Goal: Task Accomplishment & Management: Manage account settings

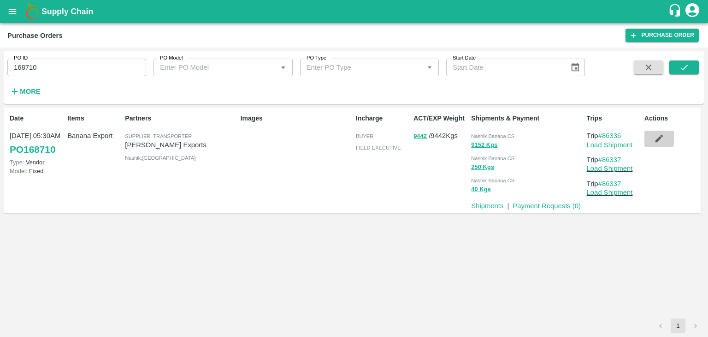
click at [660, 137] on icon "button" at bounding box center [659, 139] width 8 height 8
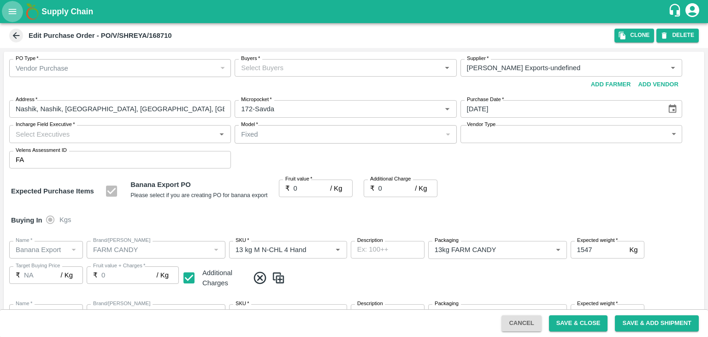
click at [19, 17] on button "open drawer" at bounding box center [12, 11] width 21 height 21
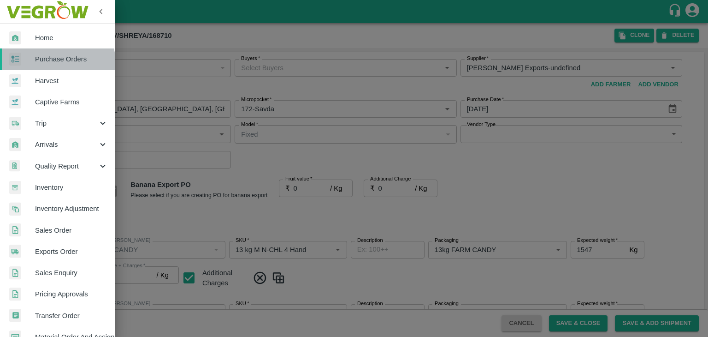
click at [57, 65] on link "Purchase Orders" at bounding box center [57, 58] width 115 height 21
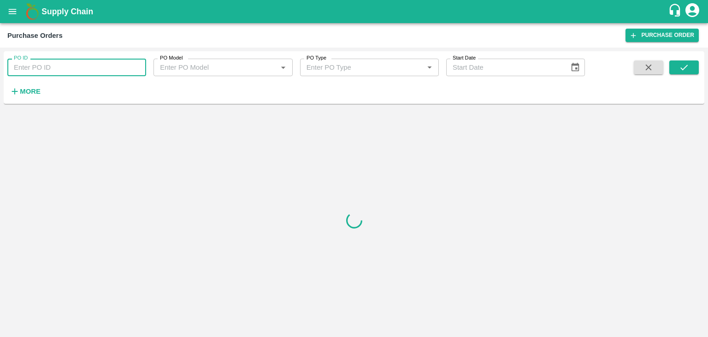
click at [68, 67] on input "PO ID" at bounding box center [76, 68] width 139 height 18
paste input "168741"
click at [692, 61] on button "submit" at bounding box center [685, 67] width 30 height 14
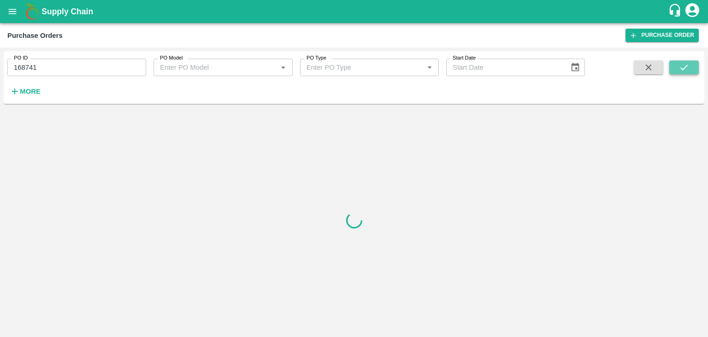
click at [692, 61] on button "submit" at bounding box center [685, 67] width 30 height 14
click at [75, 66] on input "168741" at bounding box center [76, 68] width 139 height 18
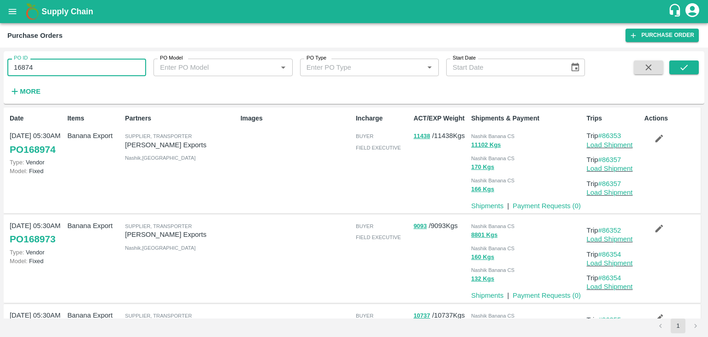
type input "168741"
click at [680, 71] on icon "submit" at bounding box center [684, 67] width 10 height 10
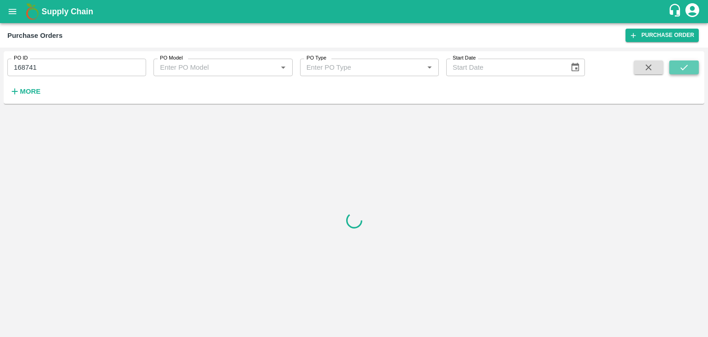
click at [680, 71] on icon "submit" at bounding box center [684, 67] width 10 height 10
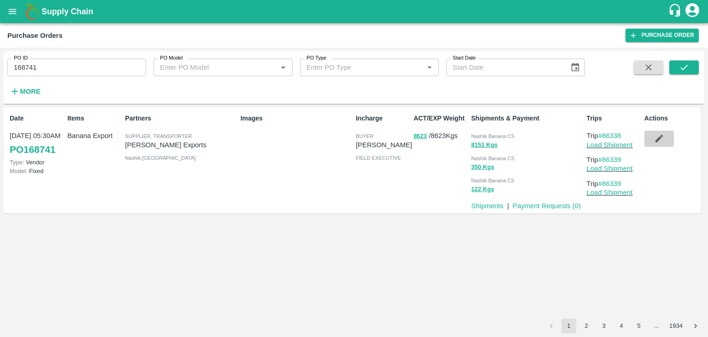
click at [659, 135] on icon "button" at bounding box center [659, 138] width 10 height 10
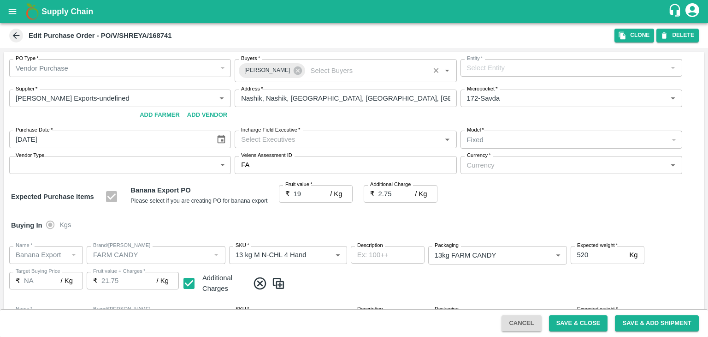
click at [307, 72] on input "Buyers   *" at bounding box center [367, 71] width 120 height 12
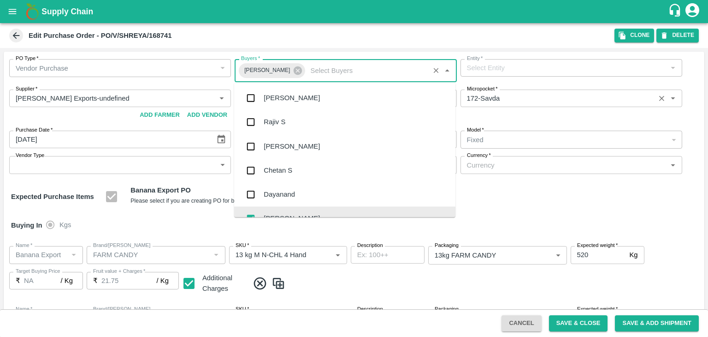
click at [527, 96] on input "Micropocket   *" at bounding box center [557, 98] width 189 height 12
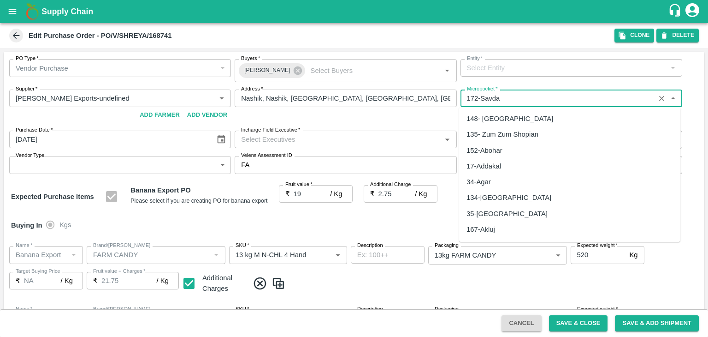
scroll to position [1972, 0]
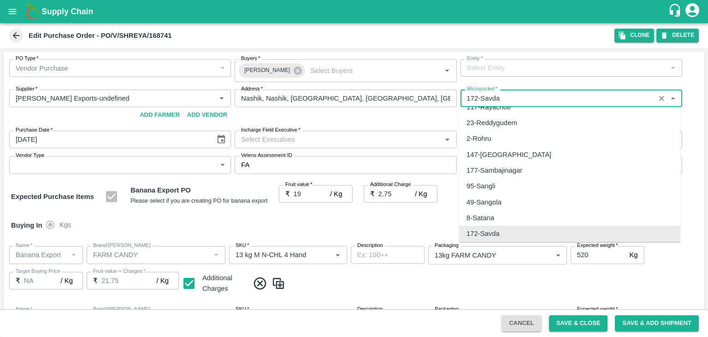
click at [383, 217] on div "Buying In Kgs" at bounding box center [354, 225] width 701 height 27
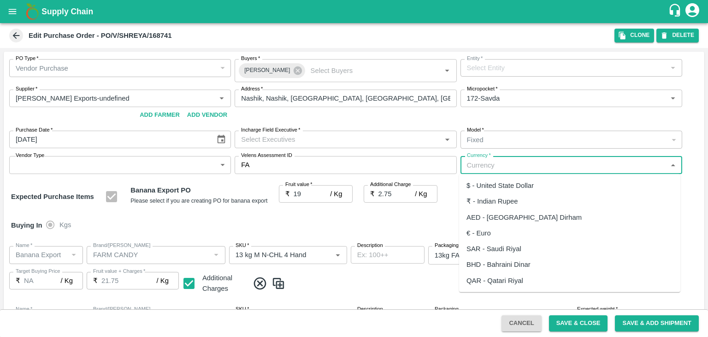
click at [498, 165] on input "Currency   *" at bounding box center [563, 165] width 201 height 12
click at [496, 198] on div "₹ - Indian Rupee" at bounding box center [493, 201] width 52 height 10
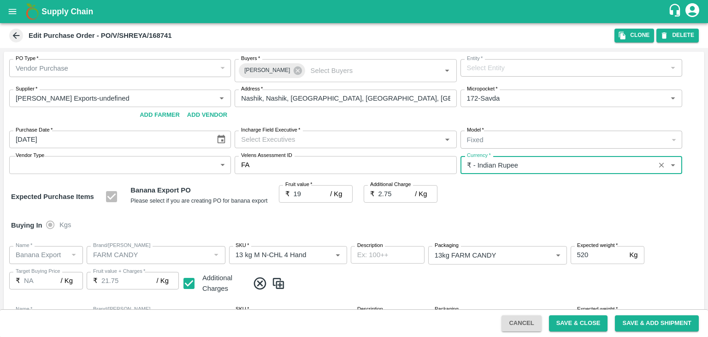
type input "₹ - Indian Rupee"
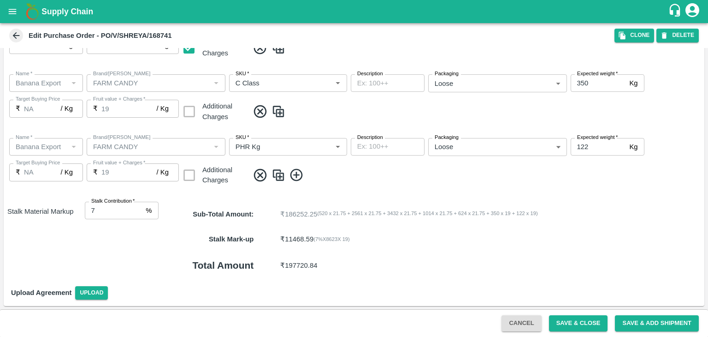
scroll to position [0, 0]
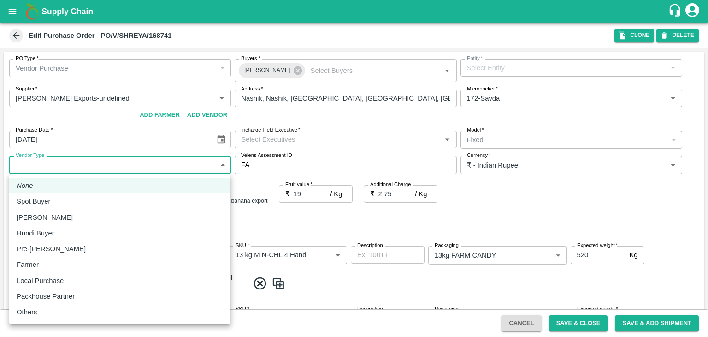
click at [90, 170] on body "Supply Chain Edit Purchase Order - PO/V/SHREYA/168741 Clone DELETE PO Type   * …" at bounding box center [354, 168] width 708 height 337
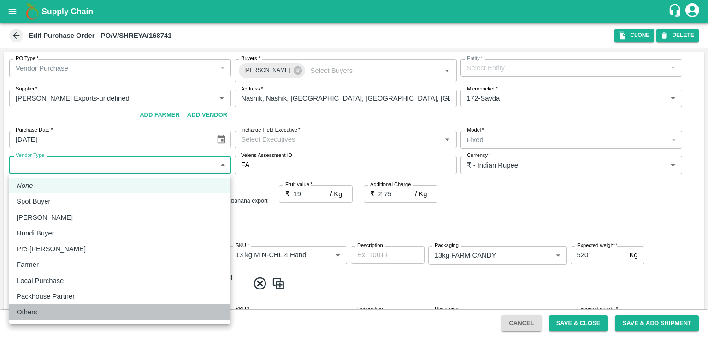
click at [33, 311] on p "Others" at bounding box center [27, 312] width 21 height 10
type input "OTHER"
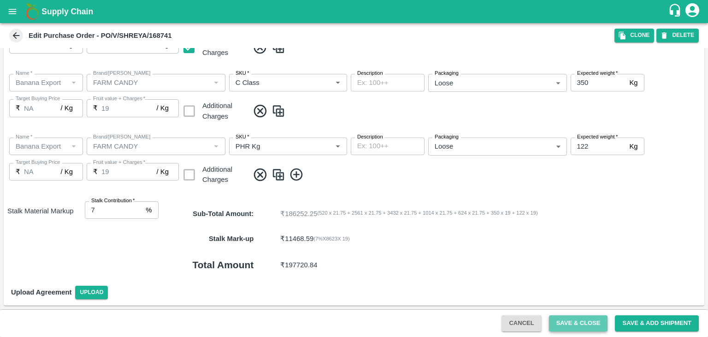
click at [576, 330] on button "Save & Close" at bounding box center [578, 323] width 59 height 16
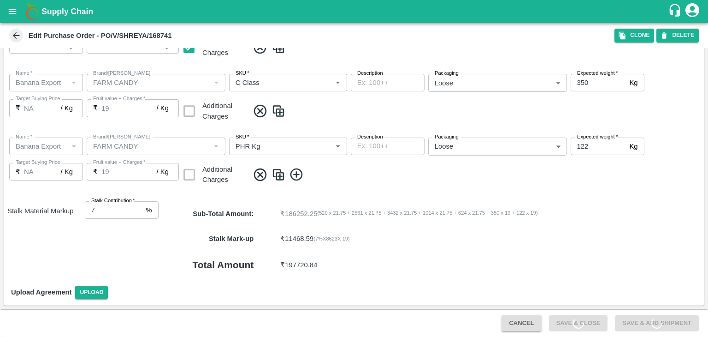
scroll to position [0, 0]
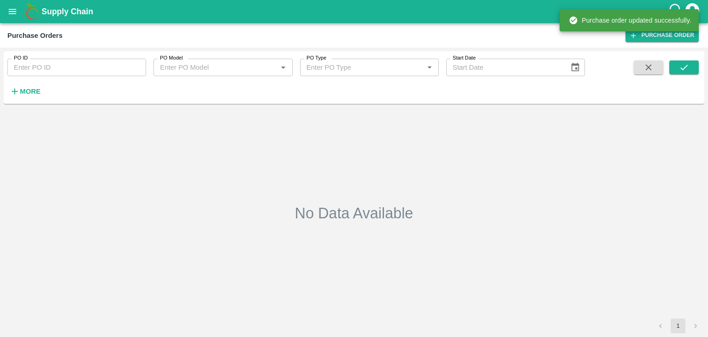
type input "168741"
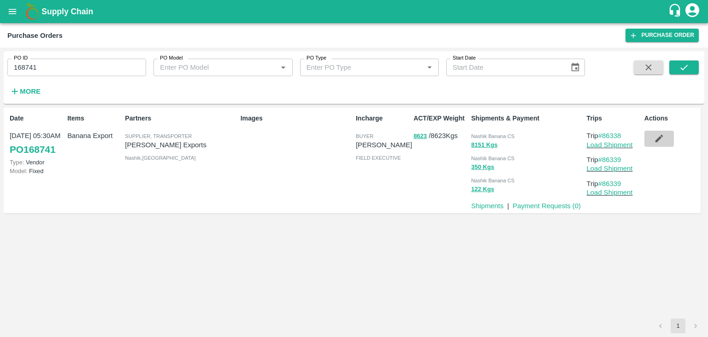
click at [664, 136] on icon "button" at bounding box center [659, 138] width 10 height 10
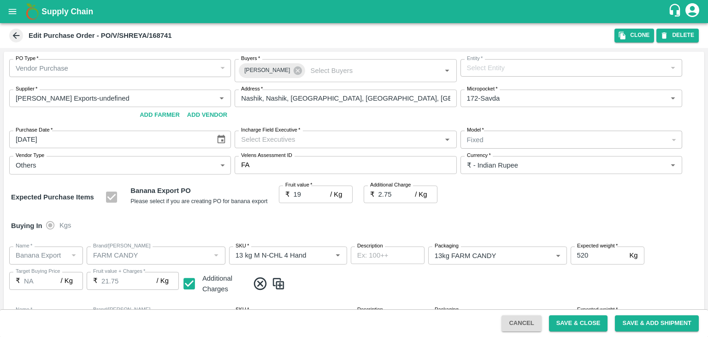
click at [290, 139] on input "Incharge Field Executive   *" at bounding box center [337, 139] width 201 height 12
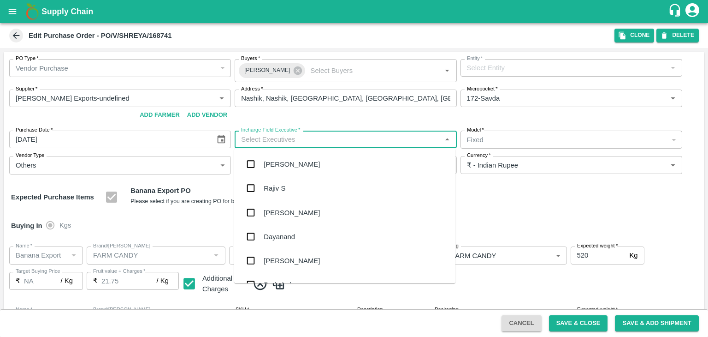
click at [300, 141] on input "Incharge Field Executive   *" at bounding box center [337, 139] width 201 height 12
type input "jay"
click at [296, 212] on div "[PERSON_NAME] Tale" at bounding box center [344, 212] width 221 height 24
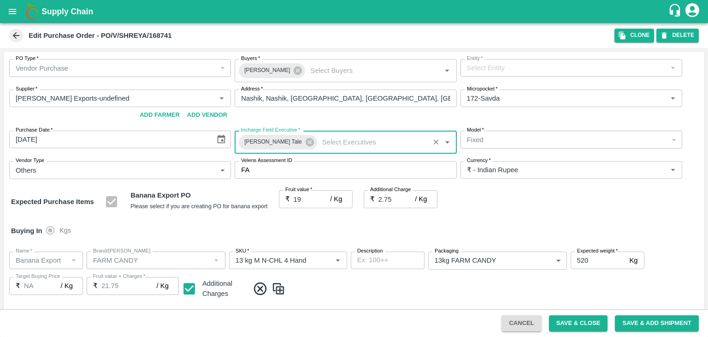
scroll to position [495, 0]
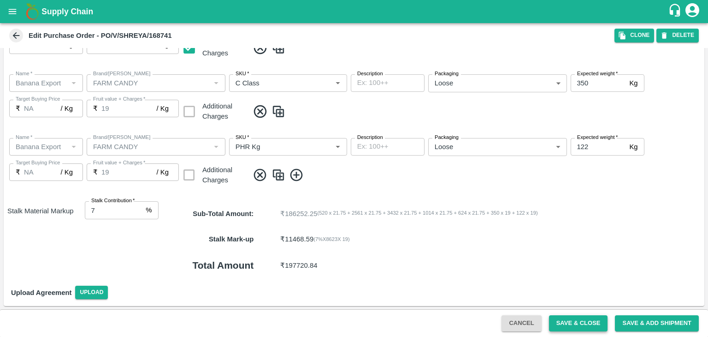
click at [579, 325] on button "Save & Close" at bounding box center [578, 323] width 59 height 16
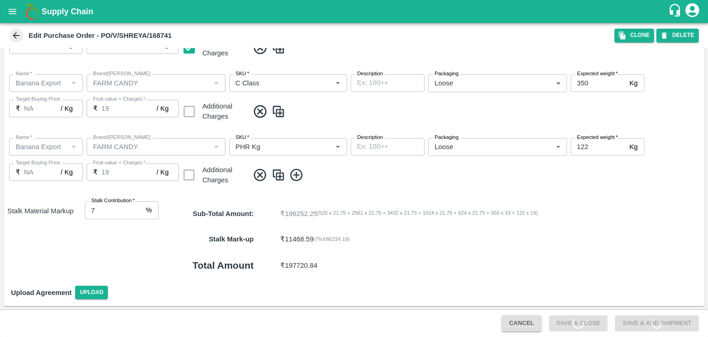
scroll to position [0, 0]
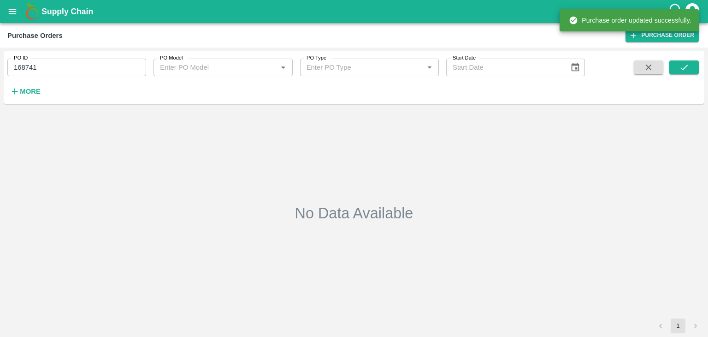
type input "168741"
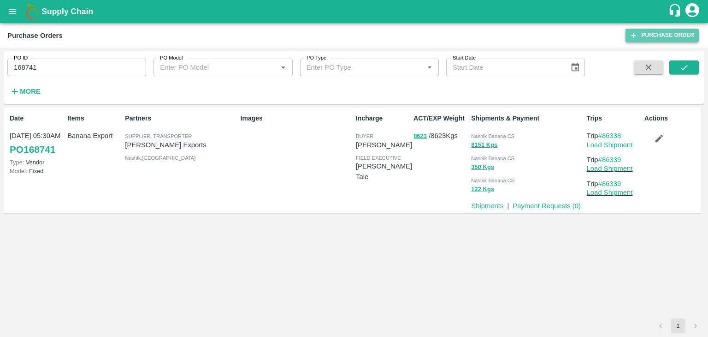
click at [651, 32] on link "Purchase Order" at bounding box center [662, 35] width 73 height 13
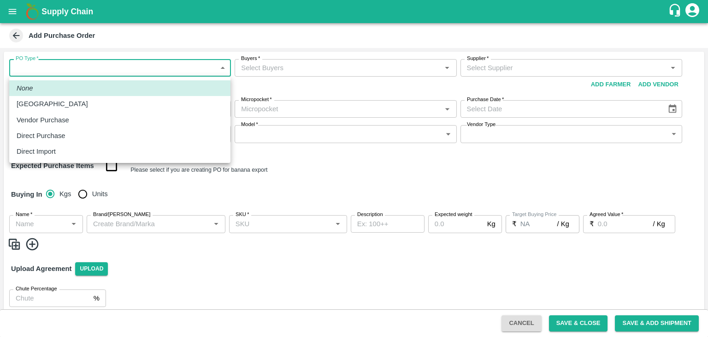
click at [11, 72] on body "Supply Chain Add Purchase Order PO Type   * ​ PO Type Buyers   * Buyers   * Sup…" at bounding box center [354, 168] width 708 height 337
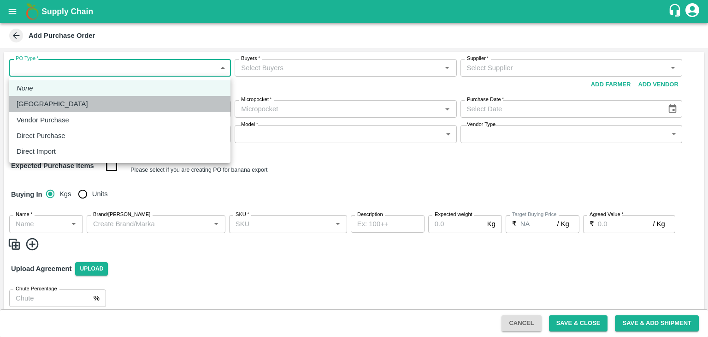
click at [43, 98] on li "[GEOGRAPHIC_DATA]" at bounding box center [119, 104] width 221 height 16
type input "1"
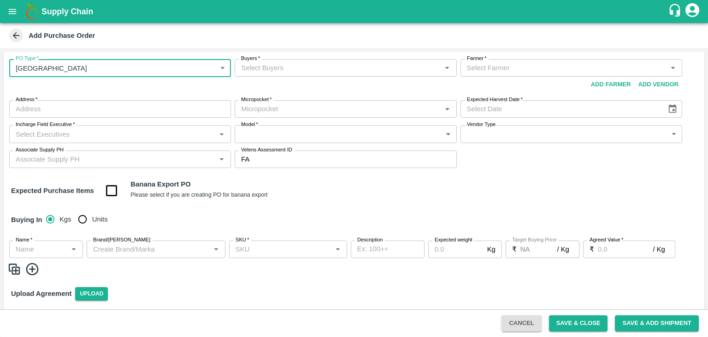
click at [275, 71] on input "Buyers   *" at bounding box center [337, 68] width 201 height 12
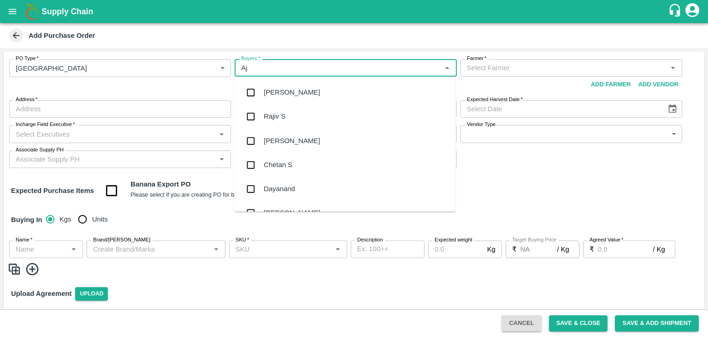
type input "Aji"
click at [298, 118] on div "[PERSON_NAME]" at bounding box center [344, 117] width 221 height 24
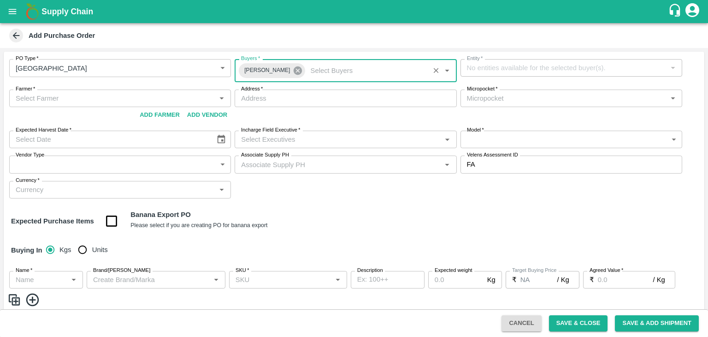
click at [294, 71] on icon at bounding box center [298, 70] width 8 height 8
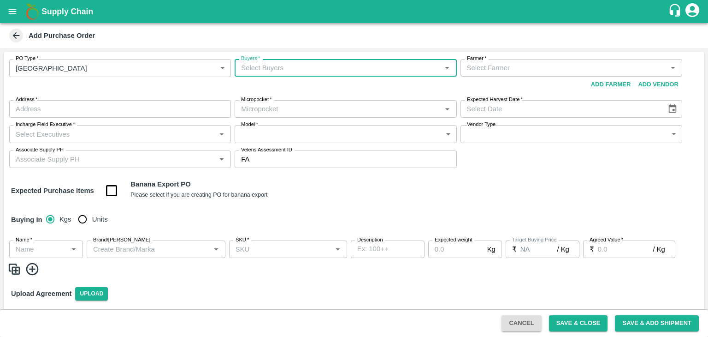
click at [275, 66] on input "Buyers   *" at bounding box center [337, 68] width 201 height 12
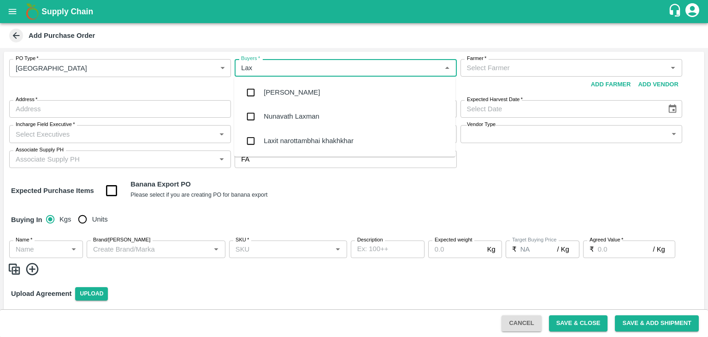
type input "Laxm"
click at [298, 95] on div "Nunavath Laxman" at bounding box center [291, 92] width 55 height 10
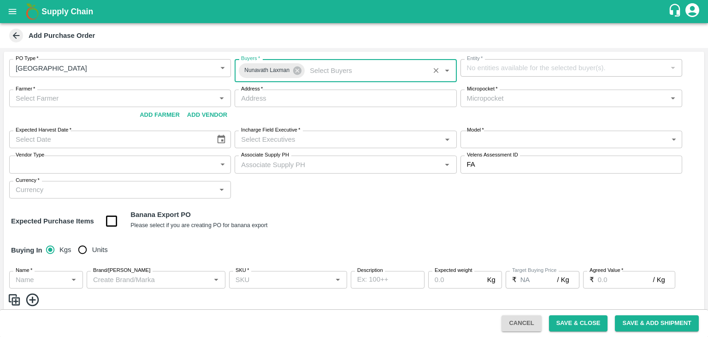
click at [287, 146] on div "Incharge Field Executive   *" at bounding box center [346, 139] width 222 height 18
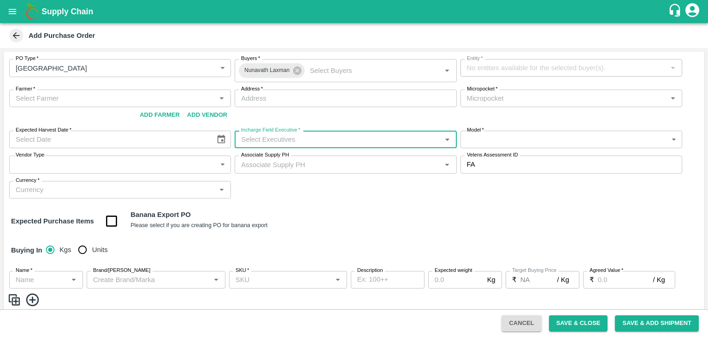
click at [298, 140] on input "Incharge Field Executive   *" at bounding box center [337, 139] width 201 height 12
type input "Lax"
click at [304, 187] on div "Nunavath Laxman" at bounding box center [291, 188] width 55 height 10
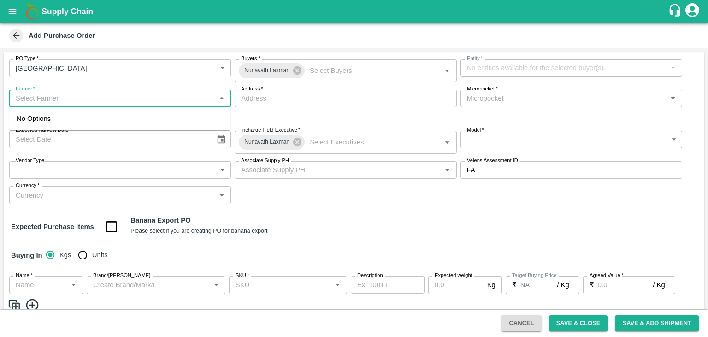
click at [74, 97] on input "Farmer   *" at bounding box center [112, 98] width 201 height 12
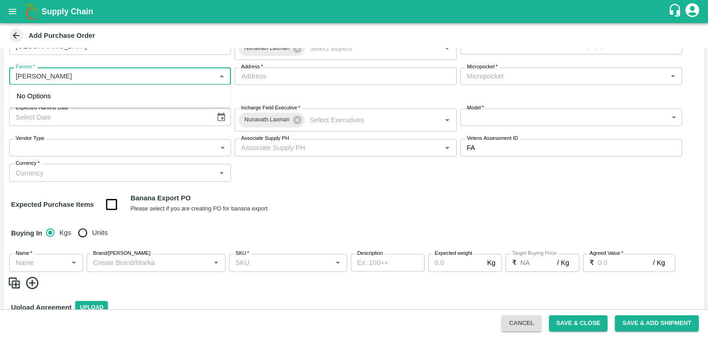
click at [53, 73] on input "Farmer   *" at bounding box center [112, 76] width 201 height 12
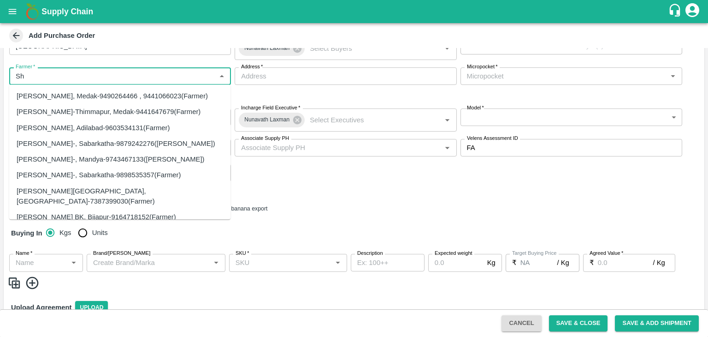
type input "S"
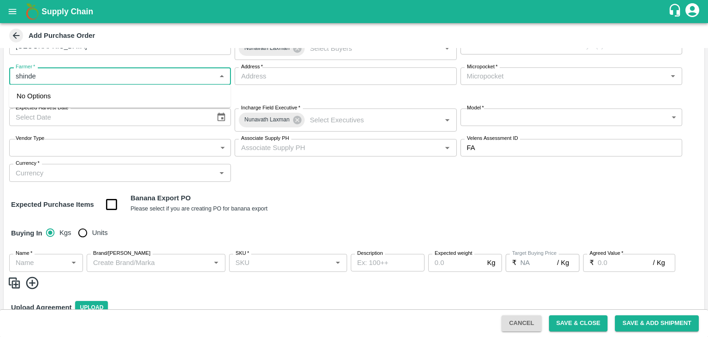
click at [102, 80] on input "Farmer   *" at bounding box center [112, 76] width 201 height 12
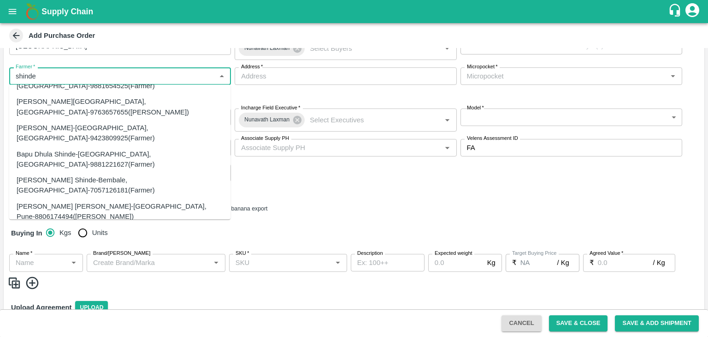
scroll to position [325, 0]
type input "shinde"
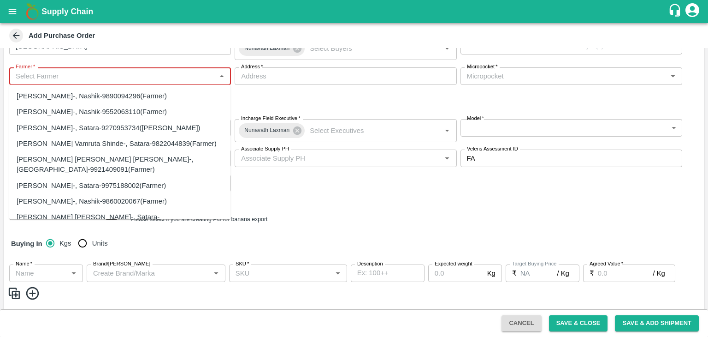
click at [119, 78] on input "Farmer   *" at bounding box center [112, 76] width 201 height 12
paste input "Sharada Ramesh Shinde"
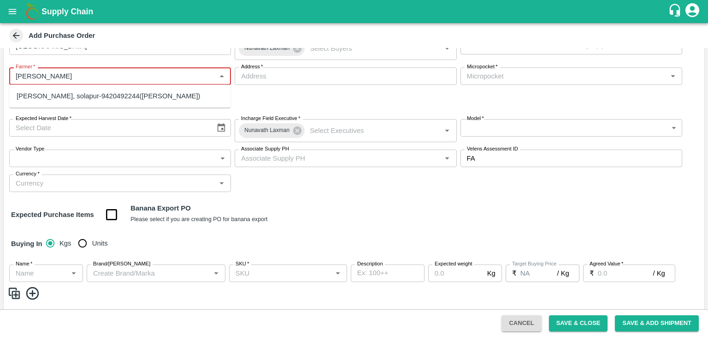
click at [130, 95] on div "[PERSON_NAME], solapur-9420492244([PERSON_NAME])" at bounding box center [109, 96] width 184 height 10
type input "[PERSON_NAME], solapur-9420492244([PERSON_NAME])"
type input "Saptane, [GEOGRAPHIC_DATA], [GEOGRAPHIC_DATA], [GEOGRAPHIC_DATA]"
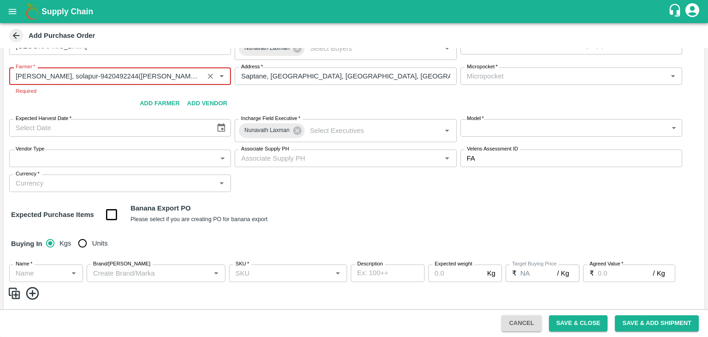
type input "[PERSON_NAME], solapur-9420492244([PERSON_NAME])"
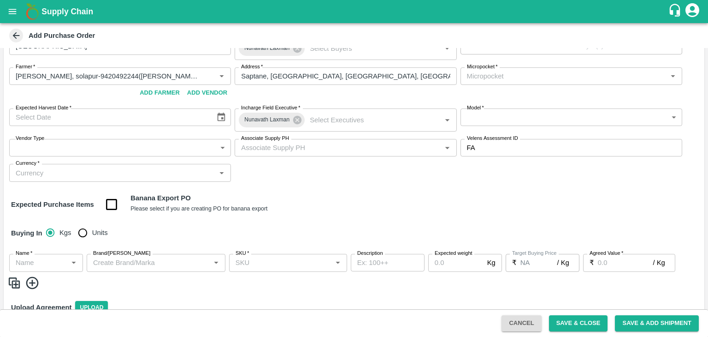
click at [381, 101] on div "PO Type   * Farm Gate 1 PO Type Buyers   * Nunavath Laxman Buyers   * Entity   …" at bounding box center [354, 110] width 701 height 160
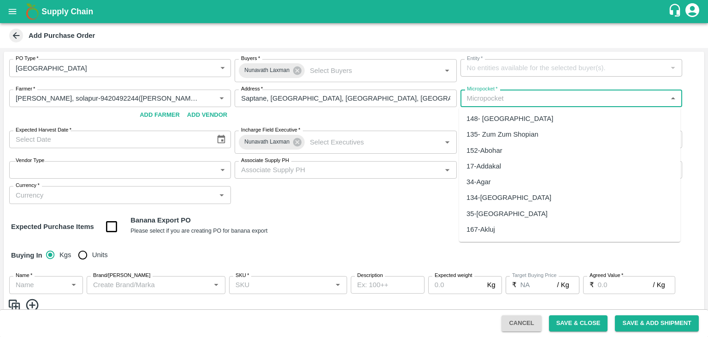
click at [500, 99] on input "Micropocket   *" at bounding box center [563, 98] width 201 height 12
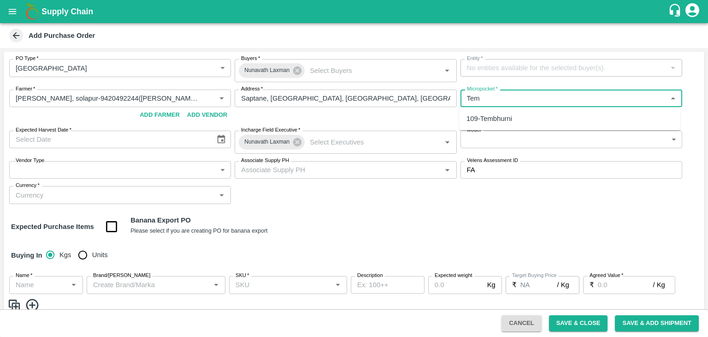
click at [504, 113] on div "109-Tembhurni" at bounding box center [569, 119] width 221 height 16
type input "109-Tembhurni"
type input "DD/MM/YYYY"
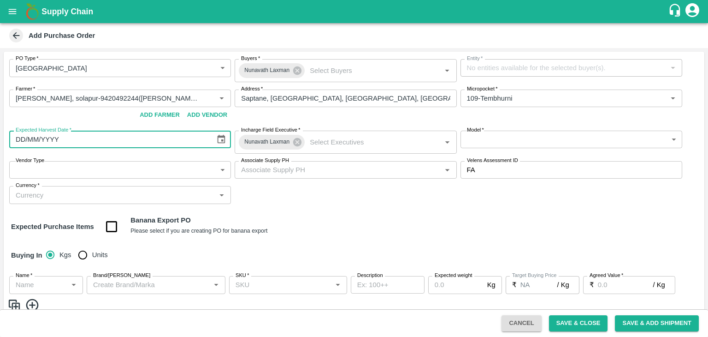
click at [55, 139] on input "DD/MM/YYYY" at bounding box center [109, 139] width 200 height 18
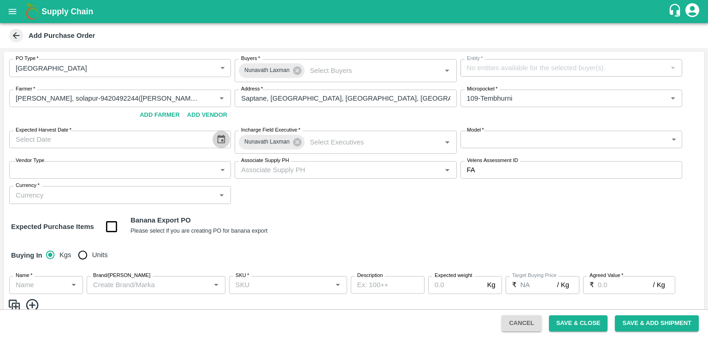
click at [219, 138] on icon "Choose date" at bounding box center [221, 139] width 10 height 10
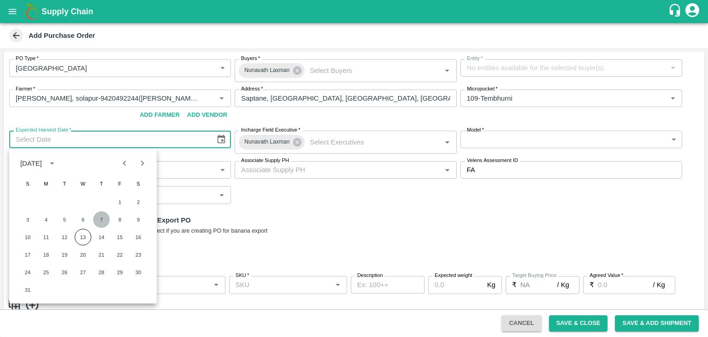
click at [103, 216] on button "7" at bounding box center [101, 219] width 17 height 17
type input "07/08/2025"
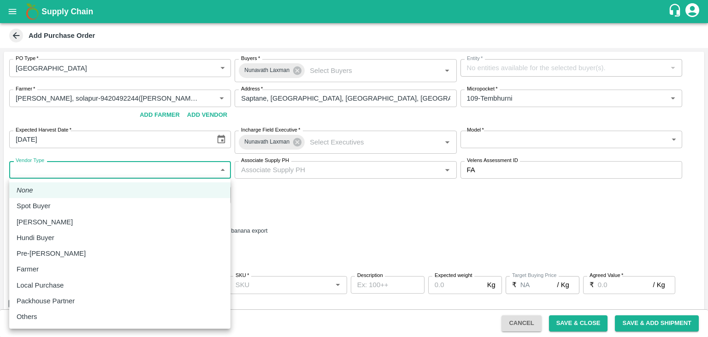
click at [110, 166] on body "Supply Chain Add Purchase Order PO Type   * Farm Gate 1 PO Type Buyers   * Nuna…" at bounding box center [354, 168] width 708 height 337
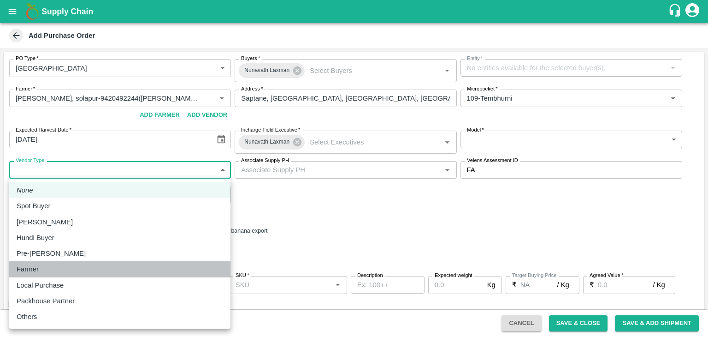
click at [60, 266] on div "Farmer" at bounding box center [120, 269] width 207 height 10
type input "FARMER"
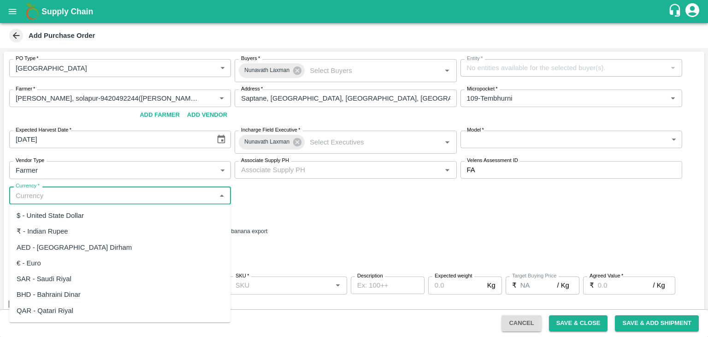
click at [65, 196] on input "Currency   *" at bounding box center [112, 195] width 201 height 12
click at [55, 227] on div "₹ - Indian Rupee" at bounding box center [43, 231] width 52 height 10
type input "₹ - Indian Rupee"
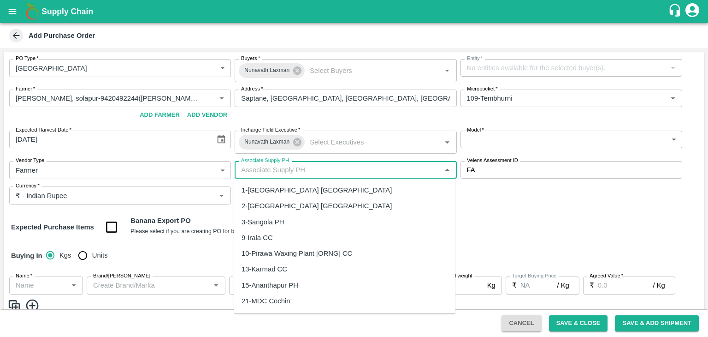
click at [297, 170] on input "Associate Supply PH" at bounding box center [337, 170] width 201 height 12
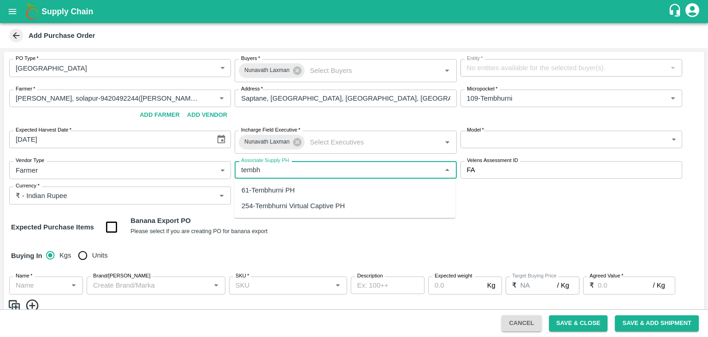
click at [306, 202] on div "254-Tembhurni Virtual Captive PH" at bounding box center [293, 206] width 103 height 10
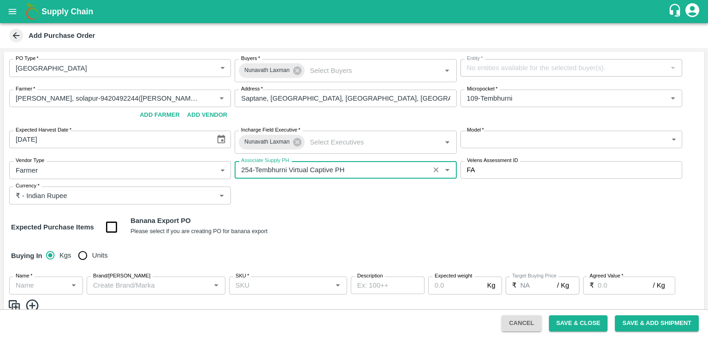
click at [358, 170] on input "Associate Supply PH" at bounding box center [331, 170] width 189 height 12
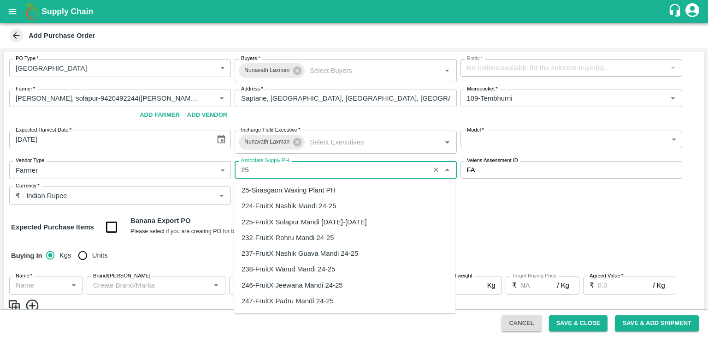
type input "2"
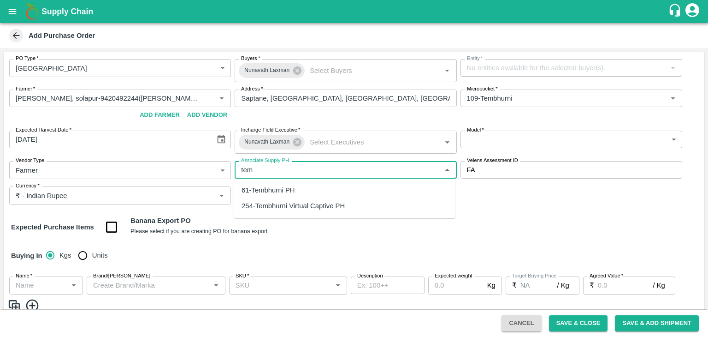
click at [304, 188] on div "61-Tembhurni PH" at bounding box center [344, 190] width 221 height 16
type input "61-Tembhurni PH"
click at [477, 146] on body "Supply Chain Add Purchase Order PO Type   * Farm Gate 1 PO Type Buyers   * Nuna…" at bounding box center [354, 168] width 708 height 337
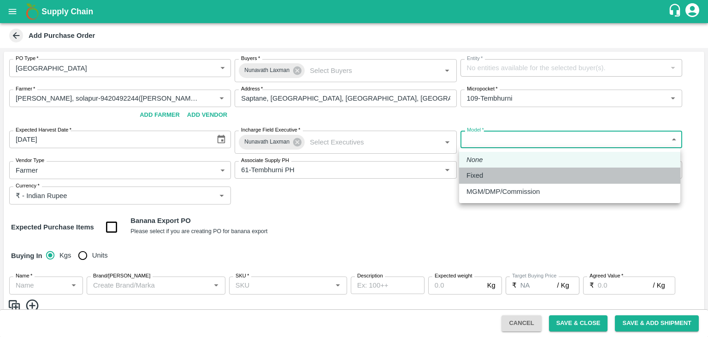
click at [474, 172] on p "Fixed" at bounding box center [475, 175] width 17 height 10
type input "Fixed"
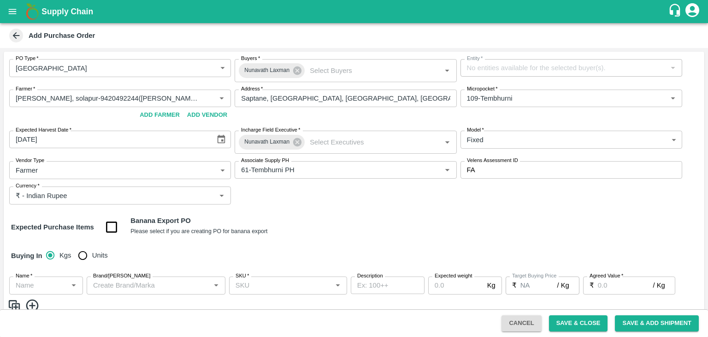
click at [426, 213] on div "PO Type   * Farm Gate 1 PO Type Buyers   * Nunavath Laxman Buyers   * Entity   …" at bounding box center [354, 214] width 701 height 324
click at [115, 231] on input "checkbox" at bounding box center [112, 227] width 24 height 24
checkbox input "true"
type input "Banana Export"
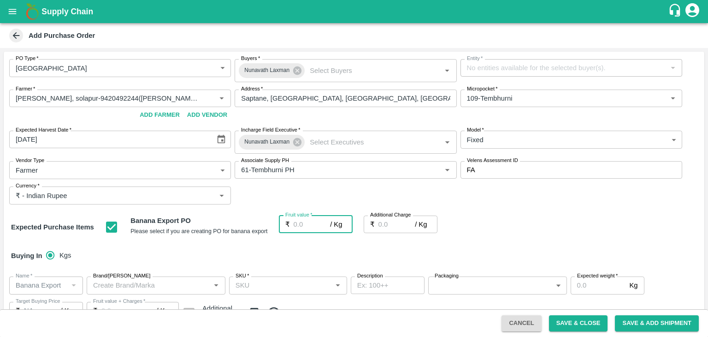
click at [310, 228] on input "Fruit value   *" at bounding box center [312, 224] width 37 height 18
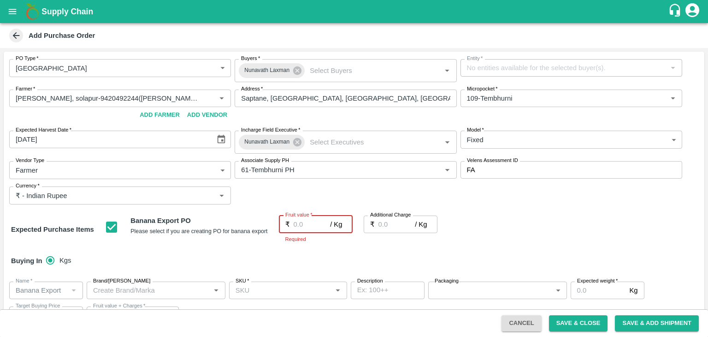
click at [311, 227] on input "Fruit value   *" at bounding box center [312, 224] width 37 height 18
type input "2"
type input "27"
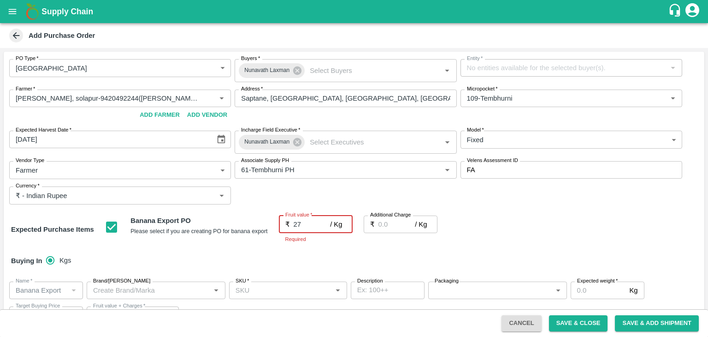
type input "27"
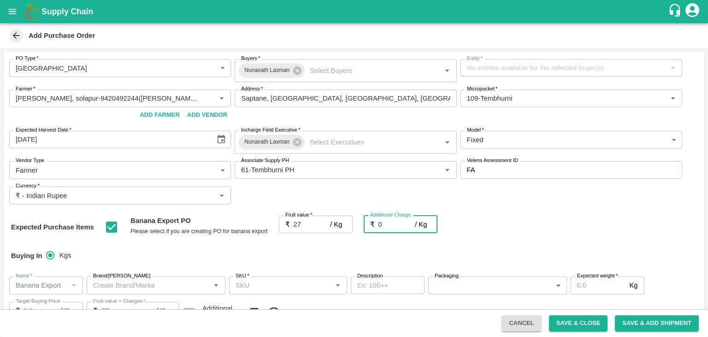
type input "0"
click at [324, 249] on div "Buying In Kgs" at bounding box center [354, 255] width 701 height 27
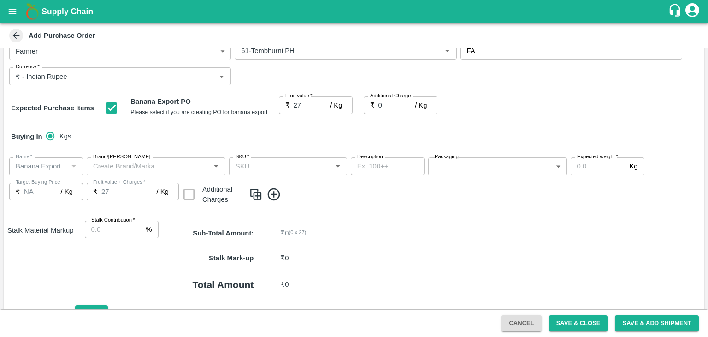
scroll to position [171, 0]
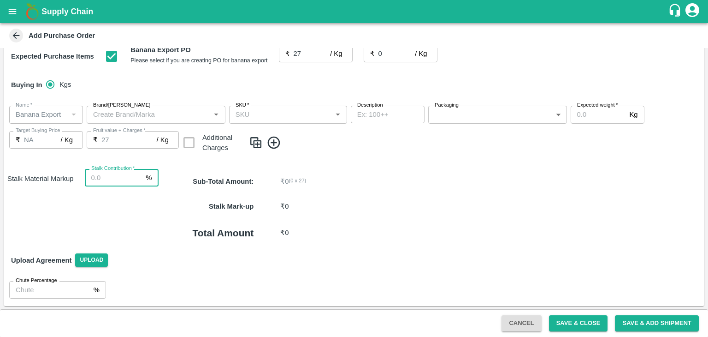
click at [116, 179] on input "Stalk Contribution   *" at bounding box center [114, 178] width 58 height 18
type input "8"
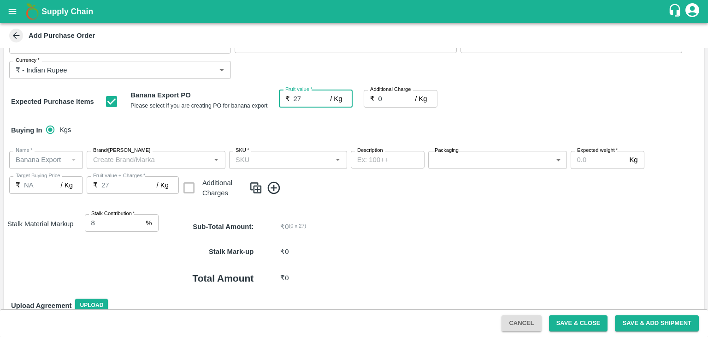
click at [306, 99] on input "27" at bounding box center [312, 99] width 37 height 18
type input "2"
type input "0"
type input "2"
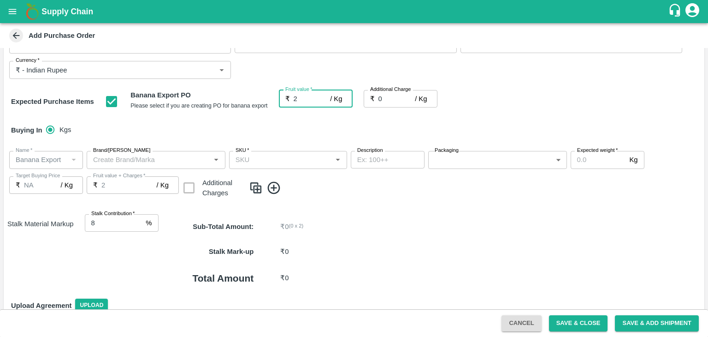
type input "24"
click at [350, 187] on span at bounding box center [475, 187] width 452 height 15
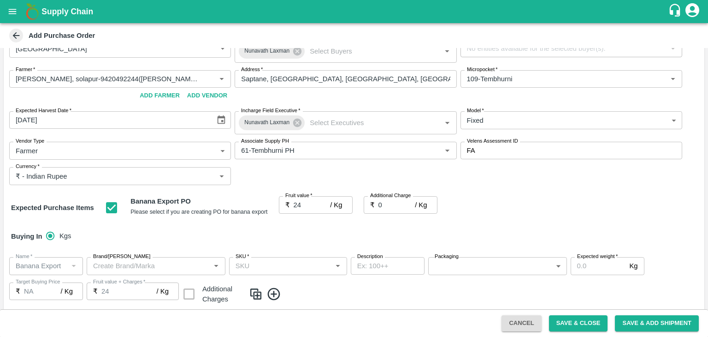
scroll to position [0, 0]
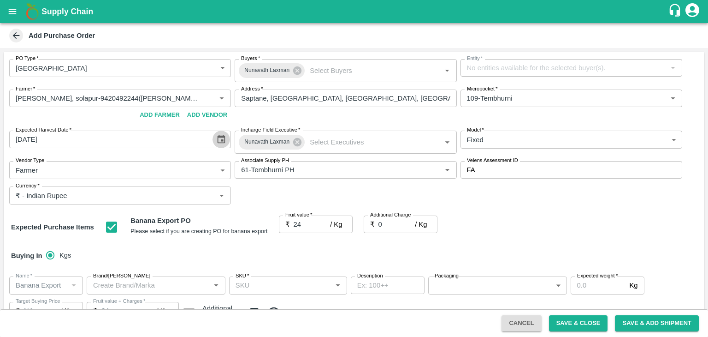
click at [218, 139] on icon "Choose date, selected date is Aug 7, 2025" at bounding box center [221, 139] width 10 height 10
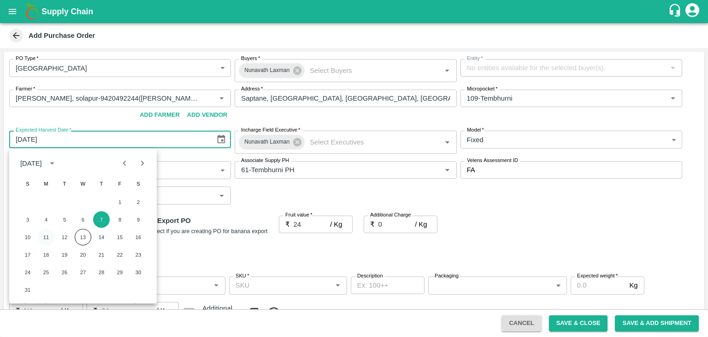
click at [47, 237] on button "11" at bounding box center [46, 237] width 17 height 17
type input "[DATE]"
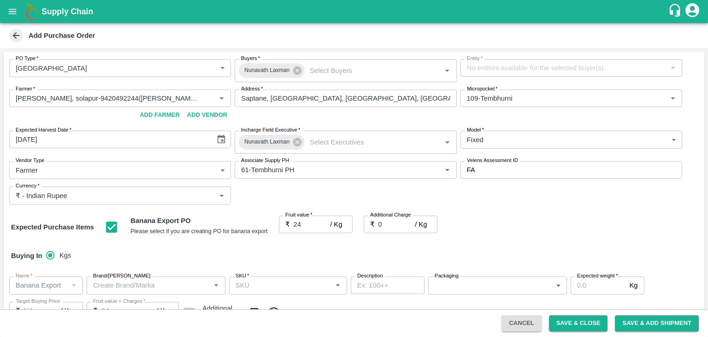
click at [549, 257] on div "Buying In Kgs" at bounding box center [354, 255] width 701 height 27
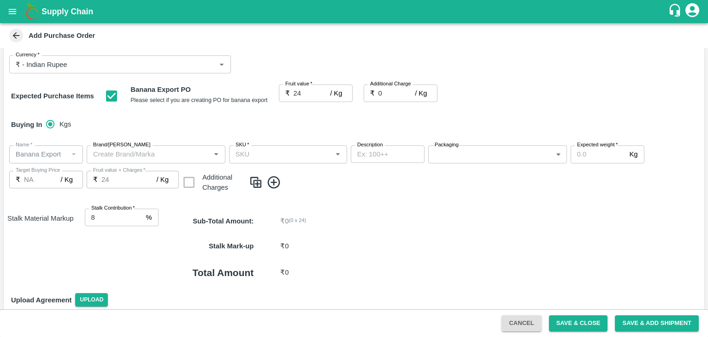
scroll to position [171, 0]
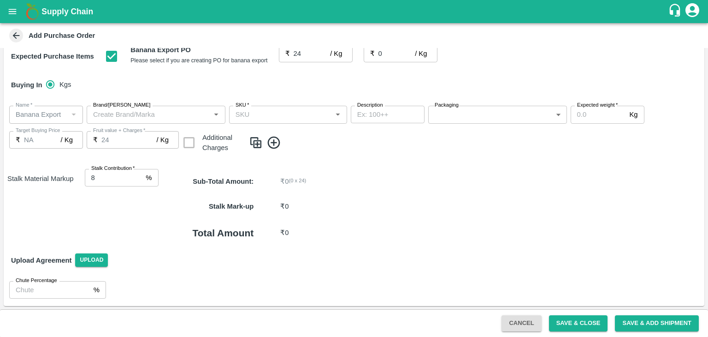
click at [279, 138] on icon at bounding box center [274, 142] width 12 height 12
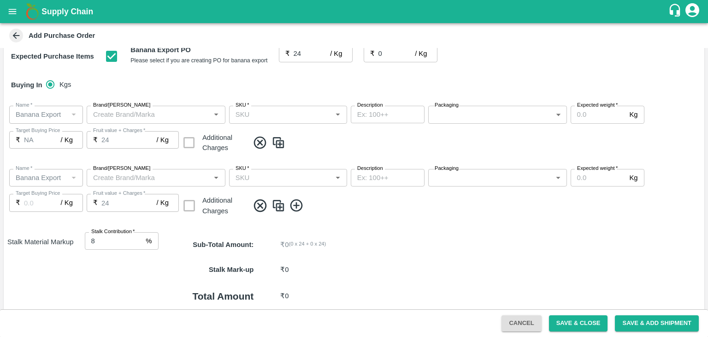
click at [296, 207] on icon at bounding box center [296, 205] width 12 height 12
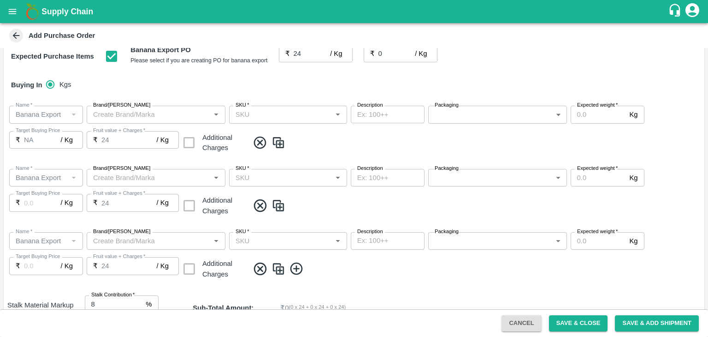
click at [296, 267] on icon at bounding box center [296, 268] width 12 height 12
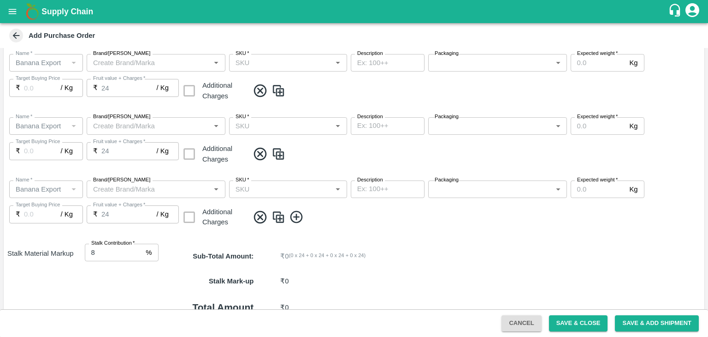
scroll to position [288, 0]
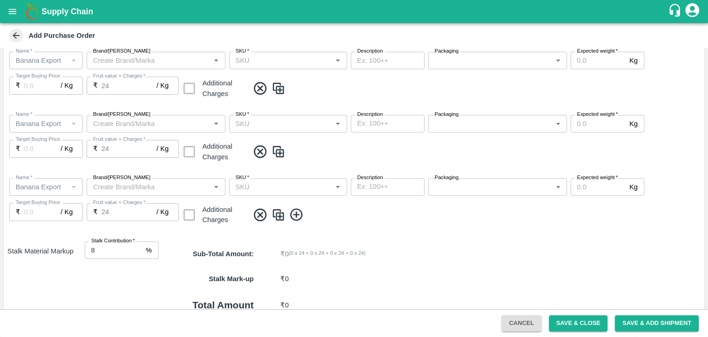
click at [292, 209] on icon at bounding box center [296, 214] width 15 height 15
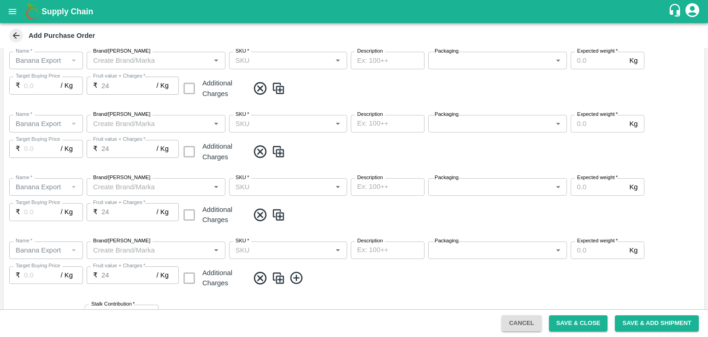
scroll to position [423, 0]
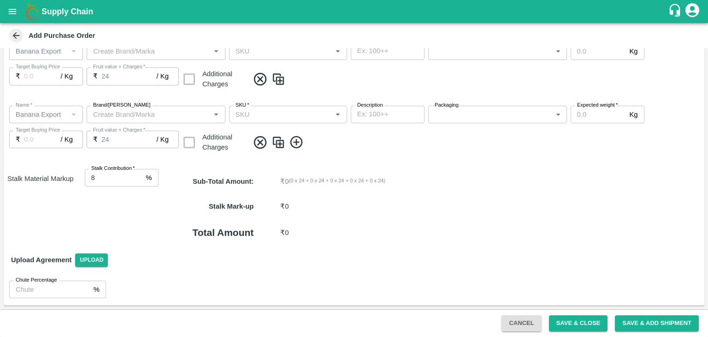
click at [296, 140] on icon at bounding box center [296, 142] width 12 height 12
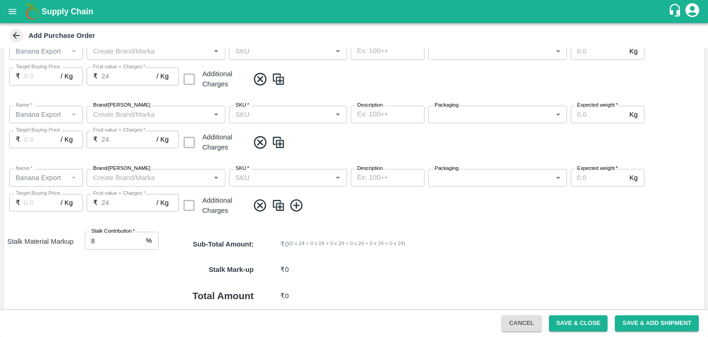
click at [299, 201] on icon at bounding box center [296, 205] width 15 height 15
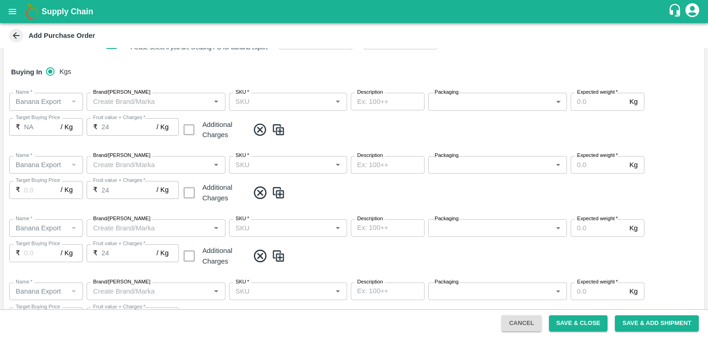
scroll to position [172, 0]
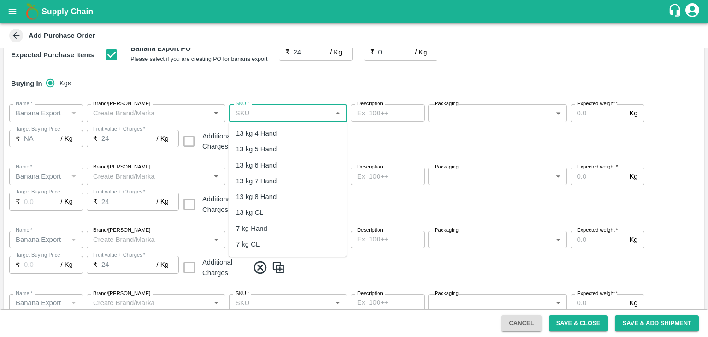
click at [291, 112] on input "SKU   *" at bounding box center [280, 113] width 97 height 12
click at [285, 130] on div "13 kg M N-CHL 4 Hand" at bounding box center [271, 133] width 71 height 10
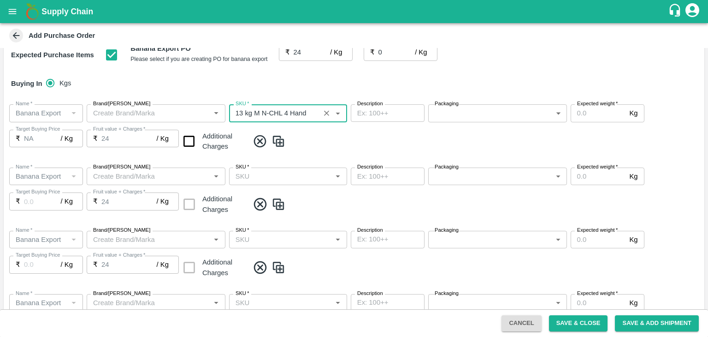
type input "13 kg M N-CHL 4 Hand"
click at [295, 178] on input "SKU   *" at bounding box center [280, 176] width 97 height 12
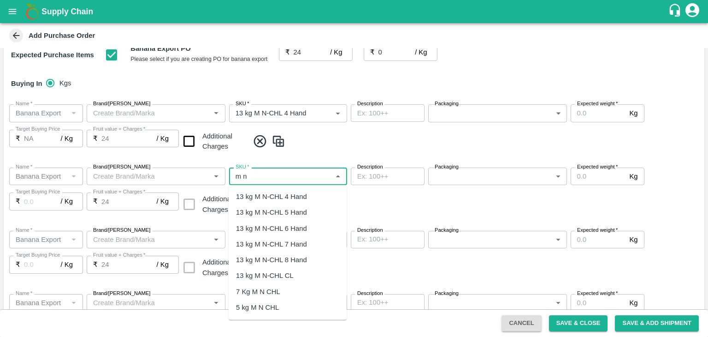
click at [292, 217] on div "13 kg M N-CHL 5 Hand" at bounding box center [271, 212] width 71 height 10
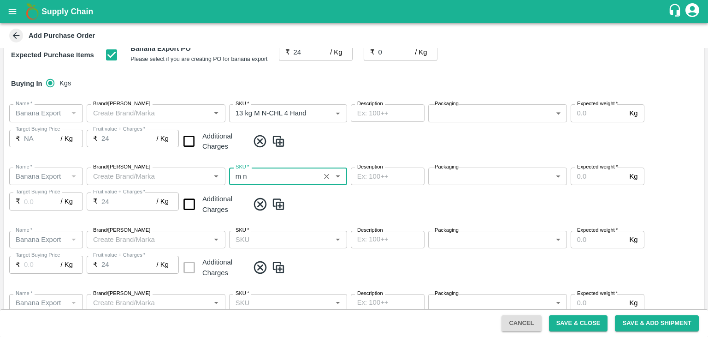
type input "13 kg M N-CHL 5 Hand"
type input "NA"
type input "13 kg M N-CHL 5 Hand"
click at [308, 236] on input "SKU   *" at bounding box center [280, 239] width 97 height 12
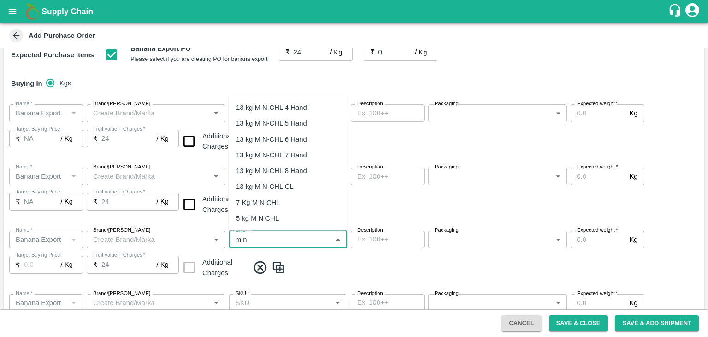
click at [293, 143] on div "13 kg M N-CHL 6 Hand" at bounding box center [271, 139] width 71 height 10
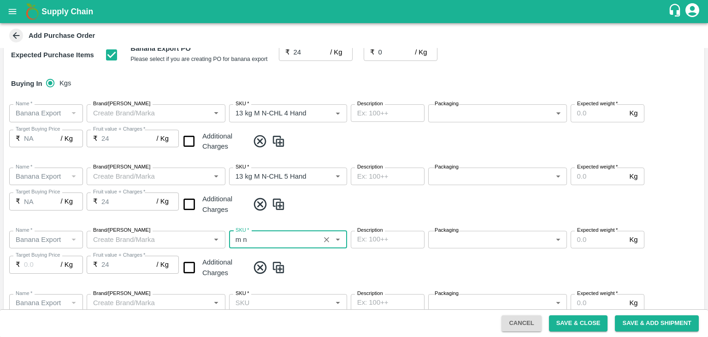
type input "13 kg M N-CHL 6 Hand"
type input "NA"
type input "13 kg M N-CHL 6 Hand"
click at [294, 300] on input "SKU   *" at bounding box center [280, 303] width 97 height 12
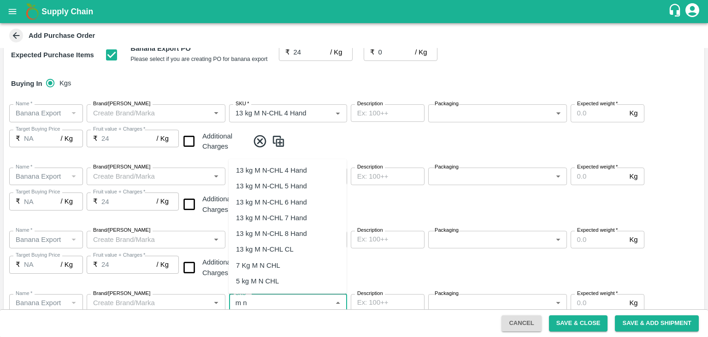
click at [292, 229] on div "13 kg M N-CHL 8 Hand" at bounding box center [271, 234] width 71 height 10
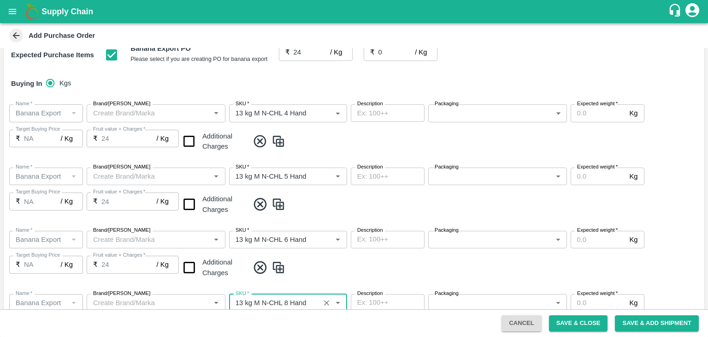
type input "13 kg M N-CHL 8 Hand"
click at [333, 266] on span at bounding box center [475, 267] width 452 height 15
type input "NA"
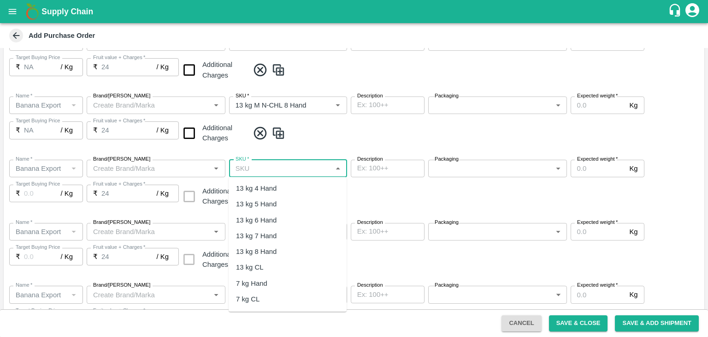
click at [302, 171] on input "SKU   *" at bounding box center [280, 168] width 97 height 12
click at [299, 273] on div "13 kg M N-CHL CL" at bounding box center [288, 268] width 118 height 16
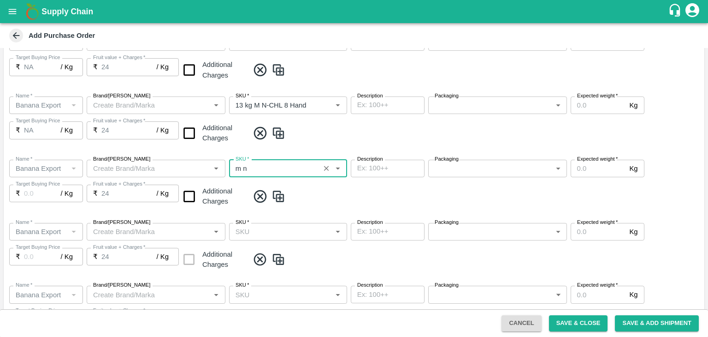
type input "13 kg M N-CHL CL"
type input "NA"
type input "13 kg M N-CHL CL"
click at [287, 231] on input "SKU   *" at bounding box center [280, 231] width 97 height 12
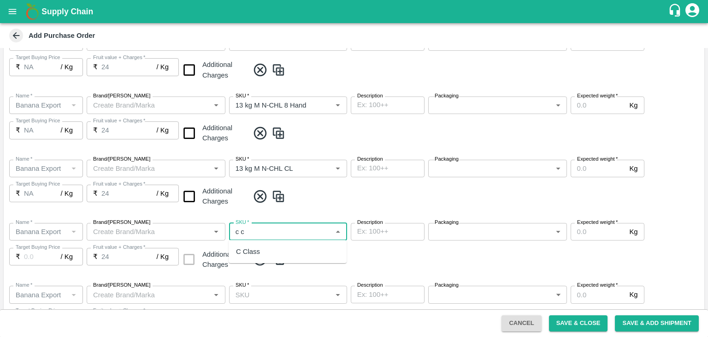
click at [265, 248] on div "C Class" at bounding box center [288, 251] width 118 height 16
type input "C Class"
type input "NA"
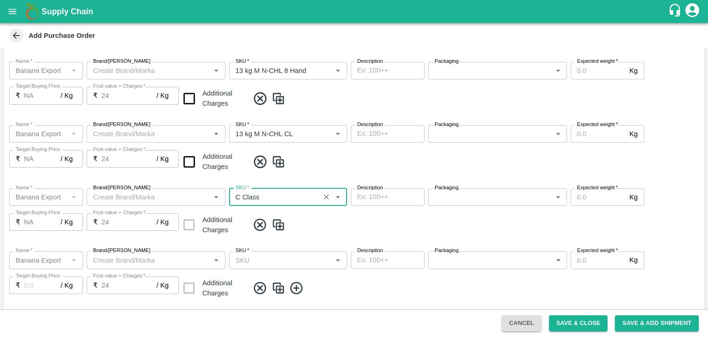
type input "C Class"
click at [302, 261] on input "SKU   *" at bounding box center [280, 260] width 97 height 12
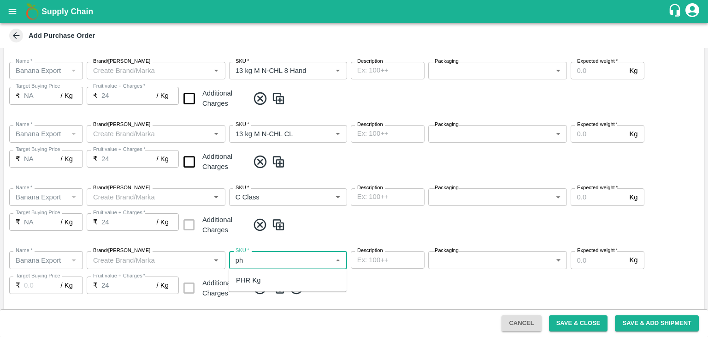
click at [269, 275] on div "PHR Kg" at bounding box center [288, 280] width 118 height 16
type input "PHR Kg"
type input "NA"
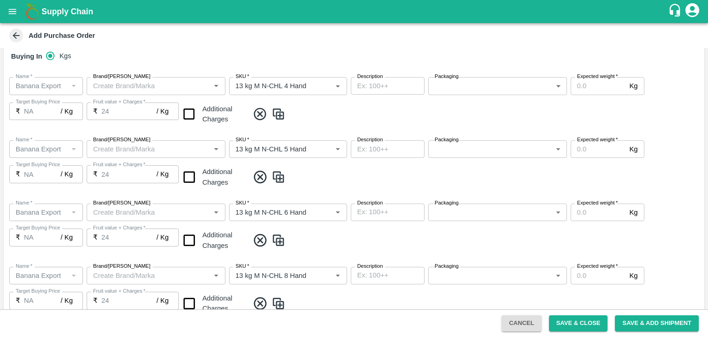
scroll to position [188, 0]
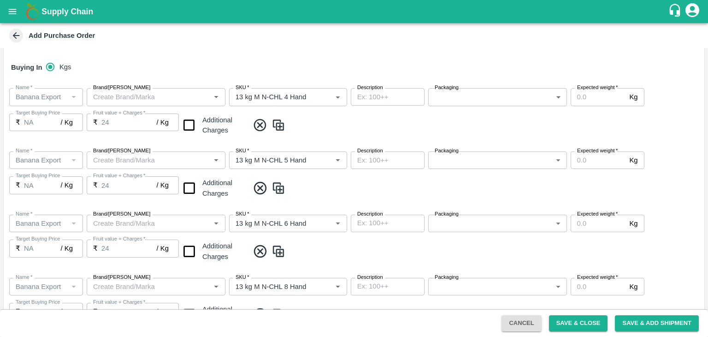
type input "PHR Kg"
click at [189, 123] on input "checkbox" at bounding box center [190, 125] width 24 height 24
checkbox input "true"
click at [184, 183] on input "checkbox" at bounding box center [190, 188] width 24 height 24
checkbox input "true"
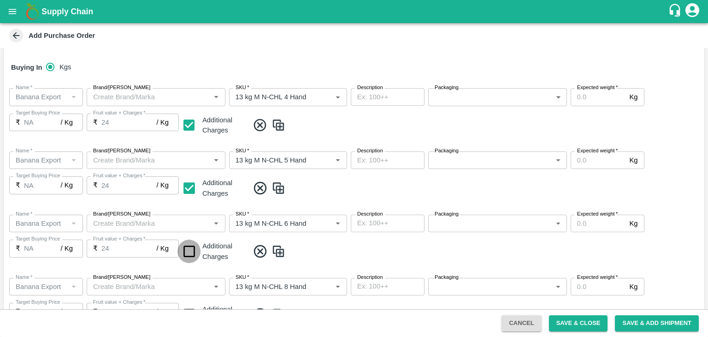
click at [187, 244] on input "checkbox" at bounding box center [190, 251] width 24 height 24
checkbox input "true"
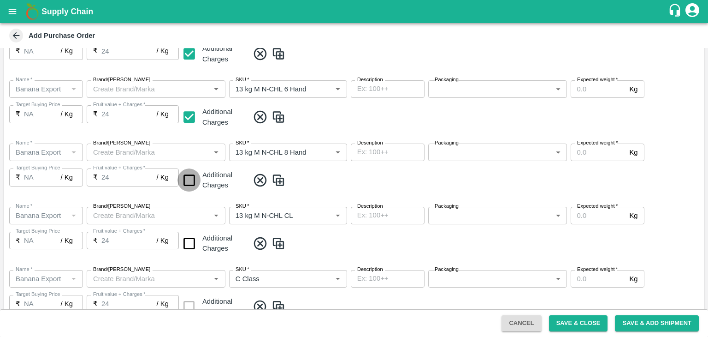
click at [190, 179] on input "checkbox" at bounding box center [190, 180] width 24 height 24
checkbox input "true"
click at [188, 239] on input "checkbox" at bounding box center [190, 243] width 24 height 24
checkbox input "true"
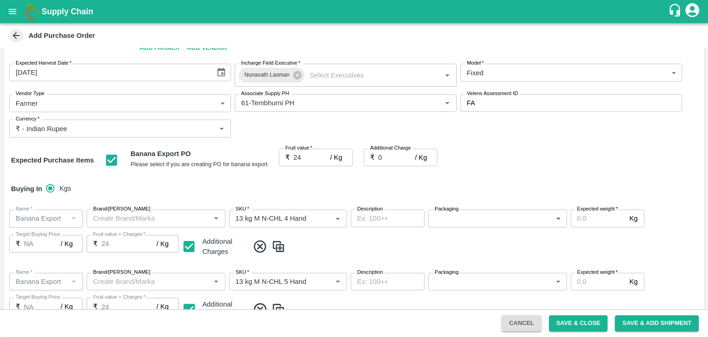
scroll to position [65, 0]
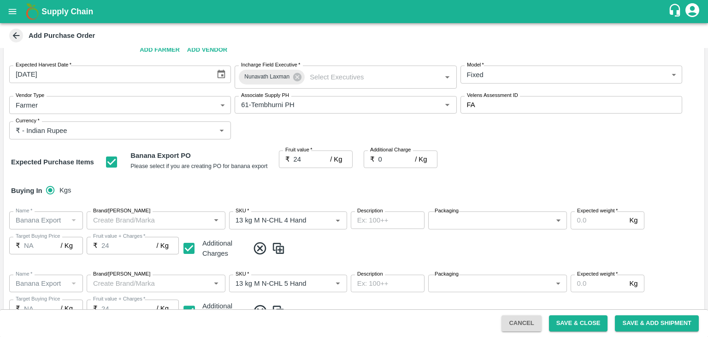
click at [482, 225] on body "Supply Chain Add Purchase Order PO Type   * Farm Gate 1 PO Type Buyers   * Nuna…" at bounding box center [354, 168] width 708 height 337
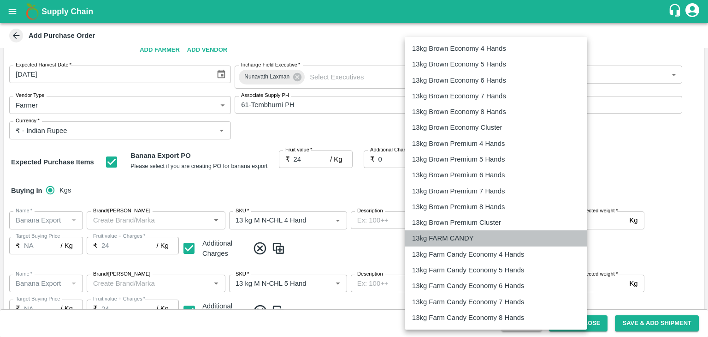
click at [456, 239] on p "13kg FARM CANDY" at bounding box center [443, 238] width 62 height 10
type input "466"
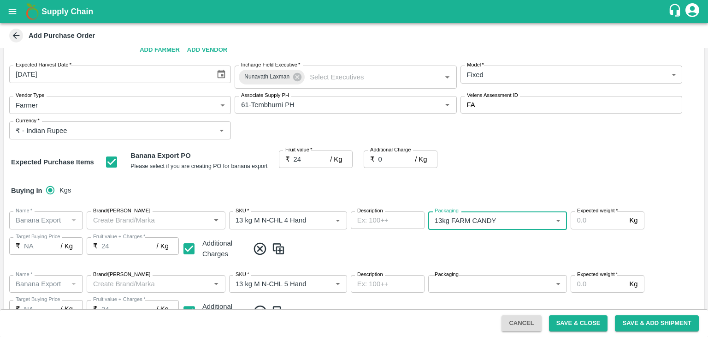
scroll to position [216, 0]
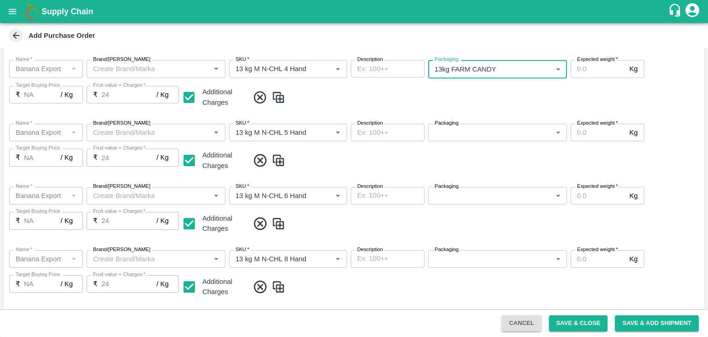
click at [459, 135] on body "Supply Chain Add Purchase Order PO Type   * Farm Gate 1 PO Type Buyers   * Nuna…" at bounding box center [354, 168] width 708 height 337
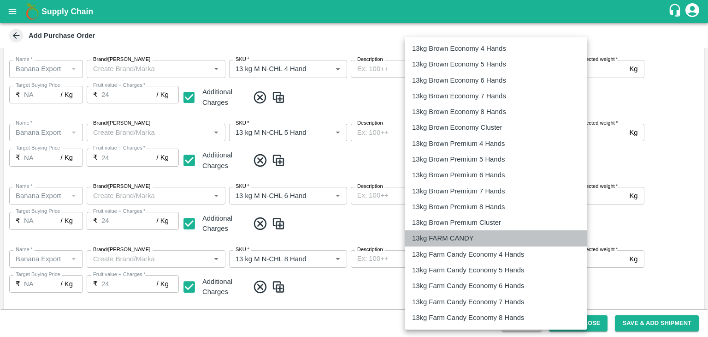
click at [459, 240] on p "13kg FARM CANDY" at bounding box center [443, 238] width 62 height 10
type input "466"
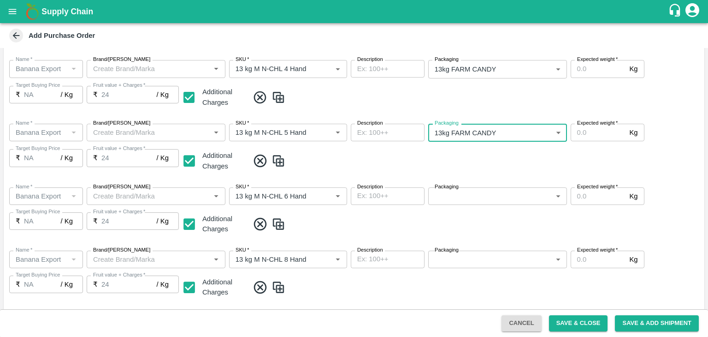
click at [472, 197] on body "Supply Chain Add Purchase Order PO Type   * Farm Gate 1 PO Type Buyers   * Nuna…" at bounding box center [354, 168] width 708 height 337
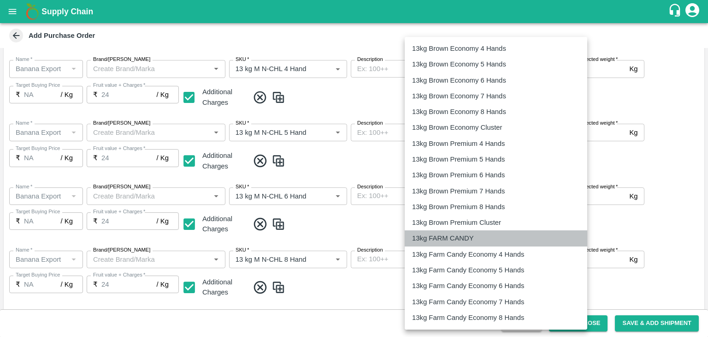
click at [462, 237] on p "13kg FARM CANDY" at bounding box center [443, 238] width 62 height 10
type input "466"
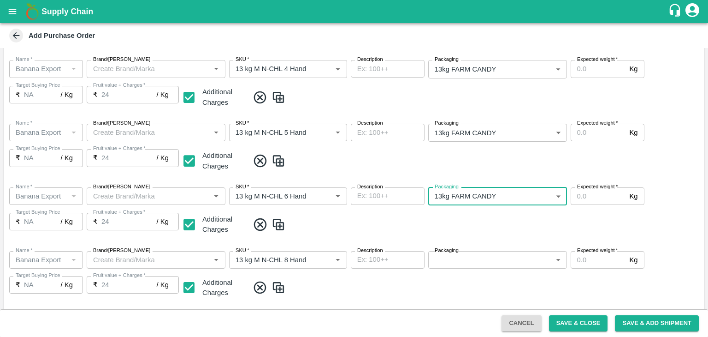
click at [469, 269] on div "Name   * Name   * Brand/Marka Brand/Marka SKU   * SKU   * Description x Descrip…" at bounding box center [354, 274] width 701 height 63
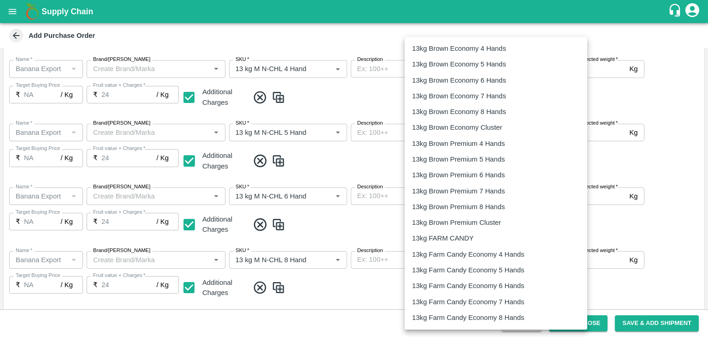
click at [469, 260] on body "Supply Chain Add Purchase Order PO Type   * Farm Gate 1 PO Type Buyers   * Nuna…" at bounding box center [354, 168] width 708 height 337
drag, startPoint x: 447, startPoint y: 227, endPoint x: 455, endPoint y: 236, distance: 11.8
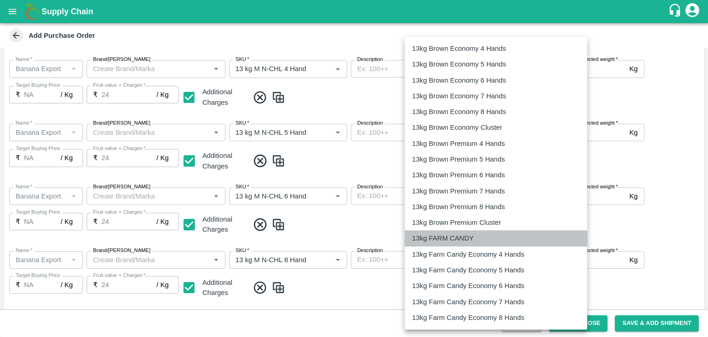
click at [455, 236] on p "13kg FARM CANDY" at bounding box center [443, 238] width 62 height 10
type input "466"
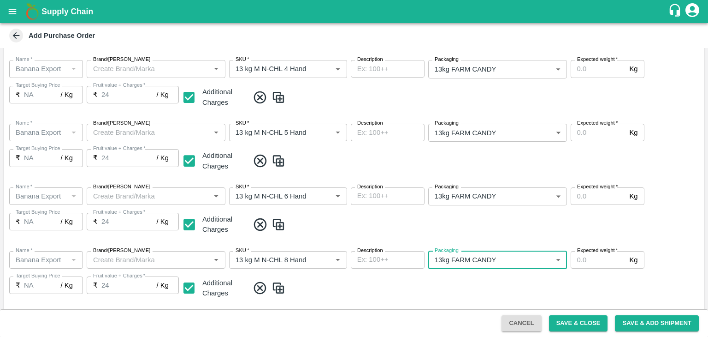
scroll to position [390, 0]
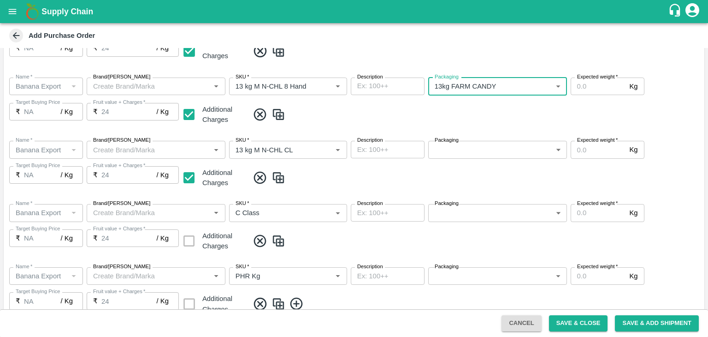
click at [476, 153] on body "Supply Chain Add Purchase Order PO Type   * Farm Gate 1 PO Type Buyers   * Nuna…" at bounding box center [354, 168] width 708 height 337
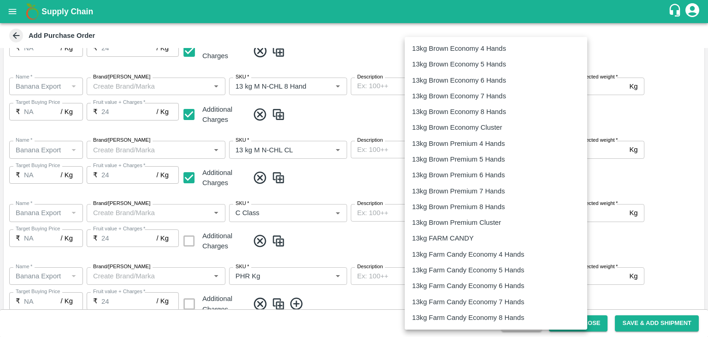
click at [446, 234] on p "13kg FARM CANDY" at bounding box center [443, 238] width 62 height 10
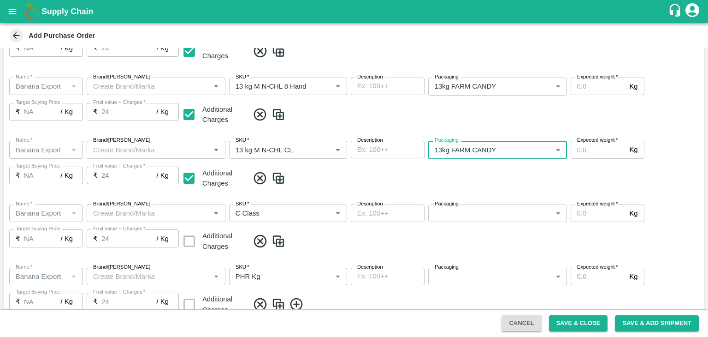
type input "466"
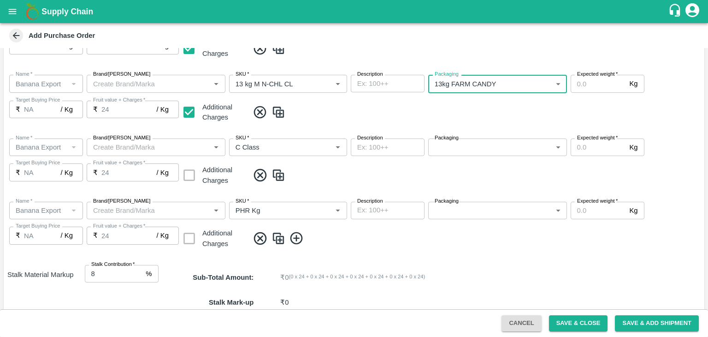
click at [460, 149] on body "Supply Chain Add Purchase Order PO Type   * Farm Gate 1 PO Type Buyers   * Nuna…" at bounding box center [354, 168] width 708 height 337
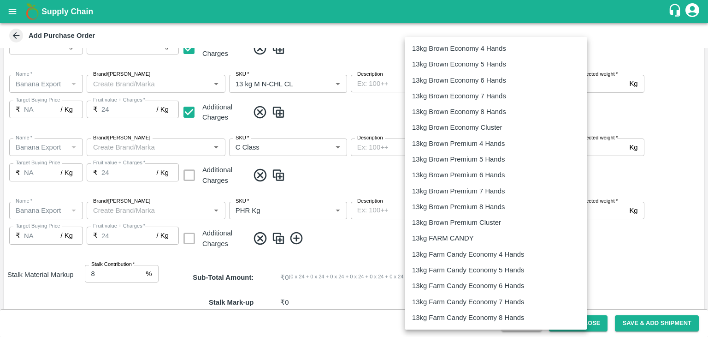
scroll to position [1439, 0]
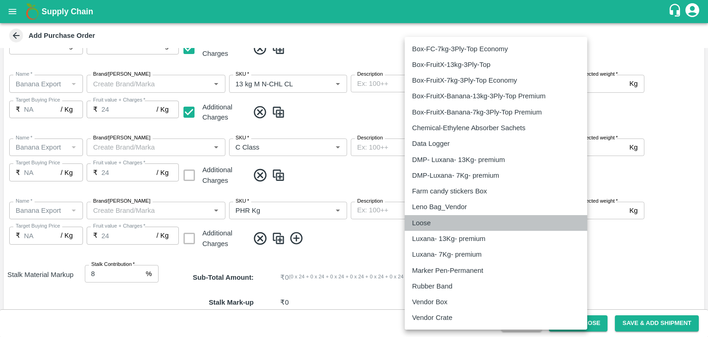
click at [422, 218] on p "Loose" at bounding box center [421, 223] width 18 height 10
type input "258"
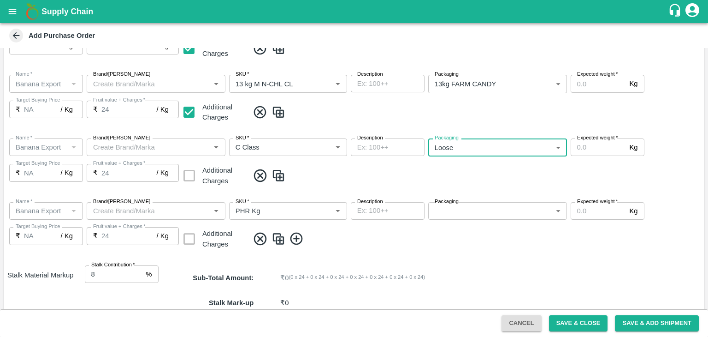
click at [464, 213] on body "Supply Chain Add Purchase Order PO Type   * Farm Gate 1 PO Type Buyers   * Nuna…" at bounding box center [354, 168] width 708 height 337
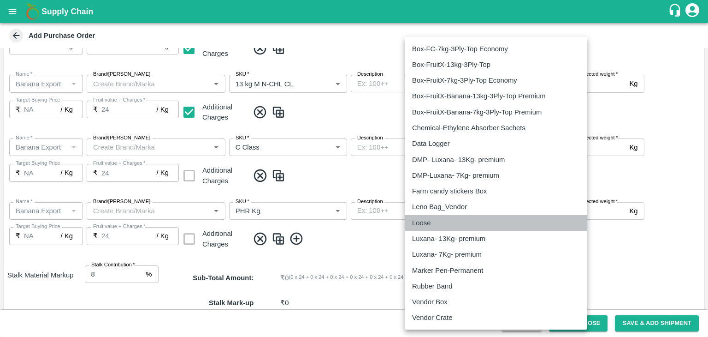
click at [417, 218] on p "Loose" at bounding box center [421, 223] width 18 height 10
type input "258"
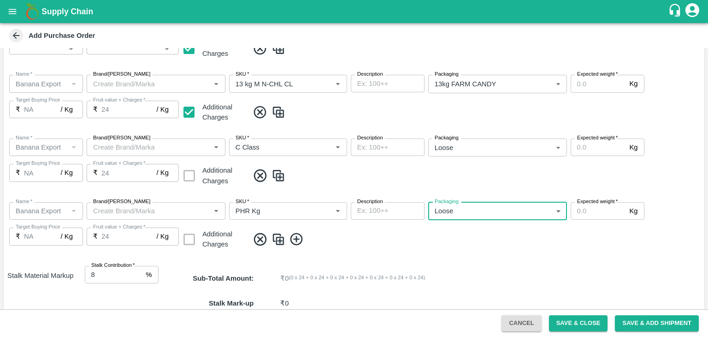
click at [511, 241] on span at bounding box center [475, 238] width 452 height 15
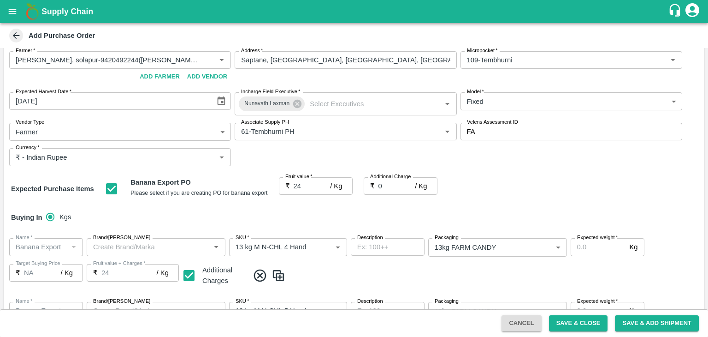
scroll to position [11, 0]
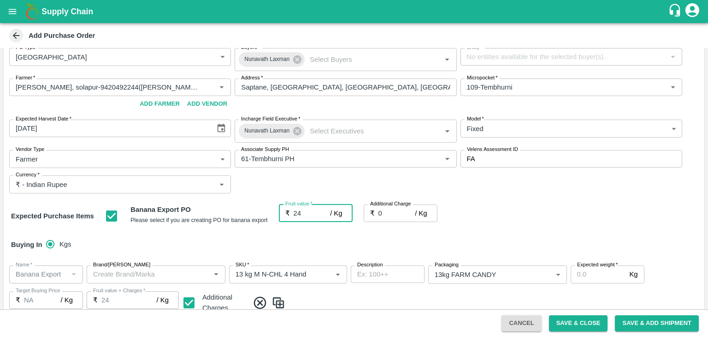
click at [306, 213] on input "24" at bounding box center [312, 213] width 37 height 18
type input "2"
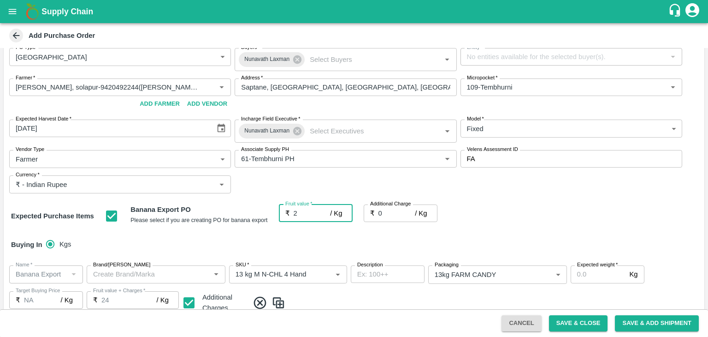
type input "2"
type input "25"
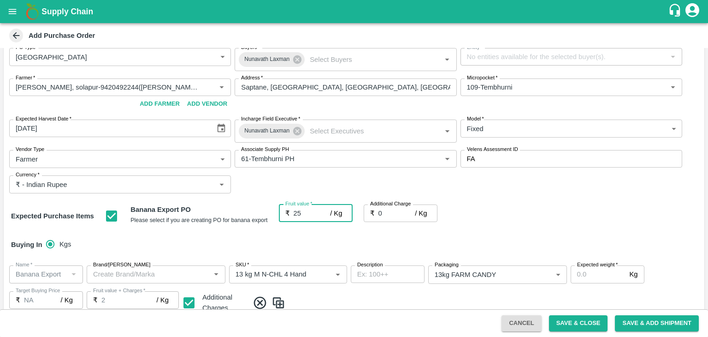
type input "25"
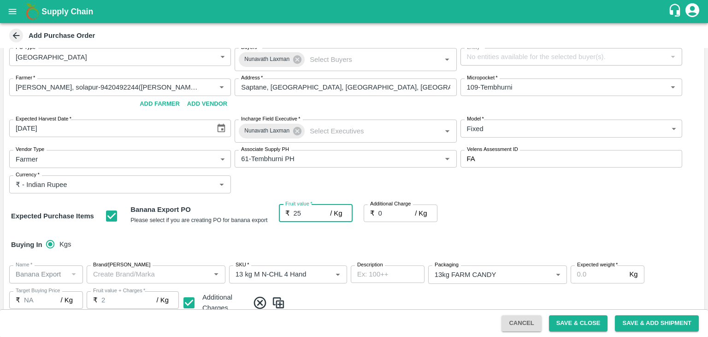
type input "25"
click at [324, 241] on div "Buying In Kgs" at bounding box center [354, 244] width 701 height 27
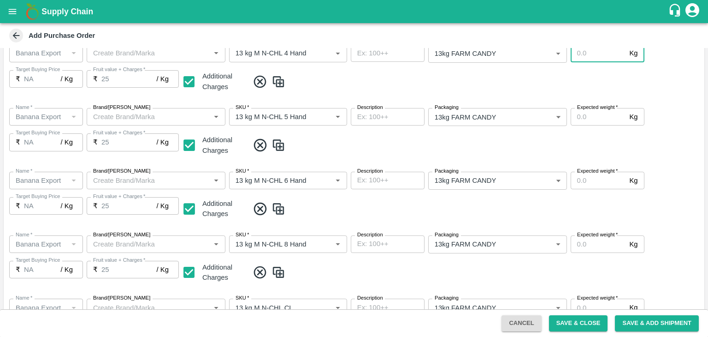
scroll to position [180, 0]
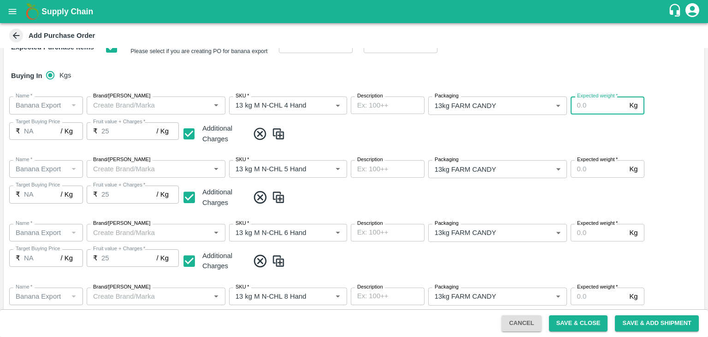
click at [594, 101] on input "Expected weight   *" at bounding box center [598, 105] width 55 height 18
type input "1000"
click at [595, 172] on input "Expected weight   *" at bounding box center [598, 169] width 55 height 18
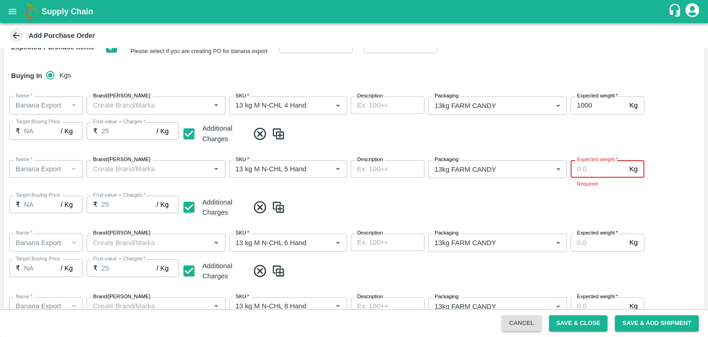
click at [584, 163] on input "Expected weight   *" at bounding box center [598, 169] width 55 height 18
type input "1000"
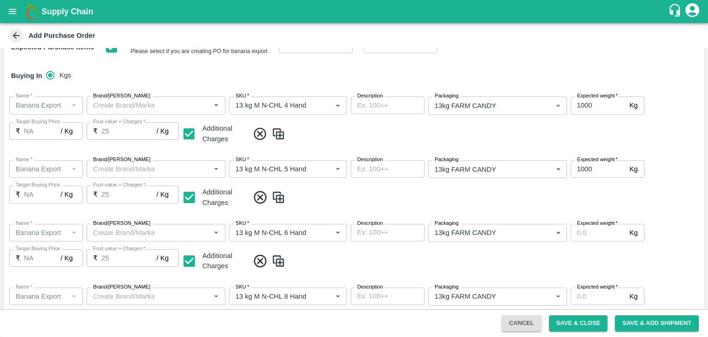
click at [598, 253] on div "Name   * Name   * Brand/Marka Brand/Marka SKU   * SKU   * Description x Descrip…" at bounding box center [354, 248] width 701 height 64
click at [601, 238] on input "Expected weight   *" at bounding box center [598, 233] width 55 height 18
type input "1200"
click at [602, 263] on span at bounding box center [475, 260] width 452 height 15
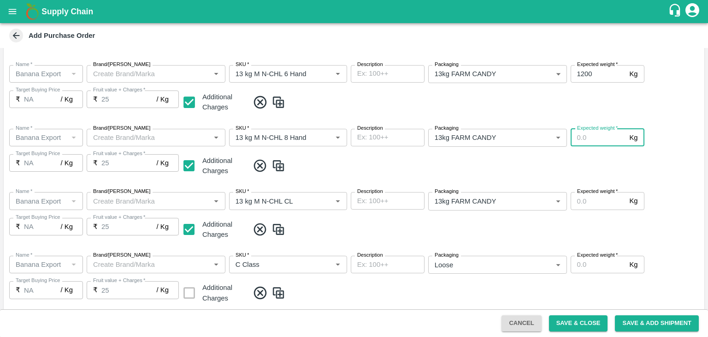
click at [587, 136] on input "Expected weight   *" at bounding box center [598, 138] width 55 height 18
type input "1200"
click at [596, 200] on input "Expected weight   *" at bounding box center [598, 201] width 55 height 18
type input "1000"
click at [594, 264] on input "Expected weight   *" at bounding box center [598, 264] width 55 height 18
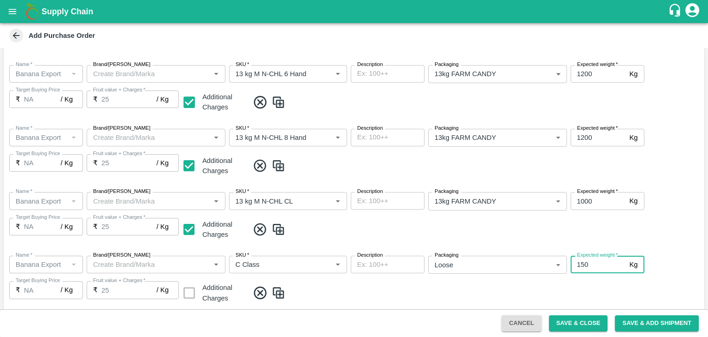
type input "150"
click at [599, 281] on div "Name   * Name   * Brand/Marka Brand/Marka SKU   * SKU   * Description x Descrip…" at bounding box center [354, 280] width 701 height 64
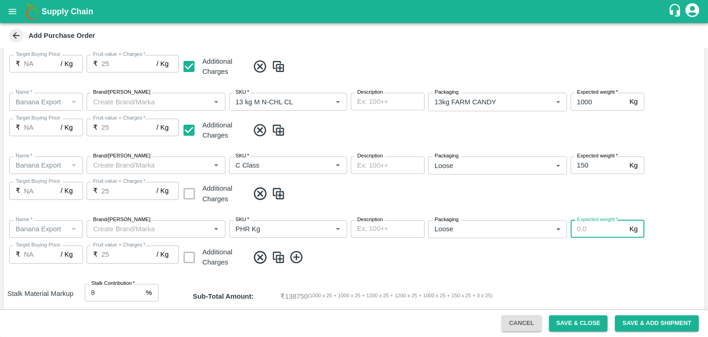
click at [577, 230] on input "Expected weight   *" at bounding box center [598, 229] width 55 height 18
type input "50"
click at [591, 251] on span at bounding box center [475, 256] width 452 height 15
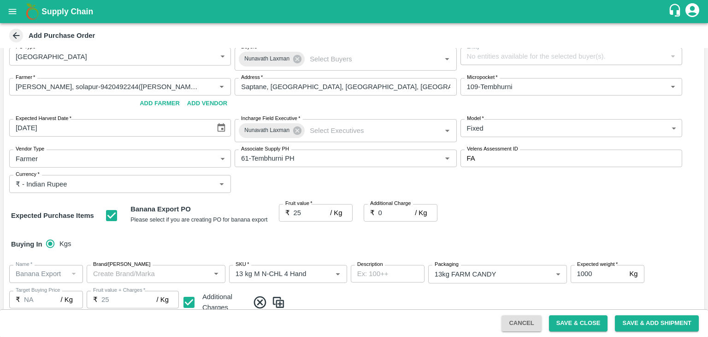
scroll to position [0, 0]
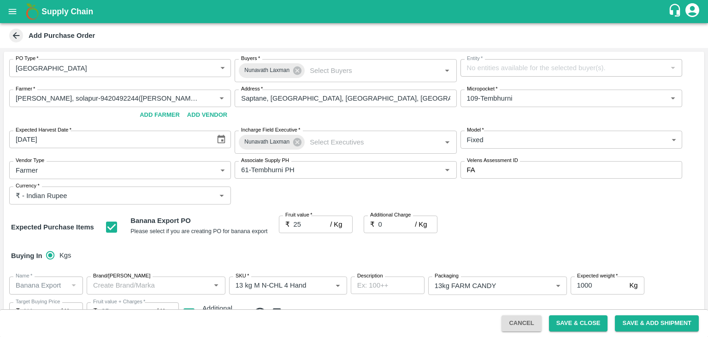
click at [87, 169] on body "Supply Chain Add Purchase Order PO Type   * Farm Gate 1 PO Type Buyers   * Nuna…" at bounding box center [354, 168] width 708 height 337
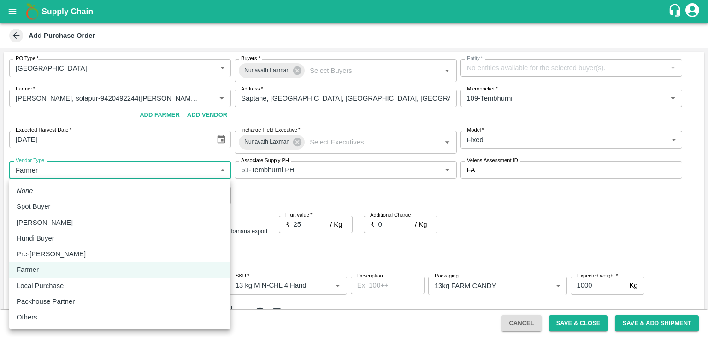
click at [365, 196] on div at bounding box center [354, 168] width 708 height 337
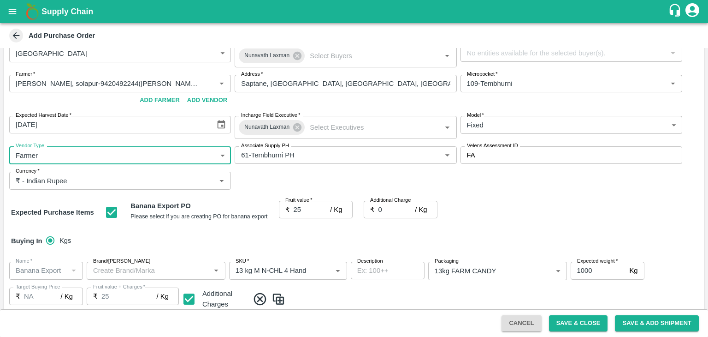
scroll to position [552, 0]
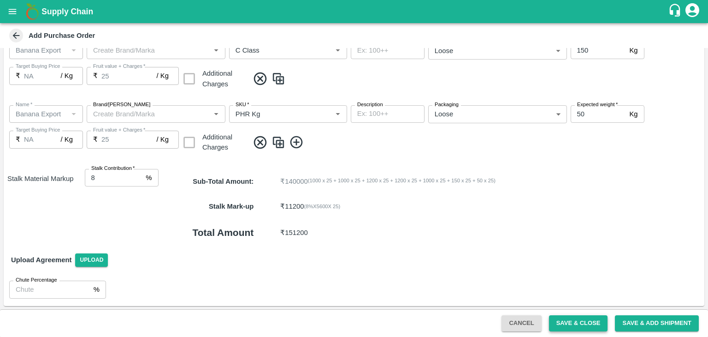
click at [580, 321] on button "Save & Close" at bounding box center [578, 323] width 59 height 16
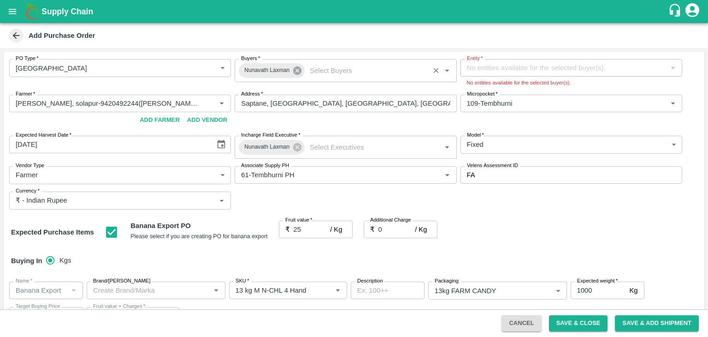
click at [299, 71] on icon at bounding box center [297, 70] width 8 height 8
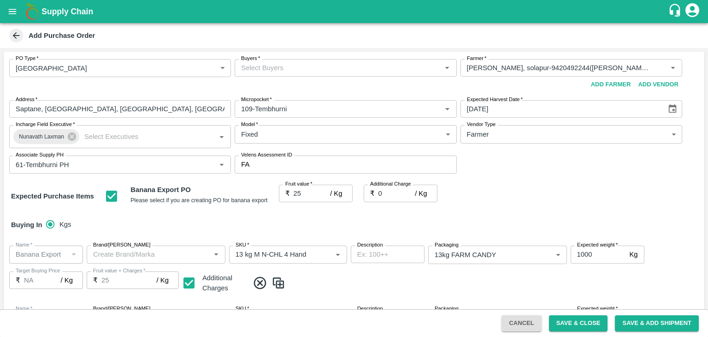
click at [286, 69] on input "Buyers   *" at bounding box center [337, 68] width 201 height 12
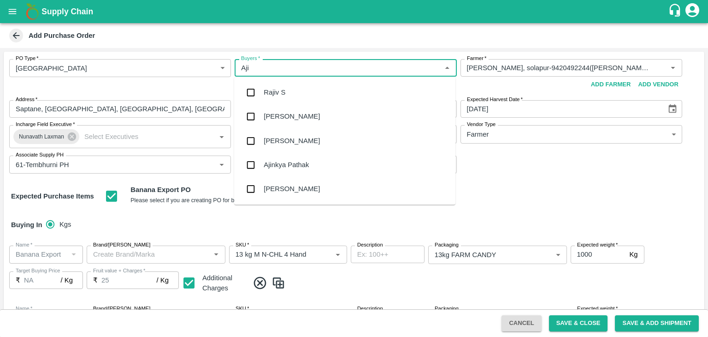
type input "Ajit"
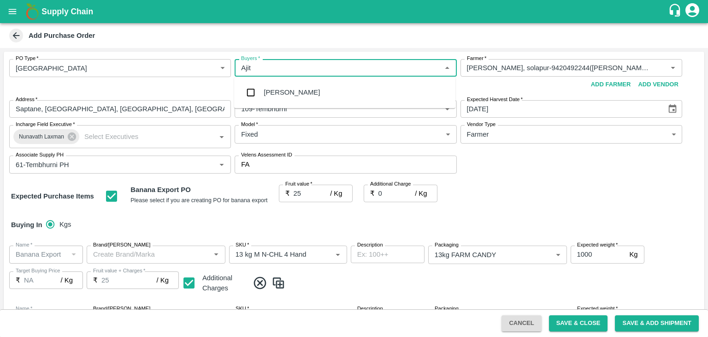
click at [282, 87] on div "Ajit Otari" at bounding box center [344, 92] width 221 height 24
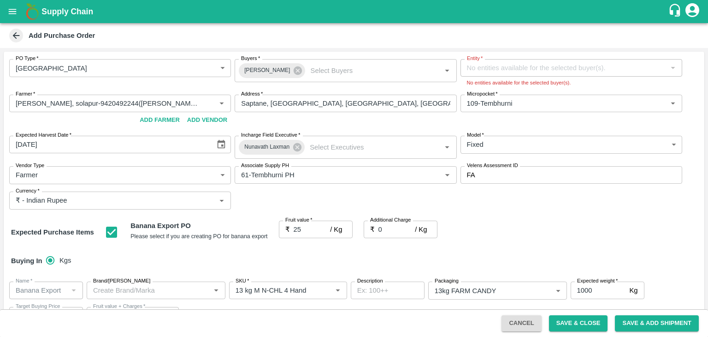
click at [692, 5] on icon "account of current user" at bounding box center [693, 10] width 14 height 14
click at [654, 50] on li "Logout" at bounding box center [662, 49] width 71 height 16
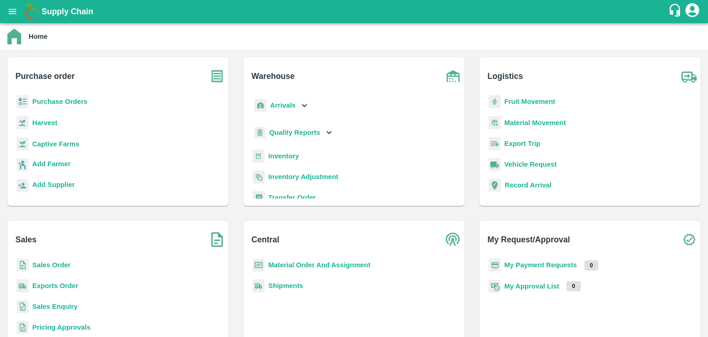
click at [61, 102] on b "Purchase Orders" at bounding box center [59, 101] width 55 height 7
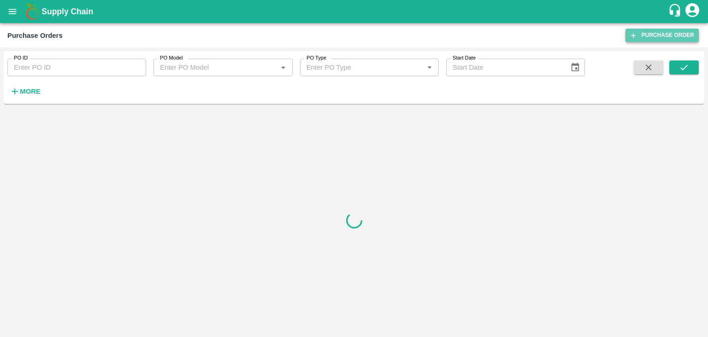
click at [660, 34] on link "Purchase Order" at bounding box center [662, 35] width 73 height 13
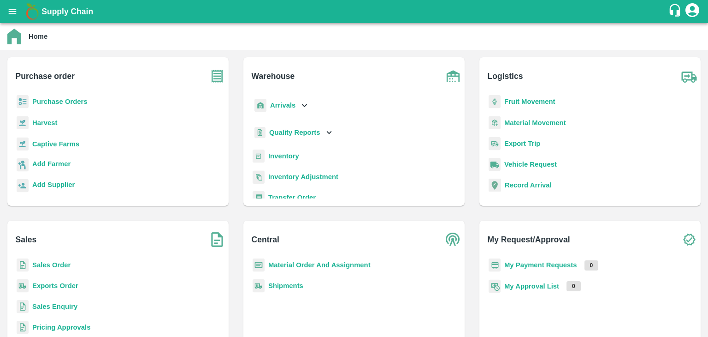
click at [63, 141] on b "Captive Farms" at bounding box center [55, 143] width 47 height 7
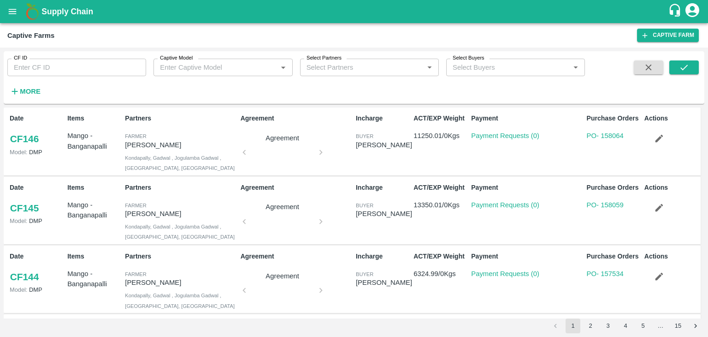
click at [25, 95] on strong "More" at bounding box center [30, 91] width 21 height 7
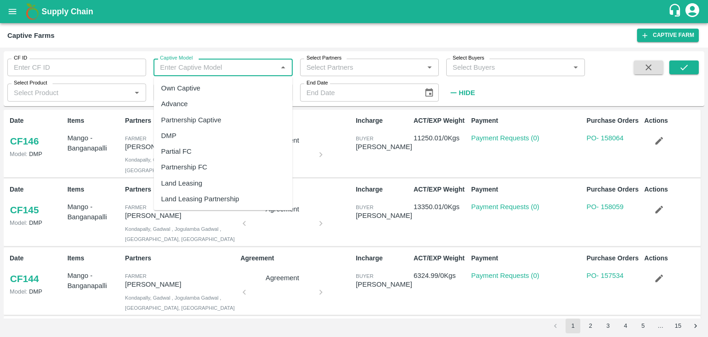
click at [202, 63] on input "Captive Model" at bounding box center [215, 67] width 118 height 12
click at [183, 187] on div "Land Leasing" at bounding box center [181, 183] width 41 height 10
type input "Land Leasing"
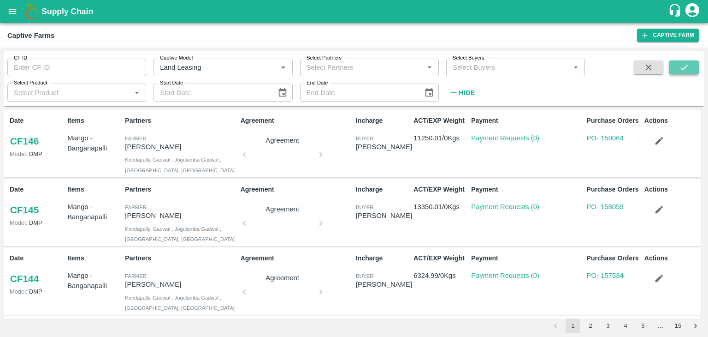
click at [686, 65] on icon "submit" at bounding box center [684, 67] width 10 height 10
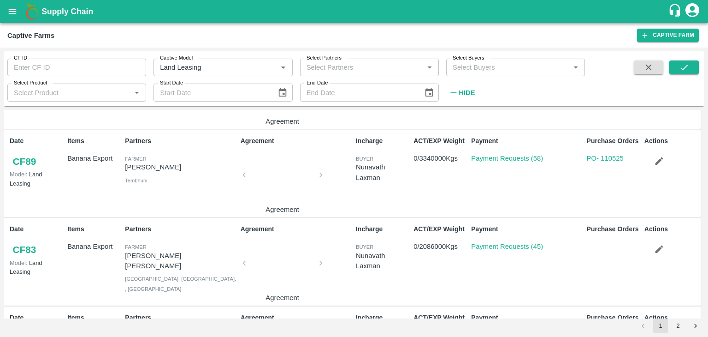
scroll to position [509, 0]
drag, startPoint x: 207, startPoint y: 170, endPoint x: 125, endPoint y: 169, distance: 81.2
click at [125, 169] on p "Sharada Ramesh Shinde" at bounding box center [181, 167] width 112 height 10
copy p "Sharada Ramesh Shinde"
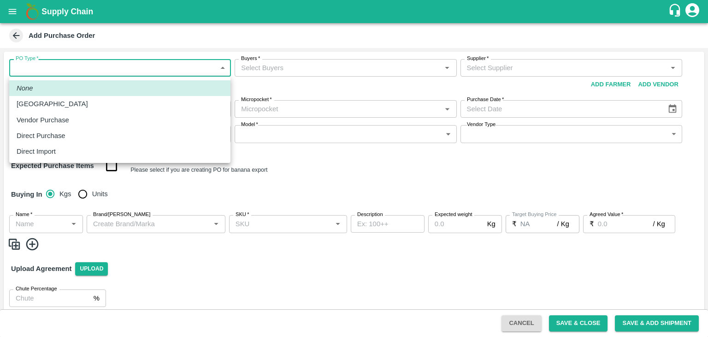
click at [46, 72] on body "Supply Chain Add Purchase Order PO Type   * ​ PO Type Buyers   * Buyers   * Sup…" at bounding box center [354, 168] width 708 height 337
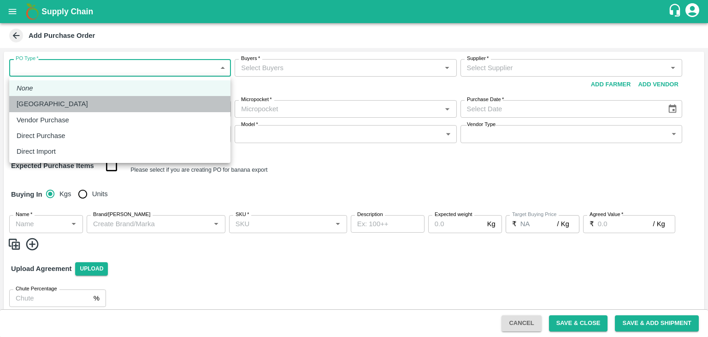
click at [55, 108] on div "[GEOGRAPHIC_DATA]" at bounding box center [120, 104] width 207 height 10
type input "1"
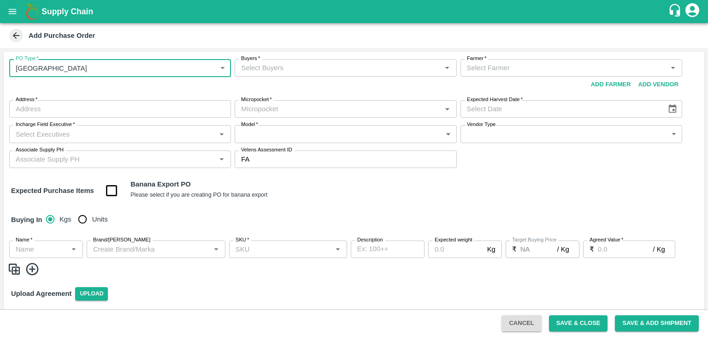
click at [335, 67] on input "Buyers   *" at bounding box center [337, 68] width 201 height 12
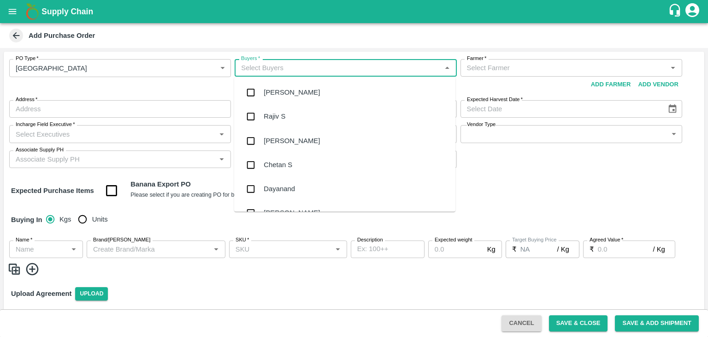
click at [312, 73] on input "Buyers   *" at bounding box center [337, 68] width 201 height 12
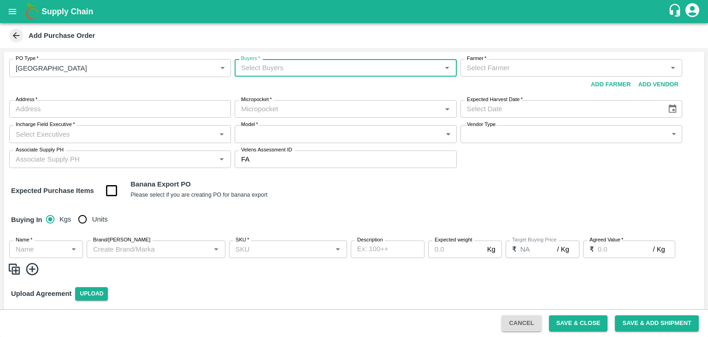
click at [312, 73] on input "Buyers   *" at bounding box center [337, 68] width 201 height 12
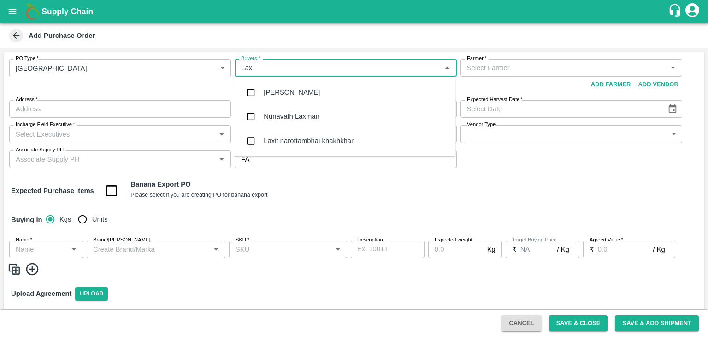
type input "Laxm"
click at [302, 88] on div "Nunavath Laxman" at bounding box center [291, 92] width 55 height 10
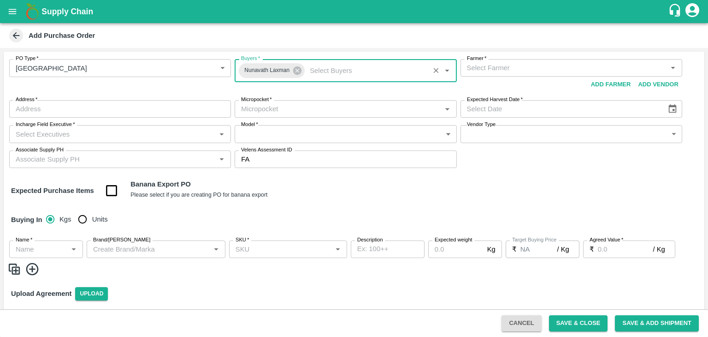
click at [506, 65] on input "Farmer   *" at bounding box center [563, 68] width 201 height 12
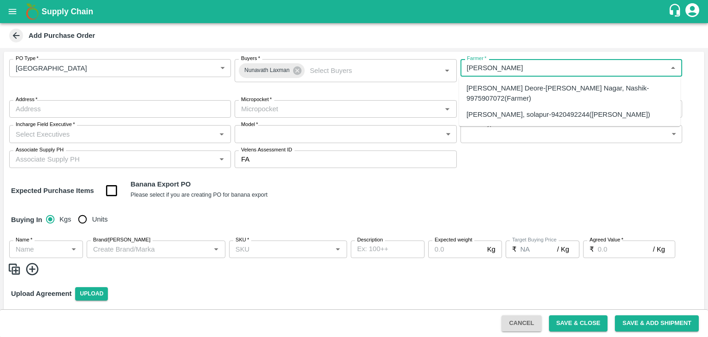
click at [525, 119] on div "Sharada Ramesh Shinde-Saptane, solapur-9420492244(Farmer)" at bounding box center [559, 114] width 184 height 10
type input "Sharada Ramesh Shinde-Saptane, solapur-9420492244(Farmer)"
type input "Saptane, [GEOGRAPHIC_DATA], [GEOGRAPHIC_DATA], [GEOGRAPHIC_DATA]"
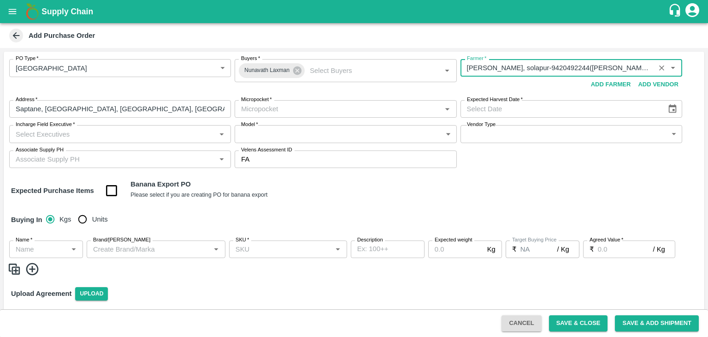
type input "Sharada Ramesh Shinde-Saptane, solapur-9420492244(Farmer)"
click at [280, 113] on input "Micropocket   *" at bounding box center [337, 109] width 201 height 12
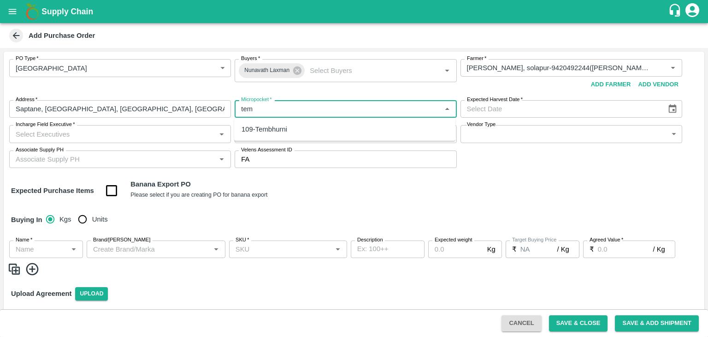
click at [271, 130] on div "109-Tembhurni" at bounding box center [265, 129] width 46 height 10
type input "109-Tembhurni"
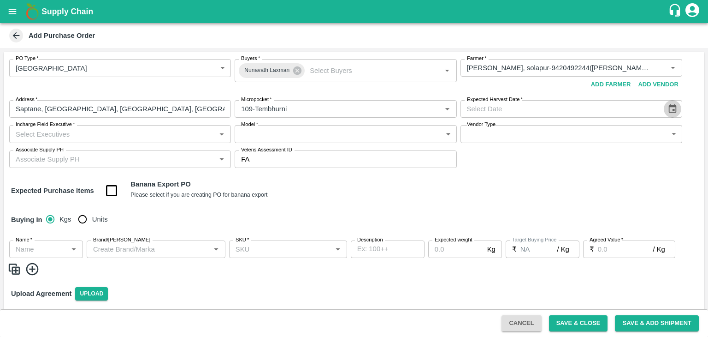
click at [670, 107] on icon "Choose date" at bounding box center [673, 108] width 8 height 9
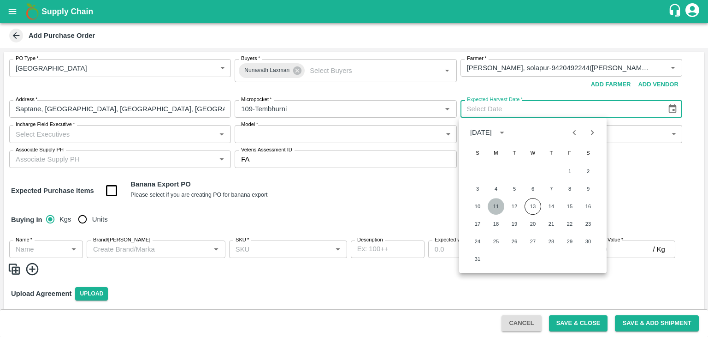
click at [498, 205] on button "11" at bounding box center [496, 206] width 17 height 17
type input "[DATE]"
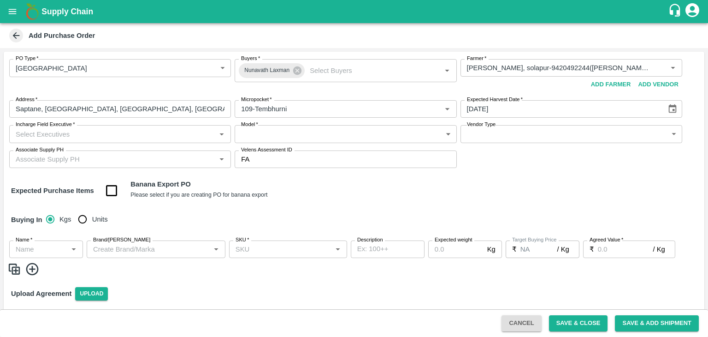
click at [174, 131] on input "Incharge Field Executive   *" at bounding box center [112, 134] width 201 height 12
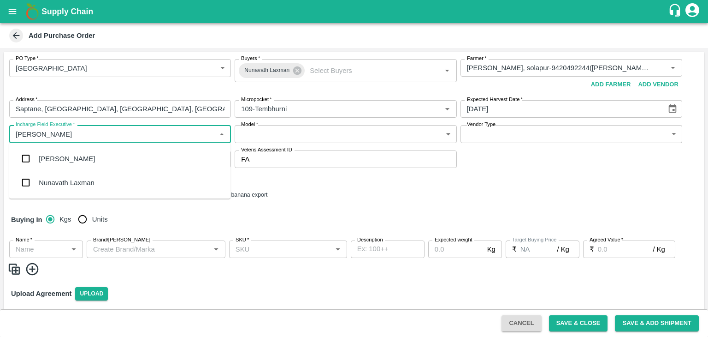
type input "Laxman"
click at [93, 178] on div "Nunavath Laxman" at bounding box center [66, 183] width 55 height 10
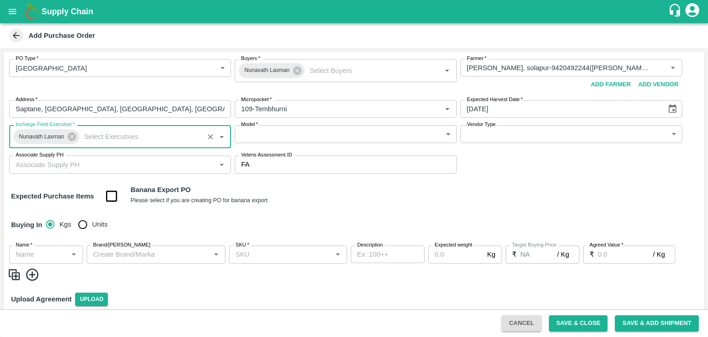
click at [300, 127] on body "Supply Chain Add Purchase Order PO Type   * Farm Gate 1 PO Type Buyers   * Nuna…" at bounding box center [354, 168] width 708 height 337
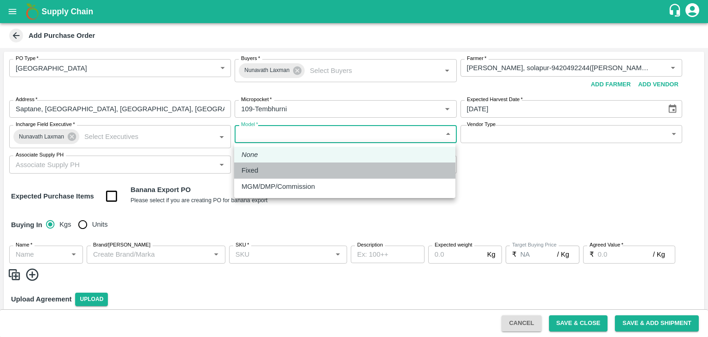
click at [261, 170] on div "Fixed" at bounding box center [252, 170] width 21 height 10
type input "Fixed"
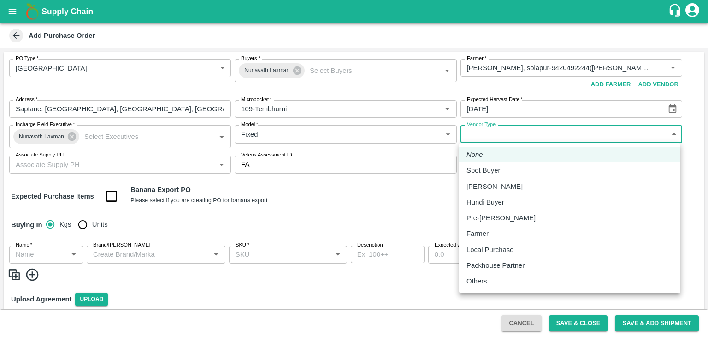
click at [486, 137] on body "Supply Chain Add Purchase Order PO Type   * Farm Gate 1 PO Type Buyers   * Nuna…" at bounding box center [354, 168] width 708 height 337
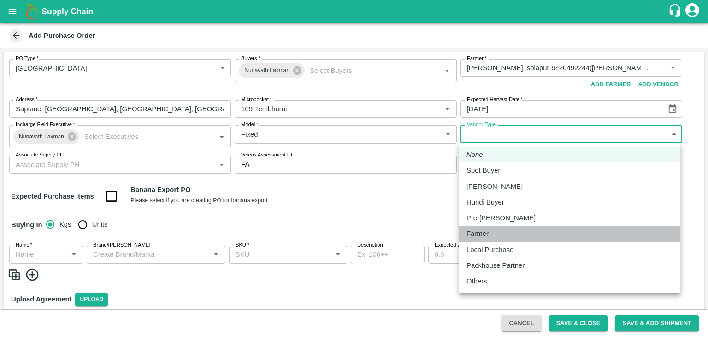
click at [491, 231] on div "Farmer" at bounding box center [480, 233] width 27 height 10
type input "FARMER"
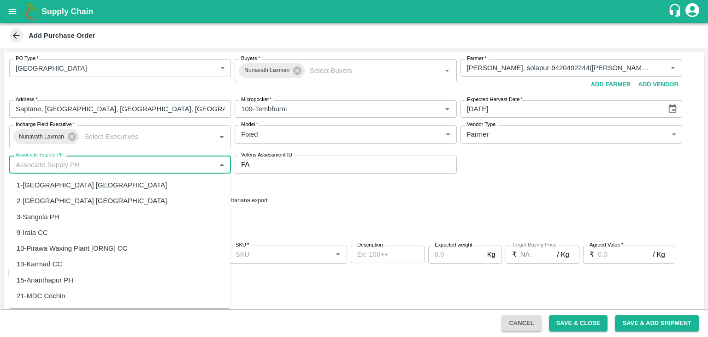
click at [116, 166] on input "Associate Supply PH" at bounding box center [112, 164] width 201 height 12
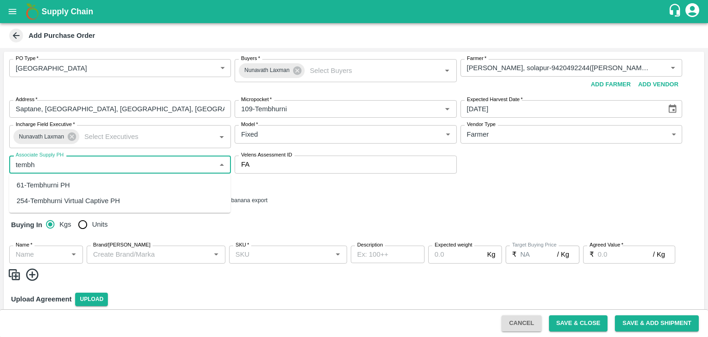
click at [73, 183] on div "61-Tembhurni PH" at bounding box center [119, 185] width 221 height 16
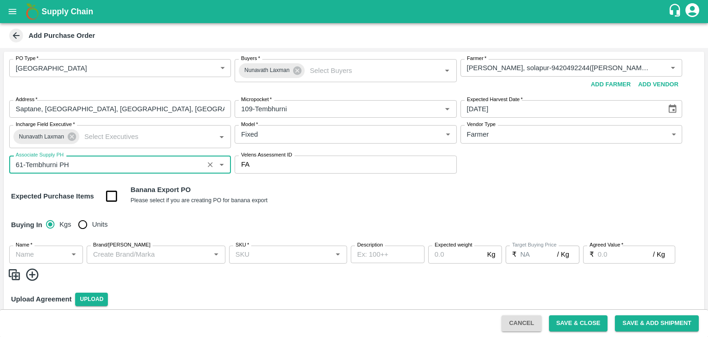
type input "61-Tembhurni PH"
click at [372, 187] on div "Expected Purchase Items Banana Export PO Please select if you are creating PO f…" at bounding box center [354, 196] width 686 height 24
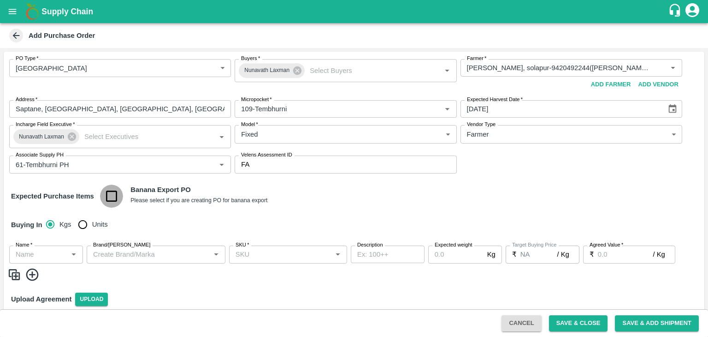
click at [114, 200] on input "checkbox" at bounding box center [112, 196] width 24 height 24
checkbox input "true"
type input "Banana Export"
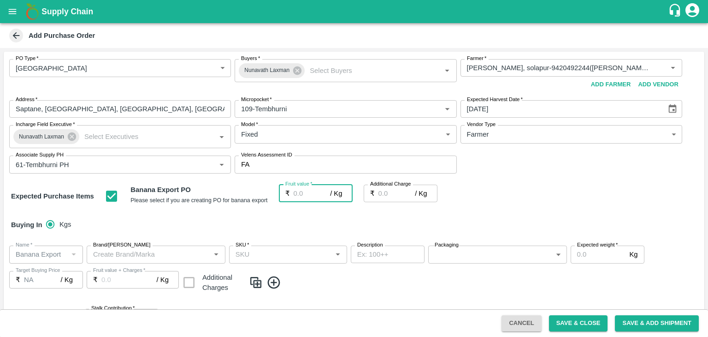
click at [306, 196] on input "Fruit value   *" at bounding box center [312, 193] width 37 height 18
type input "2"
type input "25"
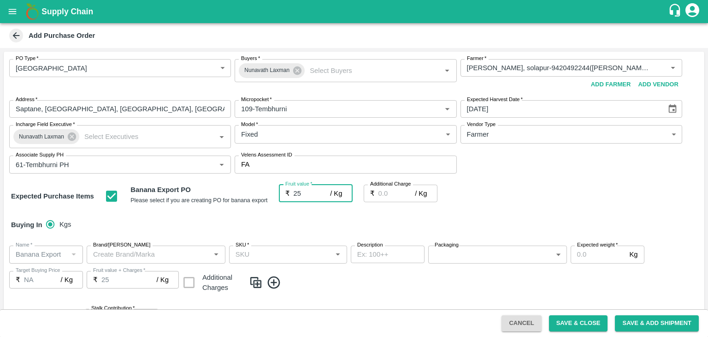
type input "25"
type input "0"
click at [315, 216] on div "Buying In Kgs" at bounding box center [354, 224] width 701 height 27
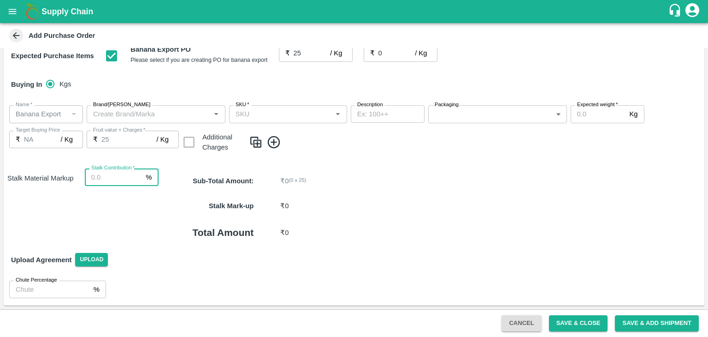
click at [109, 175] on input "Stalk Contribution   *" at bounding box center [114, 177] width 58 height 18
type input "8"
click at [269, 136] on icon at bounding box center [274, 142] width 15 height 15
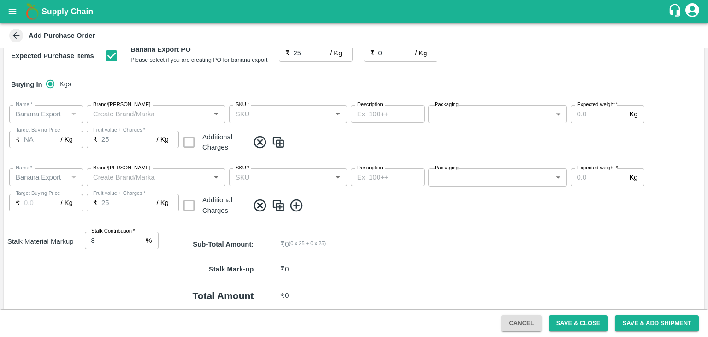
click at [297, 201] on icon at bounding box center [296, 205] width 15 height 15
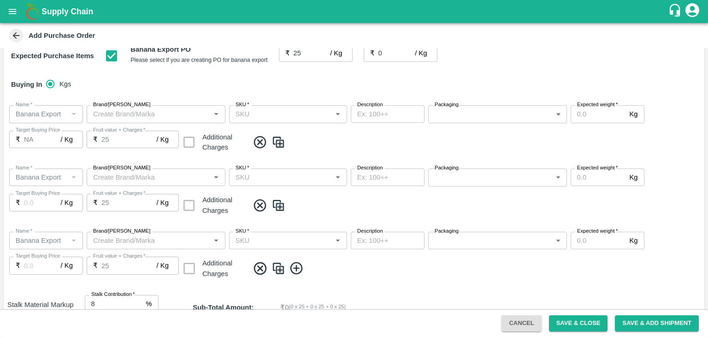
click at [300, 268] on icon at bounding box center [296, 268] width 15 height 15
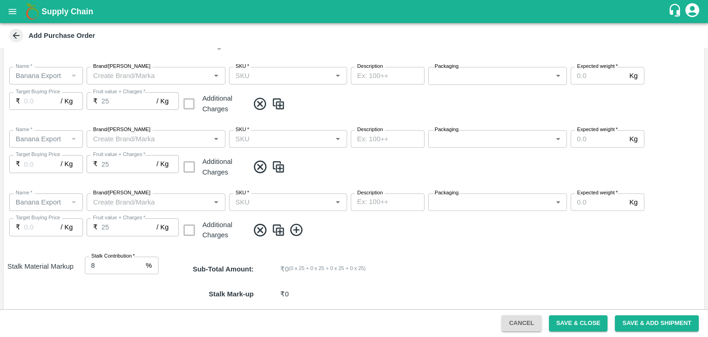
scroll to position [256, 0]
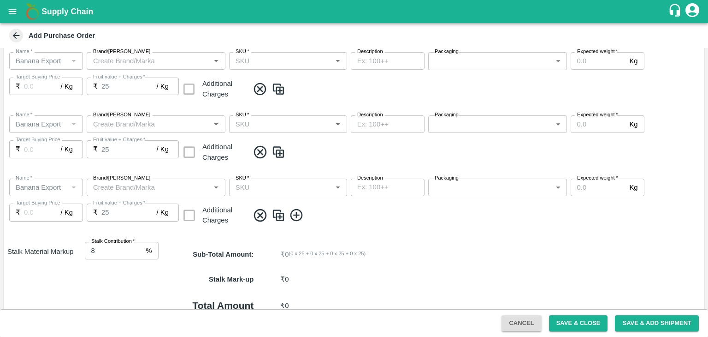
click at [297, 215] on icon at bounding box center [296, 215] width 12 height 12
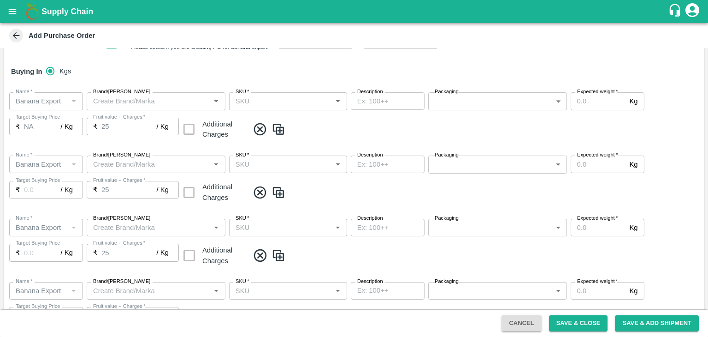
scroll to position [392, 0]
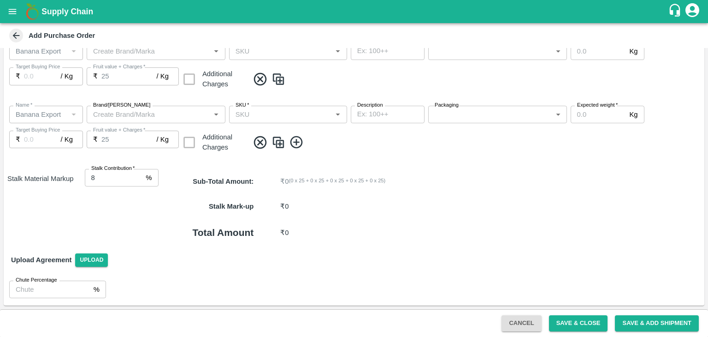
click at [293, 138] on icon at bounding box center [296, 142] width 15 height 15
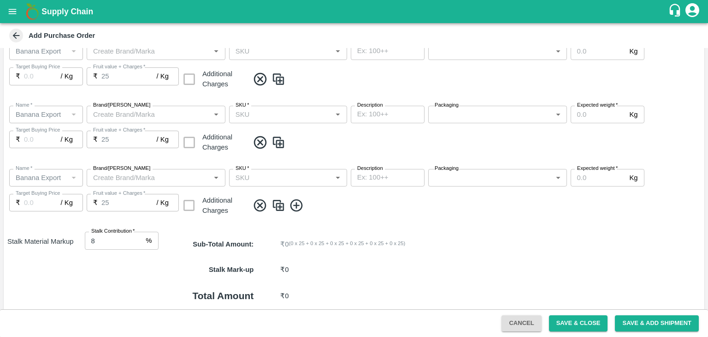
click at [298, 200] on icon at bounding box center [296, 205] width 12 height 12
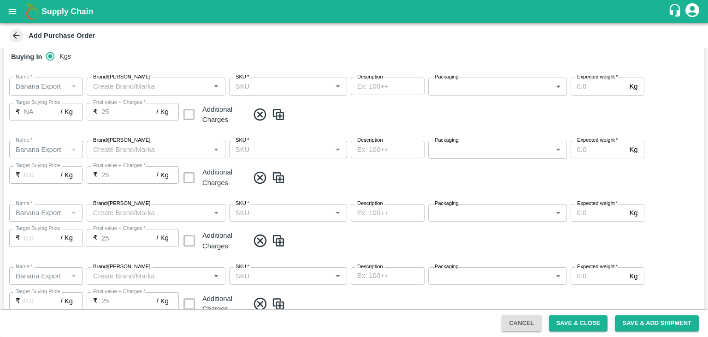
scroll to position [167, 0]
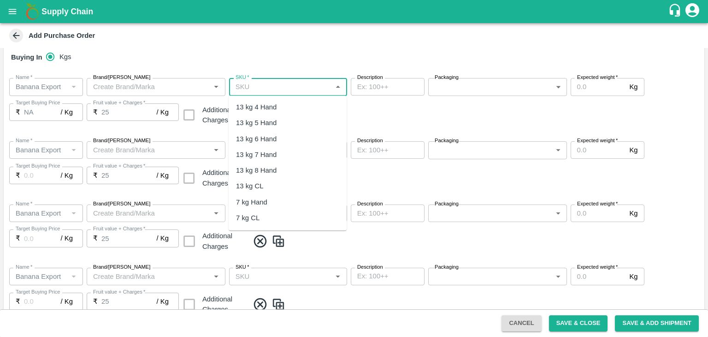
click at [280, 87] on input "SKU   *" at bounding box center [280, 87] width 97 height 12
click at [282, 110] on div "13 kg M N-CHL 4 Hand" at bounding box center [271, 107] width 71 height 10
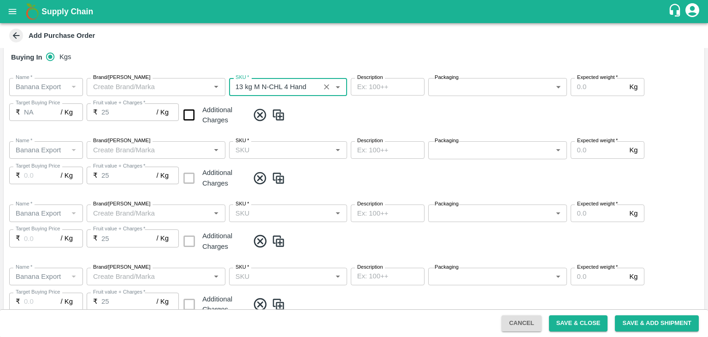
type input "13 kg M N-CHL 4 Hand"
click at [297, 153] on input "SKU   *" at bounding box center [280, 150] width 97 height 12
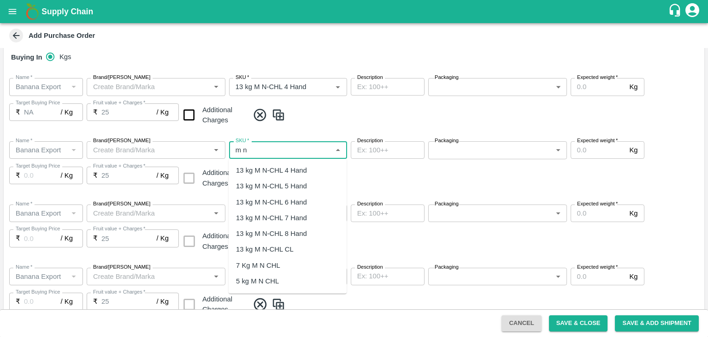
click at [280, 185] on div "13 kg M N-CHL 5 Hand" at bounding box center [271, 186] width 71 height 10
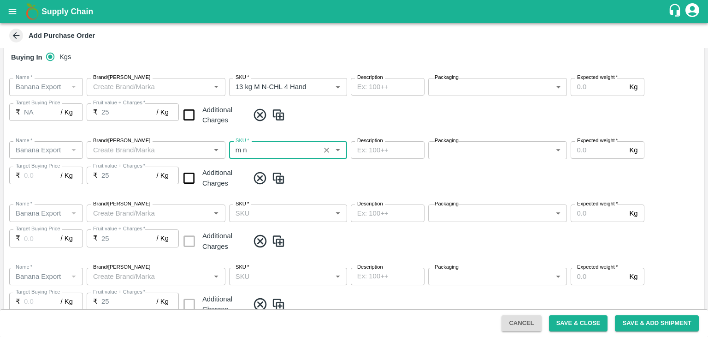
type input "13 kg M N-CHL 5 Hand"
type input "NA"
type input "13 kg M N-CHL 5 Hand"
click at [291, 211] on input "SKU   *" at bounding box center [280, 213] width 97 height 12
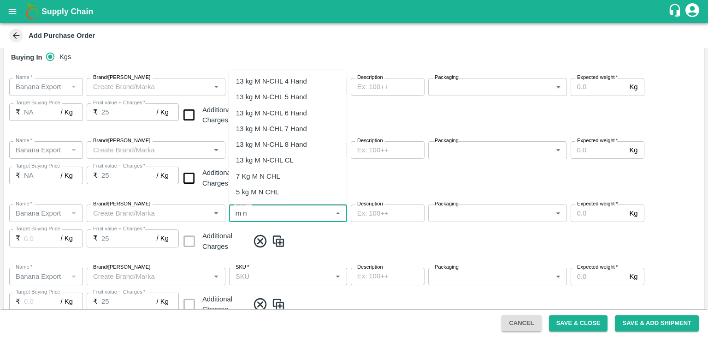
click at [279, 109] on div "13 kg M N-CHL 6 Hand" at bounding box center [271, 112] width 71 height 10
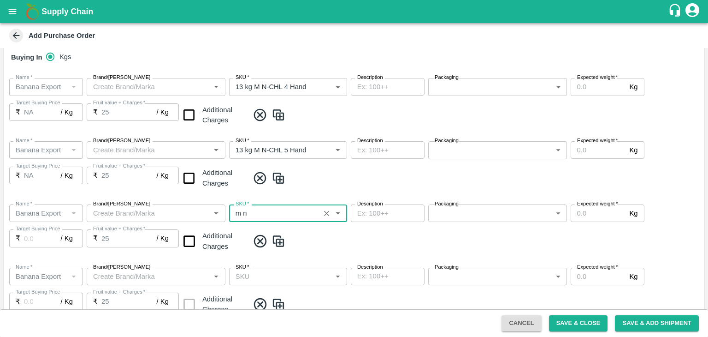
type input "13 kg M N-CHL 6 Hand"
type input "NA"
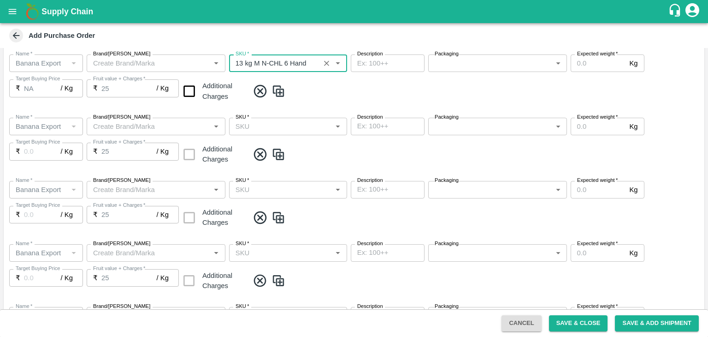
scroll to position [344, 0]
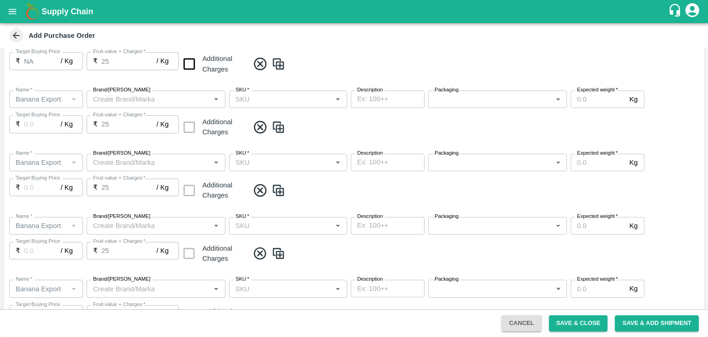
type input "13 kg M N-CHL 6 Hand"
click at [302, 97] on input "SKU   *" at bounding box center [280, 99] width 97 height 12
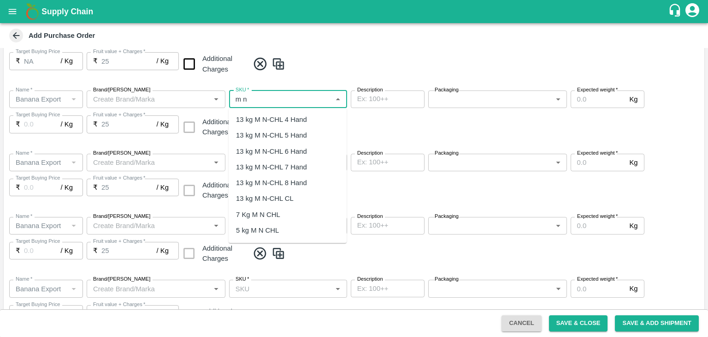
click at [296, 171] on div "13 kg M N-CHL 7 Hand" at bounding box center [271, 167] width 71 height 10
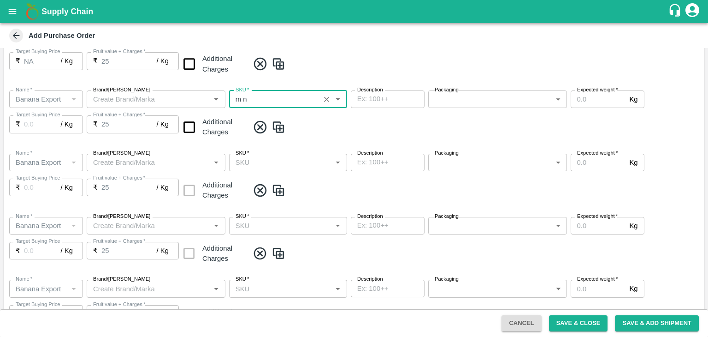
type input "13 kg M N-CHL 7 Hand"
type input "NA"
click at [327, 101] on icon "Clear" at bounding box center [326, 99] width 9 height 9
click at [305, 99] on input "SKU   *" at bounding box center [280, 99] width 97 height 12
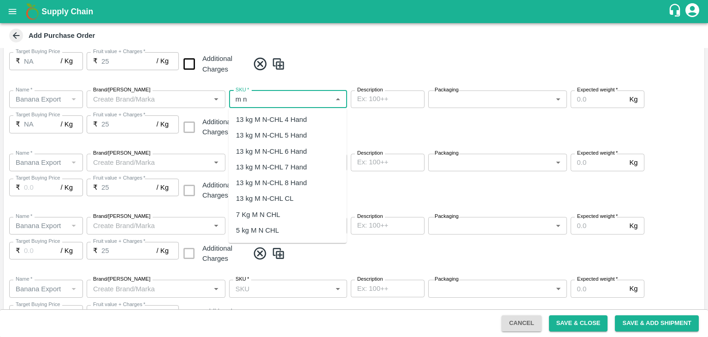
click at [294, 176] on div "13 kg M N-CHL 8 Hand" at bounding box center [288, 183] width 118 height 16
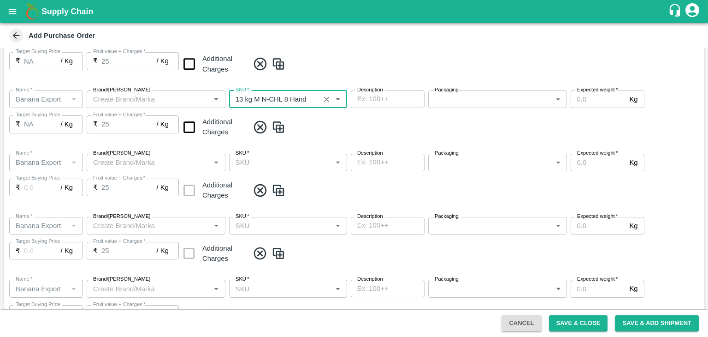
type input "13 kg M N-CHL 8 Hand"
click at [296, 162] on input "SKU   *" at bounding box center [280, 162] width 97 height 12
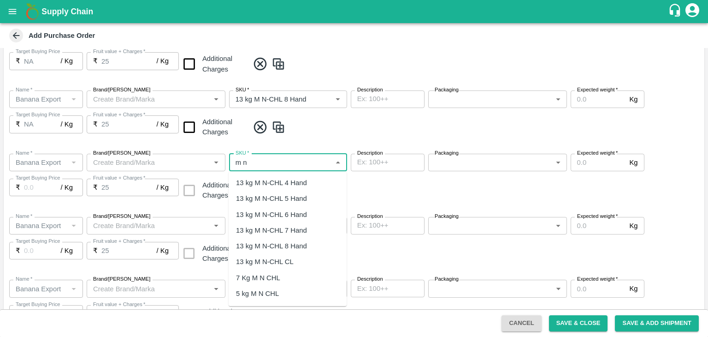
click at [291, 264] on div "13 kg M N-CHL CL" at bounding box center [265, 262] width 58 height 10
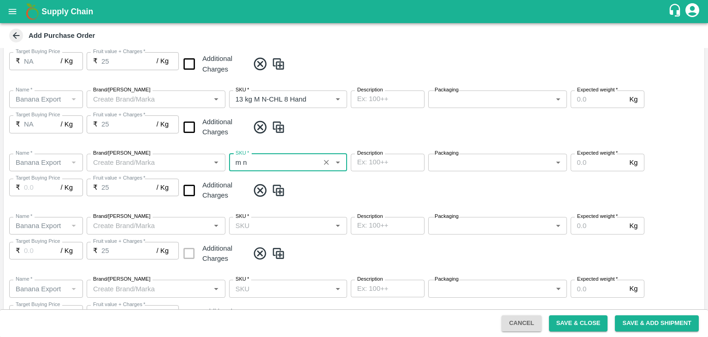
type input "13 kg M N-CHL CL"
type input "NA"
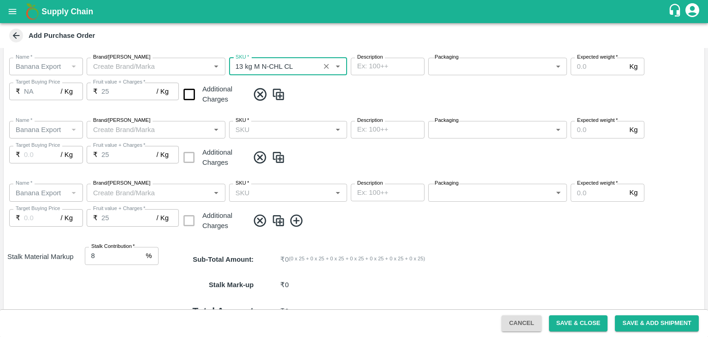
type input "13 kg M N-CHL CL"
click at [297, 128] on input "SKU   *" at bounding box center [280, 130] width 97 height 12
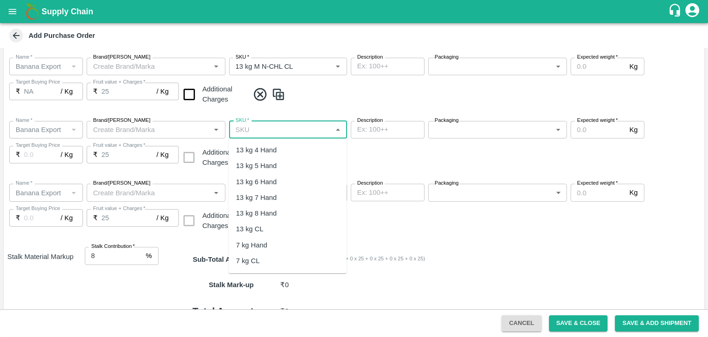
type input "PHR Kg"
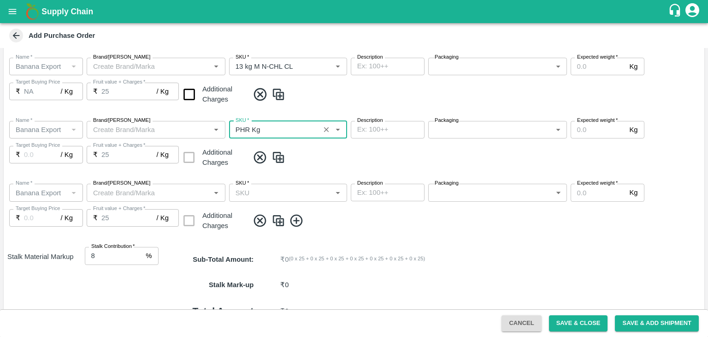
type input "NA"
click at [281, 192] on input "SKU   *" at bounding box center [280, 192] width 97 height 12
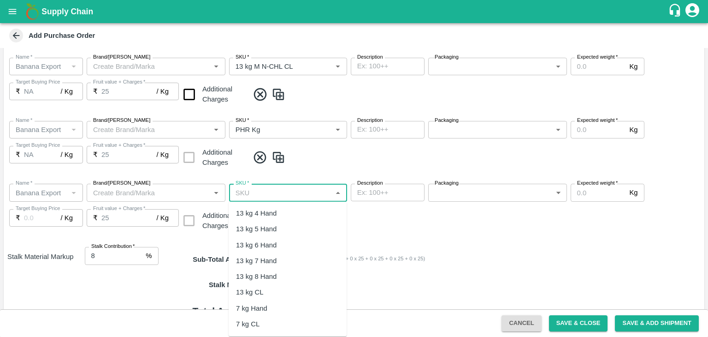
scroll to position [203, 0]
click at [261, 248] on div "C Class" at bounding box center [288, 247] width 118 height 16
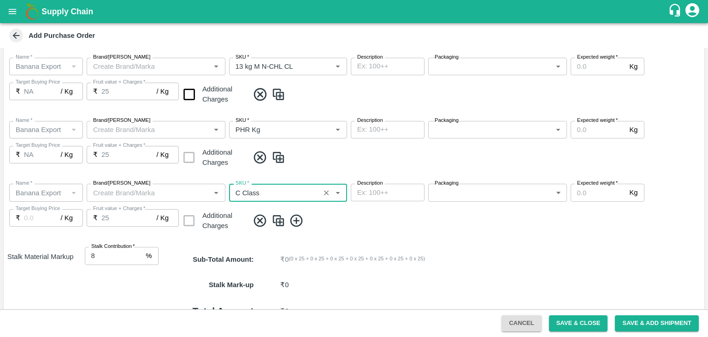
type input "C Class"
type input "NA"
click at [279, 126] on input "SKU   *" at bounding box center [274, 130] width 85 height 12
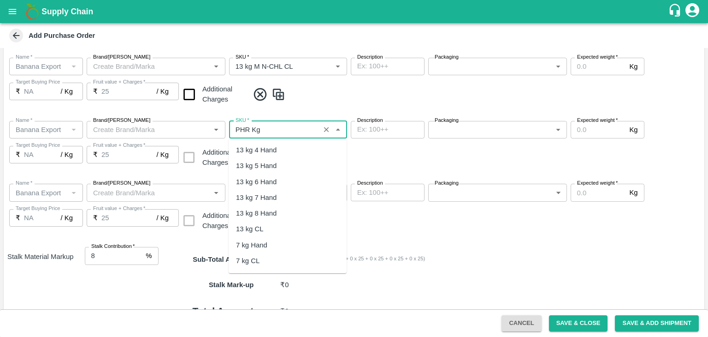
scroll to position [138, 0]
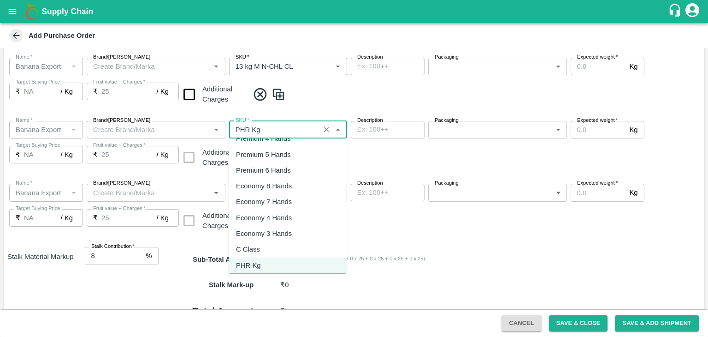
click at [267, 245] on div "C Class" at bounding box center [288, 249] width 118 height 16
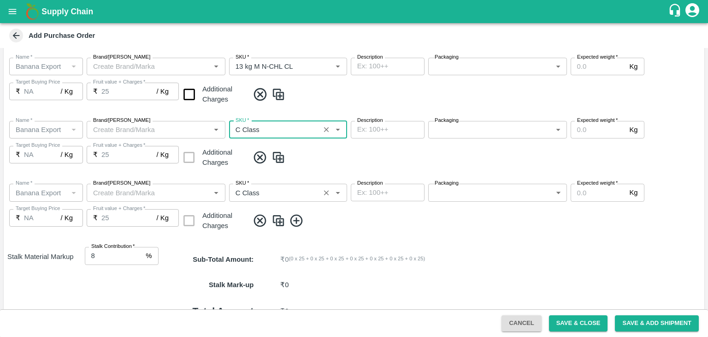
click at [273, 189] on input "SKU   *" at bounding box center [274, 192] width 85 height 12
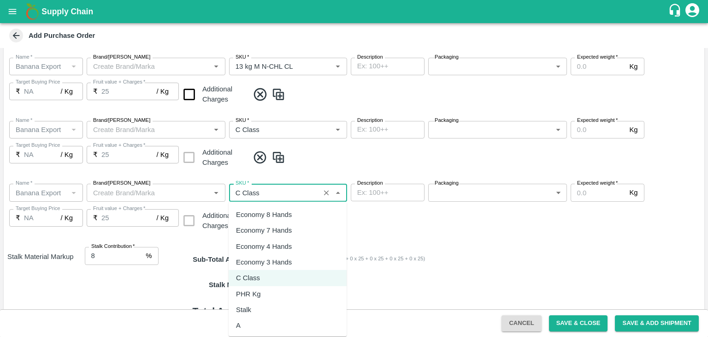
scroll to position [203, 0]
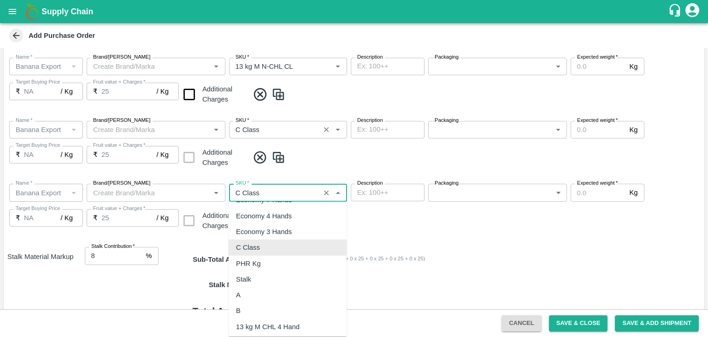
click at [275, 130] on input "SKU   *" at bounding box center [274, 130] width 85 height 12
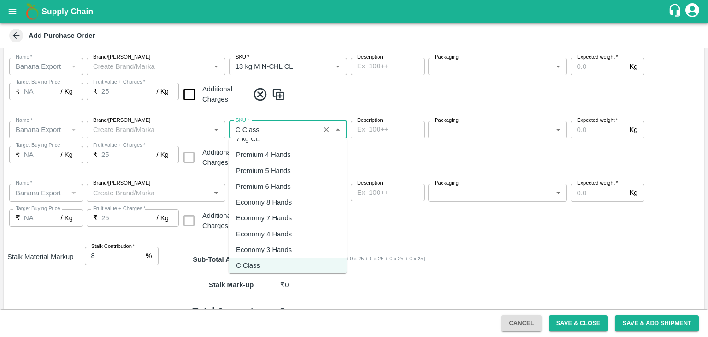
scroll to position [176, 0]
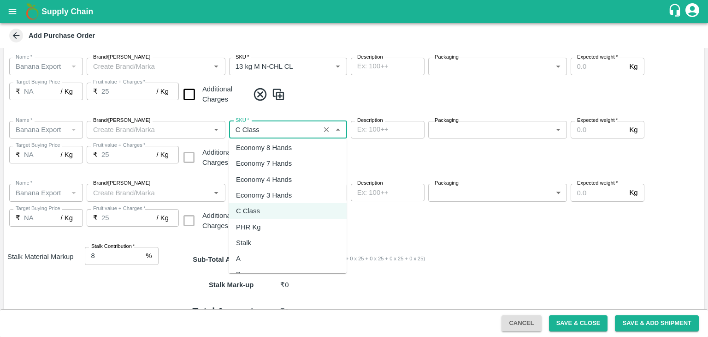
click at [260, 229] on div "PHR Kg" at bounding box center [248, 227] width 25 height 10
type input "PHR Kg"
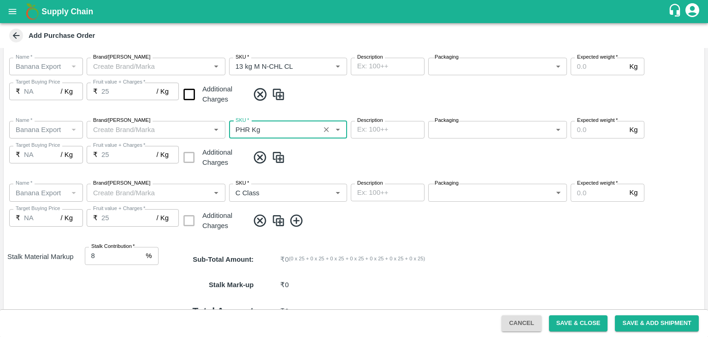
click at [362, 229] on div "Name   * Name   * Brand/Marka Brand/Marka SKU   * SKU   * Description x Descrip…" at bounding box center [354, 207] width 701 height 63
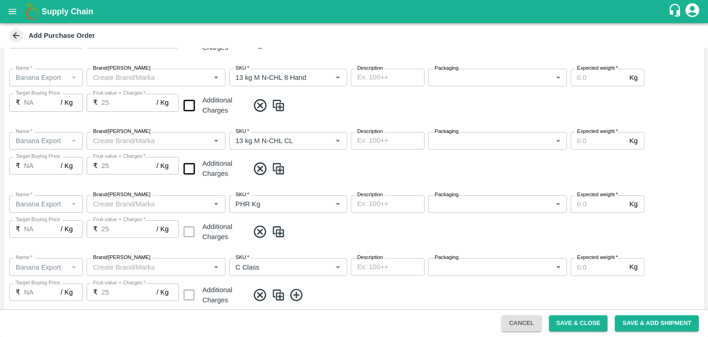
click at [190, 178] on input "checkbox" at bounding box center [190, 169] width 24 height 24
checkbox input "true"
click at [191, 100] on input "checkbox" at bounding box center [190, 106] width 24 height 24
checkbox input "true"
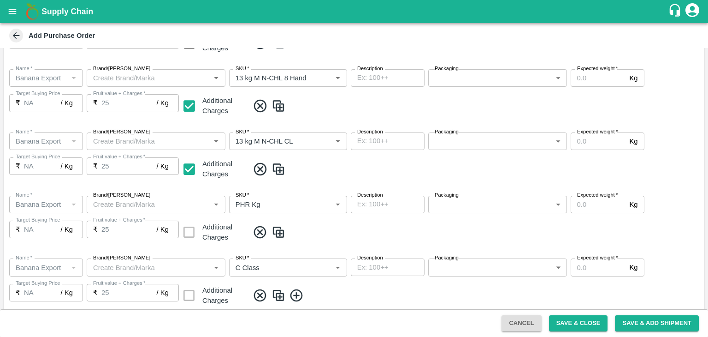
scroll to position [128, 0]
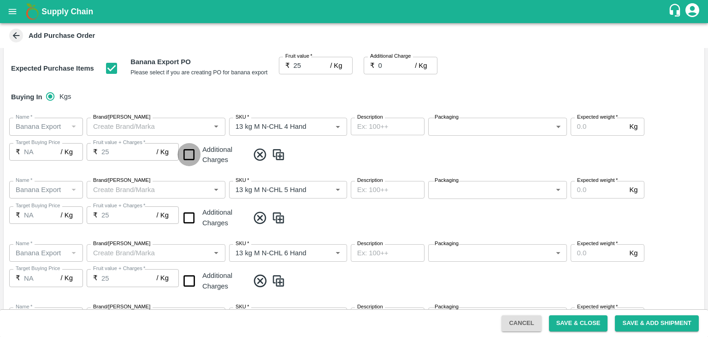
click at [185, 155] on input "checkbox" at bounding box center [190, 155] width 24 height 24
checkbox input "true"
click at [185, 216] on input "checkbox" at bounding box center [190, 218] width 24 height 24
checkbox input "true"
click at [187, 286] on input "checkbox" at bounding box center [190, 281] width 24 height 24
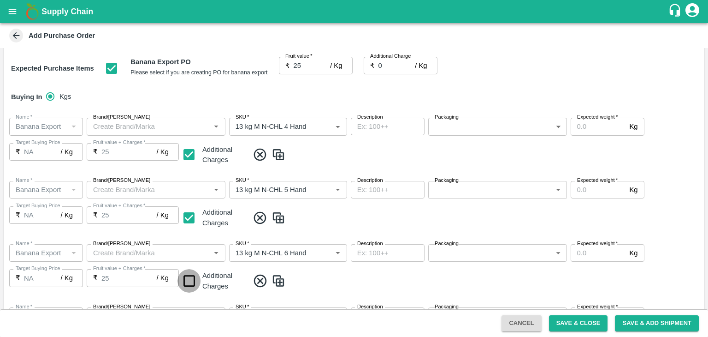
checkbox input "true"
click at [579, 123] on input "Expected weight   *" at bounding box center [598, 127] width 55 height 18
type input "1000"
click at [592, 189] on input "Expected weight   *" at bounding box center [598, 190] width 55 height 18
type input "1000"
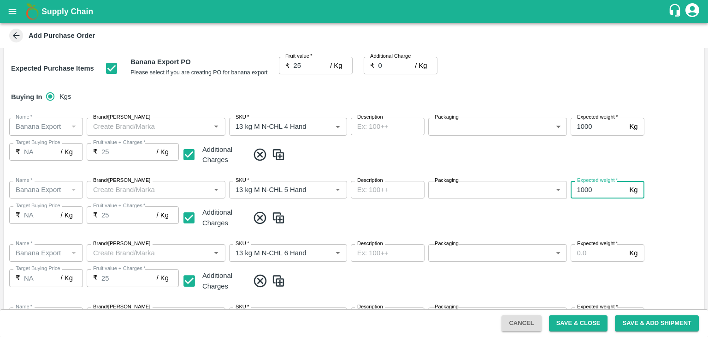
click at [599, 250] on input "Expected weight   *" at bounding box center [598, 253] width 55 height 18
type input "1200"
click at [614, 274] on span at bounding box center [475, 280] width 452 height 15
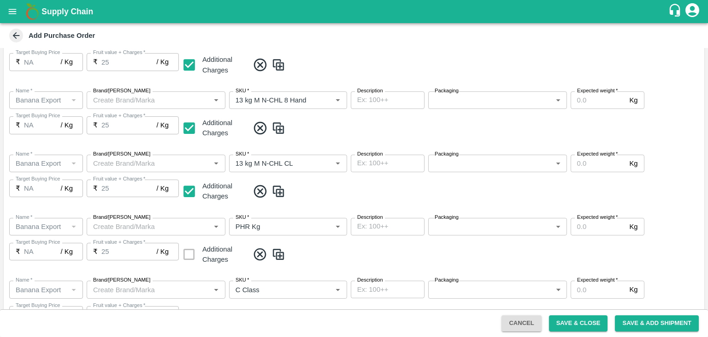
click at [592, 98] on input "Expected weight   *" at bounding box center [598, 100] width 55 height 18
type input "1200"
click at [594, 162] on input "Expected weight   *" at bounding box center [598, 163] width 55 height 18
type input "1000"
click at [596, 224] on input "Expected weight   *" at bounding box center [598, 227] width 55 height 18
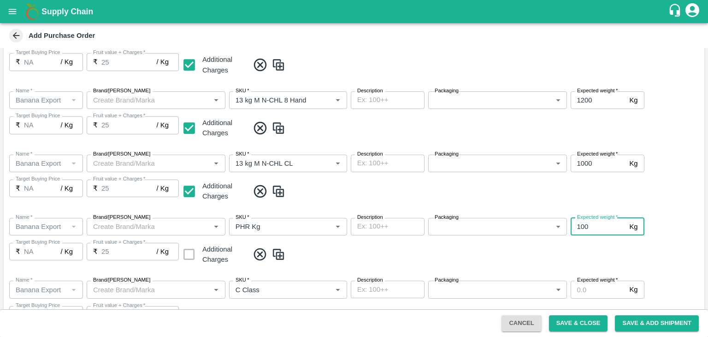
type input "100"
click at [607, 285] on input "Expected weight   *" at bounding box center [598, 289] width 55 height 18
type input "200"
click at [471, 255] on span at bounding box center [475, 254] width 452 height 15
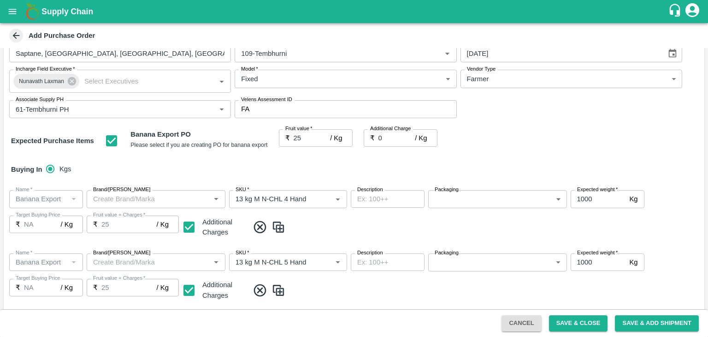
click at [469, 201] on body "Supply Chain Add Purchase Order PO Type   * Farm Gate 1 PO Type Buyers   * Nuna…" at bounding box center [354, 168] width 708 height 337
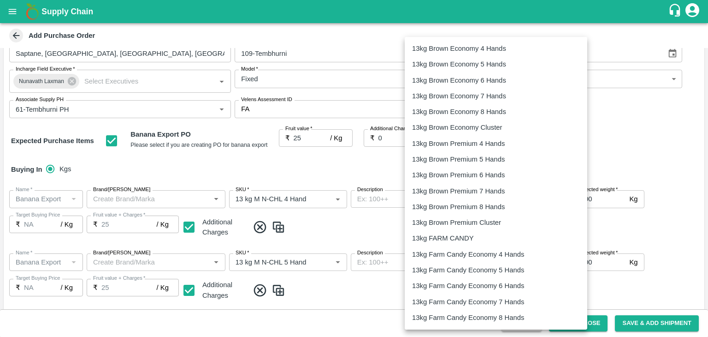
click at [453, 235] on p "13kg FARM CANDY" at bounding box center [443, 238] width 62 height 10
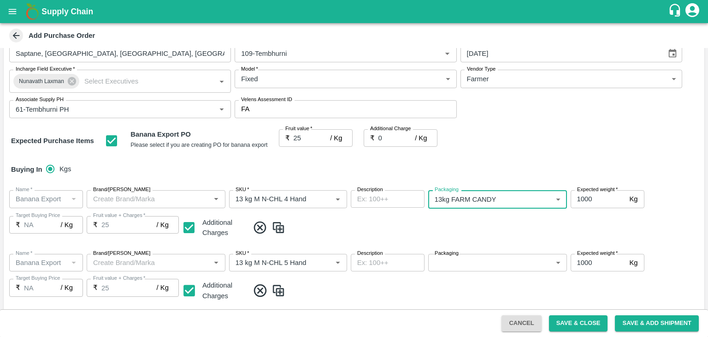
type input "466"
click at [472, 258] on body "Supply Chain Add Purchase Order PO Type   * Farm Gate 1 PO Type Buyers   * Nuna…" at bounding box center [354, 168] width 708 height 337
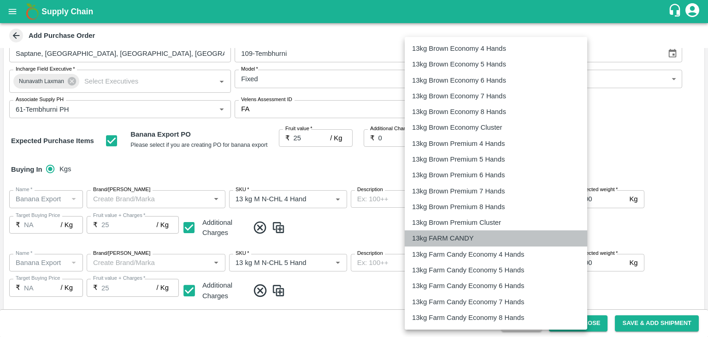
click at [459, 235] on p "13kg FARM CANDY" at bounding box center [443, 238] width 62 height 10
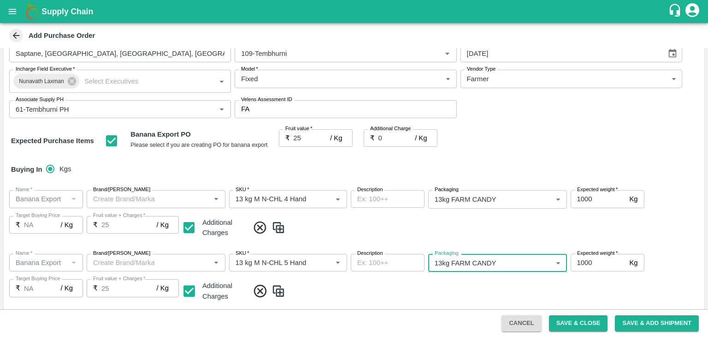
click at [492, 228] on p "13kg Brown Premium 7 Hands" at bounding box center [468, 226] width 70 height 6
click at [498, 260] on body "Supply Chain Add Purchase Order PO Type   * Farm Gate 1 PO Type Buyers   * Nuna…" at bounding box center [354, 168] width 708 height 337
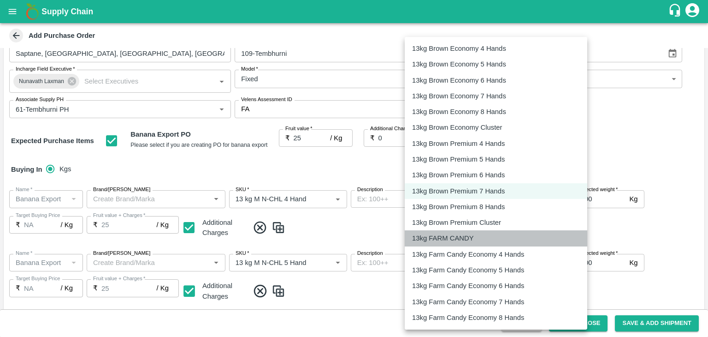
click at [462, 234] on p "13kg FARM CANDY" at bounding box center [443, 238] width 62 height 10
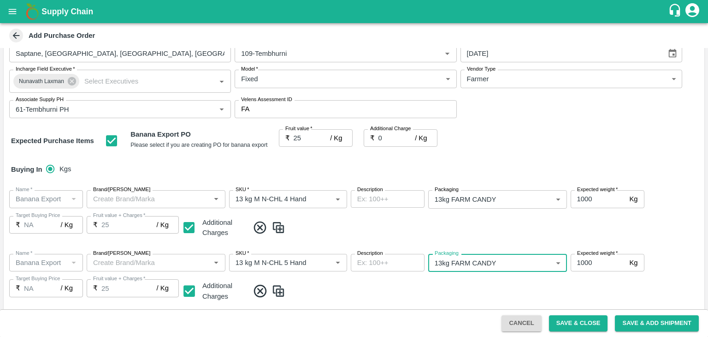
click at [462, 234] on p "13kg Brown Premium 8 Hands" at bounding box center [468, 235] width 70 height 6
click at [483, 110] on body "Supply Chain Add Purchase Order PO Type   * Farm Gate 1 PO Type Buyers   * Nuna…" at bounding box center [354, 168] width 708 height 337
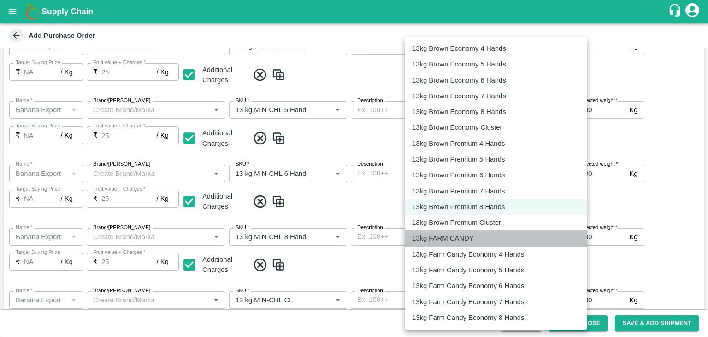
click at [443, 241] on p "13kg FARM CANDY" at bounding box center [443, 238] width 62 height 10
type input "466"
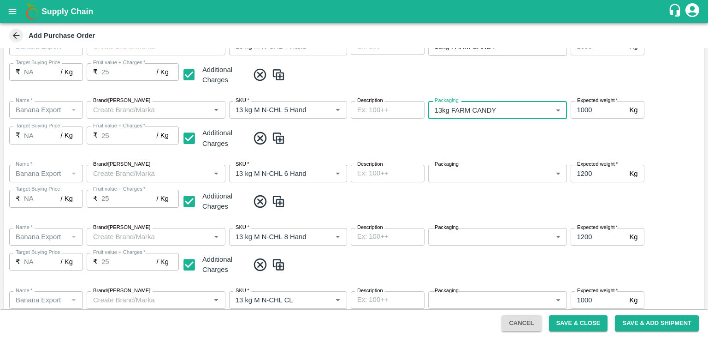
click at [477, 172] on body "Supply Chain Add Purchase Order PO Type   * Farm Gate 1 PO Type Buyers   * Nuna…" at bounding box center [354, 168] width 708 height 337
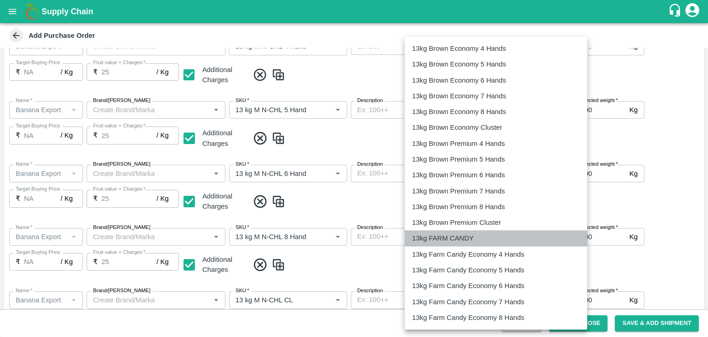
click at [460, 233] on p "13kg FARM CANDY" at bounding box center [443, 238] width 62 height 10
type input "466"
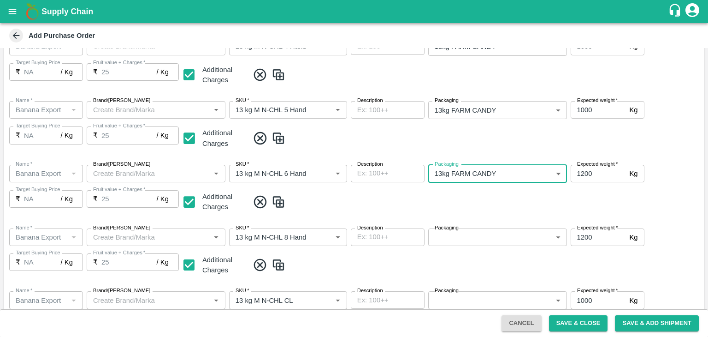
click at [482, 233] on body "Supply Chain Add Purchase Order PO Type   * Farm Gate 1 PO Type Buyers   * Nuna…" at bounding box center [354, 168] width 708 height 337
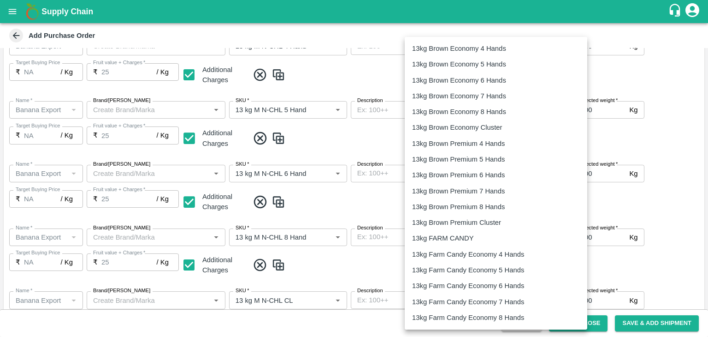
click at [462, 239] on p "13kg FARM CANDY" at bounding box center [443, 238] width 62 height 10
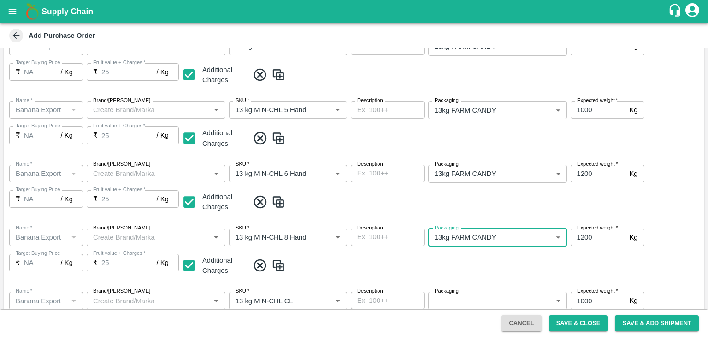
type input "466"
click at [483, 294] on body "Supply Chain Add Purchase Order PO Type   * Farm Gate 1 PO Type Buyers   * Nuna…" at bounding box center [354, 168] width 708 height 337
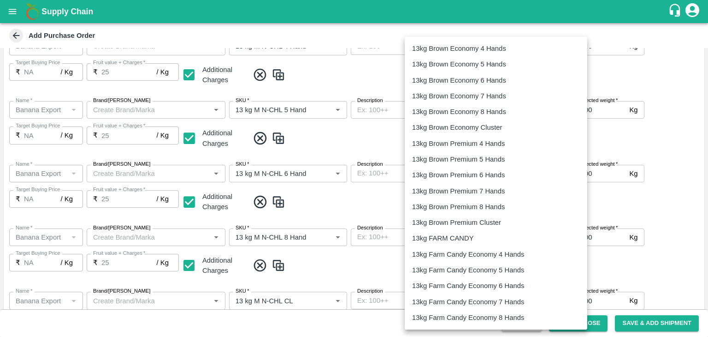
click at [459, 237] on p "13kg FARM CANDY" at bounding box center [443, 238] width 62 height 10
type input "466"
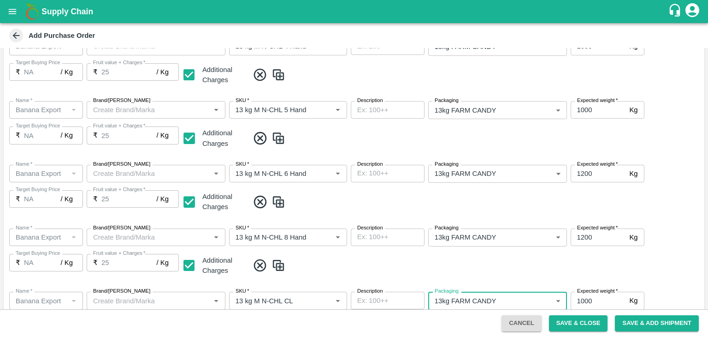
scroll to position [208, 0]
click at [492, 268] on span at bounding box center [475, 264] width 452 height 15
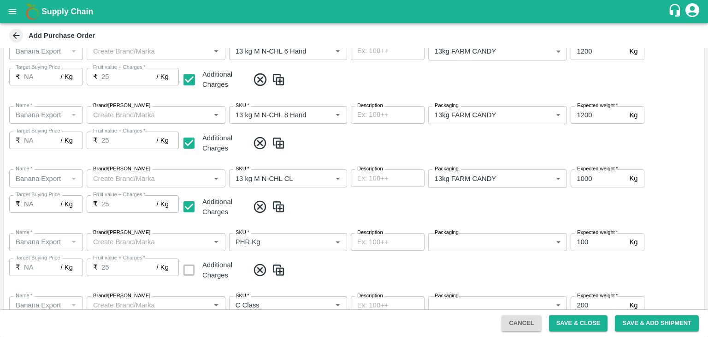
scroll to position [341, 0]
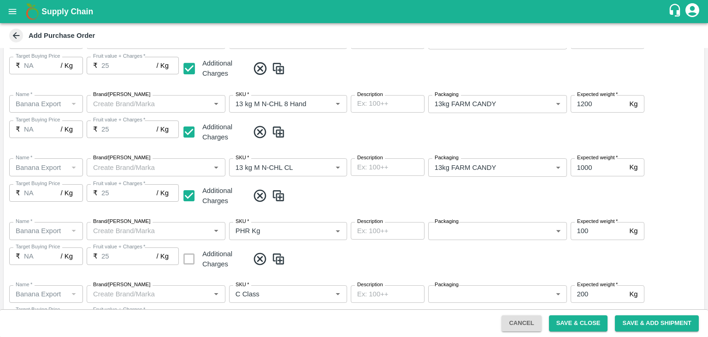
click at [463, 232] on body "Supply Chain Add Purchase Order PO Type   * Farm Gate 1 PO Type Buyers   * Nuna…" at bounding box center [354, 168] width 708 height 337
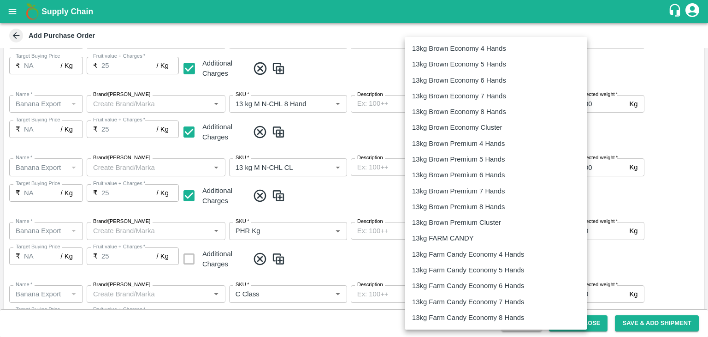
scroll to position [1298, 0]
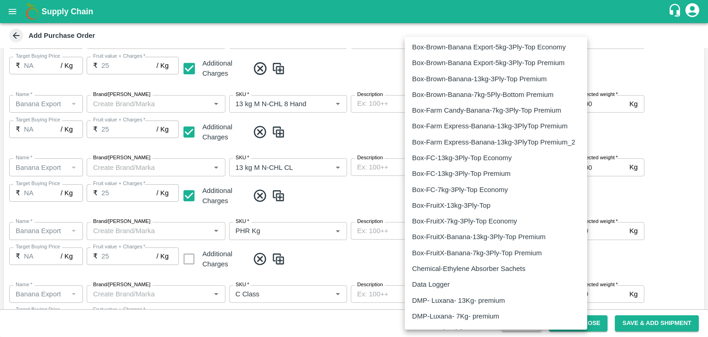
type input "258"
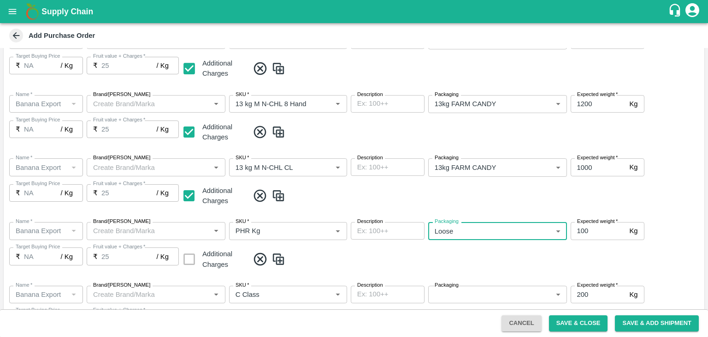
click at [463, 291] on body "Supply Chain Add Purchase Order PO Type   * Farm Gate 1 PO Type Buyers   * Nuna…" at bounding box center [354, 168] width 708 height 337
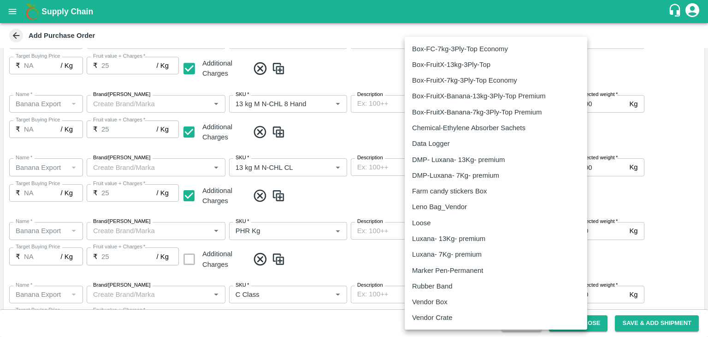
click at [426, 221] on p "Loose" at bounding box center [421, 223] width 18 height 10
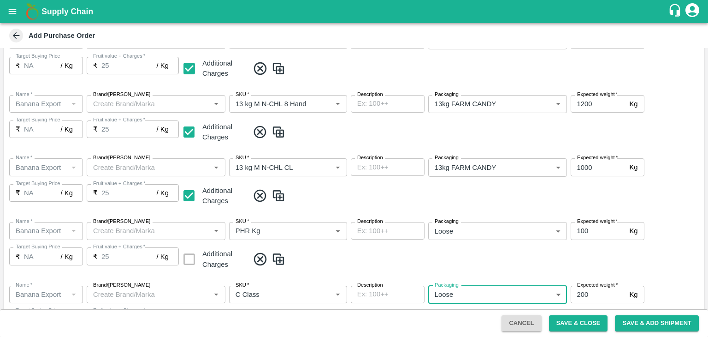
type input "258"
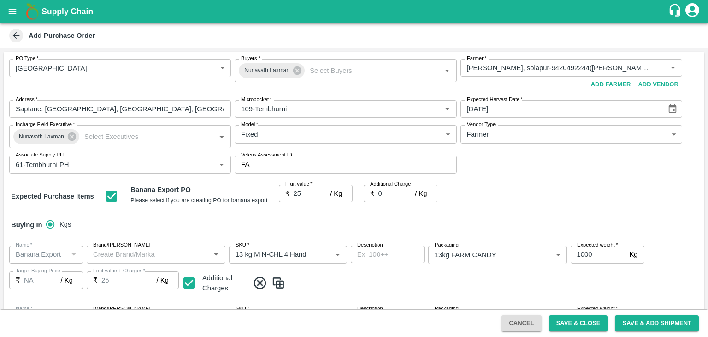
scroll to position [522, 0]
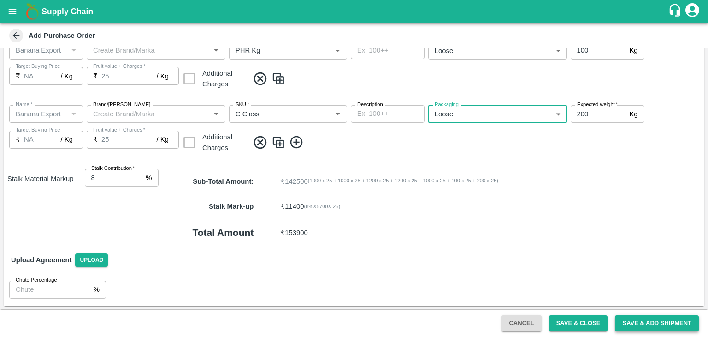
click at [652, 321] on button "Save & Add Shipment" at bounding box center [657, 323] width 84 height 16
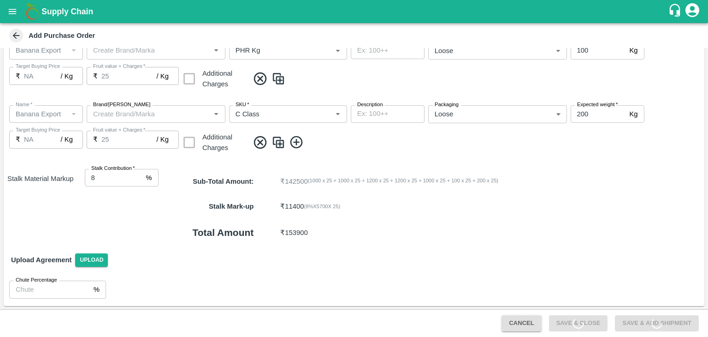
scroll to position [0, 0]
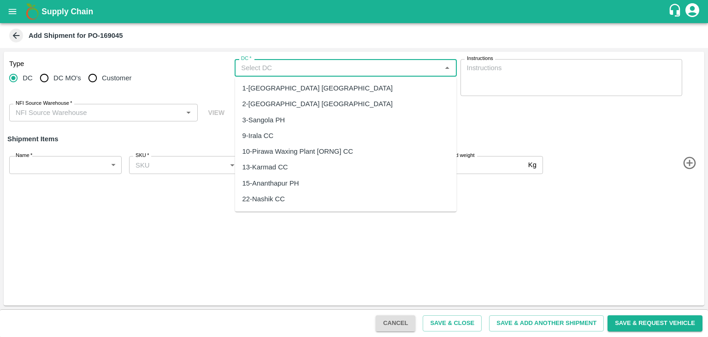
click at [329, 73] on input "DC   *" at bounding box center [337, 68] width 201 height 12
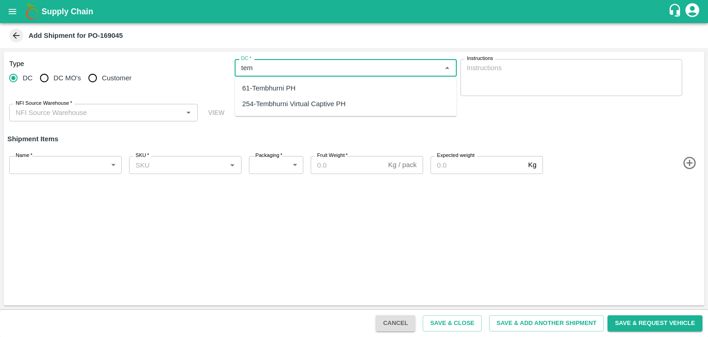
click at [310, 105] on div "254-Tembhurni Virtual Captive PH" at bounding box center [294, 104] width 103 height 10
type input "254-Tembhurni Virtual Captive PH"
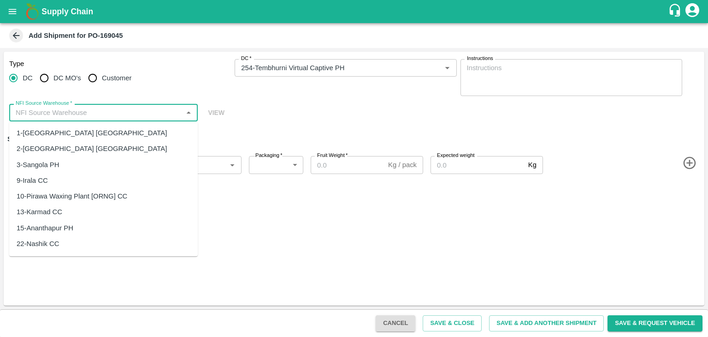
click at [100, 113] on input "NFI Source Warehouse   *" at bounding box center [96, 113] width 168 height 12
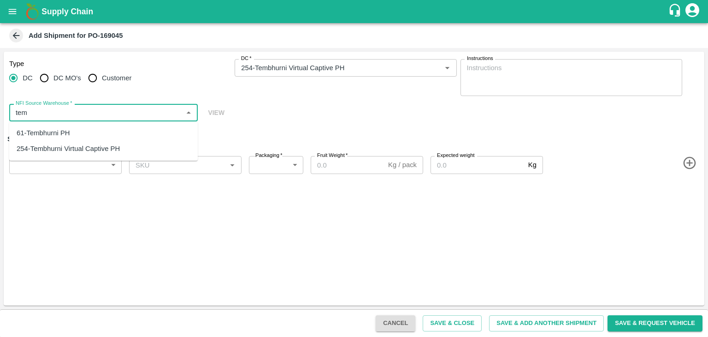
click at [72, 129] on div "61-Tembhurni PH" at bounding box center [103, 133] width 189 height 16
type input "61-Tembhurni PH"
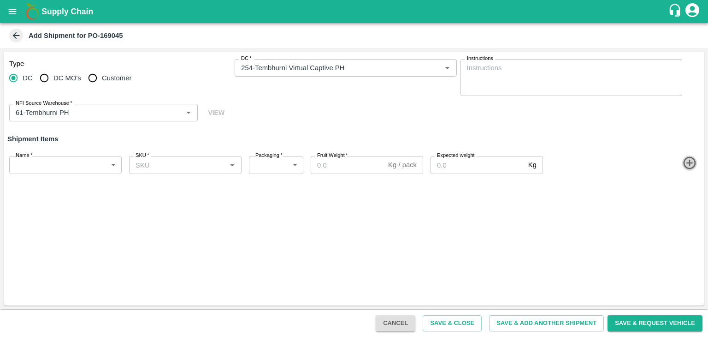
click at [682, 162] on icon "button" at bounding box center [689, 162] width 15 height 15
click at [687, 198] on icon "button" at bounding box center [689, 195] width 15 height 15
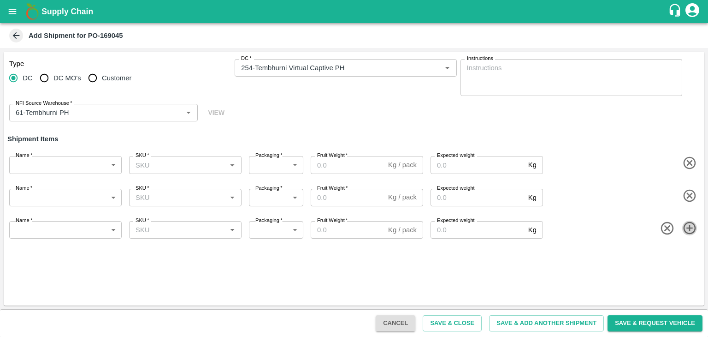
click at [690, 229] on icon "button" at bounding box center [689, 228] width 12 height 12
click at [691, 254] on icon "button" at bounding box center [689, 260] width 15 height 15
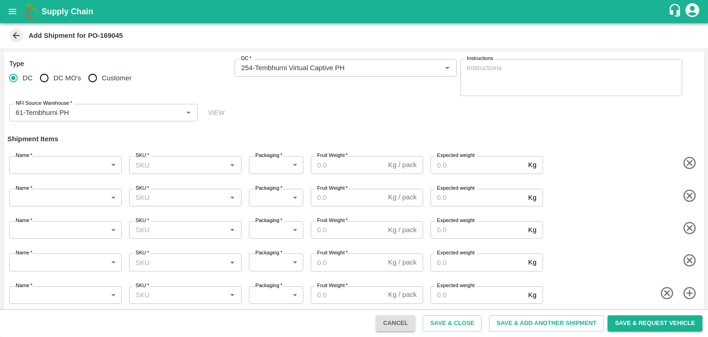
scroll to position [6, 0]
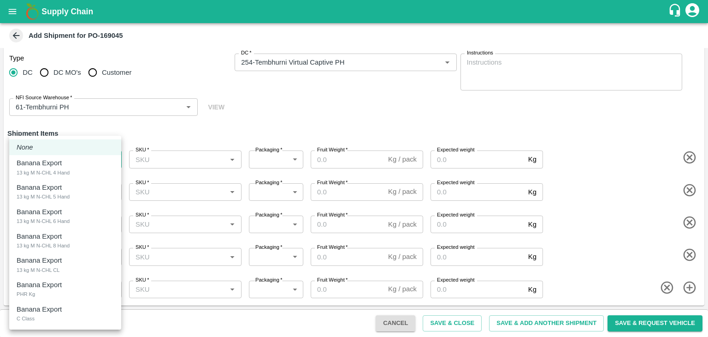
click at [46, 162] on body "Supply Chain Add Shipment for PO-169045 Type DC DC MO's Customer DC   * DC   * …" at bounding box center [354, 168] width 708 height 337
click at [48, 165] on p "Banana Export" at bounding box center [39, 163] width 45 height 10
type input "1906835"
type input "466"
type input "1000"
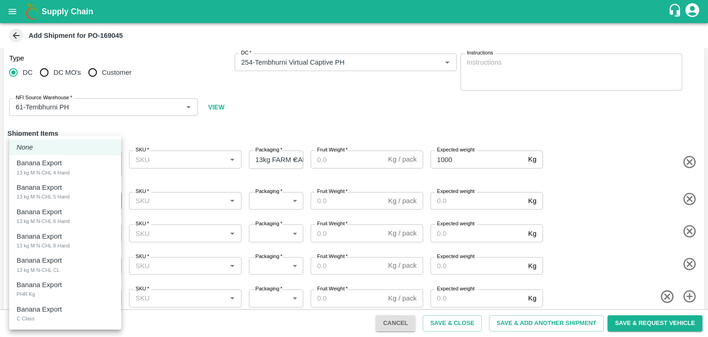
click at [74, 196] on body "Supply Chain Add Shipment for PO-169045 Type DC DC MO's Customer DC   * DC   * …" at bounding box center [354, 168] width 708 height 337
click at [70, 196] on div "Banana Export 13 kg M N-CHL 5 Hand" at bounding box center [65, 191] width 97 height 19
type input "1906836"
type input "466"
type input "1000"
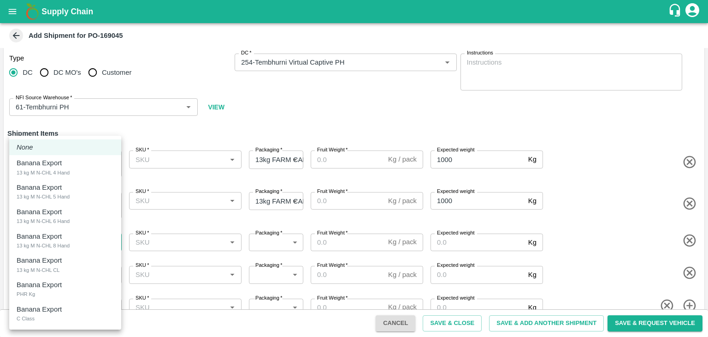
click at [68, 240] on body "Supply Chain Add Shipment for PO-169045 Type DC DC MO's Customer DC   * DC   * …" at bounding box center [354, 168] width 708 height 337
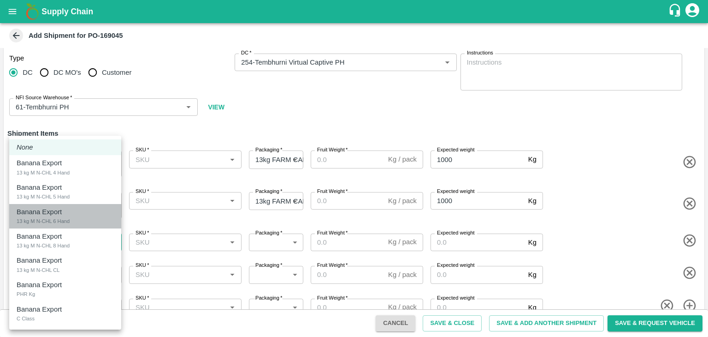
click at [78, 218] on div "Banana Export 13 kg M N-CHL 6 Hand" at bounding box center [65, 216] width 97 height 19
type input "1906837"
type input "466"
type input "1200"
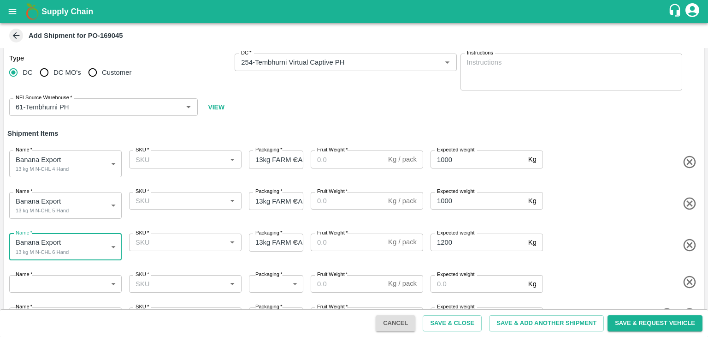
scroll to position [32, 0]
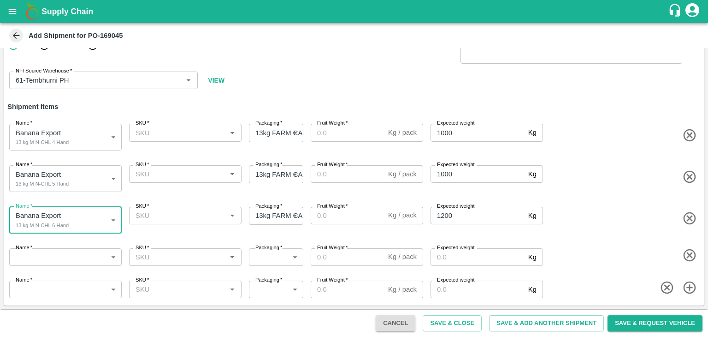
click at [71, 264] on body "Supply Chain Add Shipment for PO-169045 Type DC DC MO's Customer DC   * DC   * …" at bounding box center [354, 168] width 708 height 337
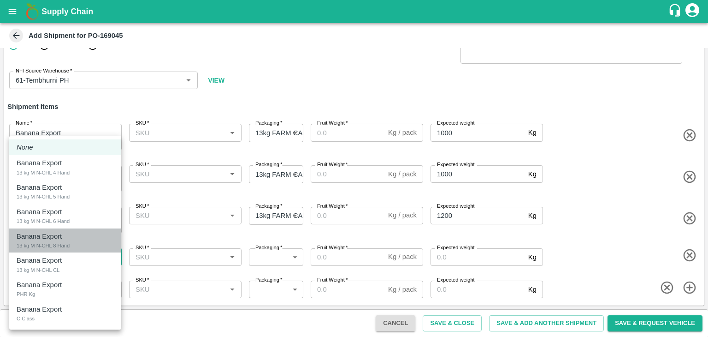
click at [73, 241] on div "Banana Export 13 kg M N-CHL 8 Hand" at bounding box center [65, 240] width 97 height 19
type input "1906838"
type input "466"
type input "1200"
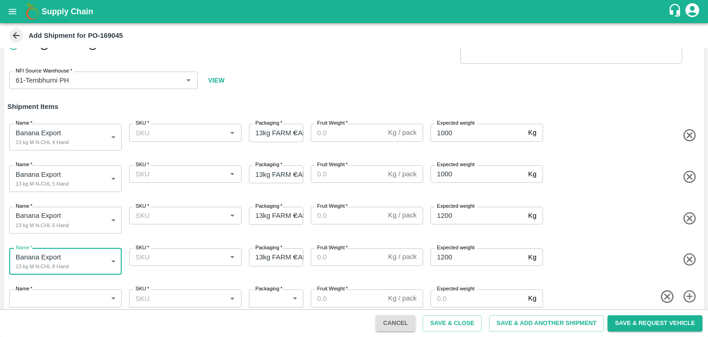
scroll to position [41, 0]
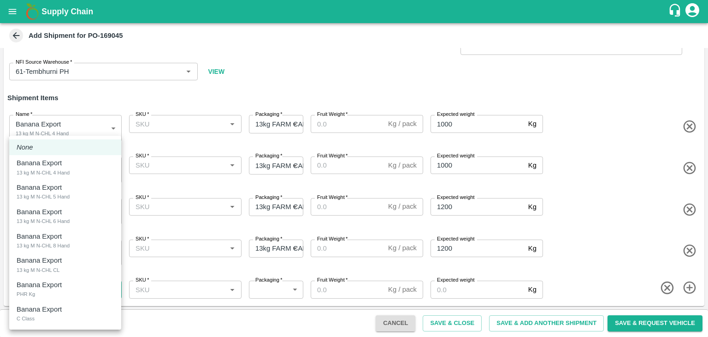
click at [71, 288] on body "Supply Chain Add Shipment for PO-169045 Type DC DC MO's Customer DC   * DC   * …" at bounding box center [354, 168] width 708 height 337
click at [70, 261] on div "Banana Export 13 kg M N-CHL CL" at bounding box center [65, 264] width 97 height 19
type input "1906839"
type input "466"
type input "1000"
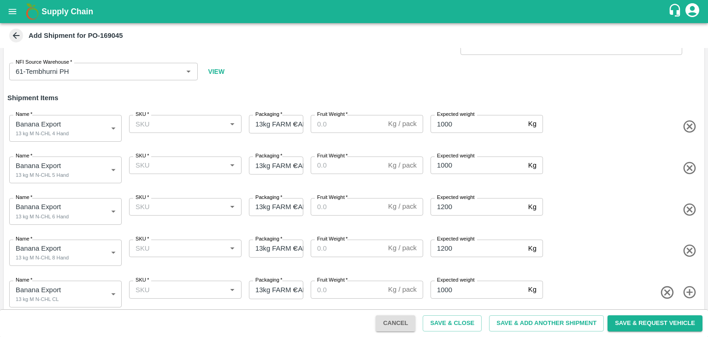
drag, startPoint x: 193, startPoint y: 133, endPoint x: 206, endPoint y: 122, distance: 17.4
click at [206, 122] on div "SKU   * SKU   *" at bounding box center [183, 126] width 116 height 30
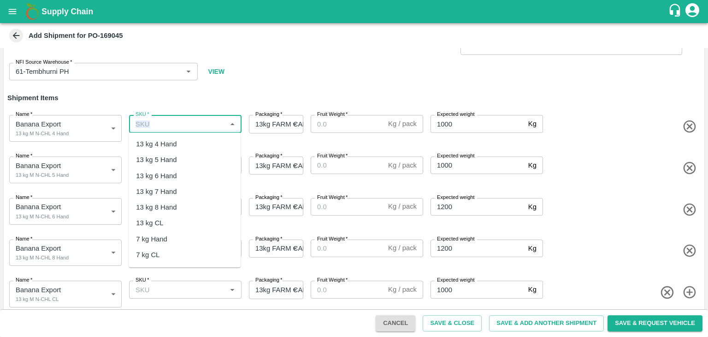
click at [206, 122] on input "SKU   *" at bounding box center [178, 124] width 92 height 12
click at [196, 142] on div "13 kg M N-CHL 4 Hand" at bounding box center [171, 144] width 71 height 10
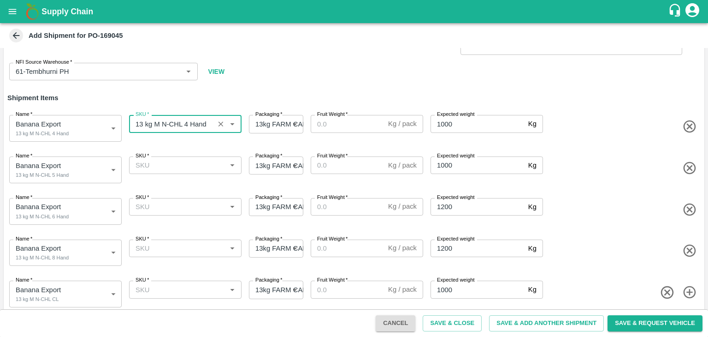
click at [194, 157] on div "SKU   *" at bounding box center [185, 165] width 113 height 18
type input "13 kg M N-CHL 4 Hand"
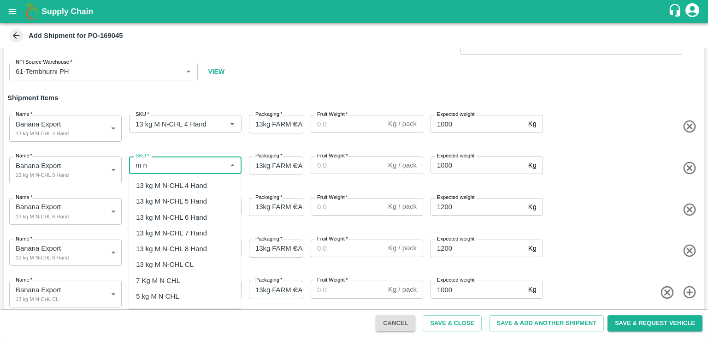
click at [190, 201] on div "13 kg M N-CHL 5 Hand" at bounding box center [171, 201] width 71 height 10
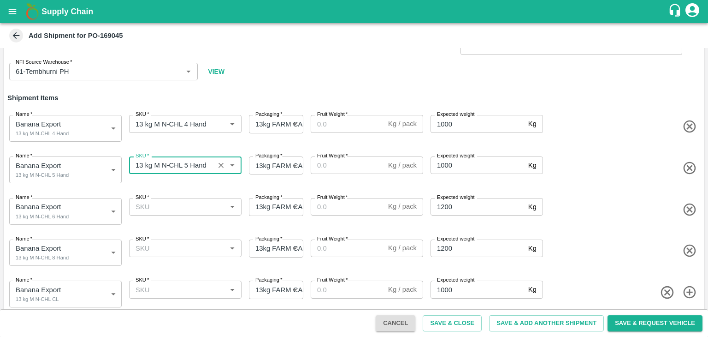
type input "13 kg M N-CHL 5 Hand"
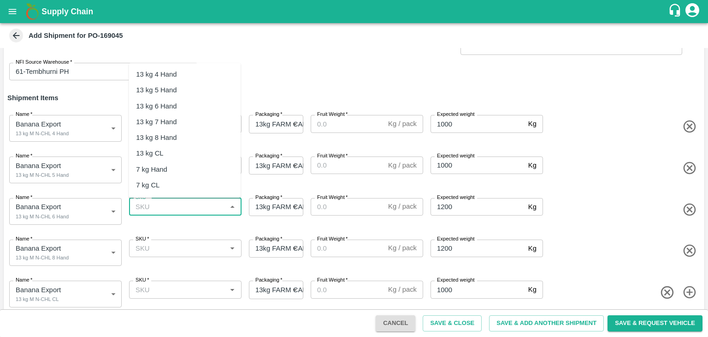
click at [190, 204] on input "SKU   *" at bounding box center [178, 207] width 92 height 12
click at [195, 111] on div "13 kg M N-CHL 6 Hand" at bounding box center [171, 106] width 71 height 10
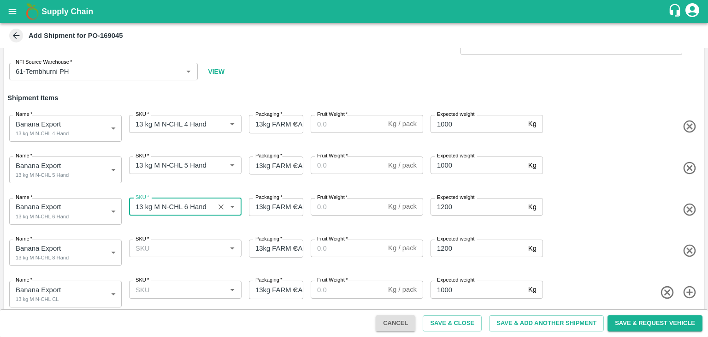
type input "13 kg M N-CHL 6 Hand"
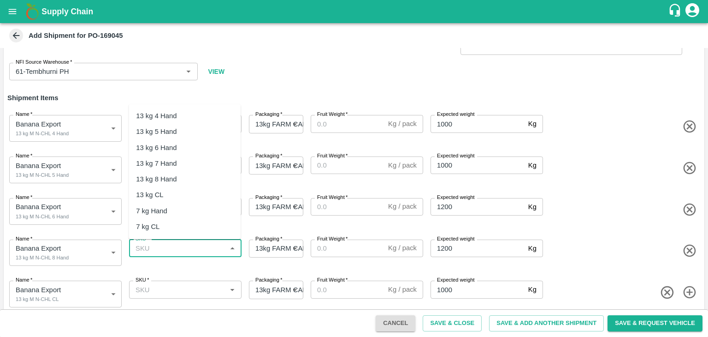
click at [186, 248] on input "SKU   *" at bounding box center [178, 248] width 92 height 12
click at [184, 171] on div "13 kg M N-CHL 8 Hand" at bounding box center [185, 179] width 112 height 16
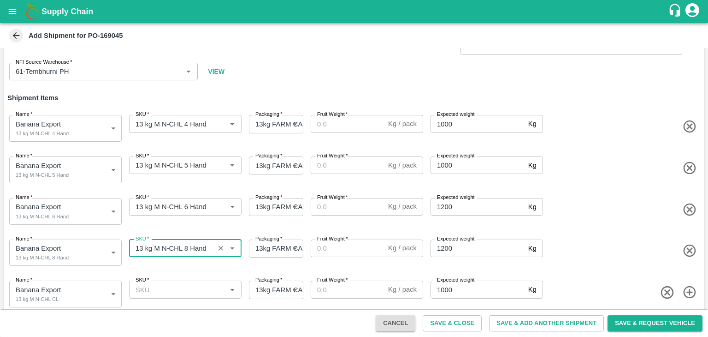
type input "13 kg M N-CHL 8 Hand"
click at [191, 285] on input "SKU   *" at bounding box center [178, 289] width 92 height 12
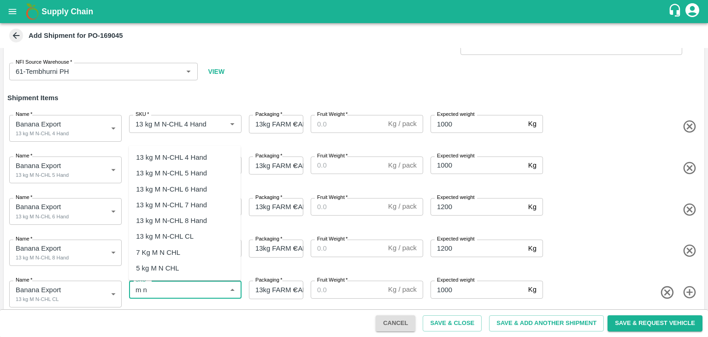
click at [186, 233] on div "13 kg M N-CHL CL" at bounding box center [165, 236] width 58 height 10
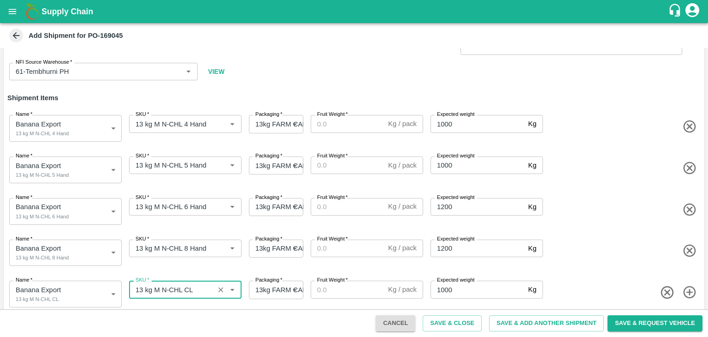
type input "13 kg M N-CHL CL"
click at [363, 57] on div "Type DC DC MO's Customer DC   * DC   * Instructions x Instructions NFI Source W…" at bounding box center [354, 49] width 701 height 77
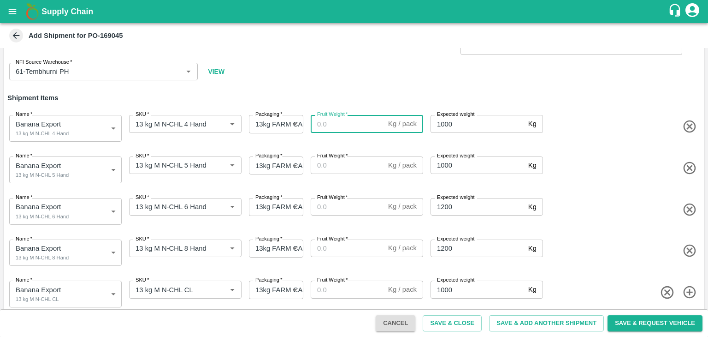
click at [347, 124] on input "Fruit Weight   *" at bounding box center [348, 124] width 74 height 18
type input "13"
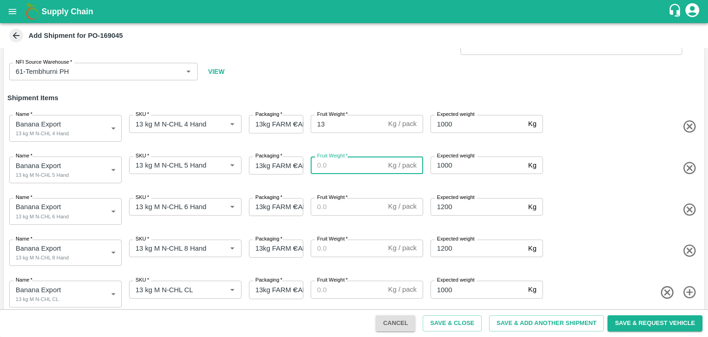
click at [347, 163] on input "Fruit Weight   *" at bounding box center [348, 165] width 74 height 18
type input "13"
click at [345, 203] on input "Fruit Weight   *" at bounding box center [348, 207] width 74 height 18
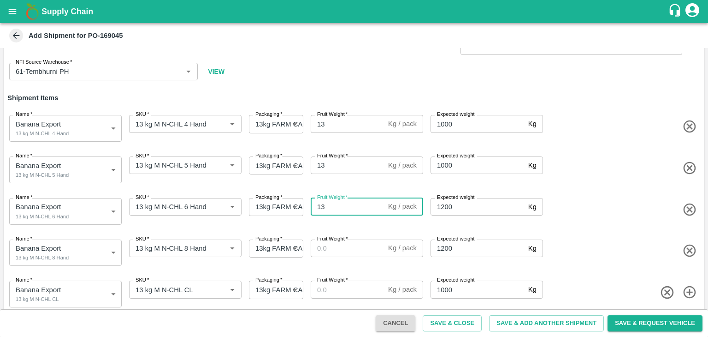
type input "13"
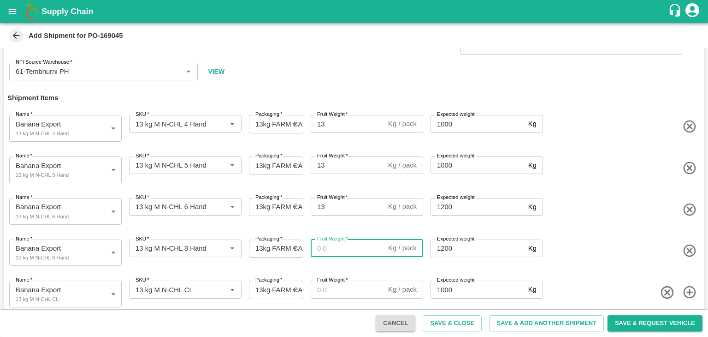
click at [341, 252] on input "Fruit Weight   *" at bounding box center [348, 248] width 74 height 18
type input "13"
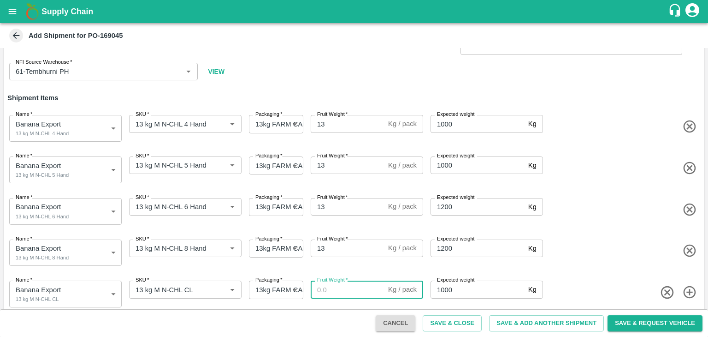
click at [342, 289] on input "Fruit Weight   *" at bounding box center [348, 289] width 74 height 18
type input "13"
click at [591, 220] on div "Name   * Banana Export 13 kg M N-CHL 6 Hand 1906837 Name SKU   * SKU   * Packag…" at bounding box center [352, 209] width 705 height 45
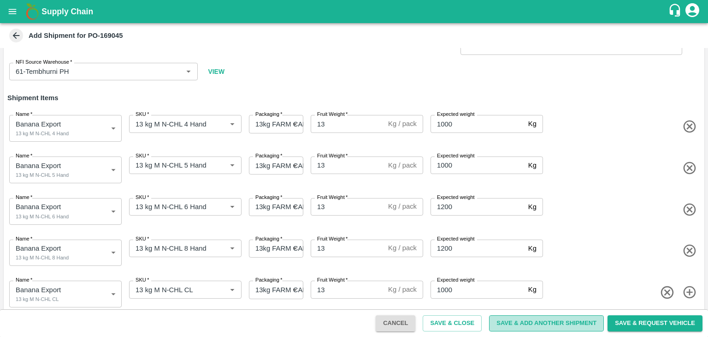
click at [548, 326] on button "Save & Add Another Shipment" at bounding box center [546, 323] width 115 height 16
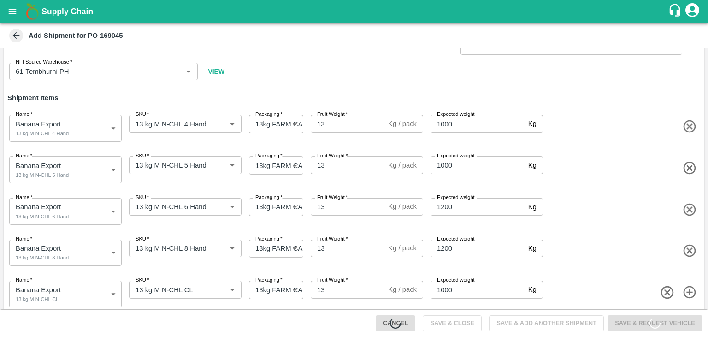
scroll to position [0, 0]
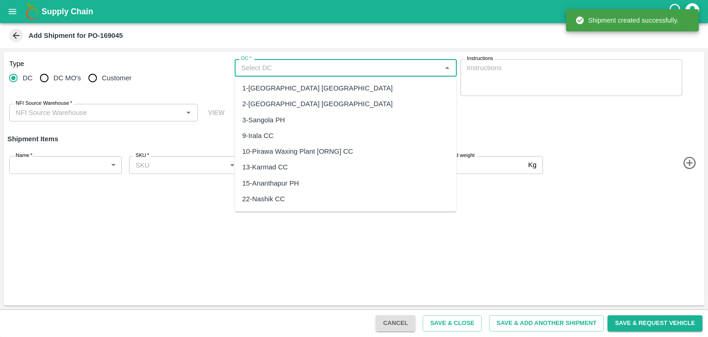
click at [273, 66] on input "DC   *" at bounding box center [337, 68] width 201 height 12
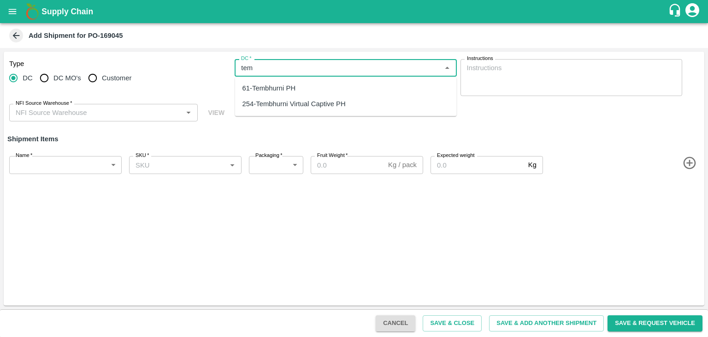
click at [286, 99] on div "254-Tembhurni Virtual Captive PH" at bounding box center [294, 104] width 103 height 10
type input "254-Tembhurni Virtual Captive PH"
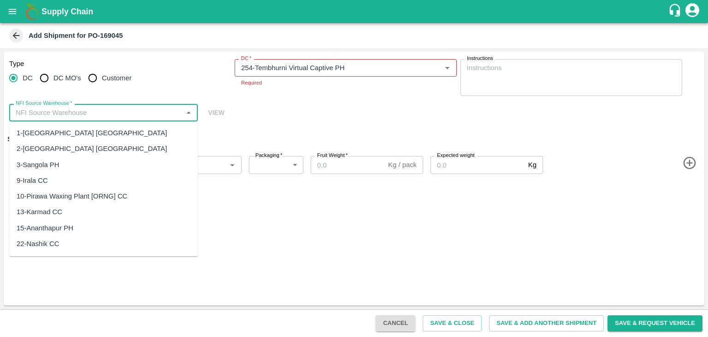
click at [122, 107] on input "NFI Source Warehouse   *" at bounding box center [96, 113] width 168 height 12
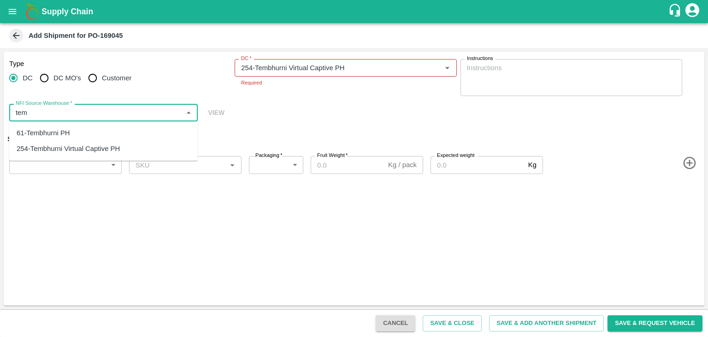
click at [81, 126] on div "61-Tembhurni PH" at bounding box center [103, 133] width 189 height 16
type input "61-Tembhurni PH"
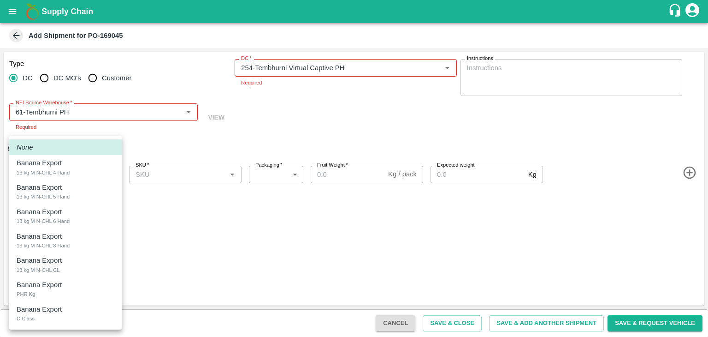
click at [71, 161] on body "Supply Chain Add Shipment for PO-169045 Type DC DC MO's Customer DC   * DC   * …" at bounding box center [354, 168] width 708 height 337
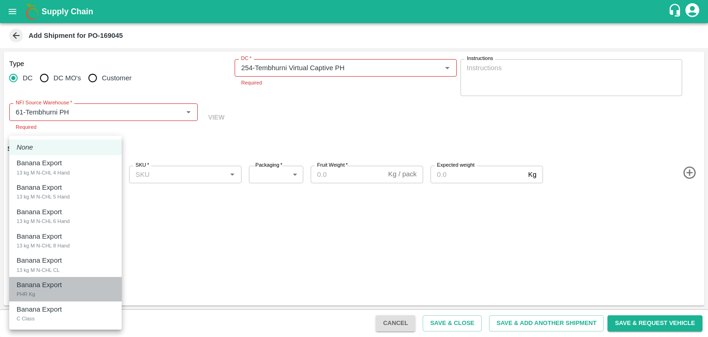
click at [50, 289] on p "Banana Export" at bounding box center [39, 284] width 45 height 10
type input "1906840"
type input "258"
type input "100"
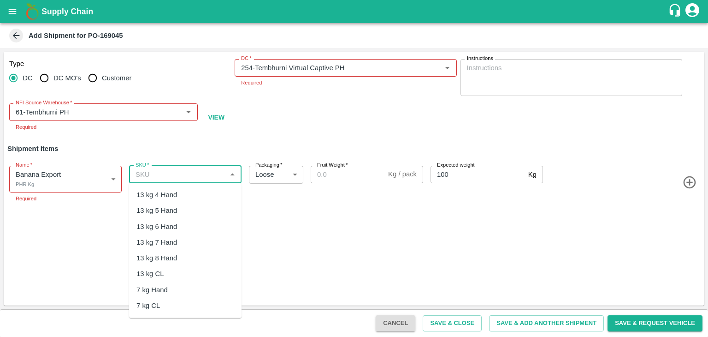
click at [197, 168] on input "SKU   *" at bounding box center [178, 174] width 92 height 12
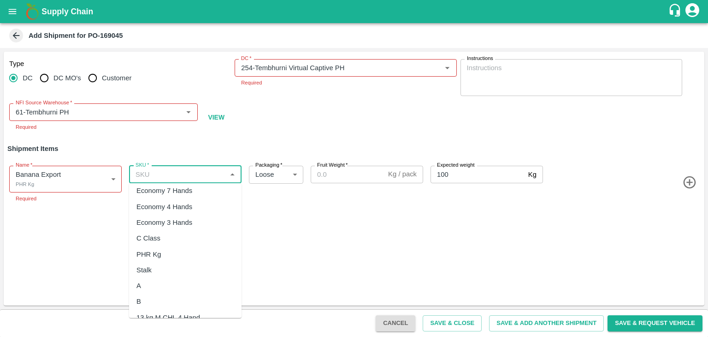
click at [160, 246] on div "PHR Kg" at bounding box center [185, 254] width 113 height 16
type input "PHR Kg"
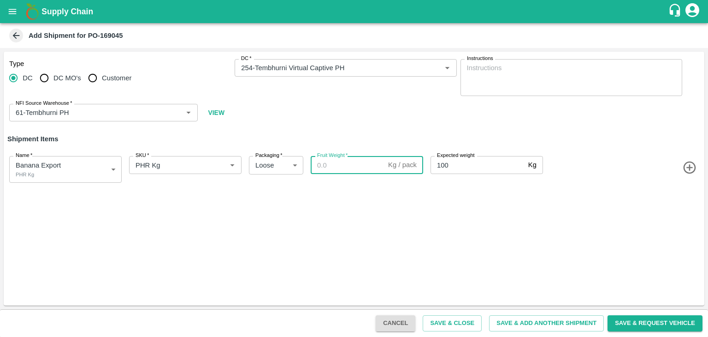
click at [350, 174] on div "Fruit Weight   * Kg / pack Fruit Weight" at bounding box center [365, 167] width 116 height 30
click at [354, 160] on input "Fruit Weight   *" at bounding box center [348, 165] width 74 height 18
paste input "32"
type input "32"
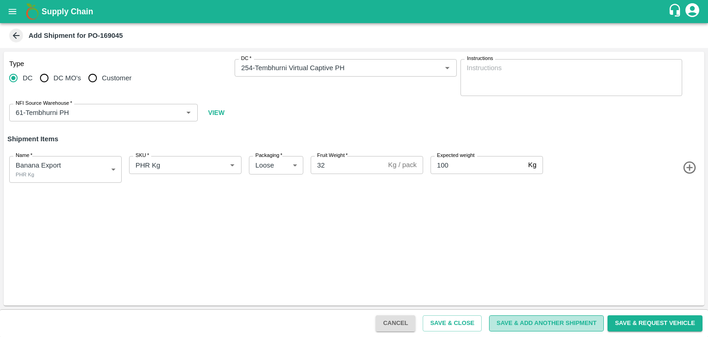
click at [529, 326] on button "Save & Add Another Shipment" at bounding box center [546, 323] width 115 height 16
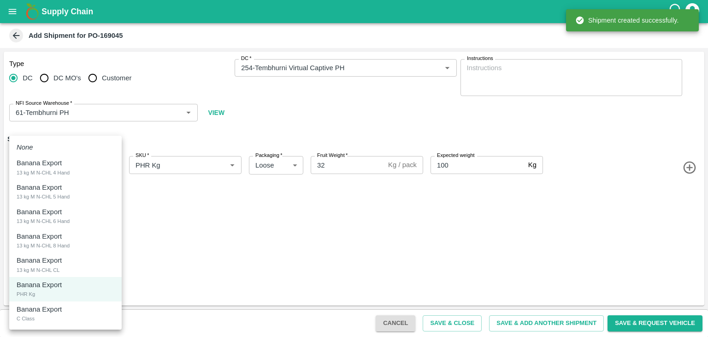
click at [78, 176] on body "Supply Chain Add Shipment for PO-169045 Type DC DC MO's Customer DC   * DC   * …" at bounding box center [354, 168] width 708 height 337
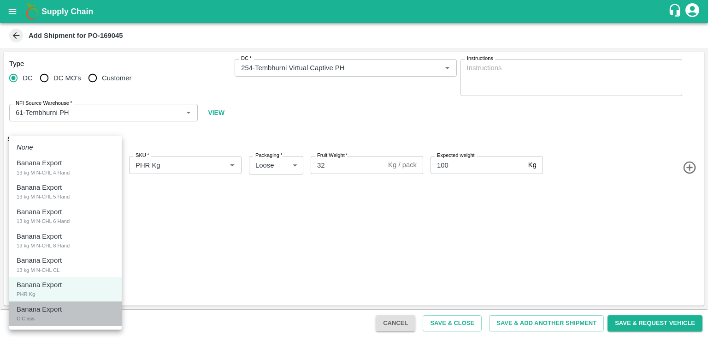
click at [46, 322] on div "Banana Export C Class" at bounding box center [66, 313] width 98 height 19
type input "1906841"
type input "200"
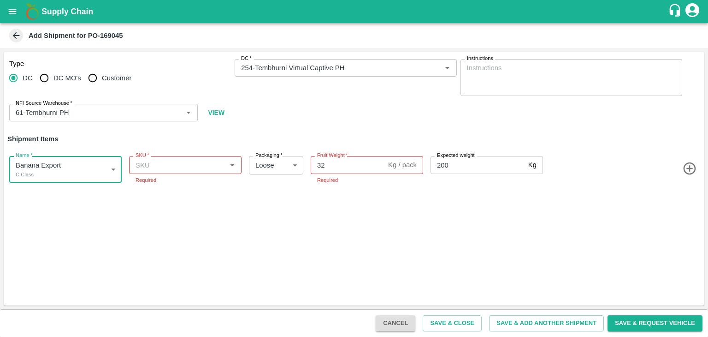
click at [215, 165] on input "SKU   *" at bounding box center [178, 165] width 92 height 12
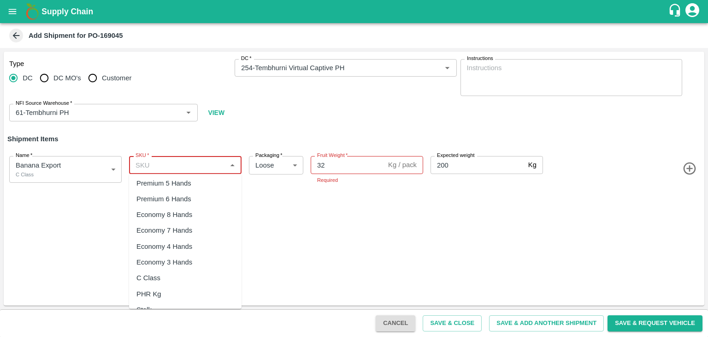
scroll to position [145, 0]
click at [172, 273] on div "C Class" at bounding box center [185, 277] width 113 height 16
type input "C Class"
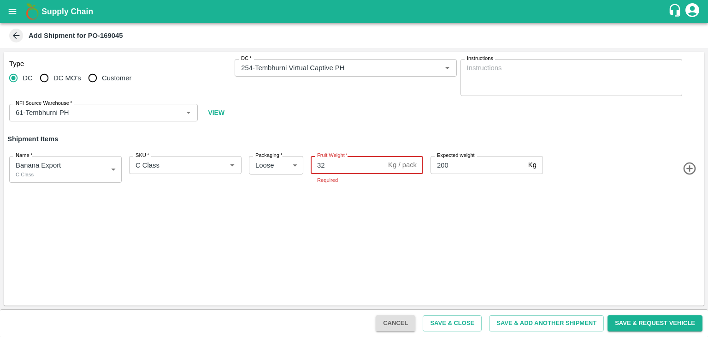
click at [350, 170] on input "32" at bounding box center [348, 165] width 74 height 18
type input "3"
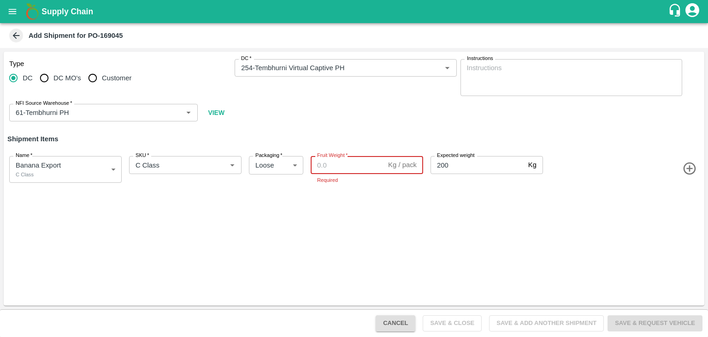
paste input "111"
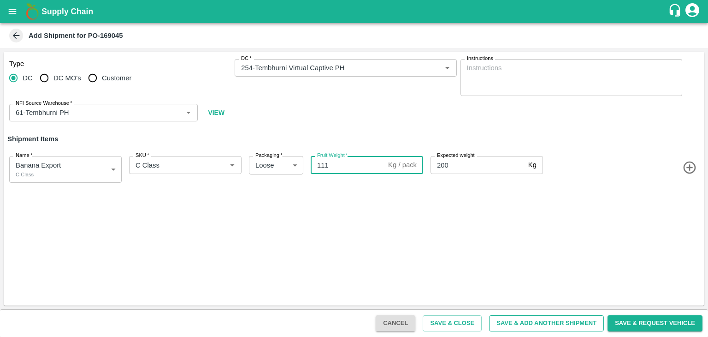
type input "111"
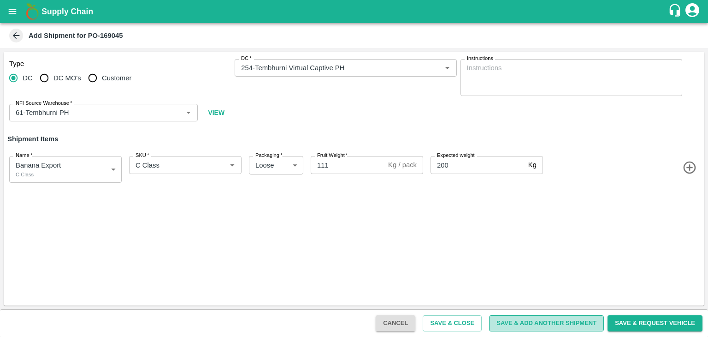
click at [551, 323] on button "Save & Add Another Shipment" at bounding box center [546, 323] width 115 height 16
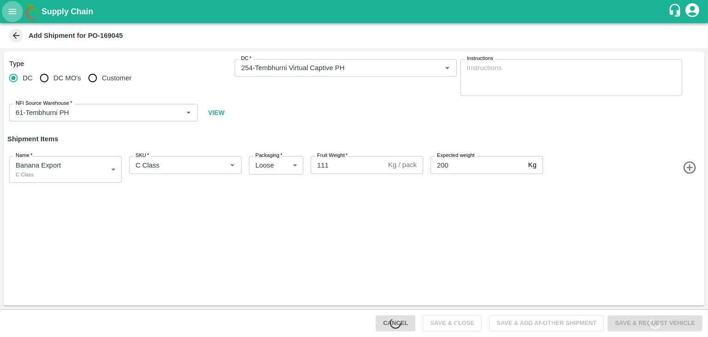
click at [14, 16] on icon "open drawer" at bounding box center [12, 11] width 10 height 10
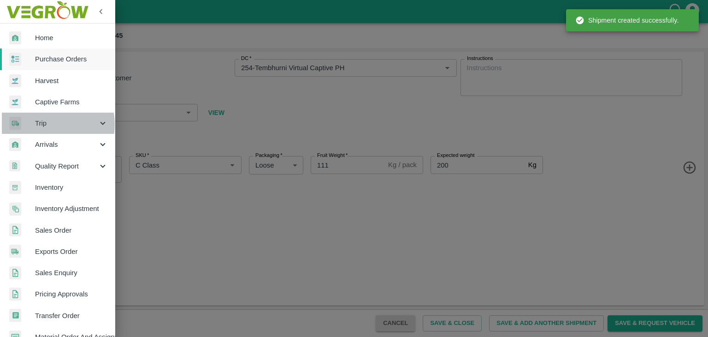
click at [41, 125] on span "Trip" at bounding box center [66, 123] width 63 height 10
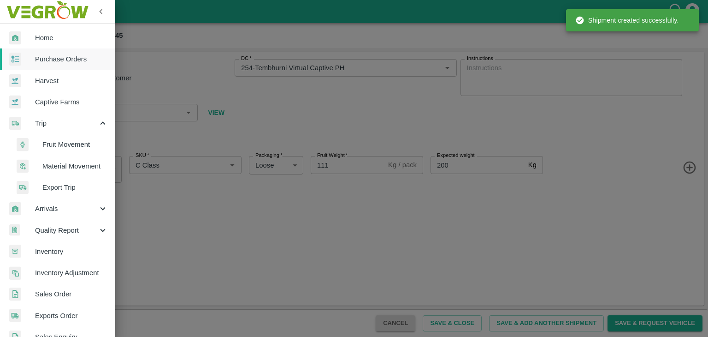
click at [65, 147] on span "Fruit Movement" at bounding box center [74, 144] width 65 height 10
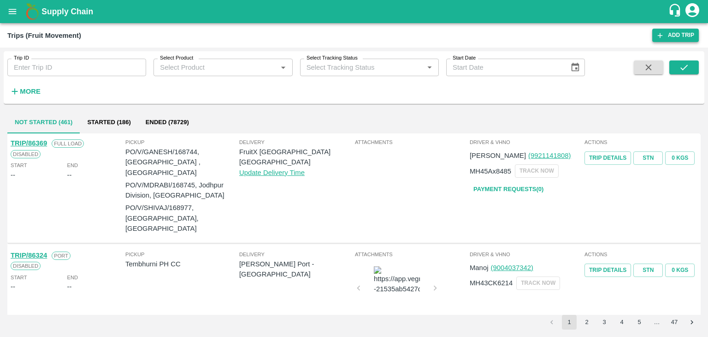
click at [665, 36] on link "Add Trip" at bounding box center [675, 35] width 47 height 13
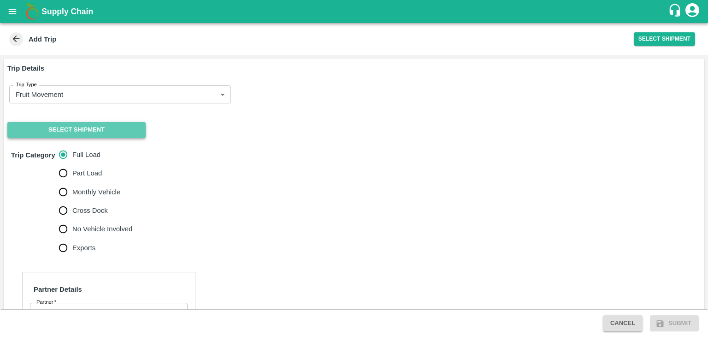
click at [98, 131] on button "Select Shipment" at bounding box center [76, 130] width 138 height 16
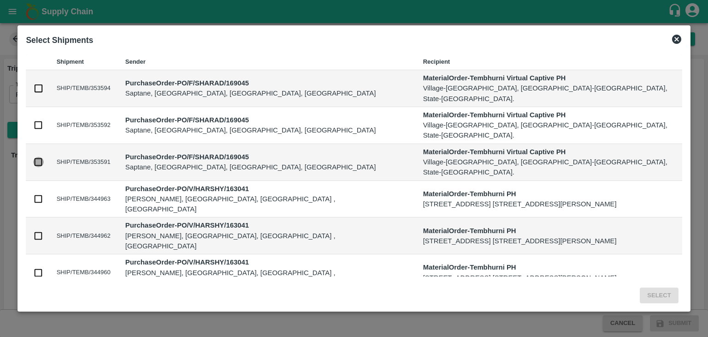
click at [34, 157] on input "checkbox" at bounding box center [38, 162] width 10 height 10
checkbox input "true"
click at [664, 297] on button "Select" at bounding box center [659, 295] width 38 height 16
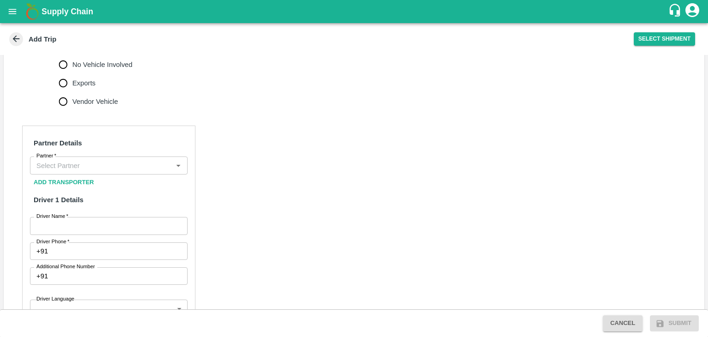
scroll to position [370, 0]
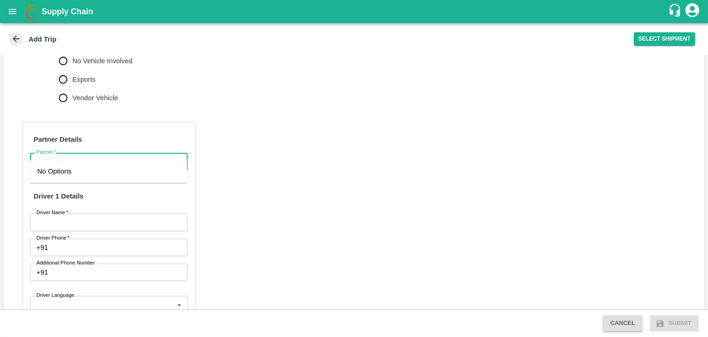
click at [94, 155] on input "Partner   *" at bounding box center [101, 161] width 137 height 12
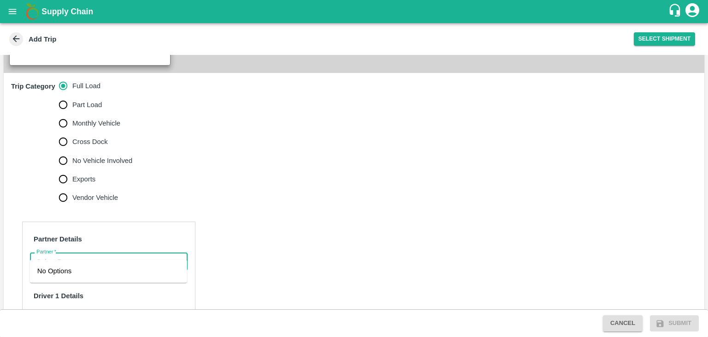
scroll to position [269, 0]
click at [94, 256] on input "Partner   *" at bounding box center [101, 262] width 137 height 12
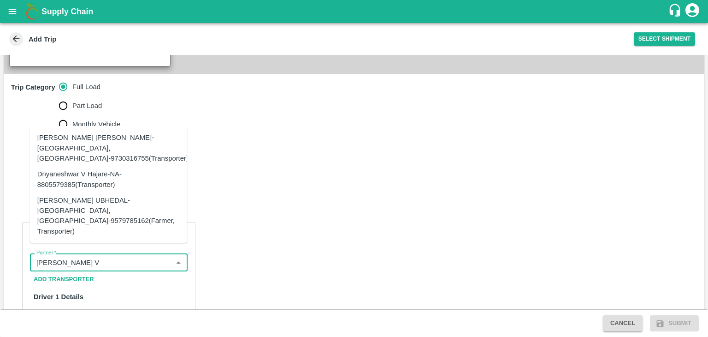
click at [141, 154] on div "[PERSON_NAME] [PERSON_NAME]-[GEOGRAPHIC_DATA], [GEOGRAPHIC_DATA]-9730316755(Tra…" at bounding box center [112, 147] width 151 height 31
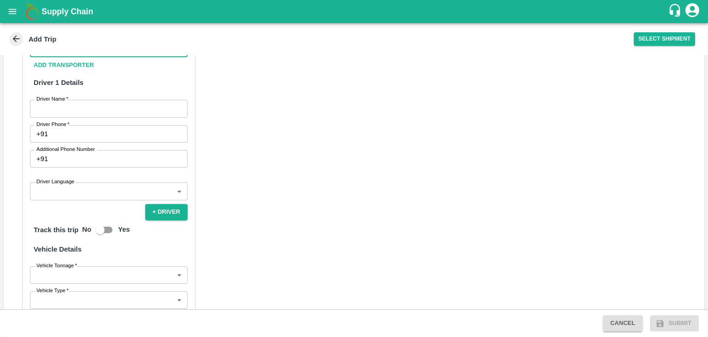
scroll to position [498, 0]
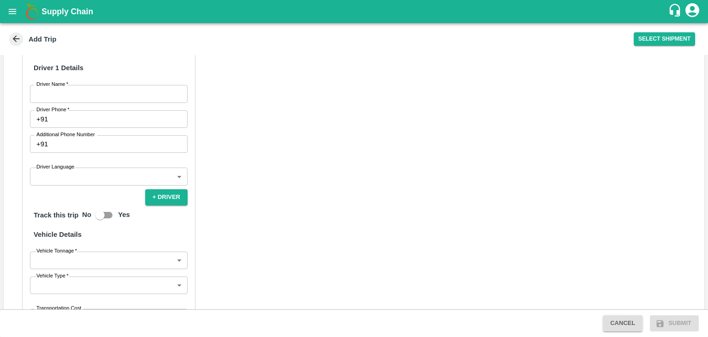
type input "[PERSON_NAME] [PERSON_NAME]-[GEOGRAPHIC_DATA], [GEOGRAPHIC_DATA]-9730316755(Tra…"
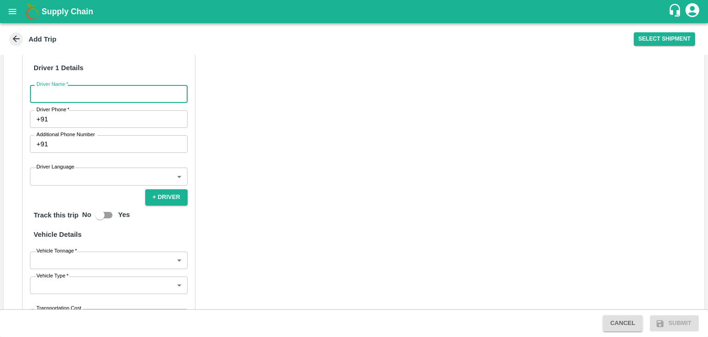
click at [42, 85] on input "Driver Name   *" at bounding box center [109, 94] width 158 height 18
type input "[PERSON_NAME]"
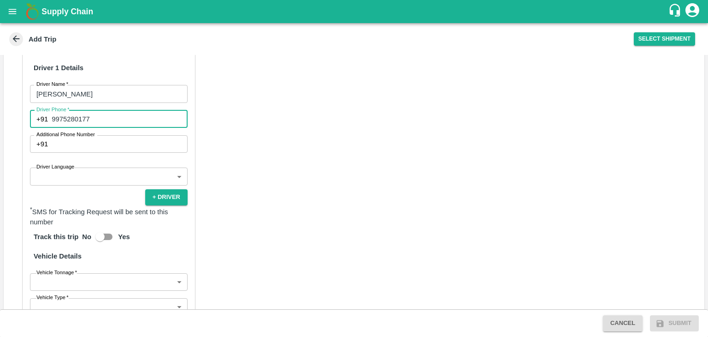
type input "9975280177"
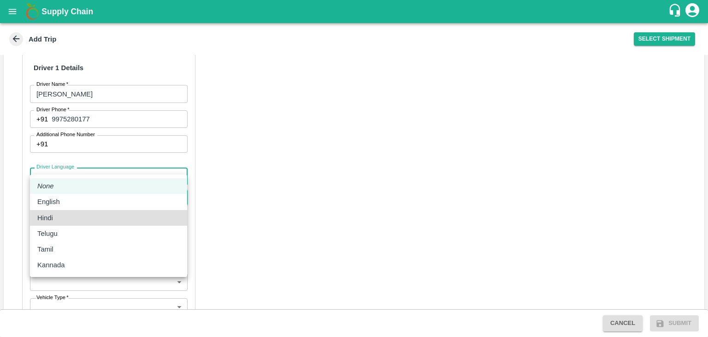
type input "hi"
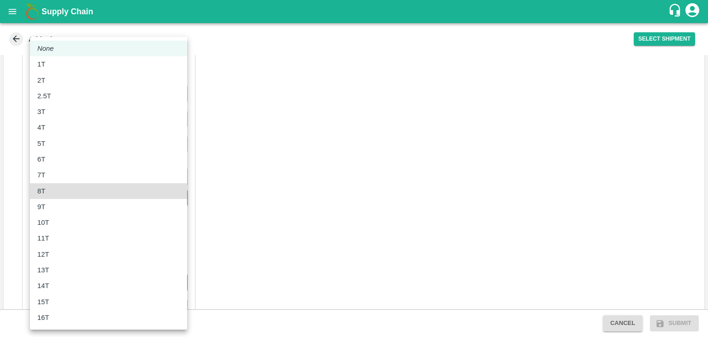
type input "8000"
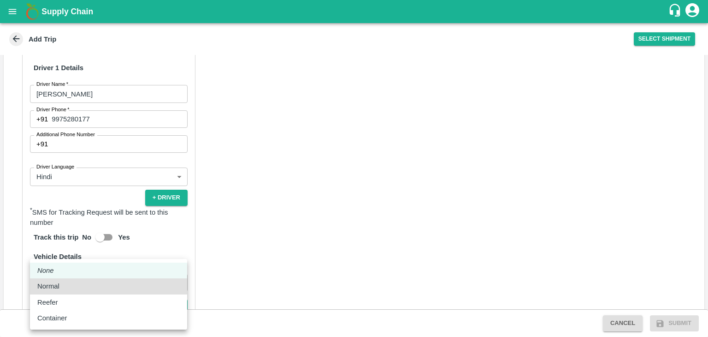
type input "Normal"
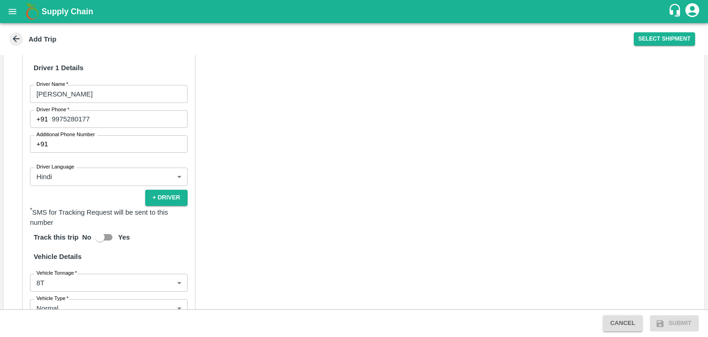
scroll to position [629, 0]
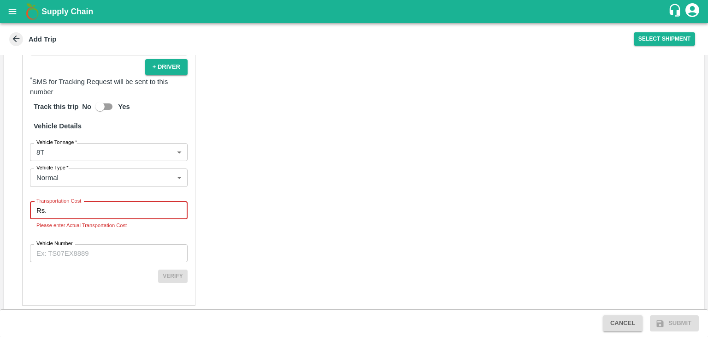
click at [92, 202] on input "Transportation Cost" at bounding box center [118, 211] width 137 height 18
type input "5916"
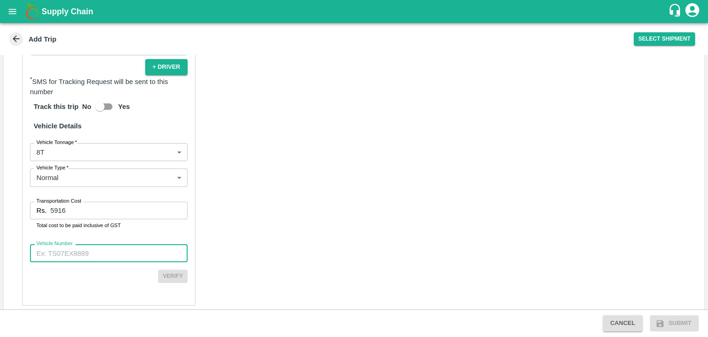
click at [89, 244] on input "Vehicle Number" at bounding box center [109, 253] width 158 height 18
paste input "MH10Z3780"
type input "MH10Z3780"
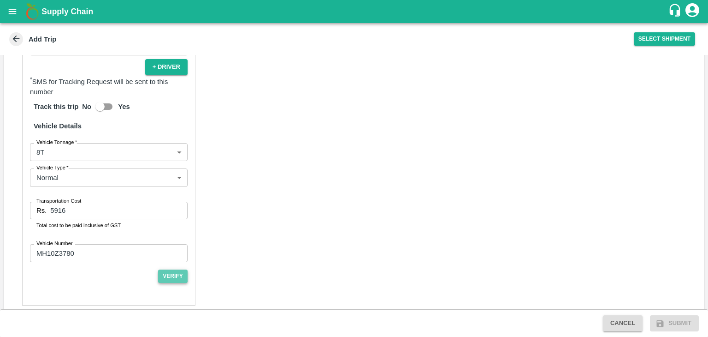
click at [178, 269] on button "Verify" at bounding box center [173, 275] width 30 height 13
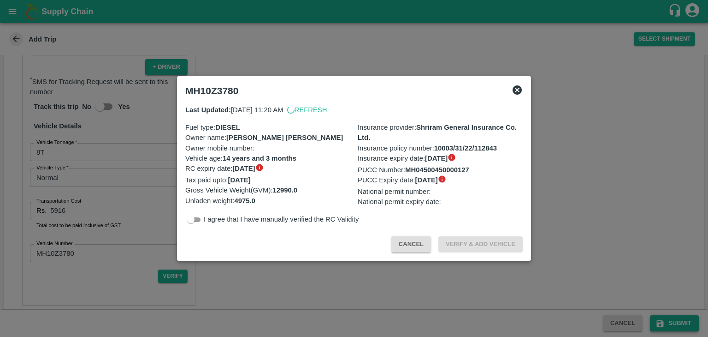
click at [678, 323] on div at bounding box center [354, 168] width 708 height 337
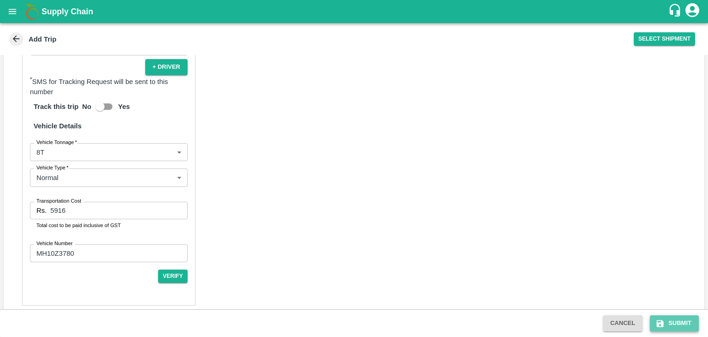
click at [690, 325] on button "Submit" at bounding box center [674, 323] width 49 height 16
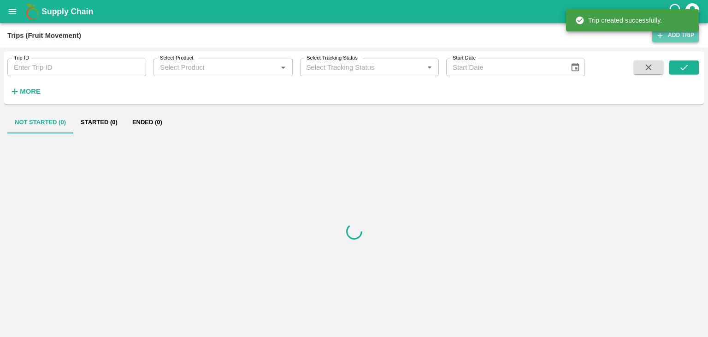
click at [670, 37] on link "Add Trip" at bounding box center [675, 35] width 47 height 13
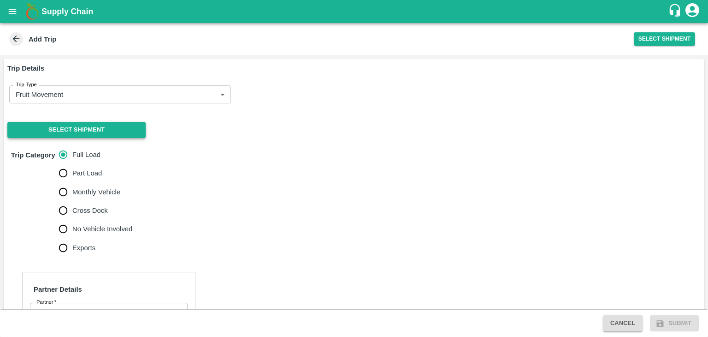
click at [69, 126] on button "Select Shipment" at bounding box center [76, 130] width 138 height 16
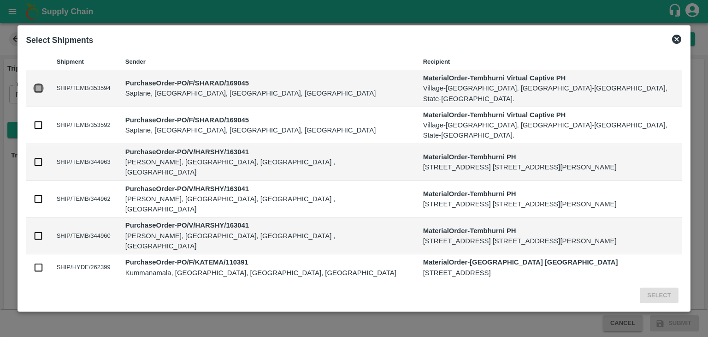
click at [39, 84] on input "checkbox" at bounding box center [38, 88] width 10 height 10
checkbox input "true"
click at [39, 120] on input "checkbox" at bounding box center [38, 125] width 10 height 10
checkbox input "true"
click at [665, 288] on button "Select" at bounding box center [659, 295] width 38 height 16
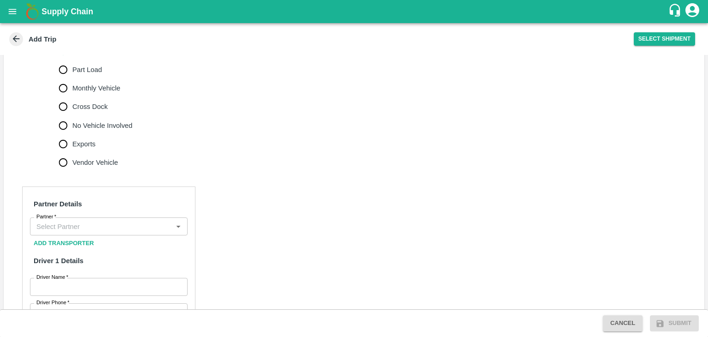
scroll to position [306, 0]
click at [89, 119] on span "No Vehicle Involved" at bounding box center [102, 124] width 60 height 10
click at [72, 115] on input "No Vehicle Involved" at bounding box center [63, 124] width 18 height 18
radio input "true"
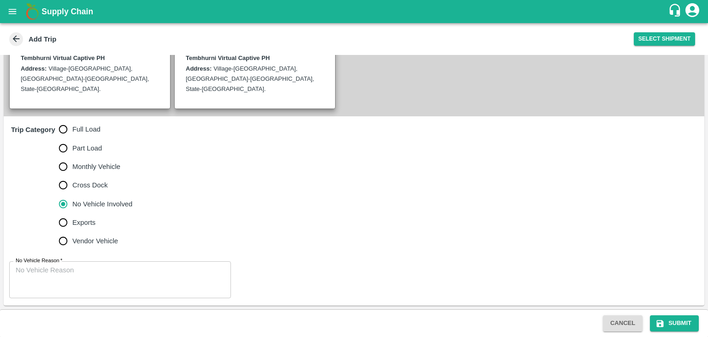
scroll to position [216, 0]
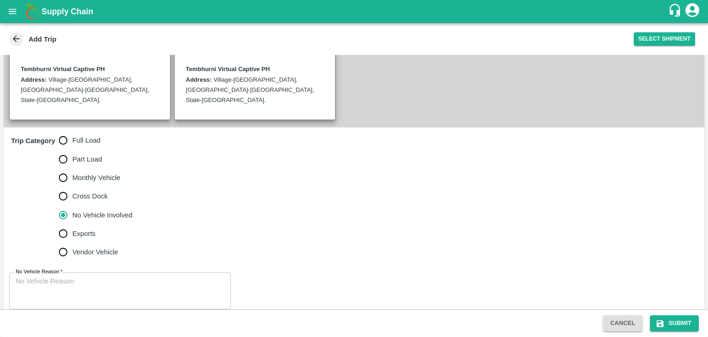
click at [113, 272] on div "x No Vehicle Reason" at bounding box center [120, 290] width 222 height 37
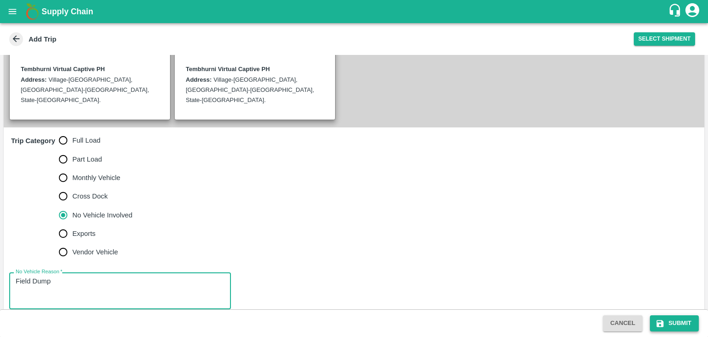
type textarea "Field Dump"
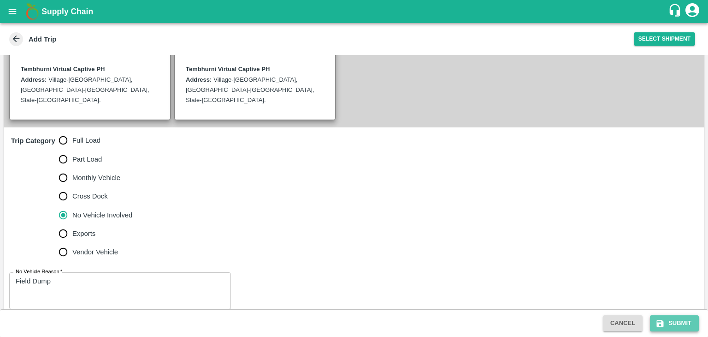
click at [683, 321] on button "Submit" at bounding box center [674, 323] width 49 height 16
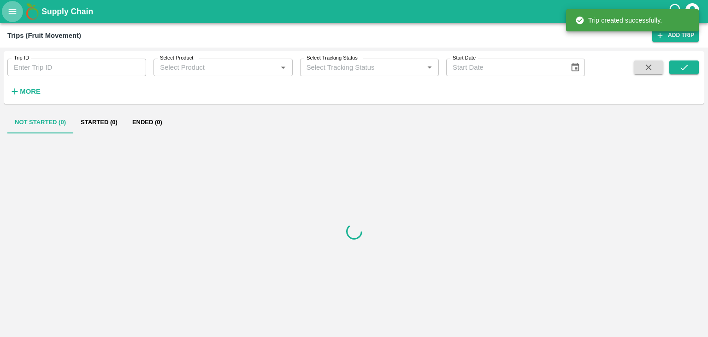
click at [11, 14] on icon "open drawer" at bounding box center [12, 11] width 10 height 10
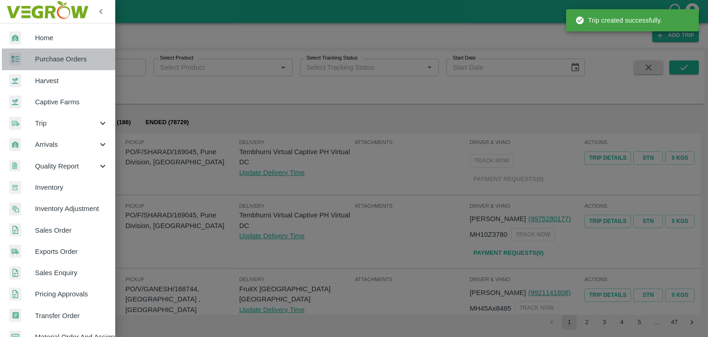
click at [83, 60] on span "Purchase Orders" at bounding box center [71, 59] width 73 height 10
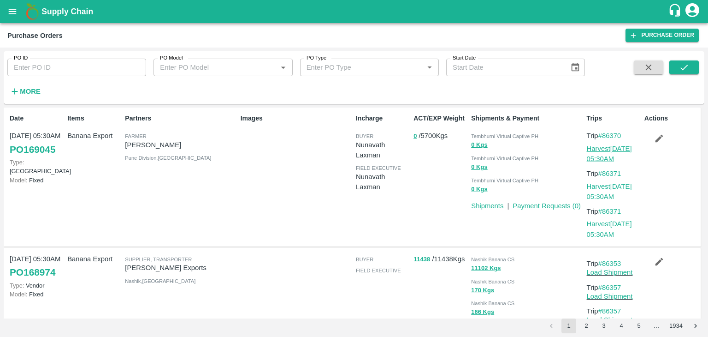
click at [594, 150] on link "Harvest [DATE] 05:30AM" at bounding box center [609, 154] width 45 height 18
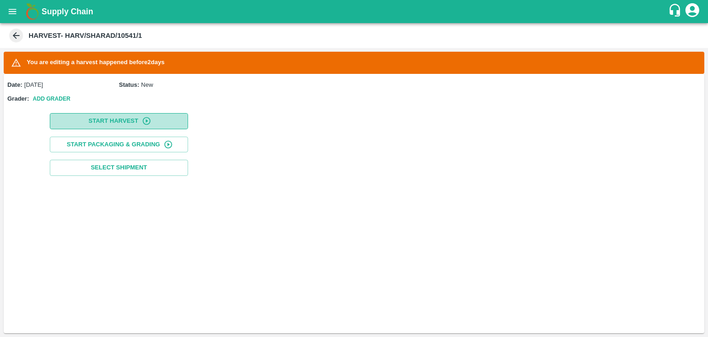
click at [93, 120] on button "Start Harvest" at bounding box center [119, 121] width 138 height 16
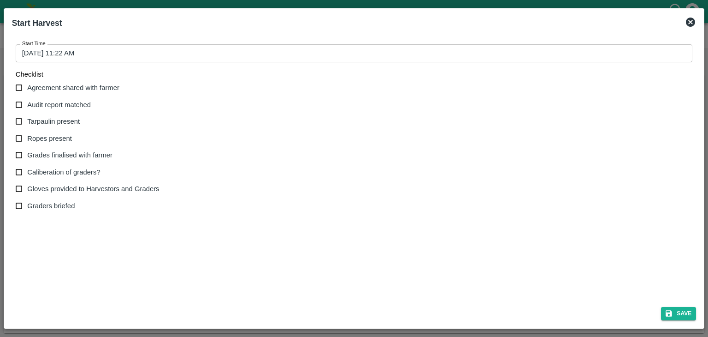
click at [14, 82] on input "Agreement shared with farmer" at bounding box center [19, 87] width 17 height 17
checkbox input "true"
click at [17, 104] on input "Audit report matched" at bounding box center [19, 104] width 17 height 17
checkbox input "true"
click at [17, 125] on input "Tarpaulin present" at bounding box center [19, 121] width 17 height 17
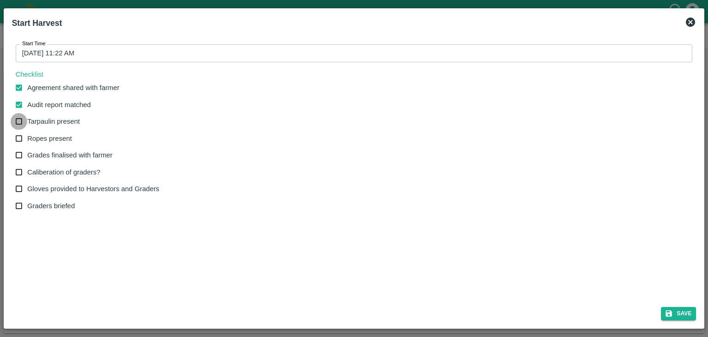
checkbox input "true"
click at [16, 145] on input "Ropes present" at bounding box center [19, 138] width 17 height 17
checkbox input "true"
click at [16, 154] on input "Grades finalised with farmer" at bounding box center [19, 155] width 17 height 17
checkbox input "true"
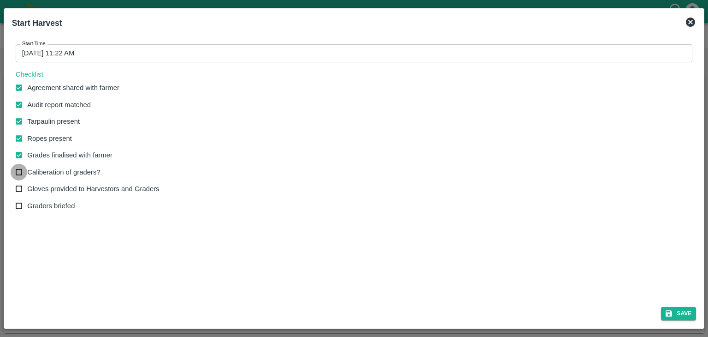
click at [17, 179] on input "Caliberation of graders?" at bounding box center [19, 172] width 17 height 17
checkbox input "true"
click at [17, 190] on input "Gloves provided to Harvestors and Graders" at bounding box center [19, 188] width 17 height 17
checkbox input "true"
click at [17, 207] on input "Graders briefed" at bounding box center [19, 205] width 17 height 17
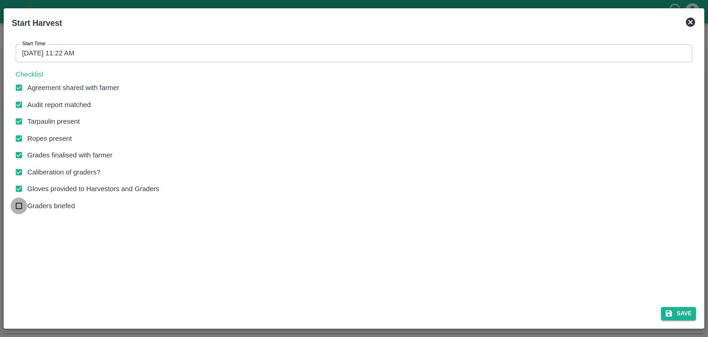
checkbox input "true"
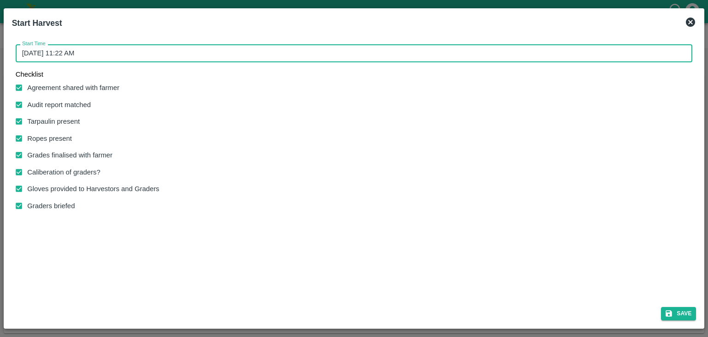
click at [303, 46] on input "13/08/2025 11:22 AM" at bounding box center [351, 53] width 671 height 18
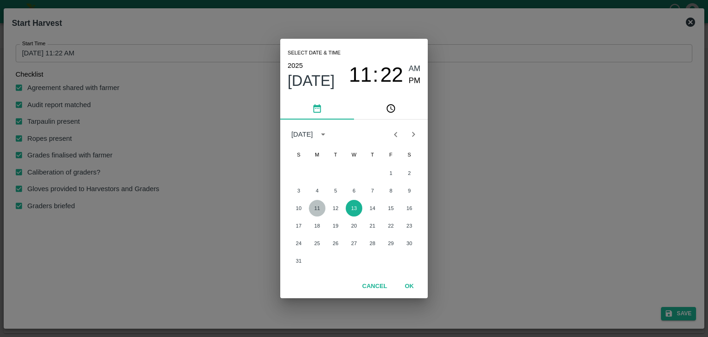
click at [321, 204] on button "11" at bounding box center [317, 208] width 17 height 17
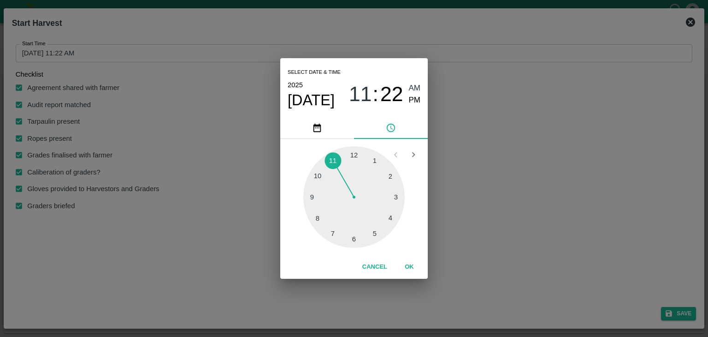
click at [323, 183] on div at bounding box center [353, 196] width 101 height 101
type input "11/08/2025 10:49 AM"
click at [408, 271] on button "OK" at bounding box center [410, 267] width 30 height 16
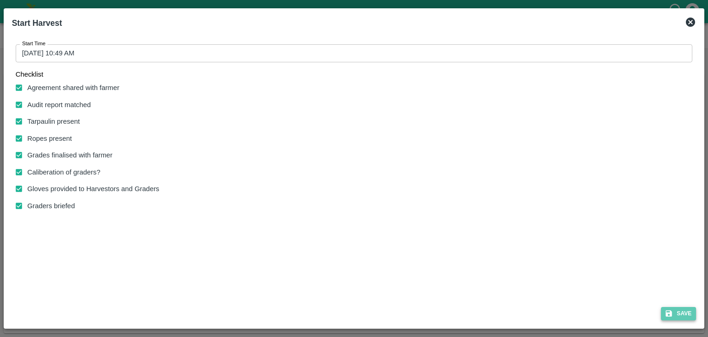
click at [676, 314] on button "Save" at bounding box center [678, 313] width 35 height 13
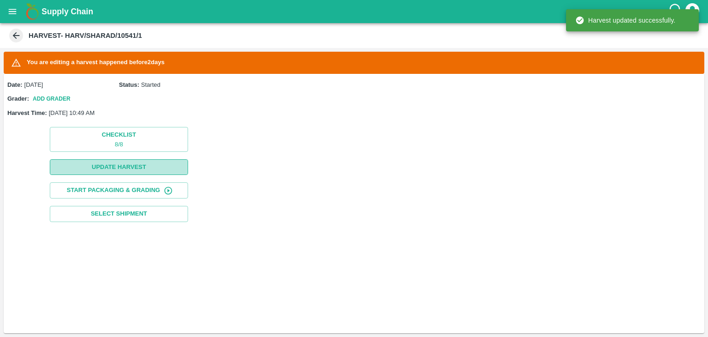
click at [142, 161] on button "Update Harvest" at bounding box center [119, 167] width 138 height 16
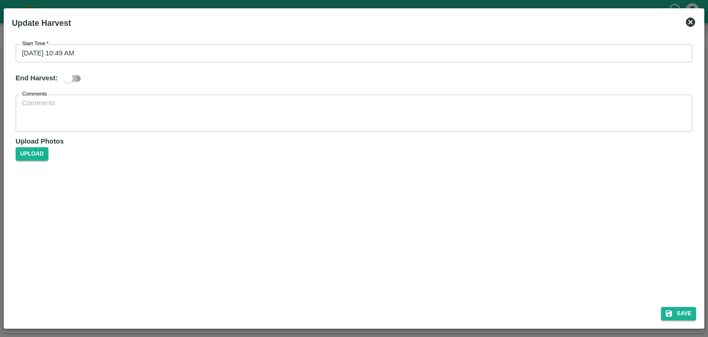
click at [78, 83] on input "checkbox" at bounding box center [68, 79] width 53 height 18
checkbox input "true"
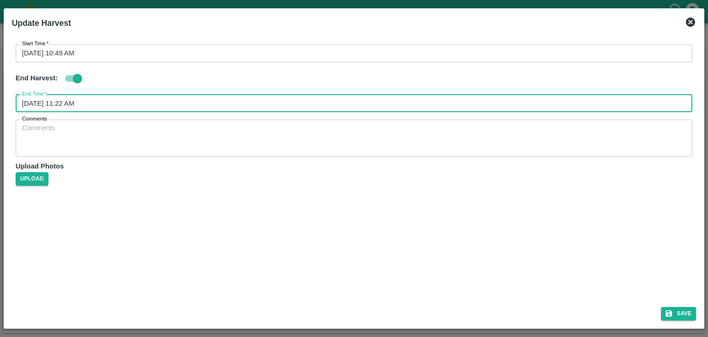
click at [130, 104] on input "13/08/2025 11:22 AM" at bounding box center [351, 104] width 671 height 18
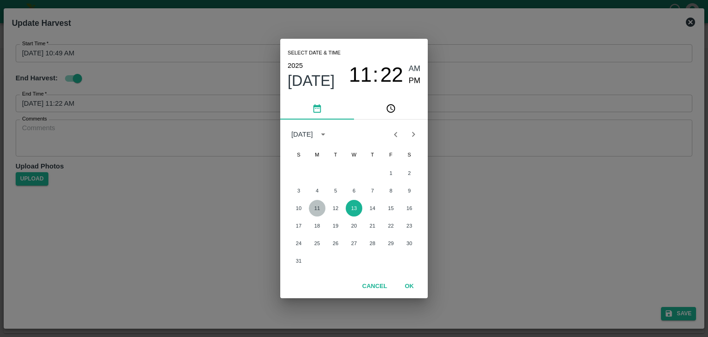
click at [316, 207] on button "11" at bounding box center [317, 208] width 17 height 17
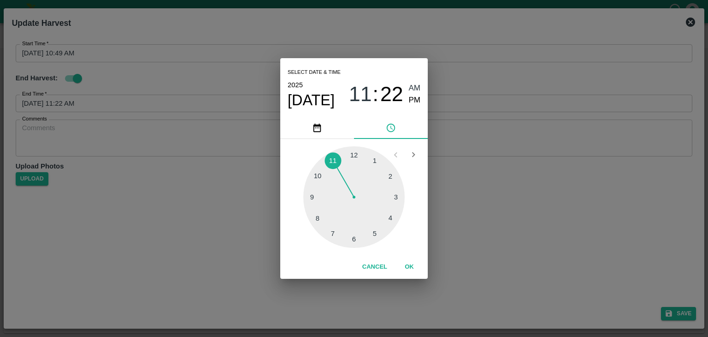
click at [394, 192] on div at bounding box center [353, 196] width 101 height 101
click at [415, 100] on span "PM" at bounding box center [415, 100] width 12 height 12
type input "11/08/2025 03:14 PM"
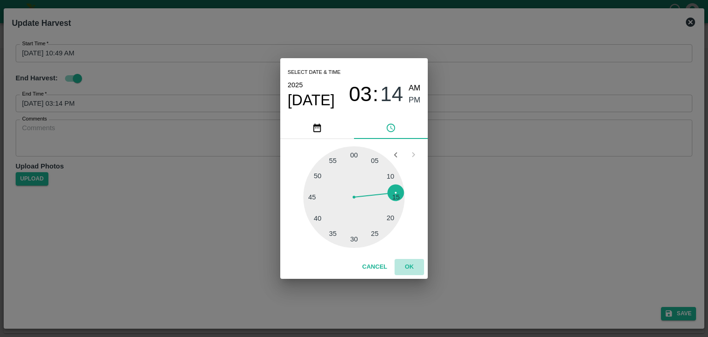
click at [413, 268] on button "OK" at bounding box center [410, 267] width 30 height 16
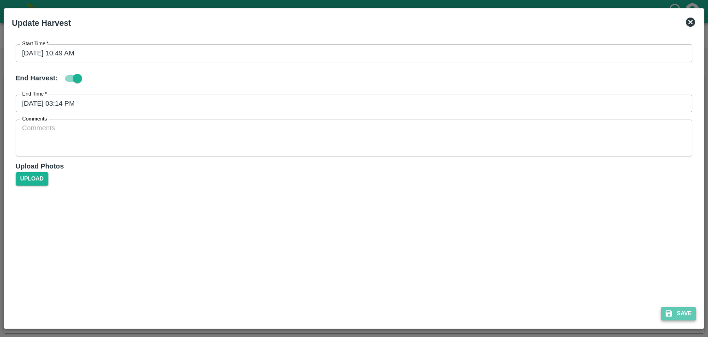
click at [675, 316] on button "Save" at bounding box center [678, 313] width 35 height 13
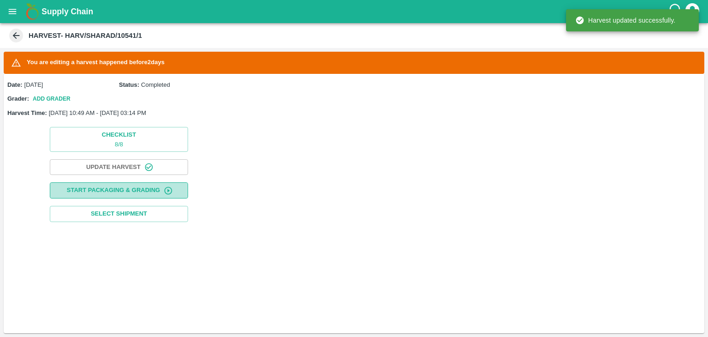
click at [166, 192] on icon "button" at bounding box center [168, 190] width 9 height 9
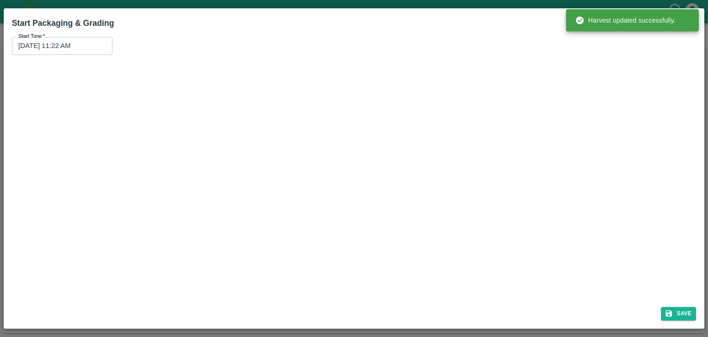
click at [97, 49] on input "13/08/2025 11:22 AM" at bounding box center [59, 46] width 94 height 18
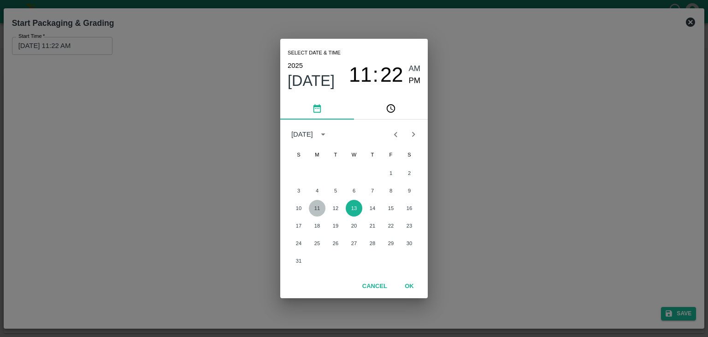
click at [317, 204] on button "11" at bounding box center [317, 208] width 17 height 17
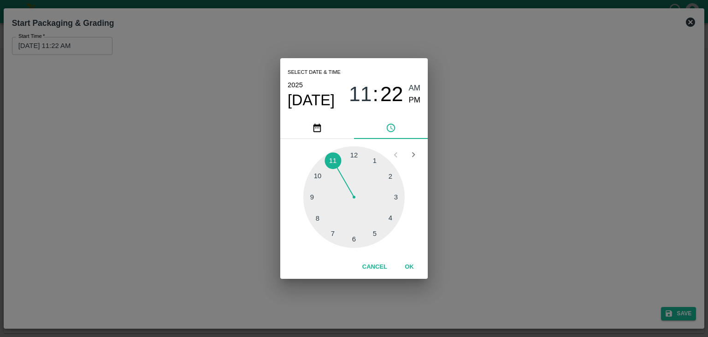
click at [326, 174] on div at bounding box center [353, 196] width 101 height 101
type input "11/08/2025 10:51 AM"
click at [406, 263] on button "OK" at bounding box center [410, 267] width 30 height 16
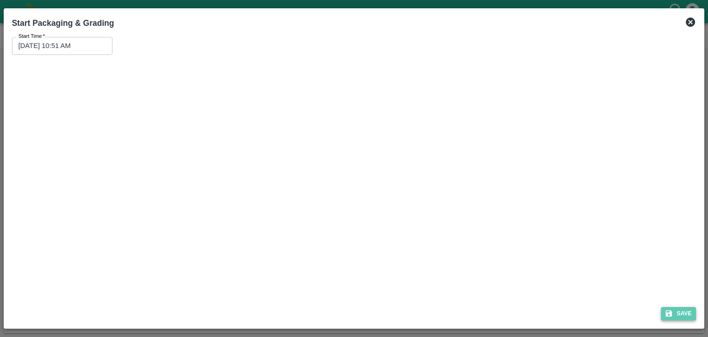
click at [668, 310] on icon "submit" at bounding box center [669, 313] width 8 height 8
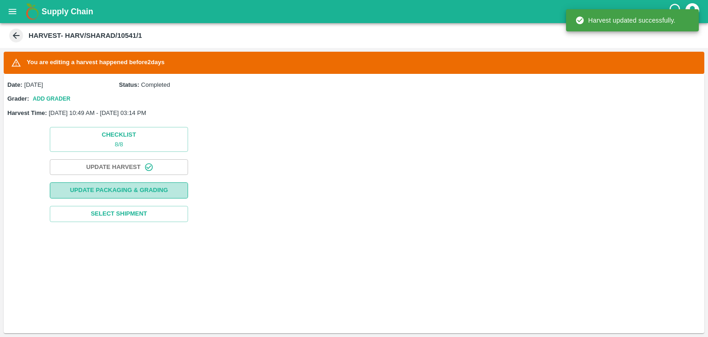
click at [119, 183] on button "Update Packaging & Grading" at bounding box center [119, 190] width 138 height 16
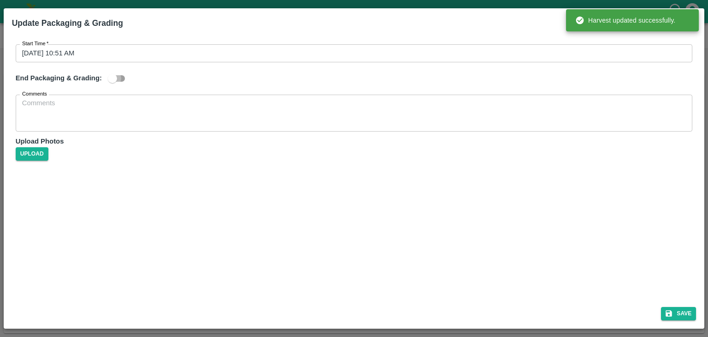
click at [120, 81] on input "checkbox" at bounding box center [112, 79] width 53 height 18
checkbox input "true"
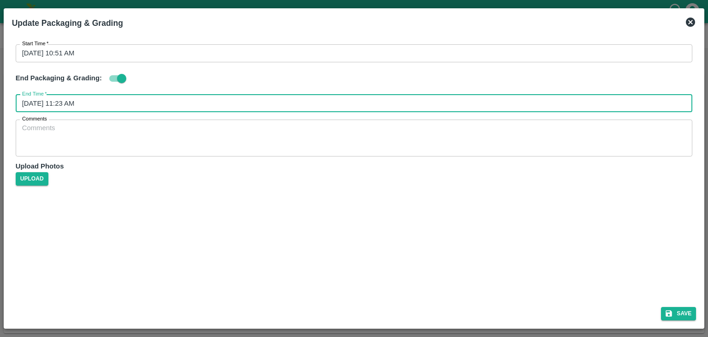
click at [174, 104] on input "13/08/2025 11:23 AM" at bounding box center [351, 104] width 671 height 18
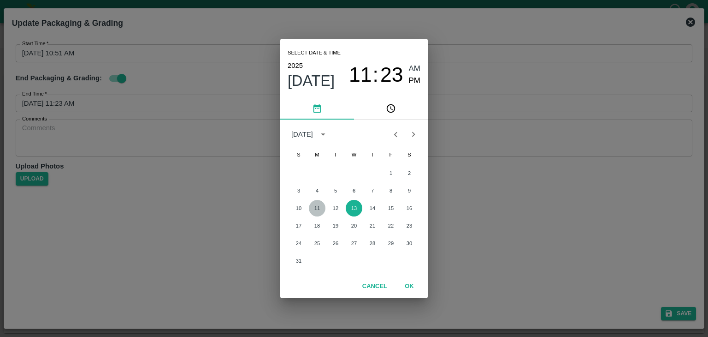
click at [315, 207] on button "11" at bounding box center [317, 208] width 17 height 17
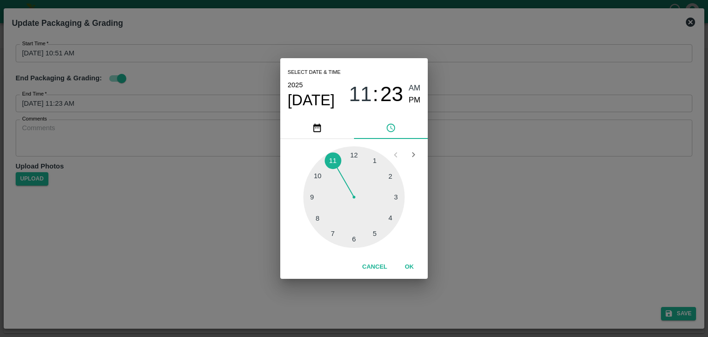
click at [397, 199] on div at bounding box center [353, 196] width 101 height 101
click at [414, 103] on span "PM" at bounding box center [415, 100] width 12 height 12
type input "11/08/2025 03:16 PM"
click at [411, 267] on button "OK" at bounding box center [410, 267] width 30 height 16
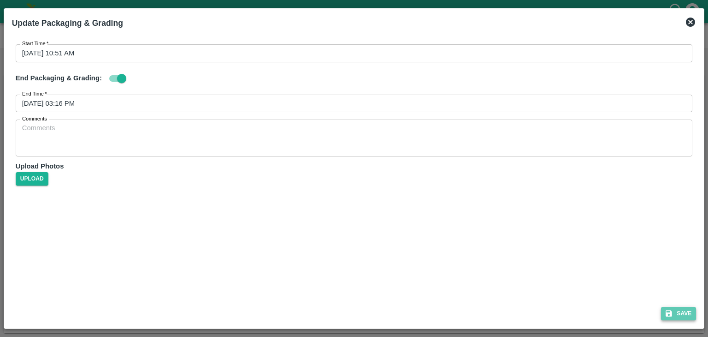
click at [683, 315] on button "Save" at bounding box center [678, 313] width 35 height 13
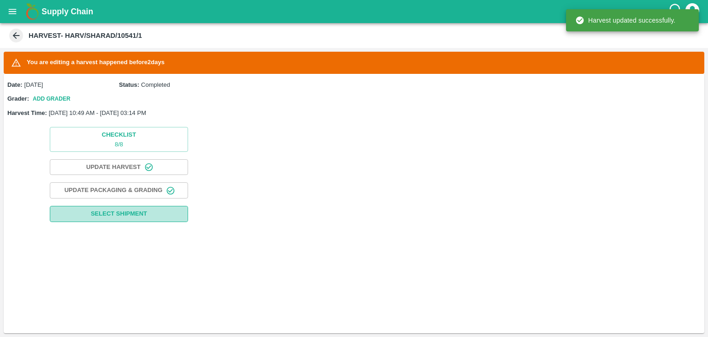
click at [142, 216] on span "Select Shipment" at bounding box center [119, 213] width 56 height 11
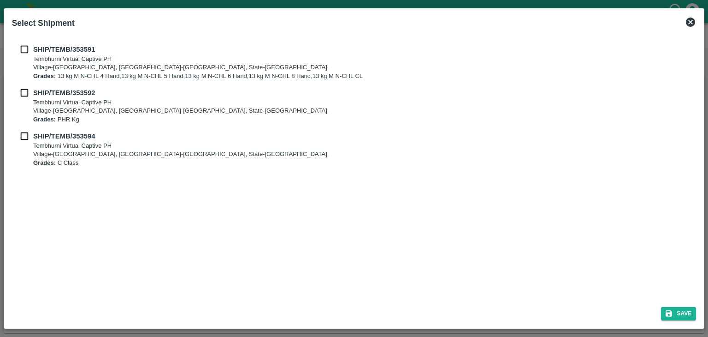
click at [20, 48] on input "checkbox" at bounding box center [25, 49] width 18 height 10
checkbox input "true"
drag, startPoint x: 26, startPoint y: 85, endPoint x: 24, endPoint y: 92, distance: 7.4
click at [24, 92] on div "SHIP/TEMB/353591 Tembhurni Virtual Captive PH Village-Tembhurni, District-Solap…" at bounding box center [354, 105] width 685 height 137
click at [24, 92] on input "checkbox" at bounding box center [25, 93] width 18 height 10
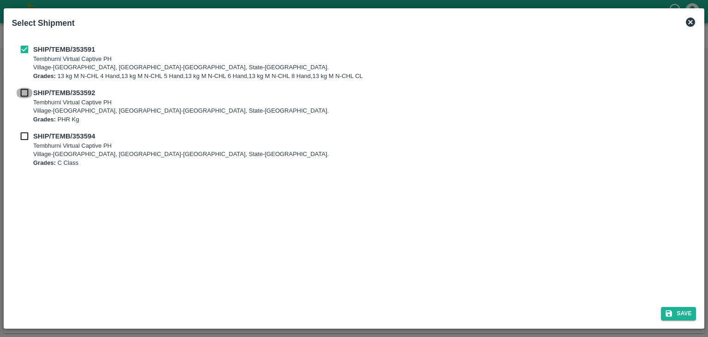
checkbox input "true"
click at [24, 130] on div "SHIP/TEMB/353591 Tembhurni Virtual Captive PH Village-Tembhurni, District-Solap…" at bounding box center [354, 105] width 685 height 137
click at [24, 135] on input "checkbox" at bounding box center [25, 136] width 18 height 10
checkbox input "true"
click at [678, 307] on button "Save" at bounding box center [678, 313] width 35 height 13
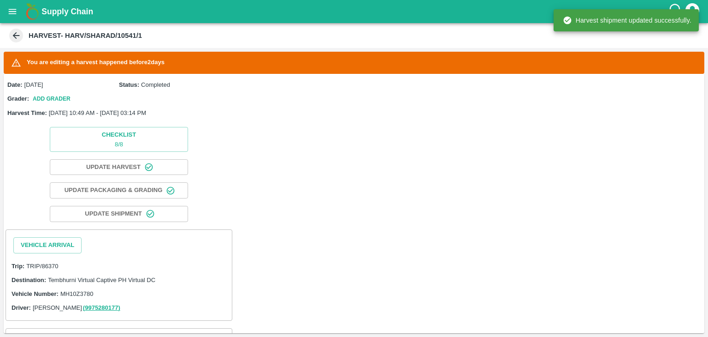
scroll to position [98, 0]
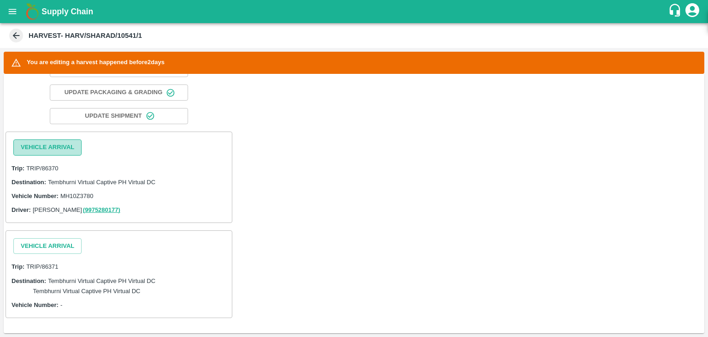
click at [61, 152] on button "Vehicle Arrival" at bounding box center [47, 147] width 68 height 16
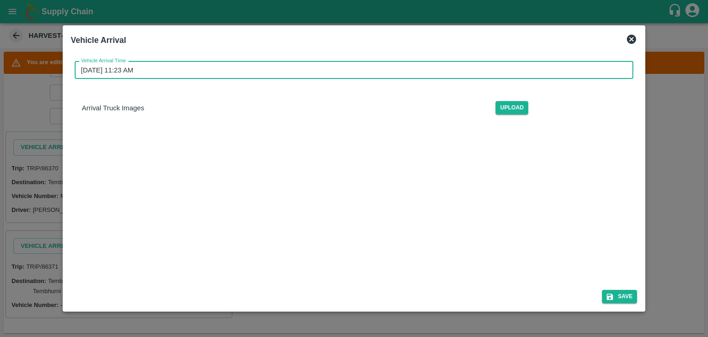
click at [335, 67] on input "13/08/2025 11:23 AM" at bounding box center [351, 70] width 553 height 18
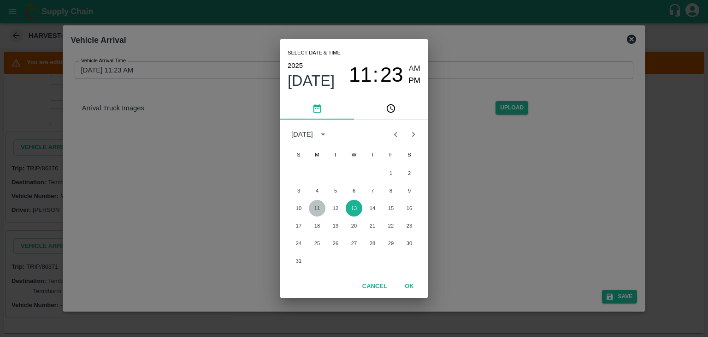
click at [318, 205] on button "11" at bounding box center [317, 208] width 17 height 17
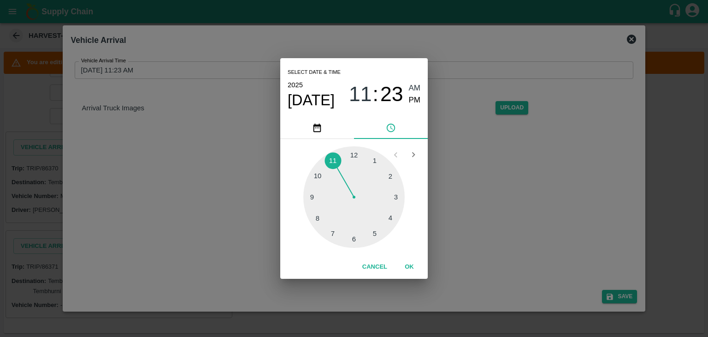
click at [418, 88] on span "AM" at bounding box center [415, 88] width 12 height 12
click at [310, 199] on div at bounding box center [353, 196] width 101 height 101
type input "11/08/2025 09:44 AM"
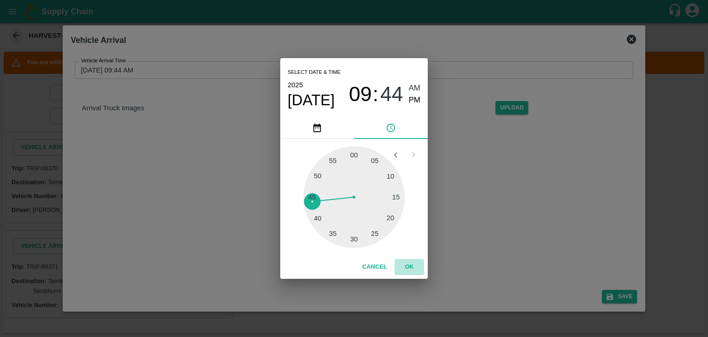
click at [409, 267] on button "OK" at bounding box center [410, 267] width 30 height 16
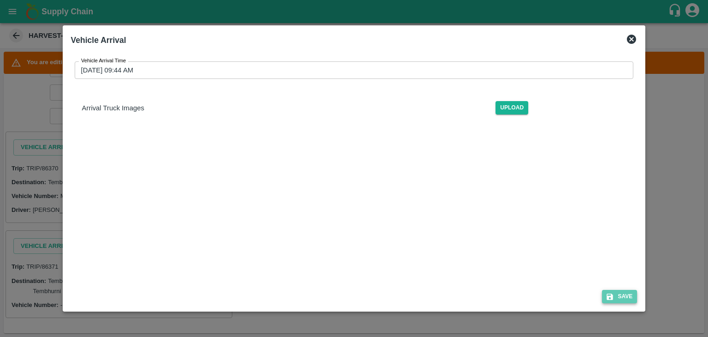
click at [633, 298] on button "Save" at bounding box center [619, 296] width 35 height 13
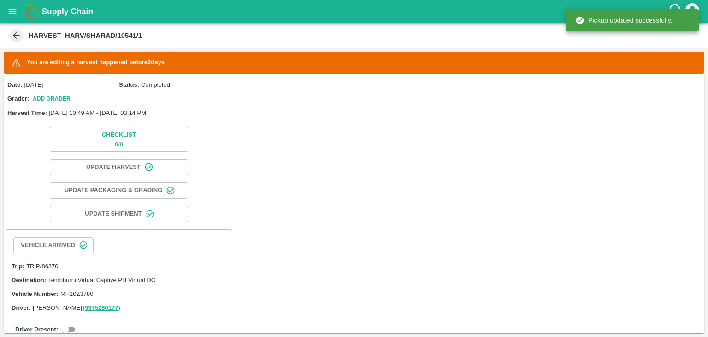
scroll to position [144, 0]
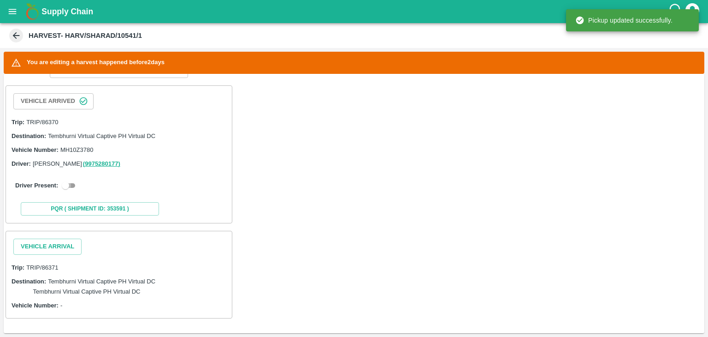
click at [66, 182] on input "checkbox" at bounding box center [65, 185] width 33 height 11
checkbox input "true"
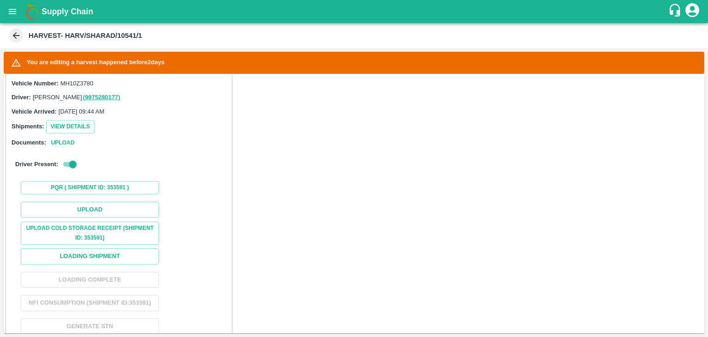
scroll to position [211, 0]
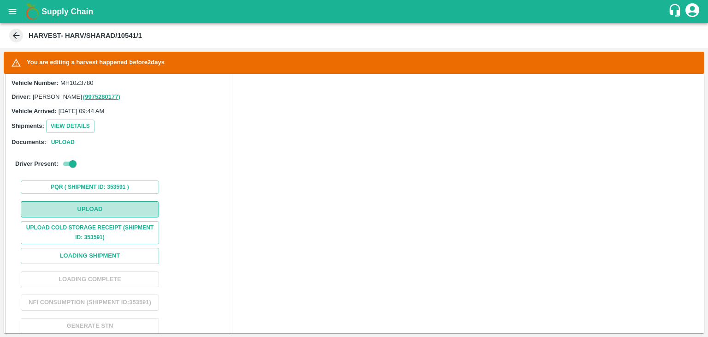
click at [102, 202] on button "Upload" at bounding box center [90, 209] width 138 height 16
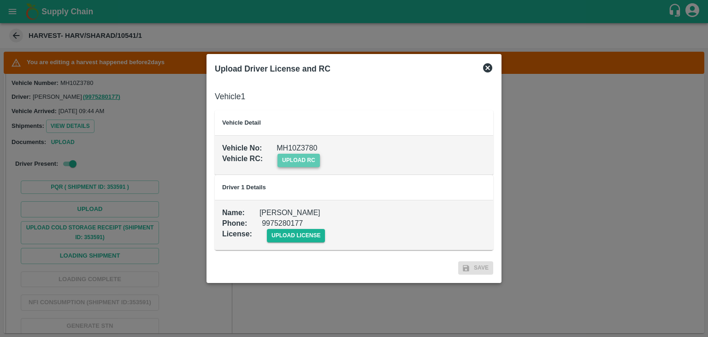
click at [287, 160] on span "upload rc" at bounding box center [299, 160] width 42 height 13
click at [0, 0] on input "upload rc" at bounding box center [0, 0] width 0 height 0
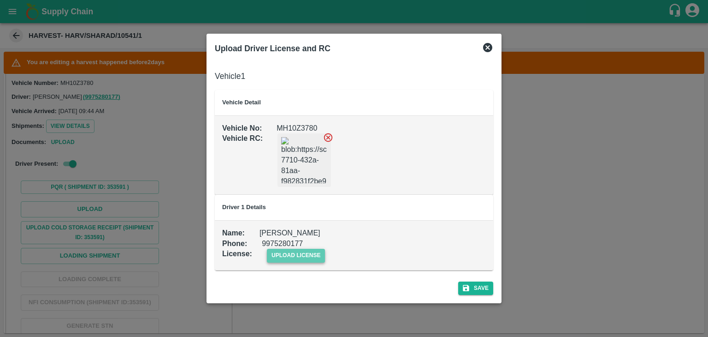
click at [305, 254] on span "upload license" at bounding box center [296, 255] width 59 height 13
click at [0, 0] on input "upload license" at bounding box center [0, 0] width 0 height 0
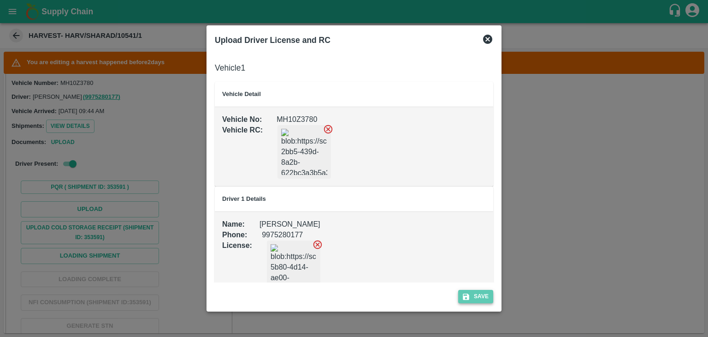
click at [469, 294] on icon "submit" at bounding box center [466, 296] width 8 height 8
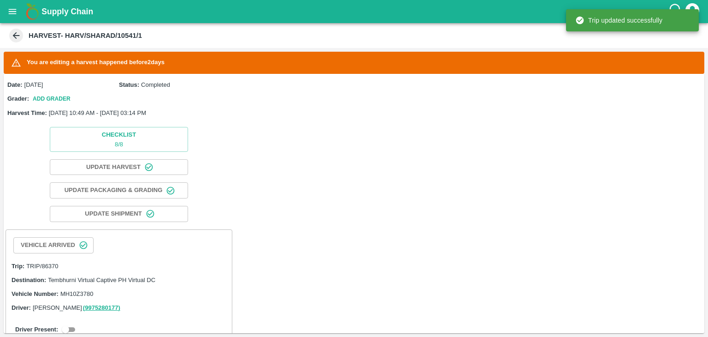
scroll to position [120, 0]
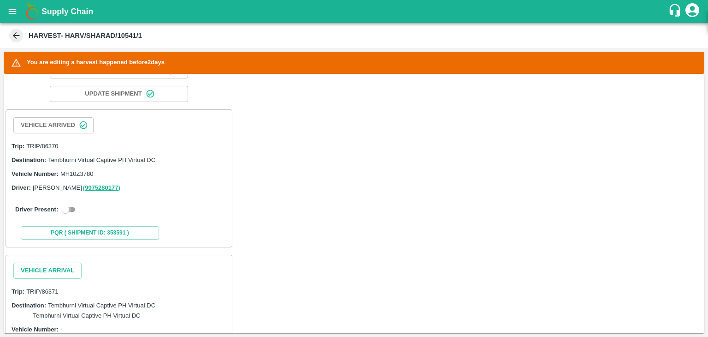
click at [70, 208] on input "checkbox" at bounding box center [65, 209] width 33 height 11
checkbox input "true"
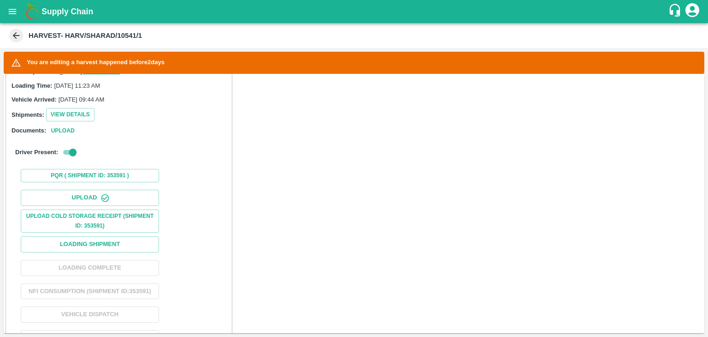
scroll to position [242, 0]
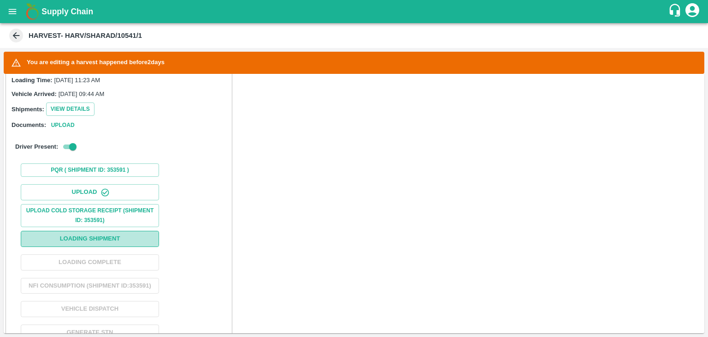
click at [100, 236] on button "Loading Shipment" at bounding box center [90, 239] width 138 height 16
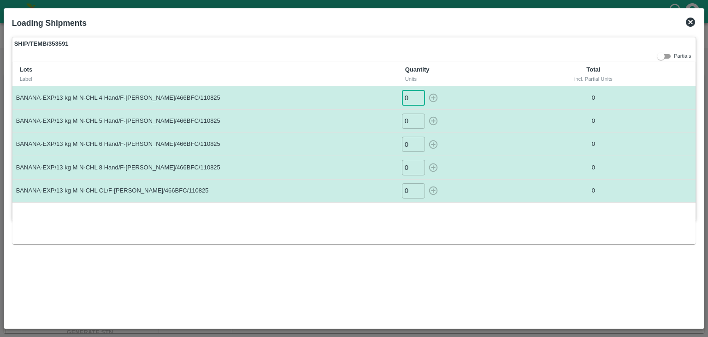
click at [408, 98] on input "0" at bounding box center [413, 97] width 23 height 15
type input "02"
click at [426, 90] on button "button" at bounding box center [433, 97] width 15 height 15
type input "29"
type input "0"
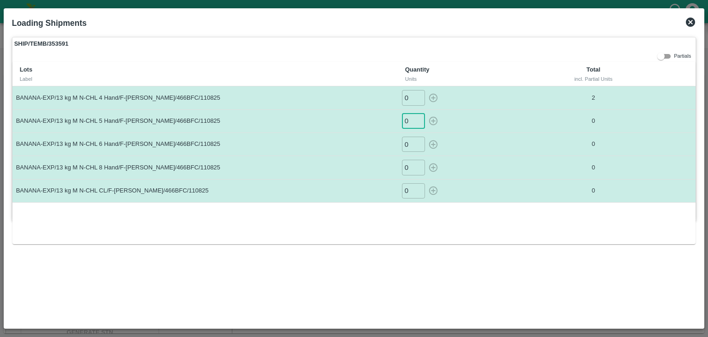
click at [412, 119] on input "0" at bounding box center [413, 120] width 23 height 15
type input "029"
click at [426, 113] on button "button" at bounding box center [433, 120] width 15 height 15
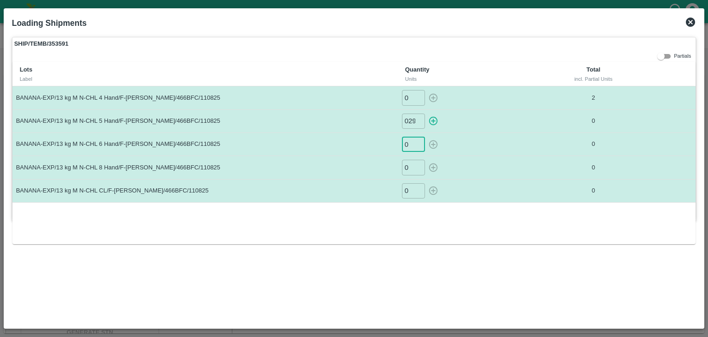
type input "0"
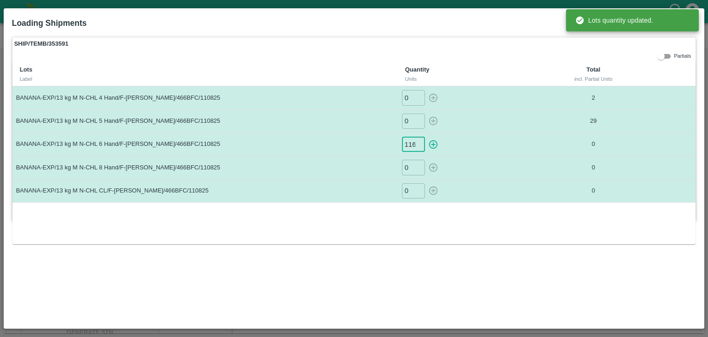
type input "116"
click at [426, 136] on button "button" at bounding box center [433, 143] width 15 height 15
type input "0"
type input "1"
click at [426, 160] on button "button" at bounding box center [433, 167] width 15 height 15
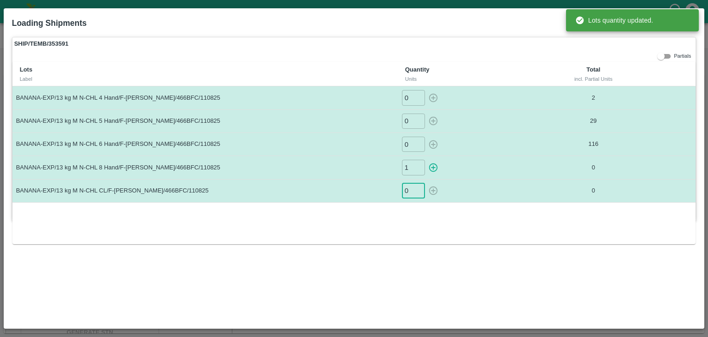
type input "0"
type input "17"
click at [426, 183] on button "button" at bounding box center [433, 190] width 15 height 15
type input "0"
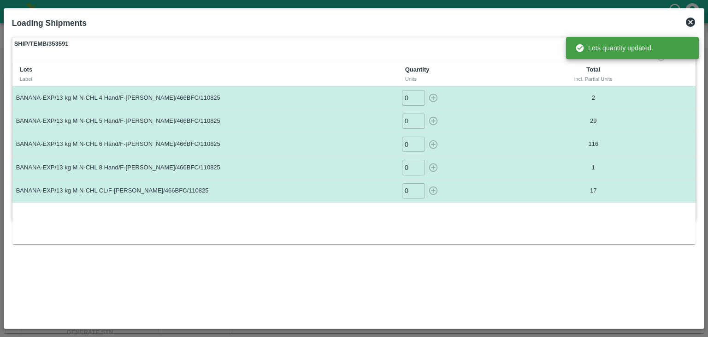
click at [461, 236] on div "Lots Label Quantity Units Total incl. Partial Units BANANA-EXP/13 kg M N-CHL 4 …" at bounding box center [354, 153] width 684 height 182
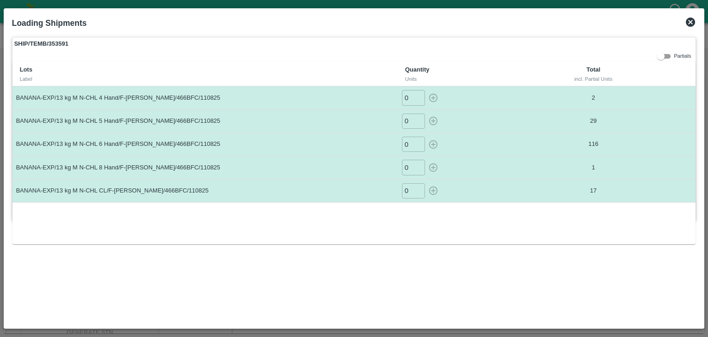
click at [693, 21] on icon at bounding box center [690, 22] width 9 height 9
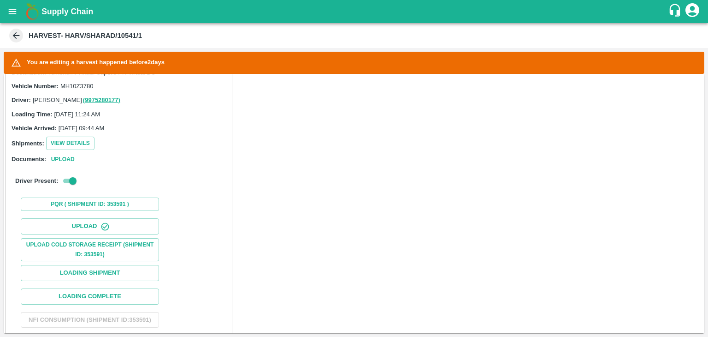
scroll to position [208, 0]
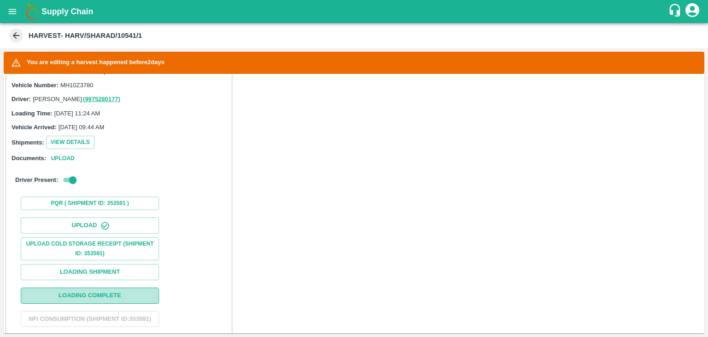
click at [121, 292] on button "Loading Complete" at bounding box center [90, 295] width 138 height 16
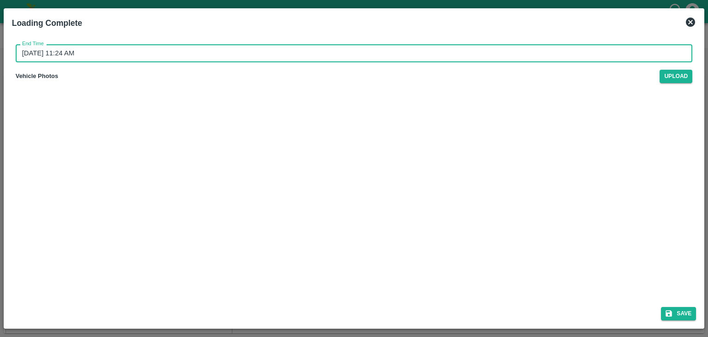
click at [343, 57] on input "13/08/2025 11:24 AM" at bounding box center [351, 53] width 671 height 18
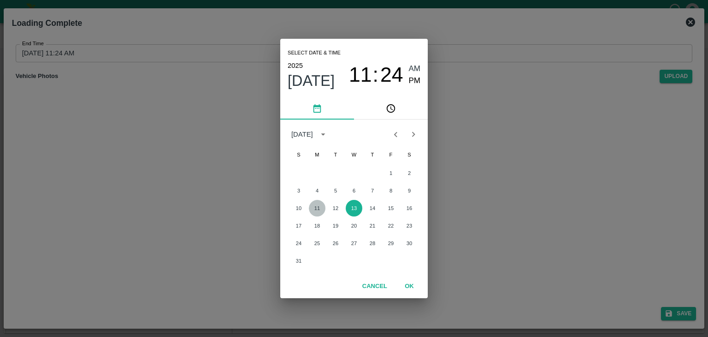
click at [318, 204] on button "11" at bounding box center [317, 208] width 17 height 17
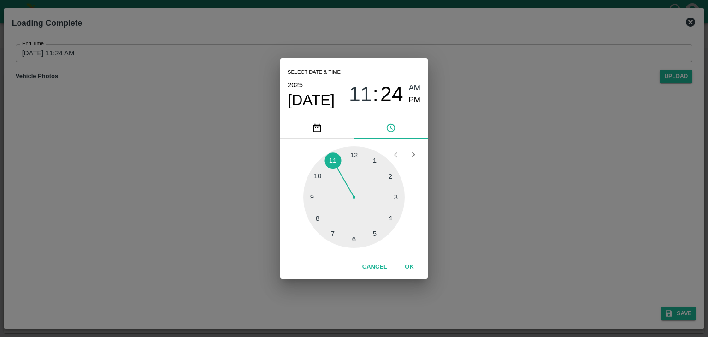
click at [477, 204] on div "Select date & time 2025 Aug 11 11 : 24 AM PM 1 2 3 4 5 6 7 8 9 10 11 12 Cancel …" at bounding box center [354, 168] width 708 height 337
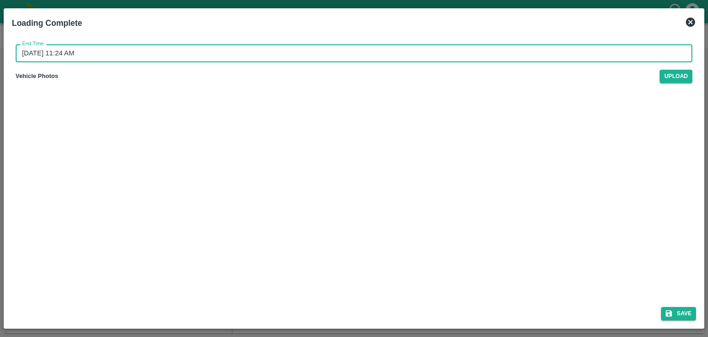
click at [358, 59] on input "11/08/2025 11:24 AM" at bounding box center [351, 53] width 671 height 18
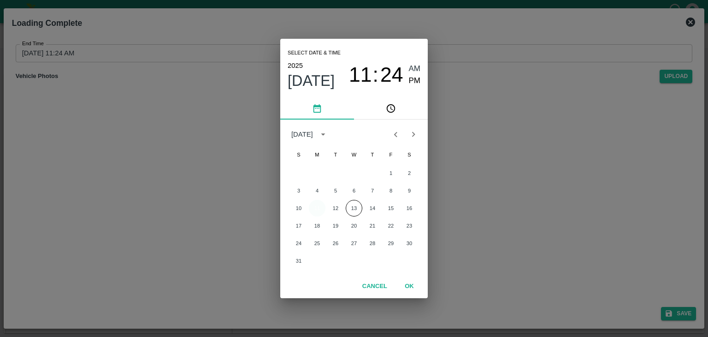
click at [319, 206] on button "11" at bounding box center [317, 208] width 17 height 17
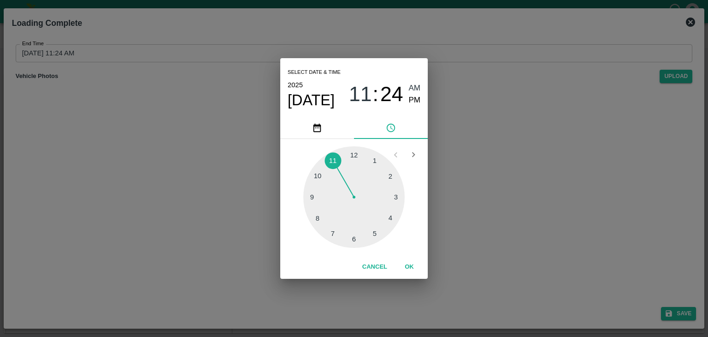
click at [393, 183] on div at bounding box center [353, 196] width 101 height 101
click at [415, 268] on button "OK" at bounding box center [410, 267] width 30 height 16
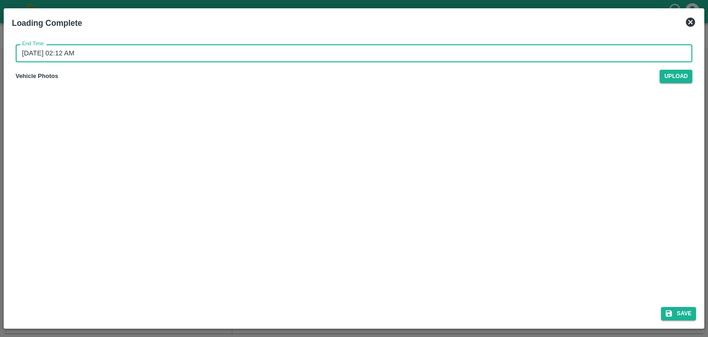
click at [381, 54] on input "11/08/2025 02:12 AM" at bounding box center [351, 53] width 671 height 18
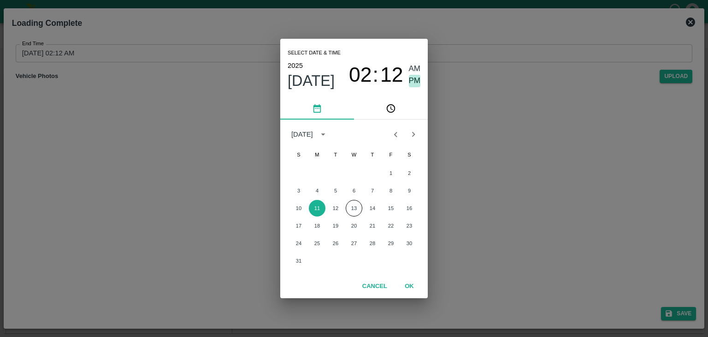
click at [411, 82] on span "PM" at bounding box center [415, 81] width 12 height 12
click at [518, 168] on div "Select date & time 2025 Aug 11 02 : 12 AM PM August 2025 S M T W T F S 1 2 3 4 …" at bounding box center [354, 168] width 708 height 337
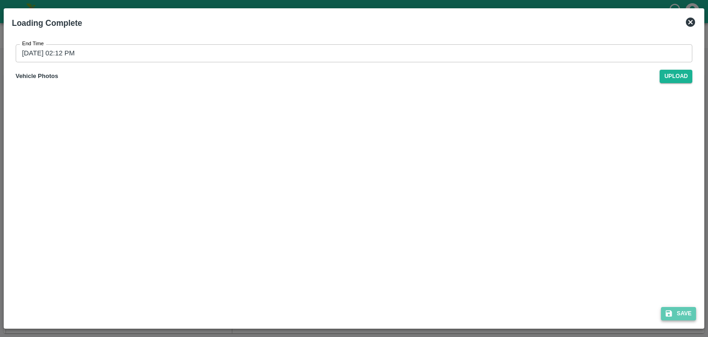
click at [685, 314] on button "Save" at bounding box center [678, 313] width 35 height 13
type input "13/08/2025 11:26 AM"
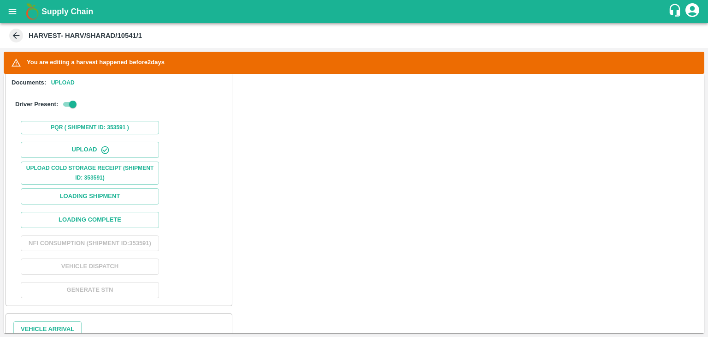
scroll to position [376, 0]
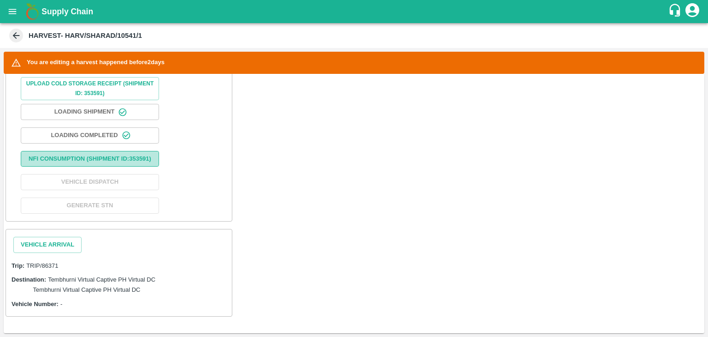
click at [113, 152] on button "Nfi Consumption (SHIPMENT ID: 353591 )" at bounding box center [90, 159] width 138 height 16
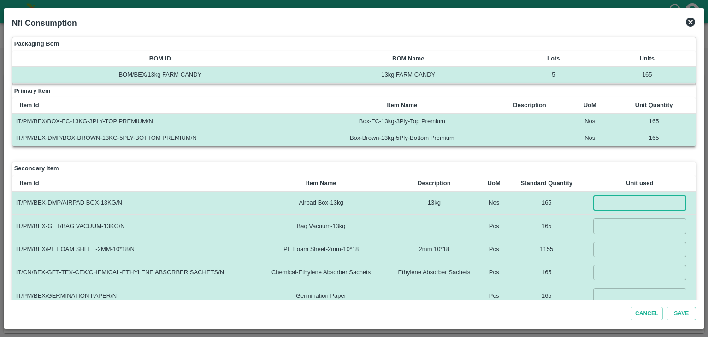
click at [623, 202] on input "number" at bounding box center [639, 202] width 93 height 15
type input "165"
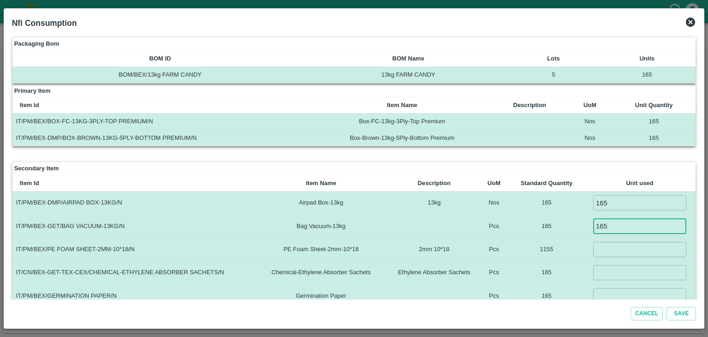
type input "165"
type input "1155"
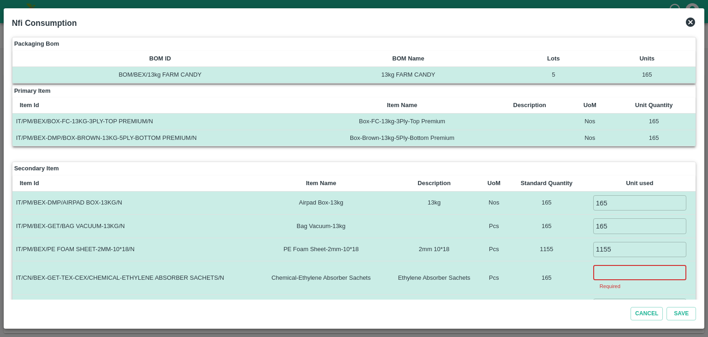
click at [620, 270] on input "number" at bounding box center [639, 272] width 93 height 15
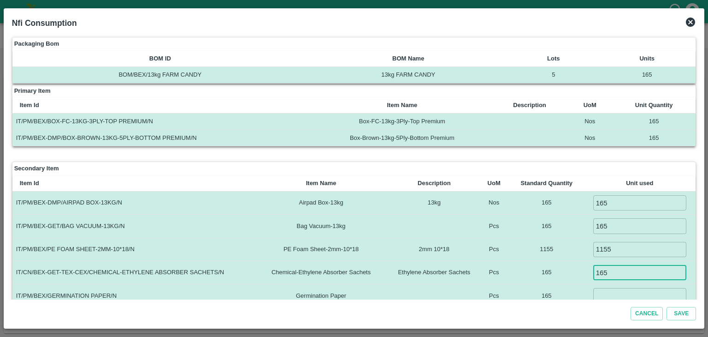
type input "165"
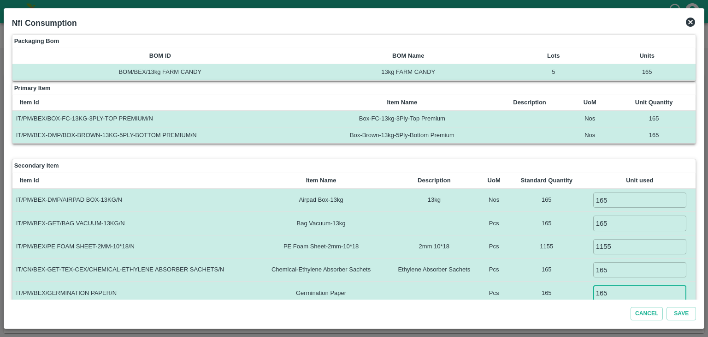
type input "165"
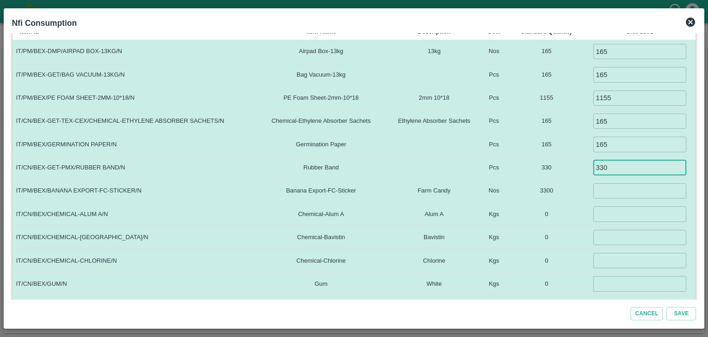
type input "330"
type input "3300"
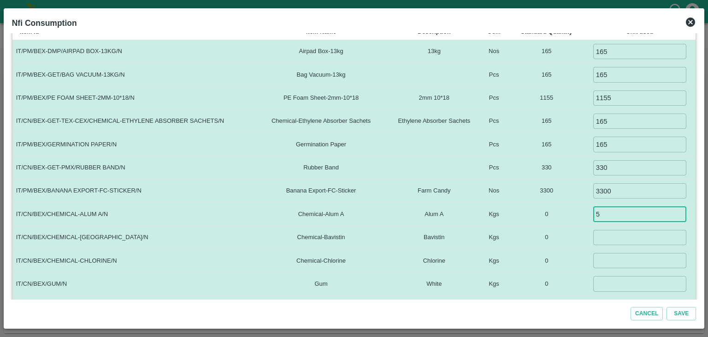
type input "5"
type input "1"
type input "0.1"
type input "1"
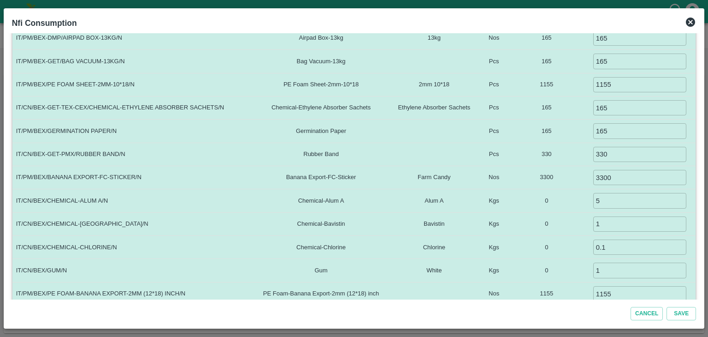
click at [565, 282] on td "1155" at bounding box center [547, 293] width 74 height 23
click at [627, 292] on input "1155" at bounding box center [639, 293] width 93 height 15
type input "1"
type input "0"
click at [563, 242] on td "0" at bounding box center [547, 247] width 74 height 23
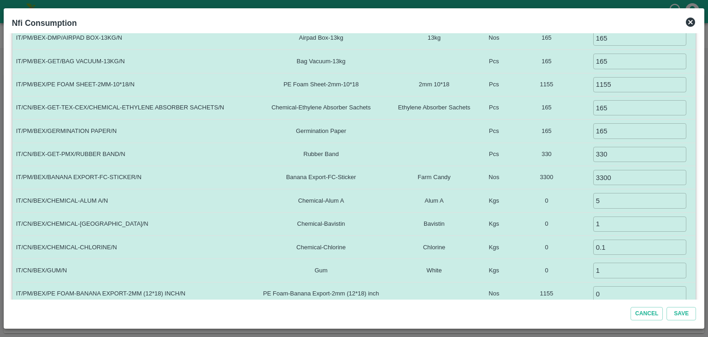
scroll to position [219, 0]
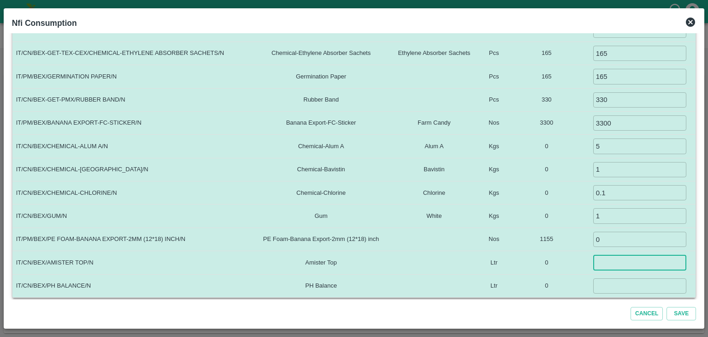
click at [618, 263] on input "number" at bounding box center [639, 262] width 93 height 15
type input "0.35"
type input "0.60"
click at [616, 259] on input "0.35" at bounding box center [639, 262] width 93 height 15
type input "0.60"
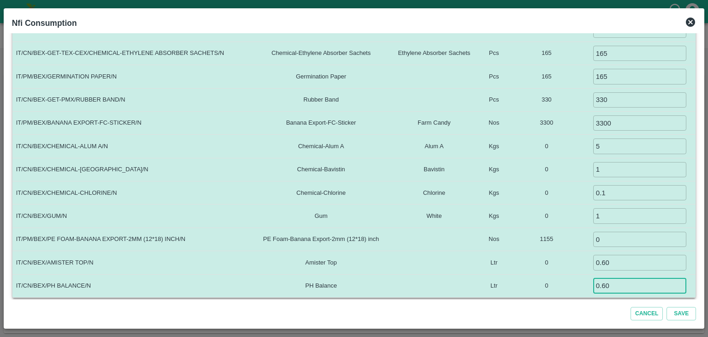
click at [622, 285] on input "0.60" at bounding box center [639, 285] width 93 height 15
type input "0.5"
click at [605, 259] on input "0.60" at bounding box center [639, 262] width 93 height 15
type input "0.060"
click at [615, 283] on input "0.5" at bounding box center [639, 285] width 93 height 15
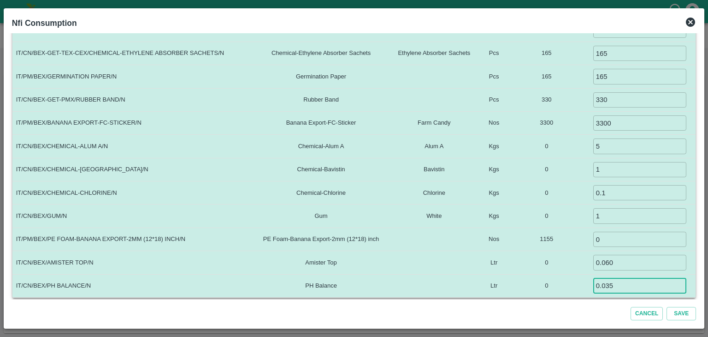
click at [629, 286] on input "0.035" at bounding box center [639, 285] width 93 height 15
type input "0.035"
click at [582, 271] on td "0" at bounding box center [547, 262] width 74 height 23
click at [694, 315] on button "Save" at bounding box center [682, 313] width 30 height 13
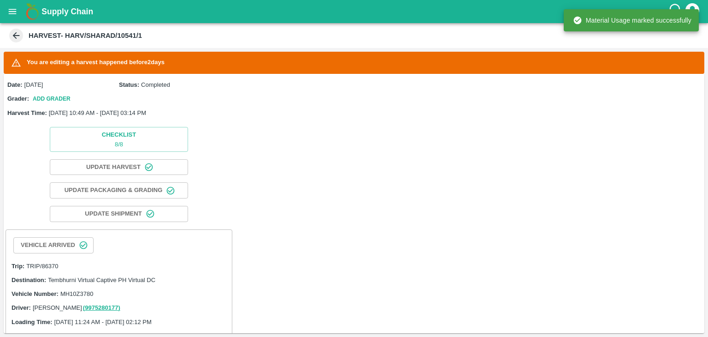
scroll to position [376, 0]
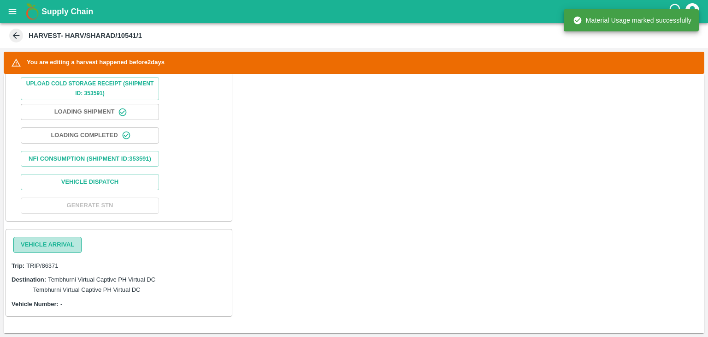
click at [68, 248] on button "Vehicle Arrival" at bounding box center [47, 245] width 68 height 16
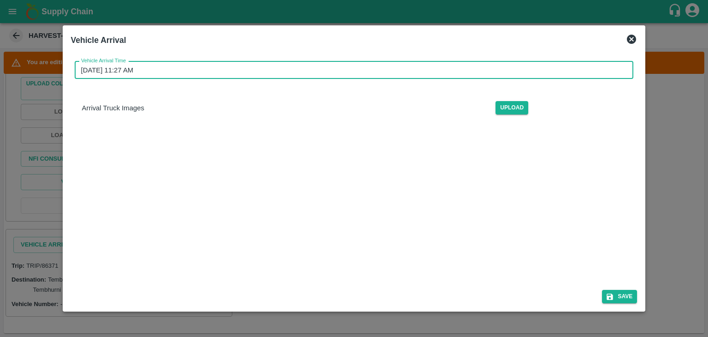
click at [380, 67] on input "13/08/2025 11:27 AM" at bounding box center [351, 70] width 553 height 18
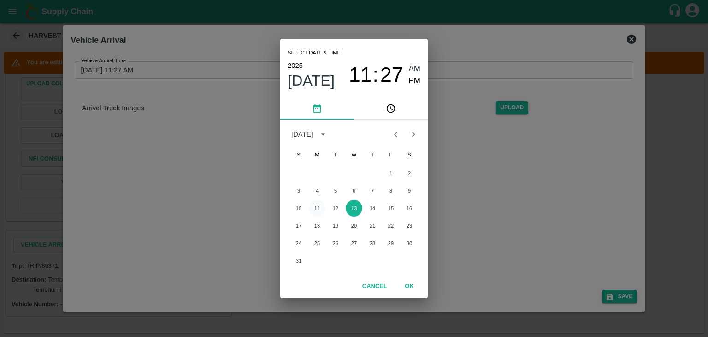
click at [320, 208] on button "11" at bounding box center [317, 208] width 17 height 17
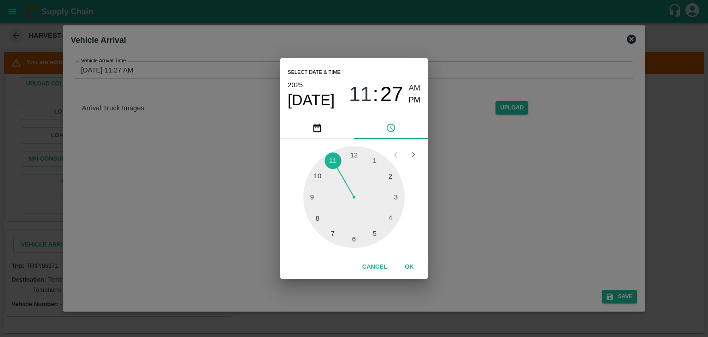
click at [312, 198] on div at bounding box center [353, 196] width 101 height 101
type input "11/08/2025 09:45 AM"
click at [312, 198] on div at bounding box center [353, 196] width 101 height 101
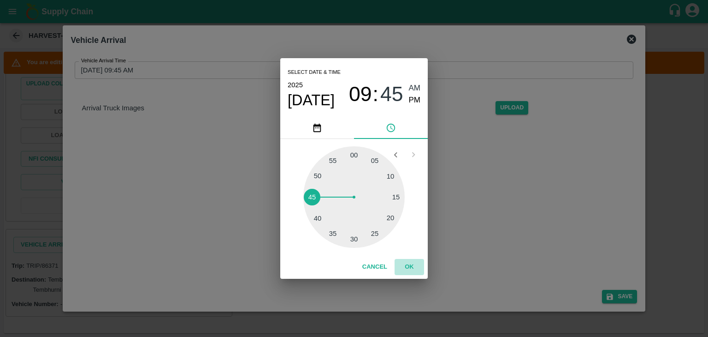
click at [407, 260] on button "OK" at bounding box center [410, 267] width 30 height 16
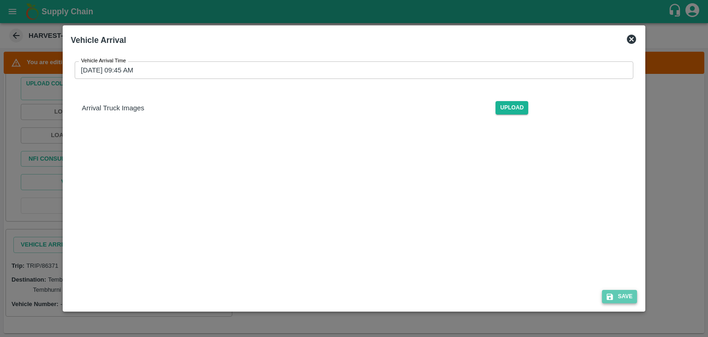
click at [629, 296] on button "Save" at bounding box center [619, 296] width 35 height 13
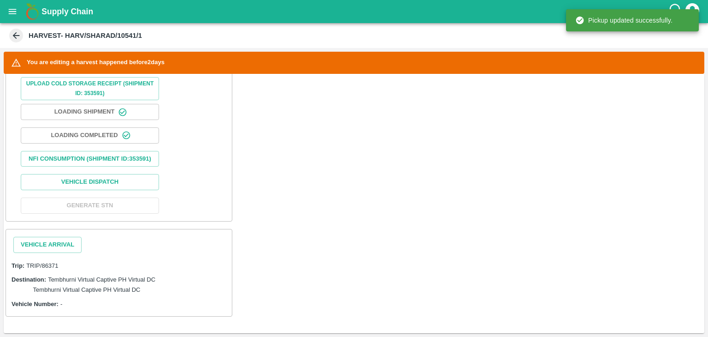
scroll to position [375, 0]
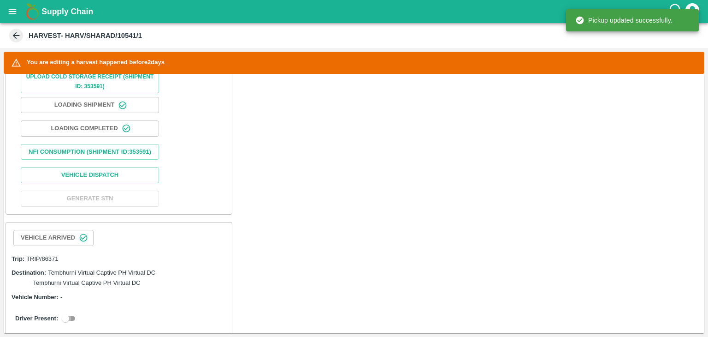
click at [74, 324] on input "checkbox" at bounding box center [65, 318] width 33 height 11
checkbox input "true"
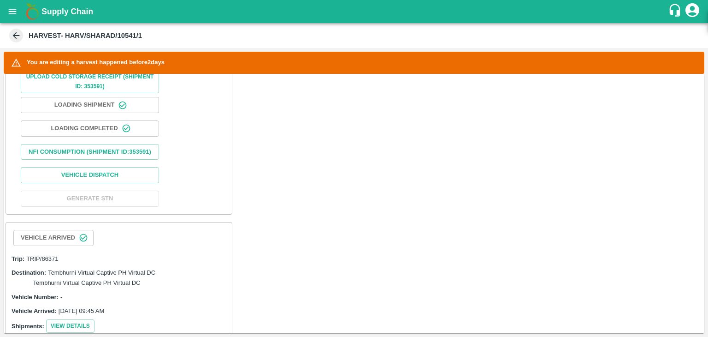
scroll to position [627, 0]
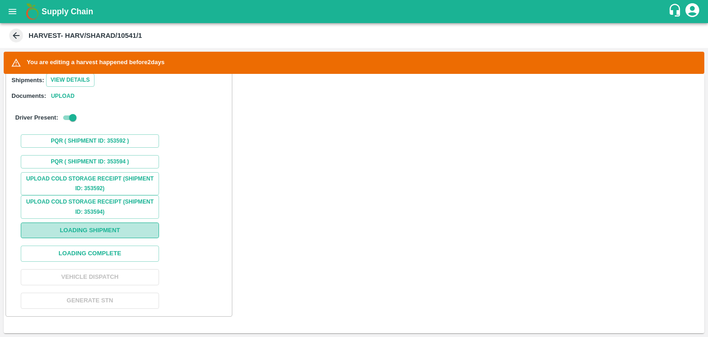
click at [89, 231] on button "Loading Shipment" at bounding box center [90, 230] width 138 height 16
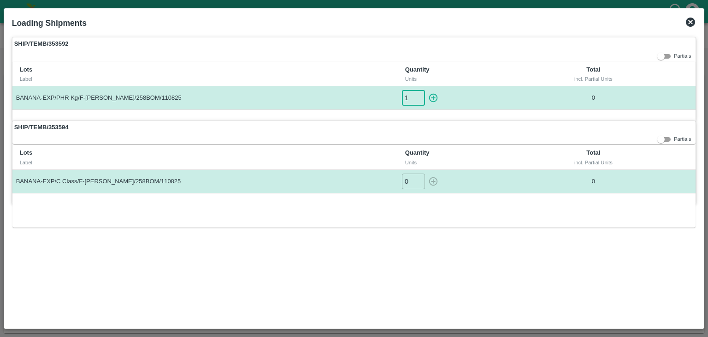
click at [419, 95] on input "1" at bounding box center [413, 97] width 23 height 15
click at [433, 95] on icon "button" at bounding box center [433, 98] width 10 height 10
type input "0"
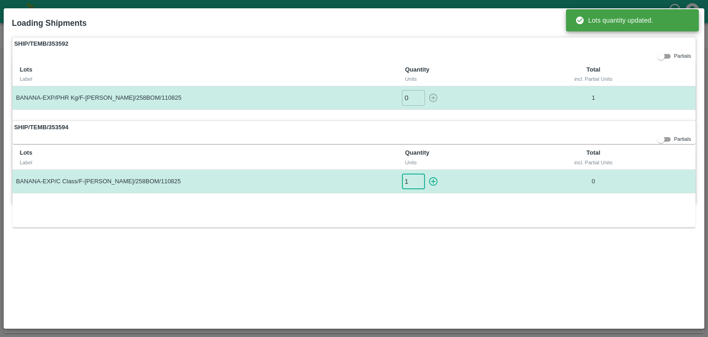
click at [417, 176] on input "1" at bounding box center [413, 180] width 23 height 15
click at [433, 178] on icon "button" at bounding box center [433, 181] width 9 height 9
type input "0"
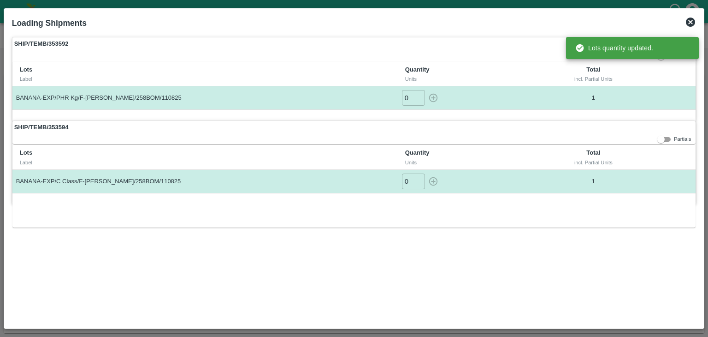
click at [507, 217] on div "Lots Label Quantity Units Total incl. Partial Units BANANA-EXP/C Class/F-MH-Sha…" at bounding box center [354, 186] width 684 height 83
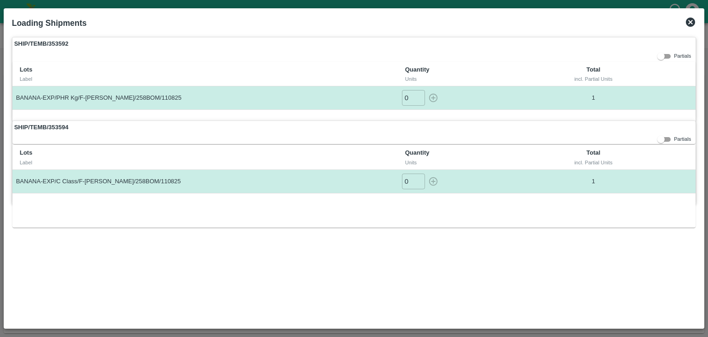
click at [688, 25] on icon at bounding box center [690, 22] width 9 height 9
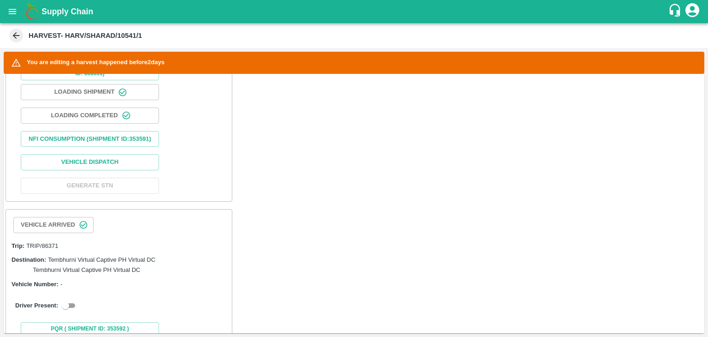
scroll to position [443, 0]
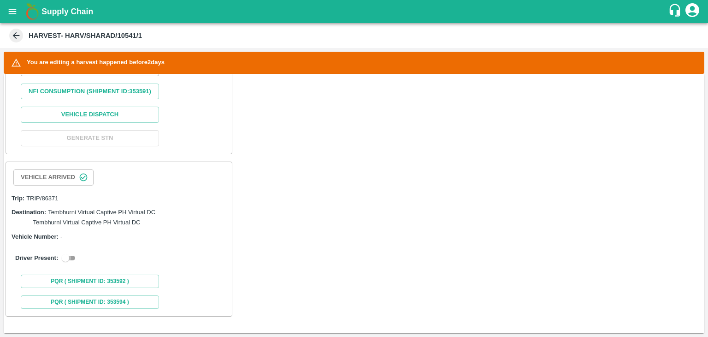
click at [64, 260] on input "checkbox" at bounding box center [65, 257] width 33 height 11
checkbox input "true"
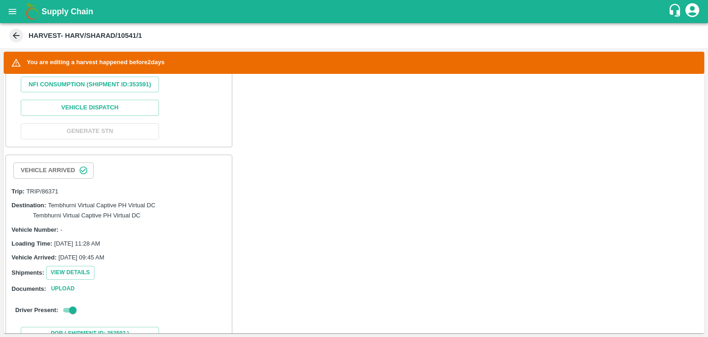
scroll to position [641, 0]
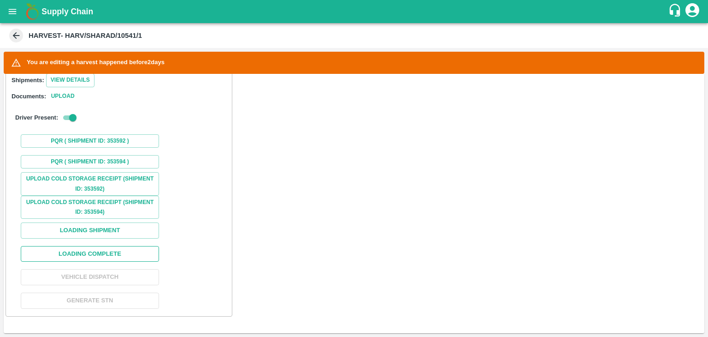
click at [101, 252] on button "Loading Complete" at bounding box center [90, 254] width 138 height 16
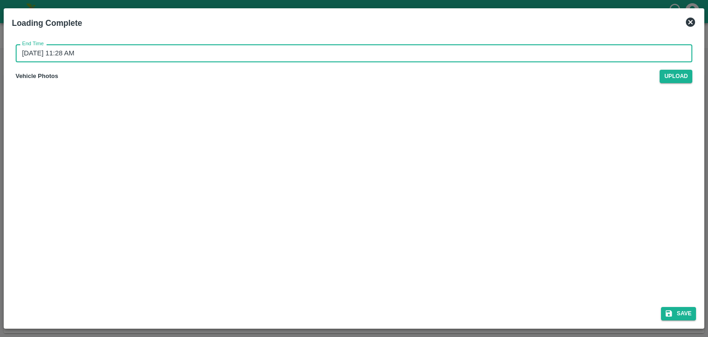
click at [382, 55] on input "13/08/2025 11:28 AM" at bounding box center [351, 53] width 671 height 18
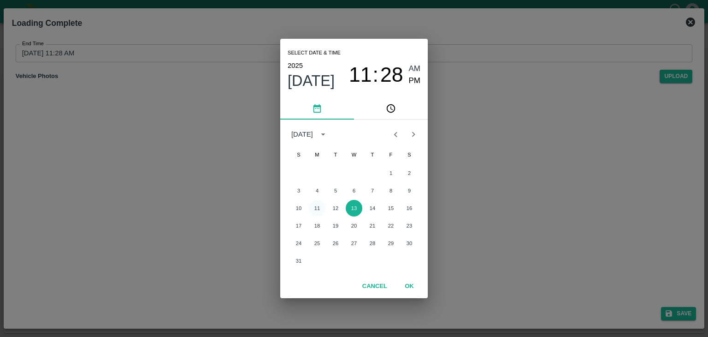
click at [319, 208] on button "11" at bounding box center [317, 208] width 17 height 17
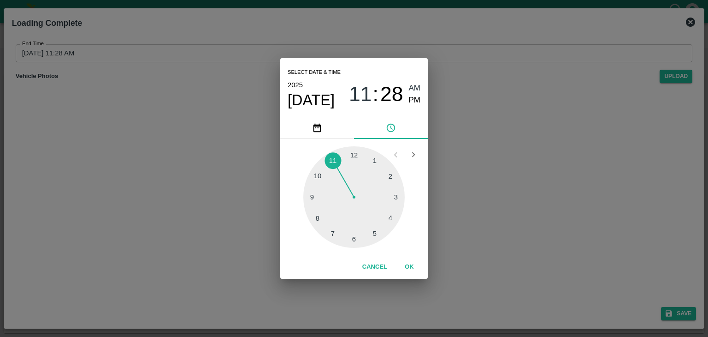
click at [392, 183] on div at bounding box center [353, 196] width 101 height 101
click at [415, 97] on span "PM" at bounding box center [415, 100] width 12 height 12
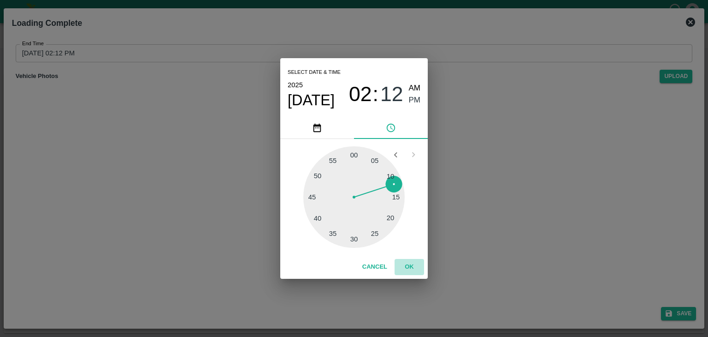
click at [411, 260] on button "OK" at bounding box center [410, 267] width 30 height 16
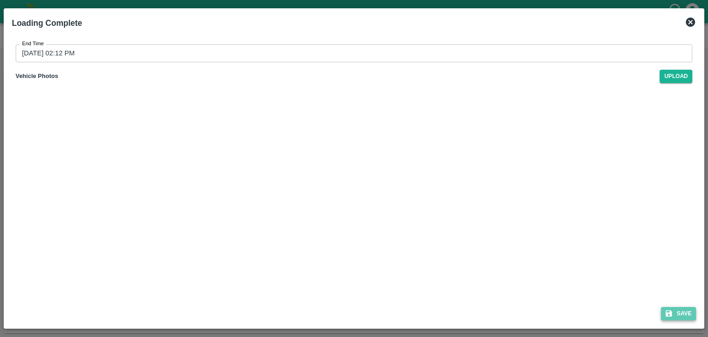
click at [677, 308] on button "Save" at bounding box center [678, 313] width 35 height 13
type input "13/08/2025 11:28 AM"
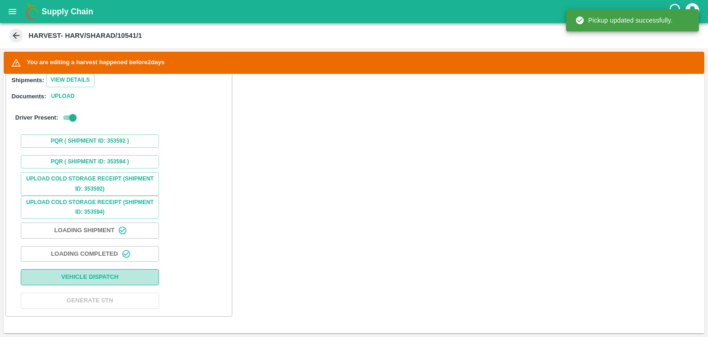
click at [105, 276] on button "Vehicle Dispatch" at bounding box center [90, 277] width 138 height 16
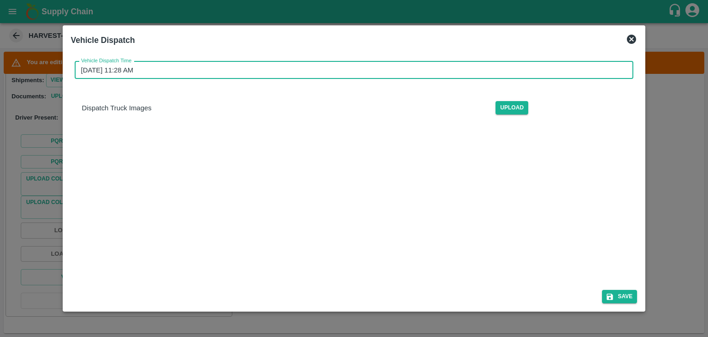
click at [332, 71] on input "13/08/2025 11:28 AM" at bounding box center [351, 70] width 553 height 18
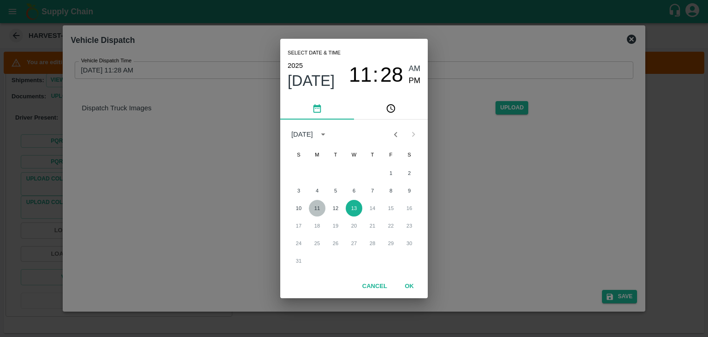
click at [318, 203] on button "11" at bounding box center [317, 208] width 17 height 17
type input "11/08/2025 11:28 AM"
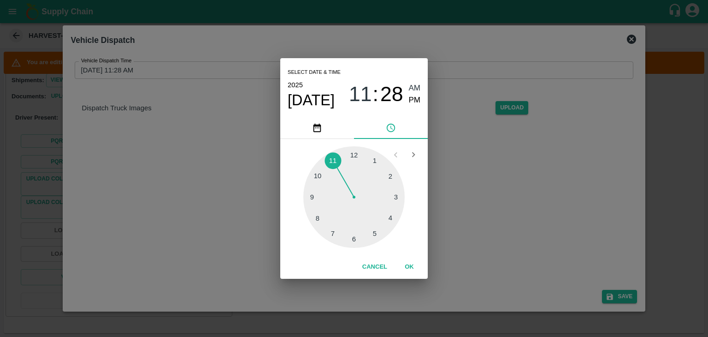
click at [540, 115] on div "Select date & time 2025 Aug 11 11 : 28 AM PM 1 2 3 4 5 6 7 8 9 10 11 12 Cancel …" at bounding box center [354, 168] width 708 height 337
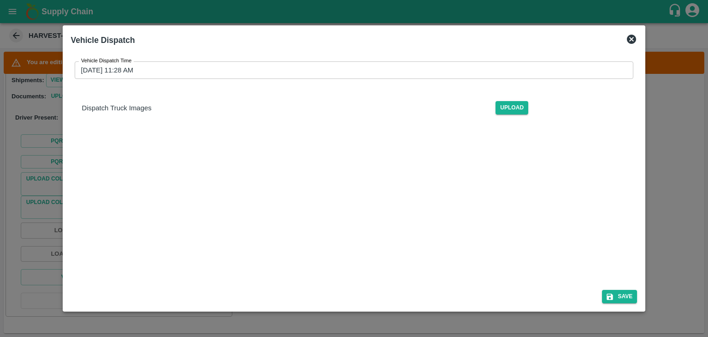
click at [633, 40] on icon at bounding box center [631, 39] width 9 height 9
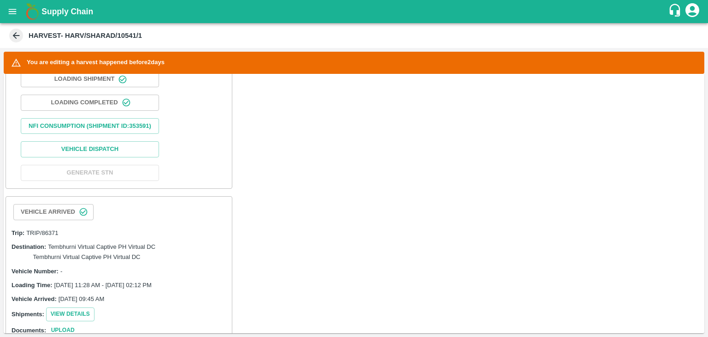
scroll to position [388, 0]
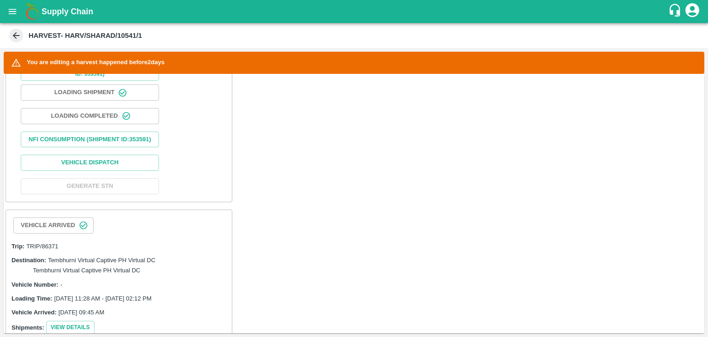
click at [8, 9] on icon "open drawer" at bounding box center [12, 11] width 10 height 10
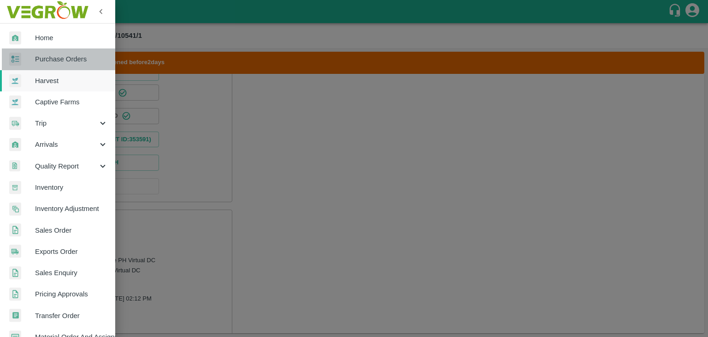
click at [66, 59] on span "Purchase Orders" at bounding box center [71, 59] width 73 height 10
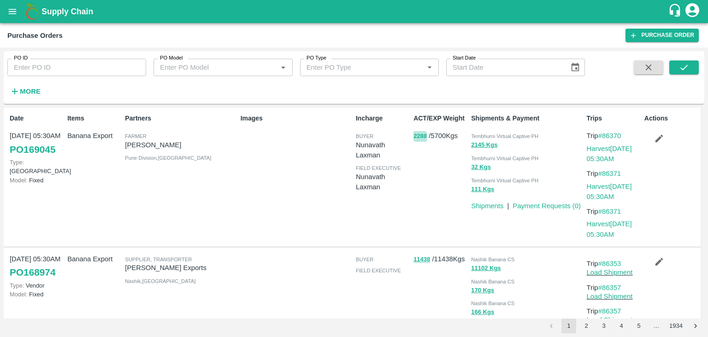
click at [420, 137] on button "2288" at bounding box center [420, 136] width 13 height 11
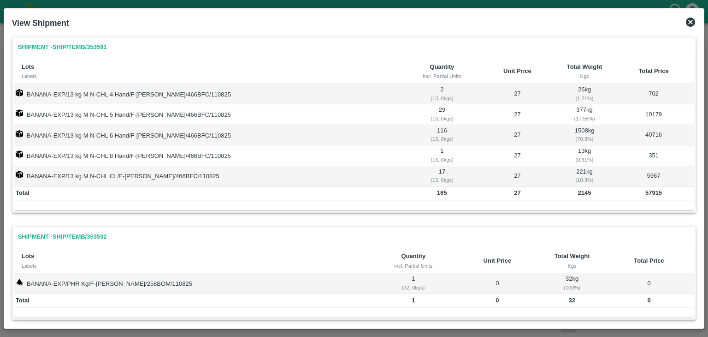
click at [687, 24] on icon at bounding box center [690, 22] width 9 height 9
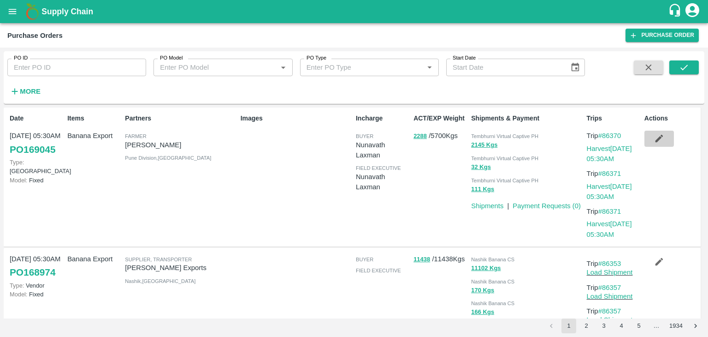
click at [654, 139] on icon "button" at bounding box center [659, 138] width 10 height 10
click at [609, 148] on link "Harvest 11 Aug, 05:30AM" at bounding box center [609, 154] width 45 height 18
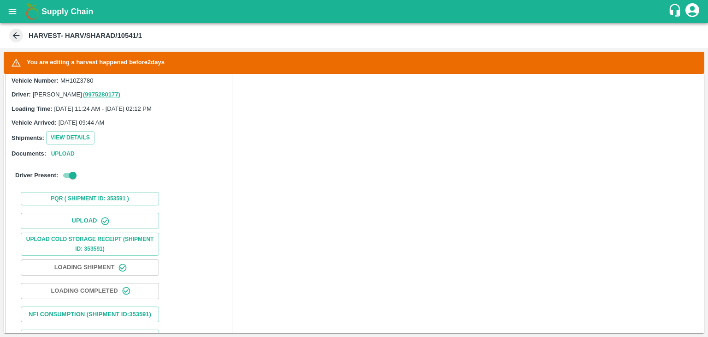
scroll to position [424, 0]
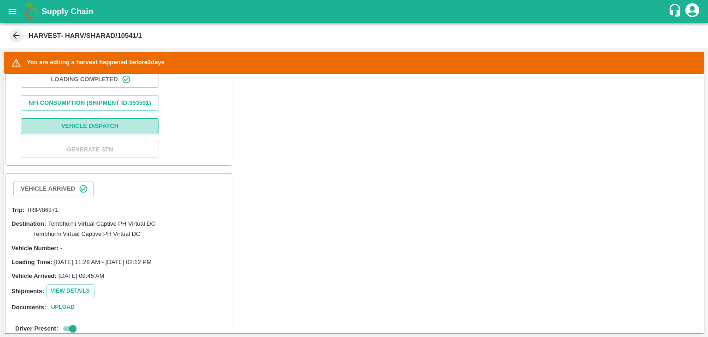
click at [113, 130] on button "Vehicle Dispatch" at bounding box center [90, 126] width 138 height 16
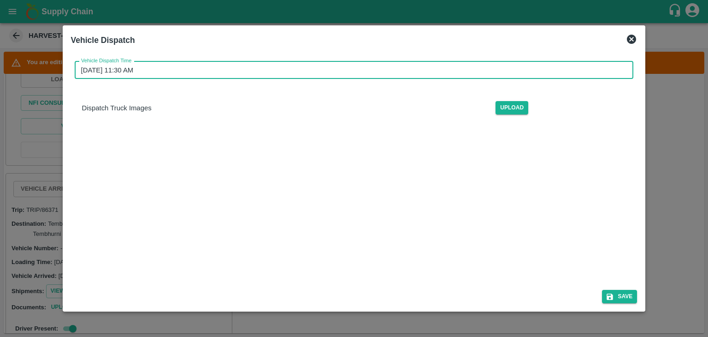
click at [301, 71] on input "[DATE] 11:30 AM" at bounding box center [351, 70] width 553 height 18
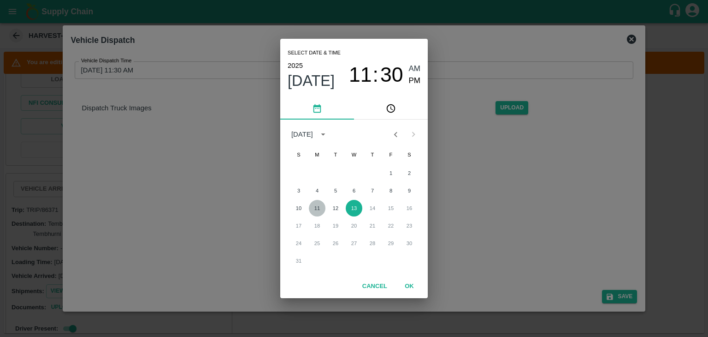
click at [317, 210] on button "11" at bounding box center [317, 208] width 17 height 17
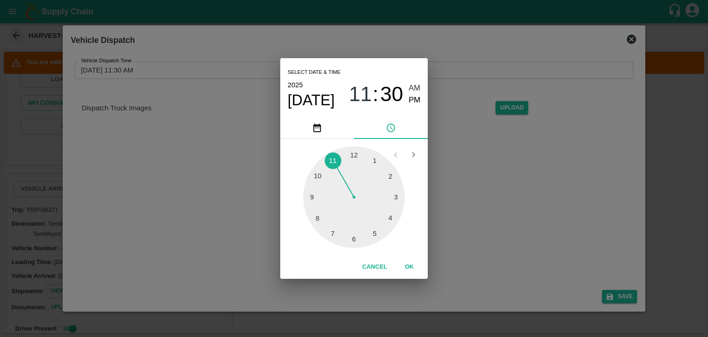
click at [392, 209] on div at bounding box center [353, 196] width 101 height 101
click at [417, 99] on span "PM" at bounding box center [415, 100] width 12 height 12
type input "[DATE] 04:18 PM"
click at [412, 261] on button "OK" at bounding box center [410, 267] width 30 height 16
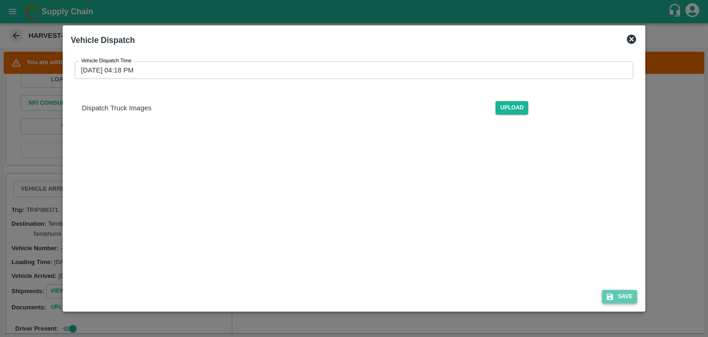
click at [623, 295] on button "Save" at bounding box center [619, 296] width 35 height 13
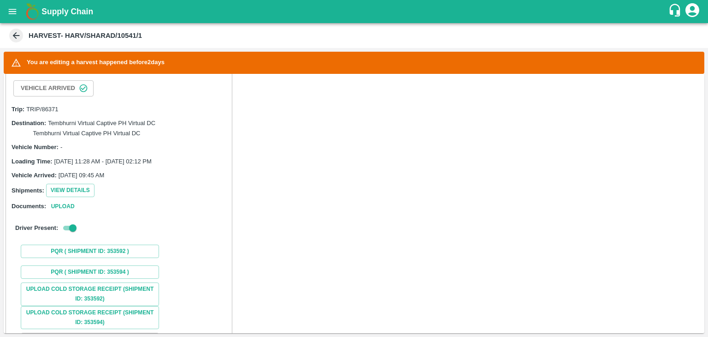
scroll to position [642, 0]
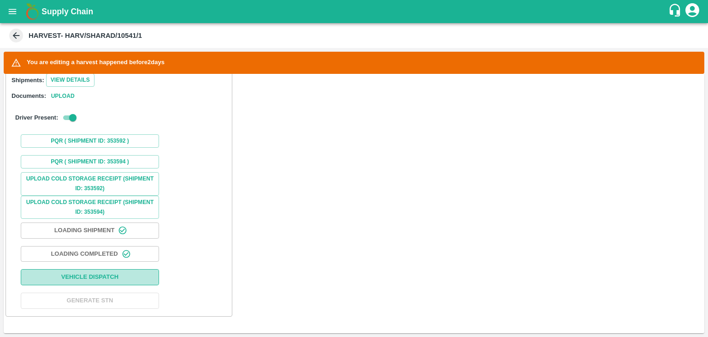
click at [110, 276] on button "Vehicle Dispatch" at bounding box center [90, 277] width 138 height 16
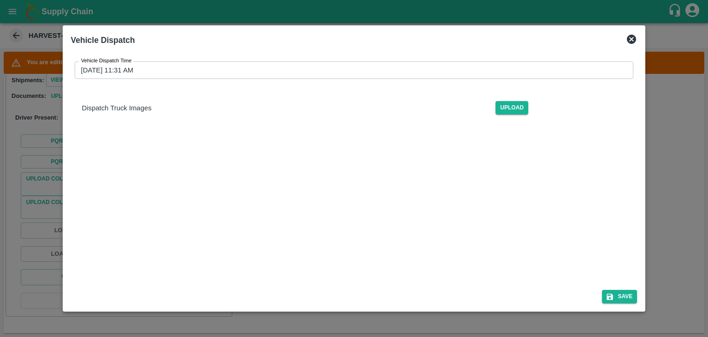
click at [370, 71] on input "[DATE] 11:31 AM" at bounding box center [351, 70] width 553 height 18
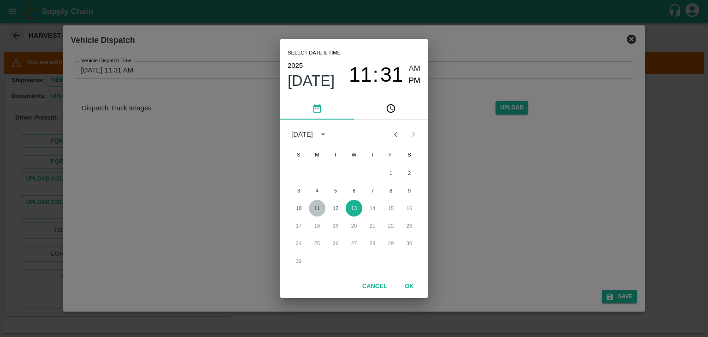
click at [316, 213] on button "11" at bounding box center [317, 208] width 17 height 17
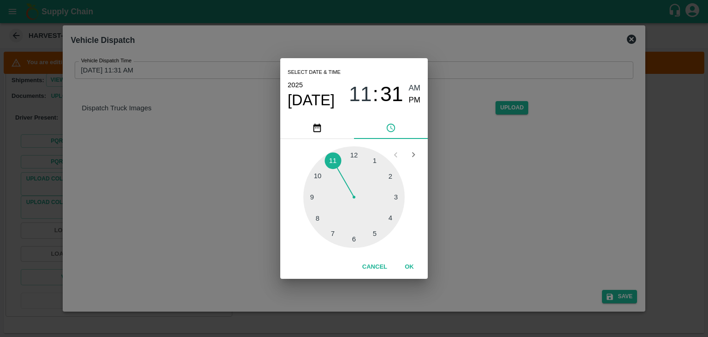
click at [389, 216] on div at bounding box center [353, 196] width 101 height 101
click at [413, 270] on button "OK" at bounding box center [410, 267] width 30 height 16
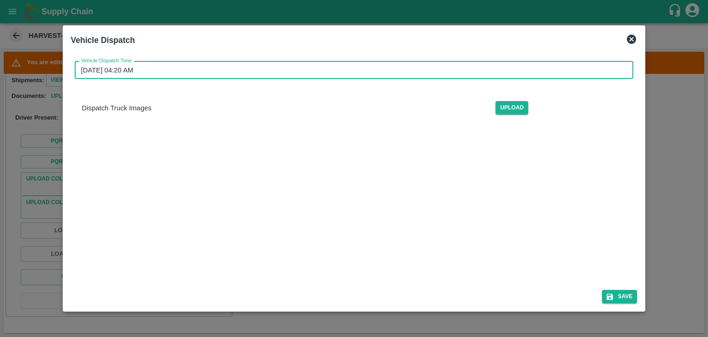
click at [398, 69] on input "[DATE] 04:20 AM" at bounding box center [351, 70] width 553 height 18
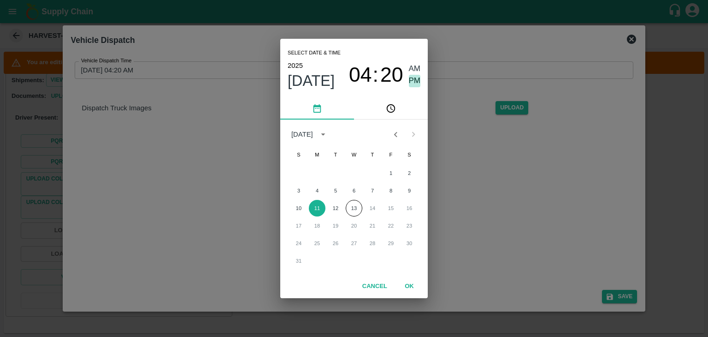
click at [419, 79] on span "PM" at bounding box center [415, 81] width 12 height 12
type input "[DATE] 04:20 PM"
click at [551, 279] on div "Select date & time [DATE] 04 : 20 AM PM [DATE] S M T W T F S 1 2 3 4 5 6 7 8 9 …" at bounding box center [354, 168] width 708 height 337
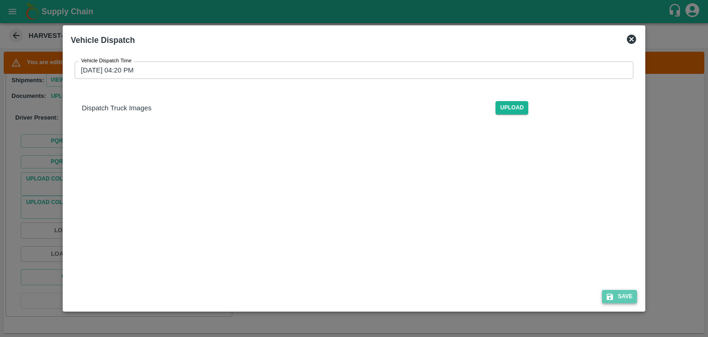
click at [615, 300] on button "Save" at bounding box center [619, 296] width 35 height 13
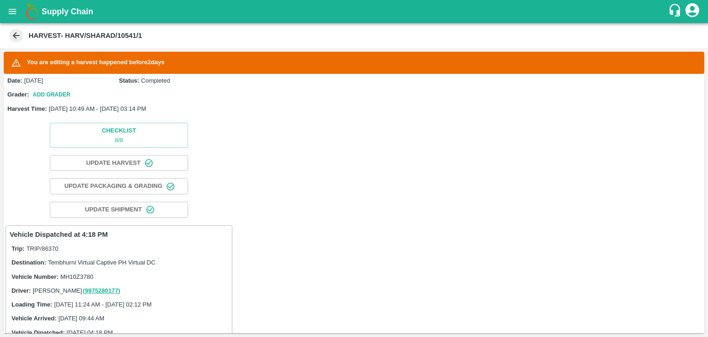
scroll to position [0, 0]
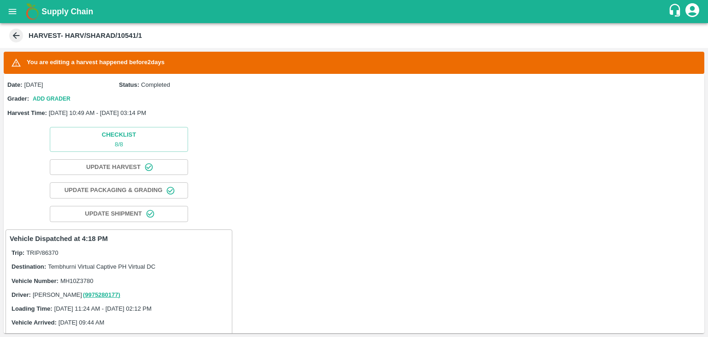
click at [9, 10] on icon "open drawer" at bounding box center [12, 11] width 10 height 10
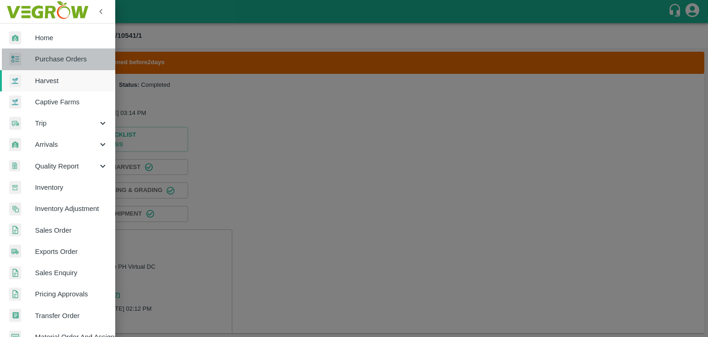
click at [59, 61] on span "Purchase Orders" at bounding box center [71, 59] width 73 height 10
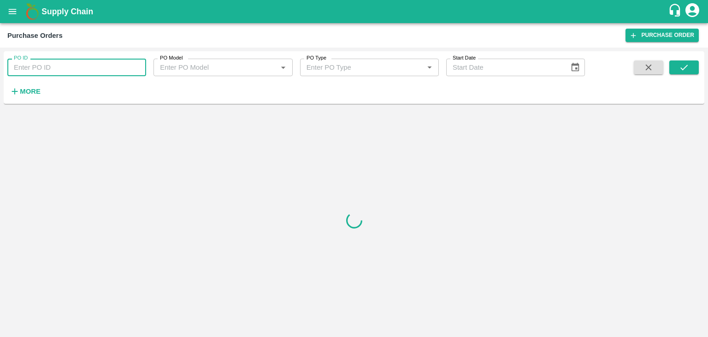
click at [74, 67] on input "PO ID" at bounding box center [76, 68] width 139 height 18
paste input "168222"
click at [692, 63] on button "submit" at bounding box center [685, 67] width 30 height 14
click at [72, 69] on input "168222" at bounding box center [76, 68] width 139 height 18
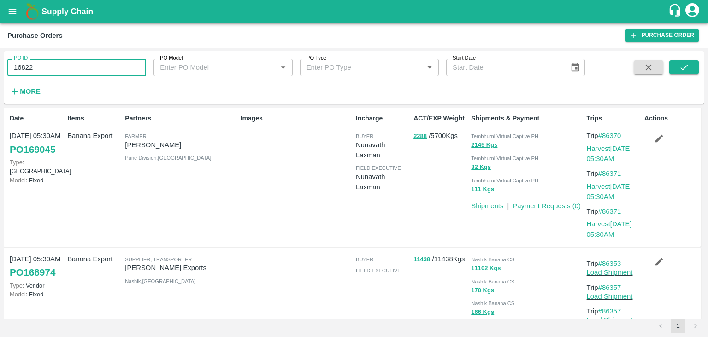
type input "168222"
click at [689, 71] on button "submit" at bounding box center [685, 67] width 30 height 14
click at [485, 207] on link "Shipments" at bounding box center [487, 205] width 32 height 7
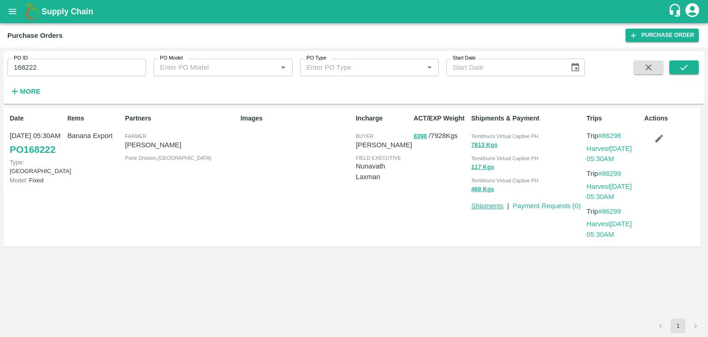
click at [487, 202] on link "Shipments" at bounding box center [487, 205] width 32 height 7
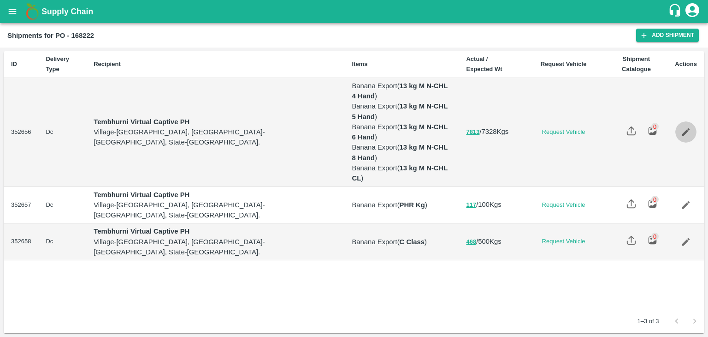
click at [681, 127] on icon "Edit" at bounding box center [686, 132] width 10 height 10
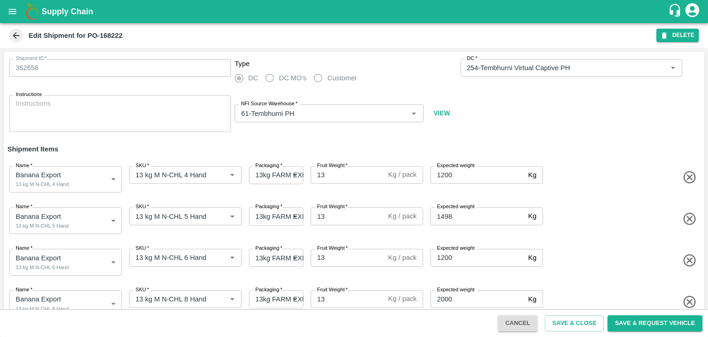
scroll to position [60, 0]
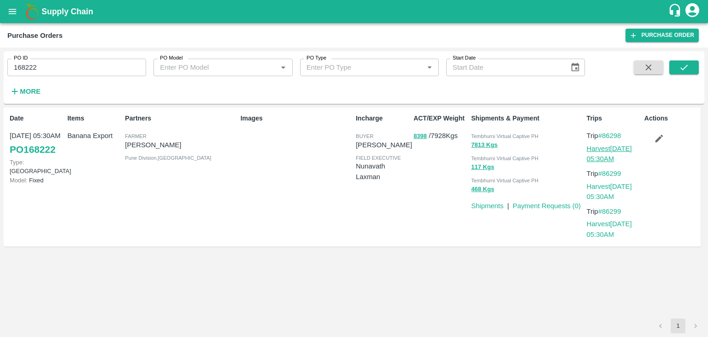
click at [617, 148] on link "Harvest [DATE] 05:30AM" at bounding box center [609, 154] width 45 height 18
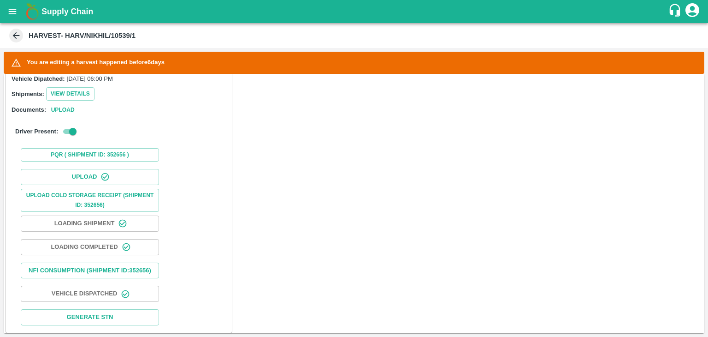
scroll to position [259, 0]
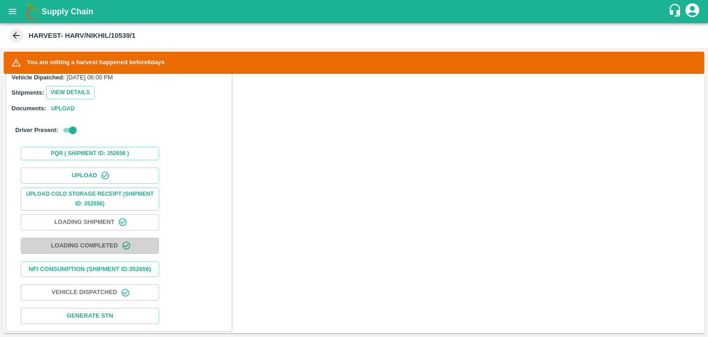
click at [88, 237] on button "Loading Completed" at bounding box center [90, 245] width 138 height 16
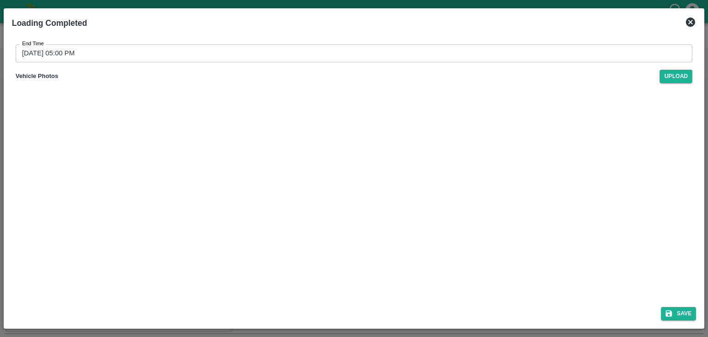
click at [689, 19] on icon at bounding box center [690, 22] width 9 height 9
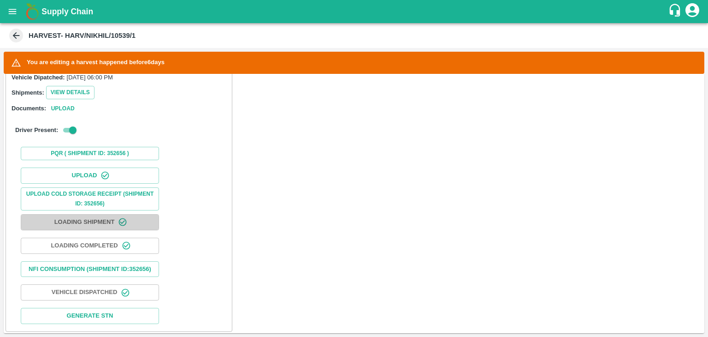
click at [77, 220] on button "Loading Shipment" at bounding box center [90, 222] width 138 height 16
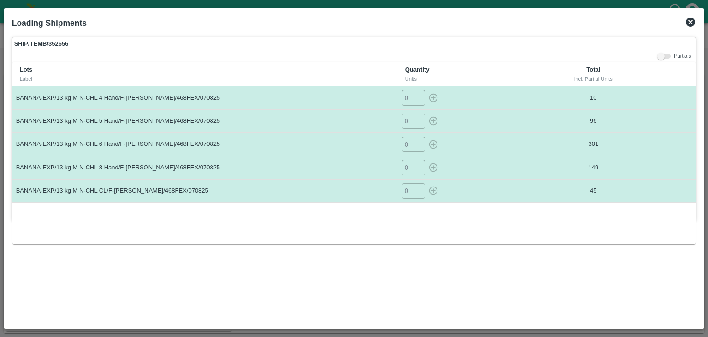
click at [686, 20] on icon at bounding box center [690, 22] width 11 height 11
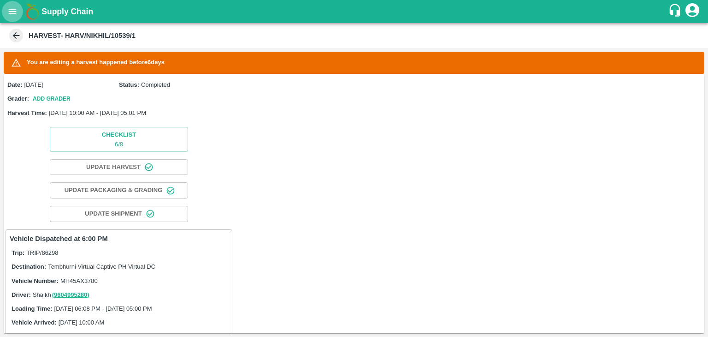
click at [13, 10] on icon "open drawer" at bounding box center [12, 11] width 10 height 10
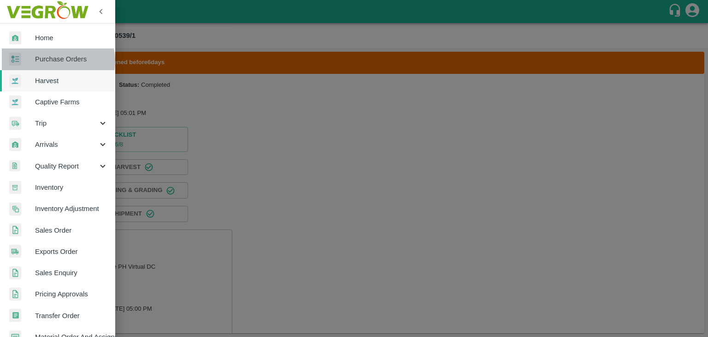
click at [58, 61] on span "Purchase Orders" at bounding box center [71, 59] width 73 height 10
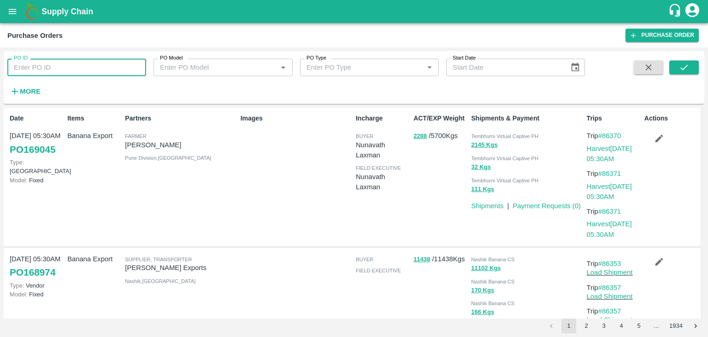
click at [64, 65] on input "PO ID" at bounding box center [76, 68] width 139 height 18
paste input "168710"
type input "168710"
click at [683, 61] on button "submit" at bounding box center [685, 67] width 30 height 14
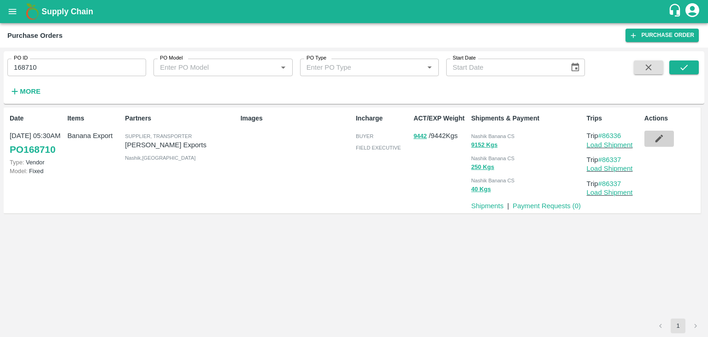
click at [657, 142] on icon "button" at bounding box center [659, 139] width 8 height 8
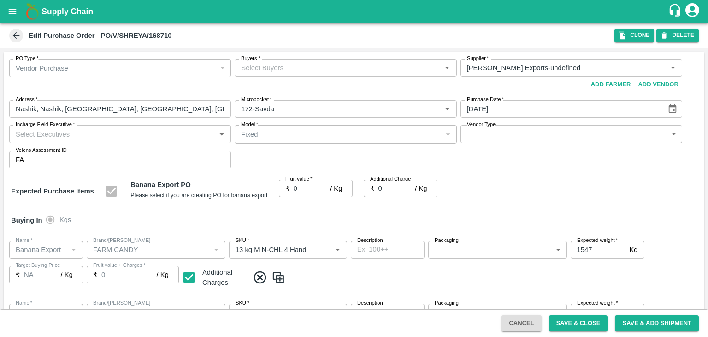
click at [270, 73] on input "Buyers   *" at bounding box center [337, 68] width 201 height 12
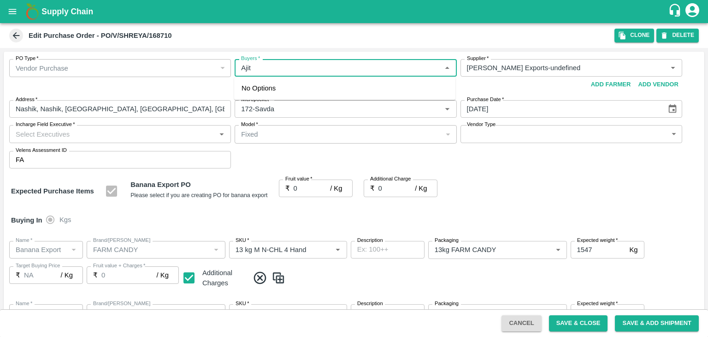
type input "Ajit O"
click at [276, 87] on div "Ajit Otari" at bounding box center [344, 92] width 221 height 24
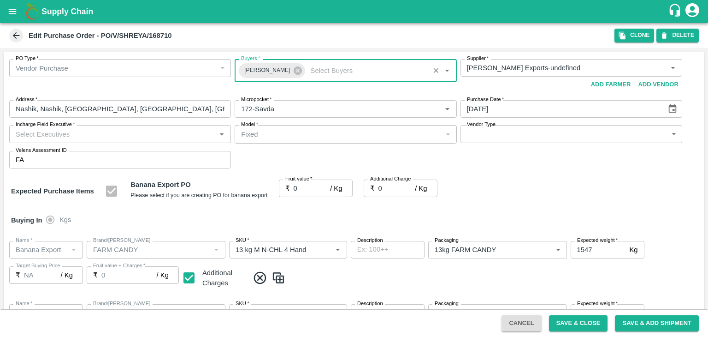
click at [136, 137] on input "Incharge Field Executive   *" at bounding box center [112, 134] width 201 height 12
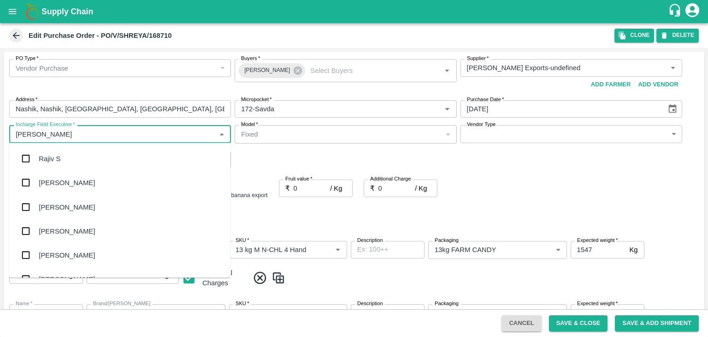
type input "Jay"
click at [85, 217] on div "jaydip Tale" at bounding box center [119, 207] width 221 height 24
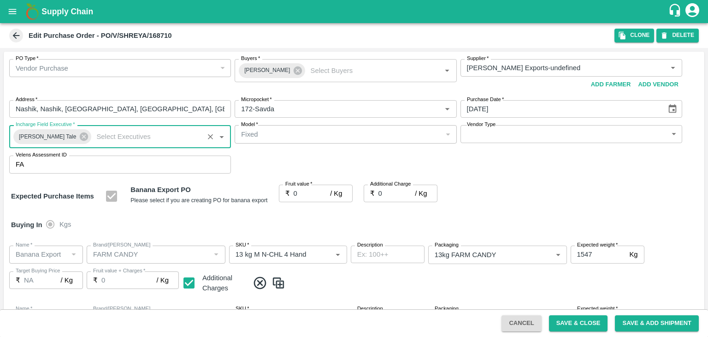
click at [320, 136] on div "Fixed" at bounding box center [341, 134] width 201 height 10
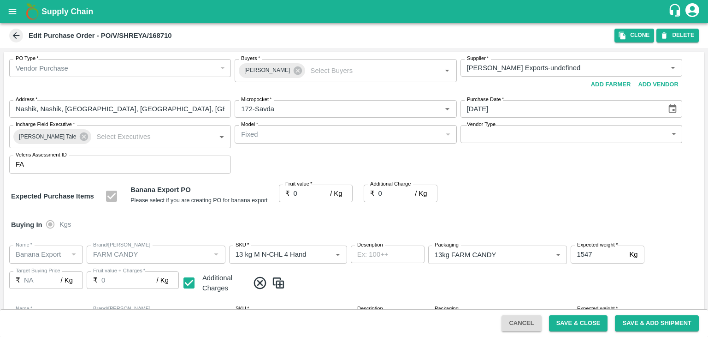
click at [515, 129] on body "Supply Chain Edit Purchase Order - PO/V/SHREYA/168710 Clone DELETE PO Type   * …" at bounding box center [354, 168] width 708 height 337
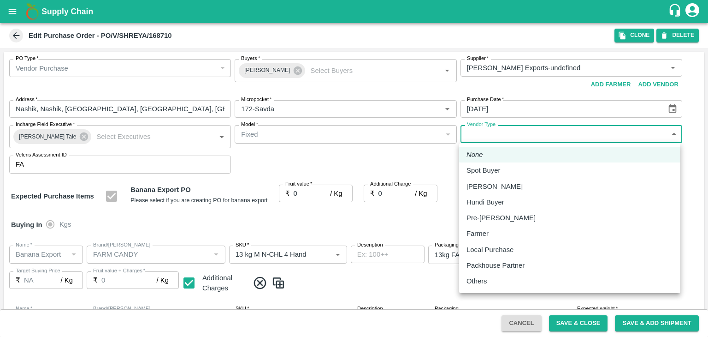
click at [479, 277] on p "Others" at bounding box center [477, 281] width 21 height 10
type input "OTHER"
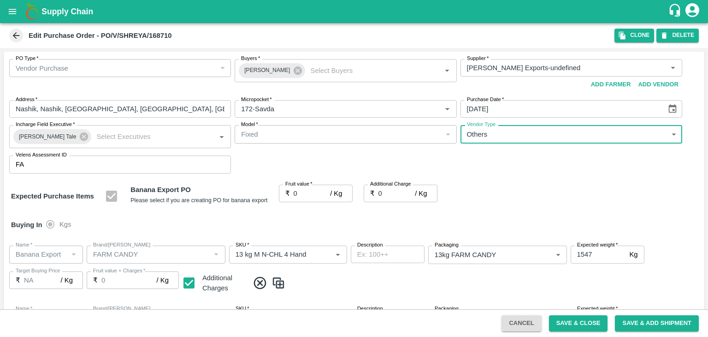
click at [309, 198] on input "0" at bounding box center [312, 193] width 37 height 18
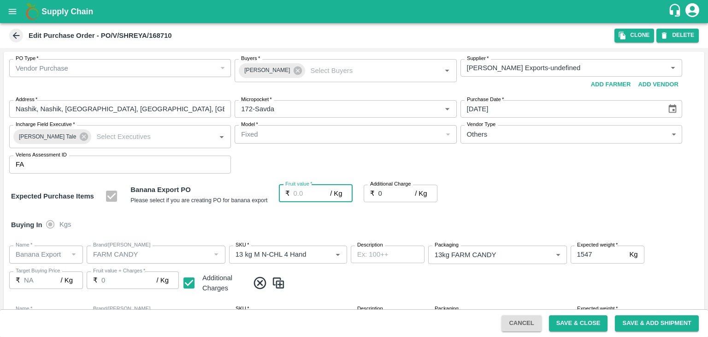
type input "1"
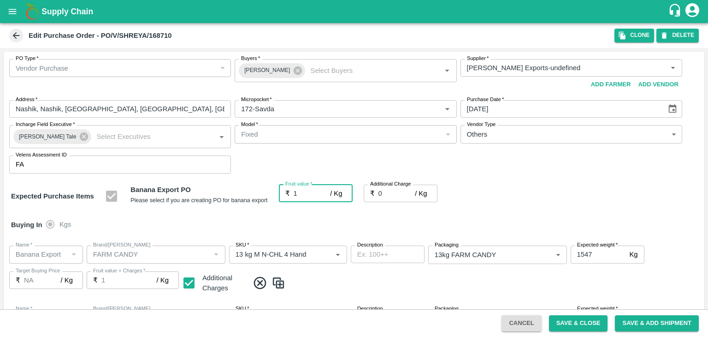
type input "1"
type input "19"
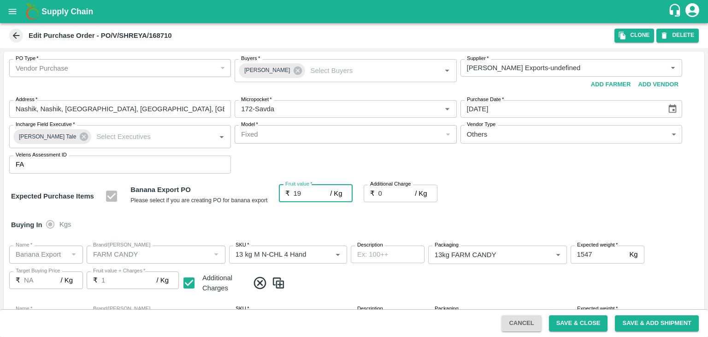
type input "19"
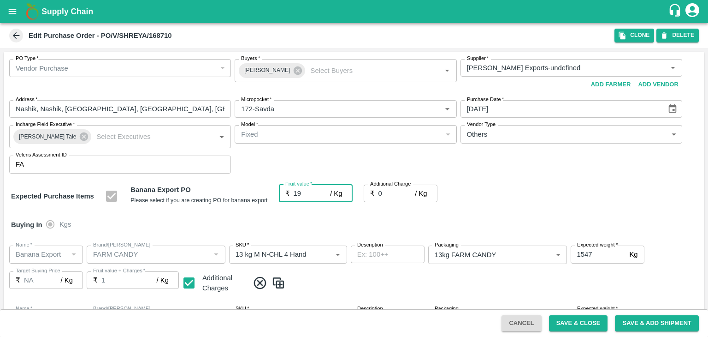
type input "19"
type input "2"
type input "21"
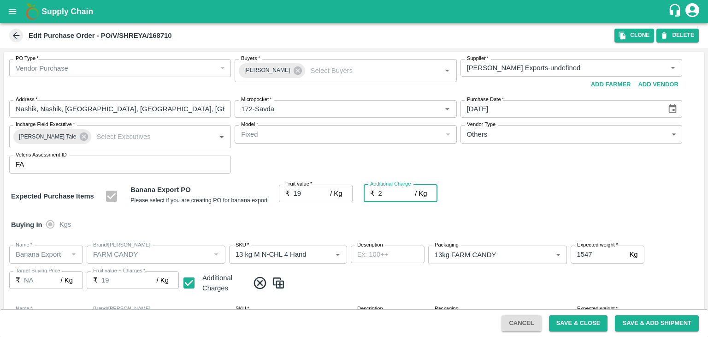
type input "21"
type input "2.75"
type input "21.75"
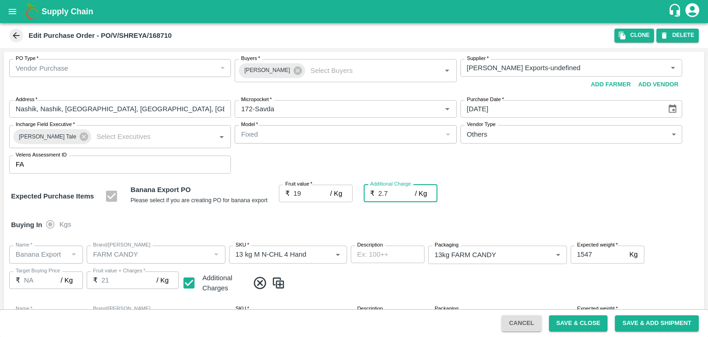
type input "21.75"
type input "2.75"
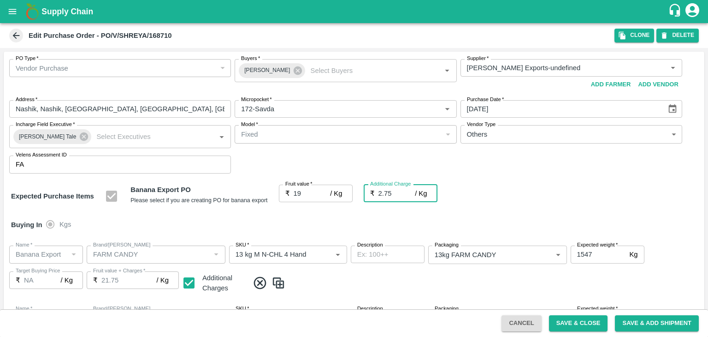
click at [333, 215] on div "Buying In Kgs" at bounding box center [354, 224] width 701 height 27
click at [575, 319] on button "Save & Close" at bounding box center [578, 323] width 59 height 16
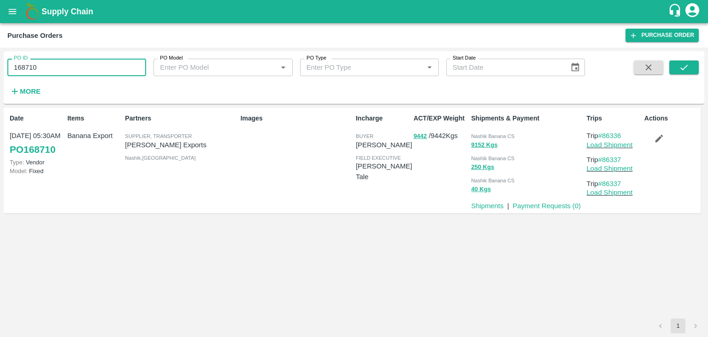
click at [72, 61] on input "168710" at bounding box center [76, 68] width 139 height 18
paste input "text"
type input "168741"
click at [694, 62] on button "submit" at bounding box center [685, 67] width 30 height 14
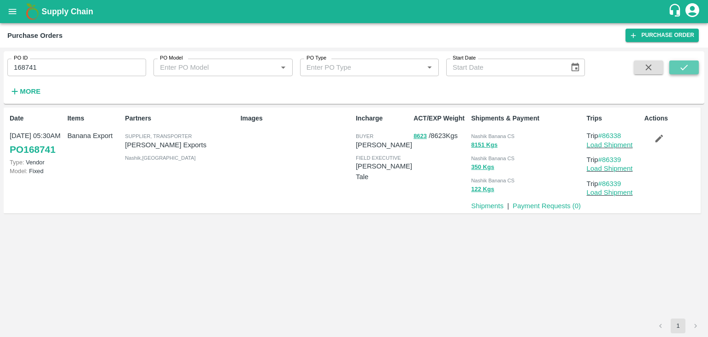
click at [688, 64] on icon "submit" at bounding box center [684, 67] width 10 height 10
click at [608, 145] on link "Load Shipment" at bounding box center [610, 144] width 46 height 7
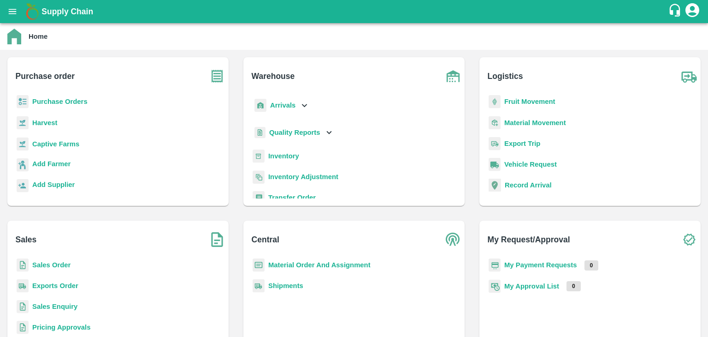
click at [511, 99] on b "Fruit Movement" at bounding box center [529, 101] width 51 height 7
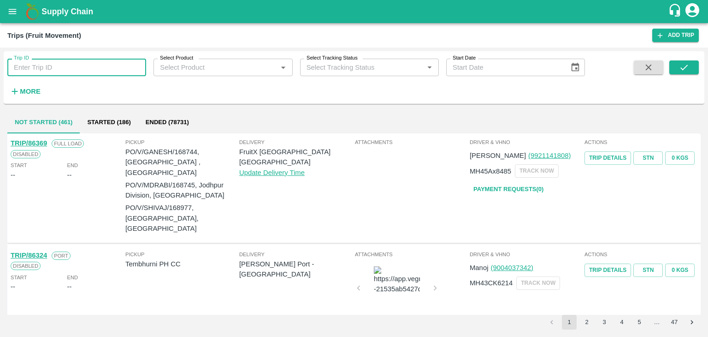
click at [47, 70] on input "Trip ID" at bounding box center [76, 68] width 139 height 18
type input "86336"
click at [686, 67] on icon "submit" at bounding box center [684, 68] width 7 height 6
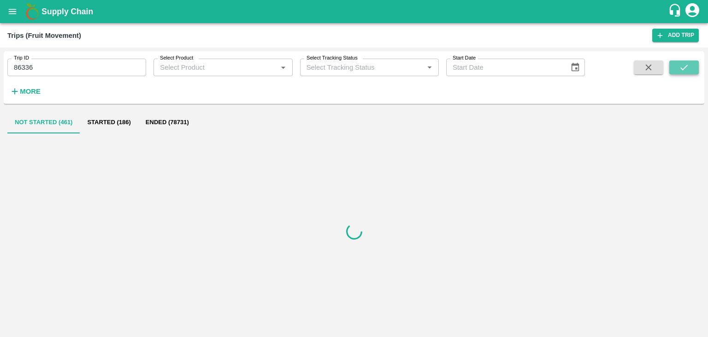
click at [686, 67] on icon "submit" at bounding box center [684, 68] width 7 height 6
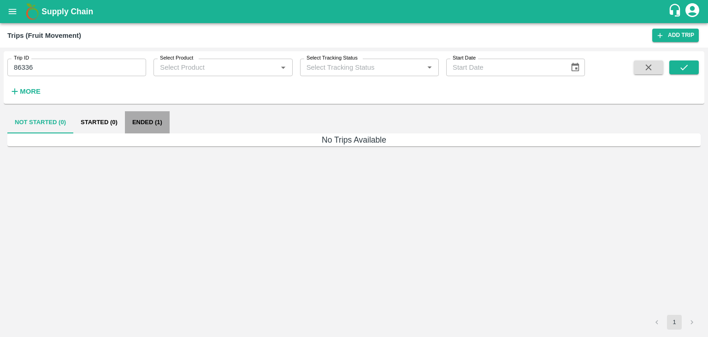
click at [155, 122] on button "Ended (1)" at bounding box center [147, 122] width 45 height 22
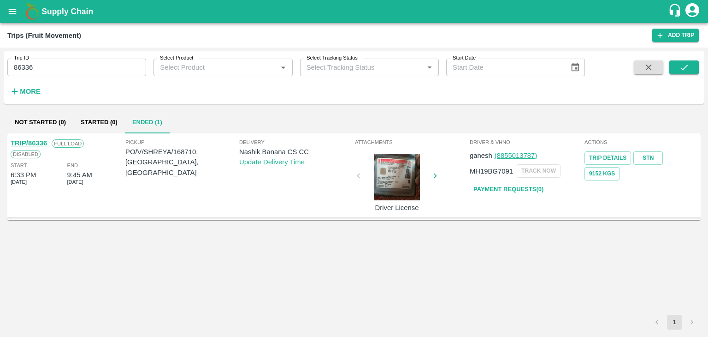
click at [34, 141] on link "TRIP/86336" at bounding box center [29, 142] width 36 height 7
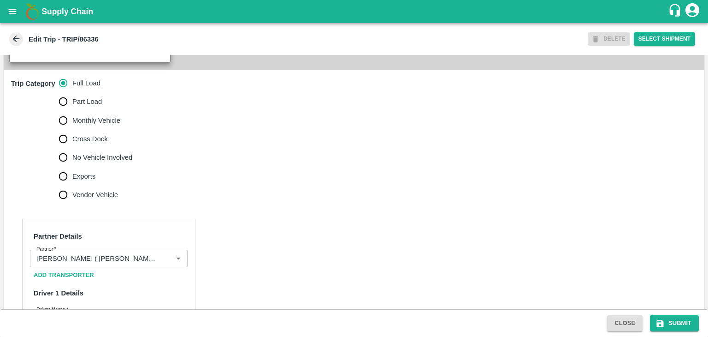
scroll to position [258, 0]
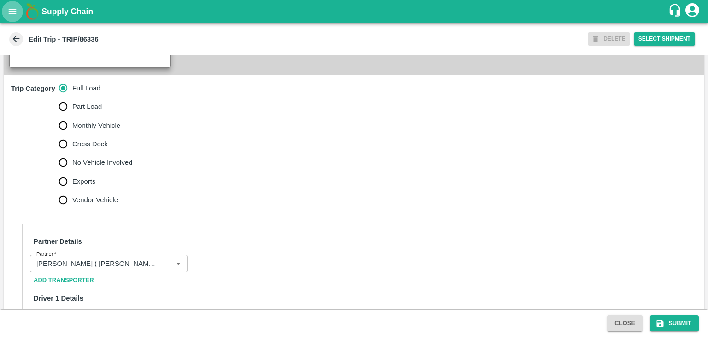
click at [17, 12] on icon "open drawer" at bounding box center [12, 11] width 10 height 10
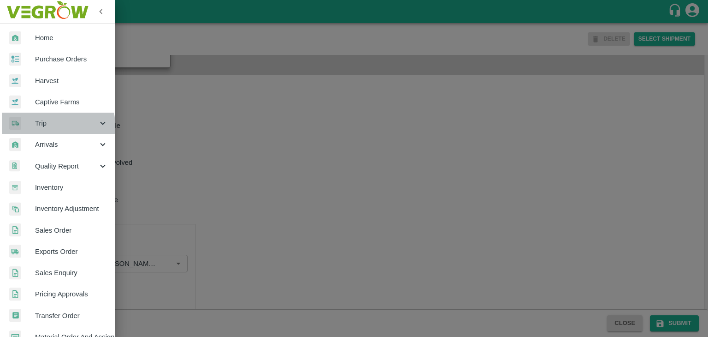
click at [48, 125] on span "Trip" at bounding box center [66, 123] width 63 height 10
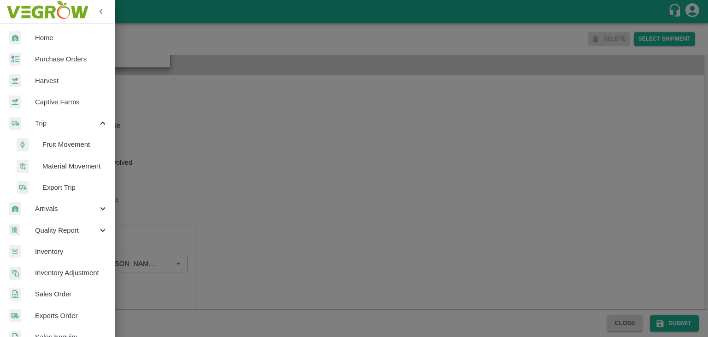
click at [57, 147] on span "Fruit Movement" at bounding box center [74, 144] width 65 height 10
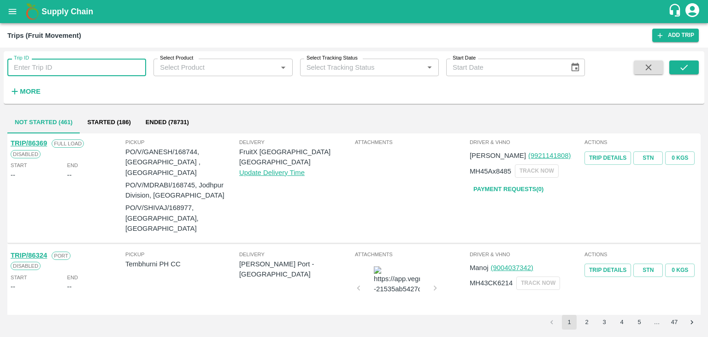
click at [70, 68] on input "Trip ID" at bounding box center [76, 68] width 139 height 18
type input "86339"
click at [675, 65] on button "submit" at bounding box center [685, 67] width 30 height 14
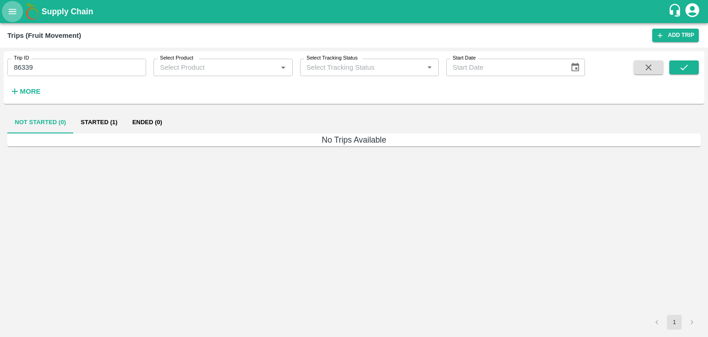
click at [11, 15] on icon "open drawer" at bounding box center [12, 11] width 10 height 10
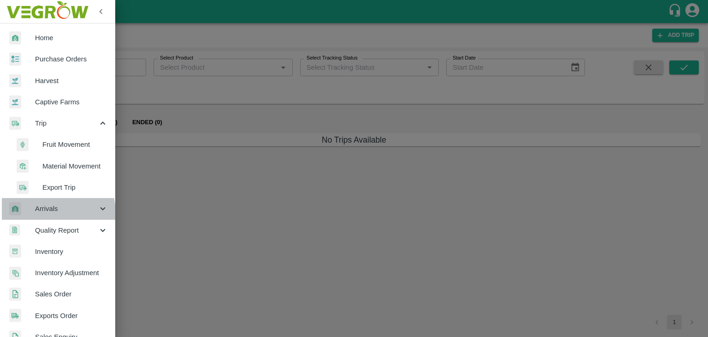
click at [55, 212] on span "Arrivals" at bounding box center [66, 208] width 63 height 10
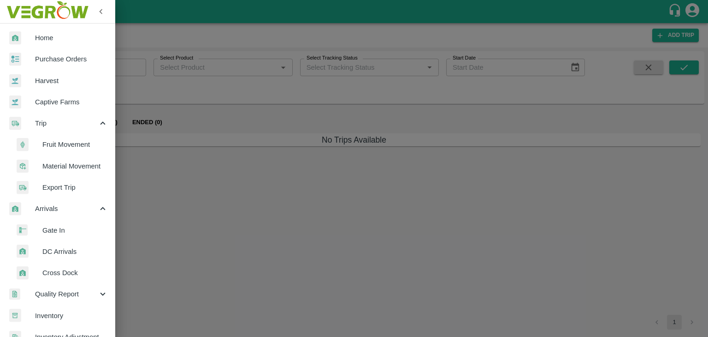
click at [72, 252] on span "DC Arrivals" at bounding box center [74, 251] width 65 height 10
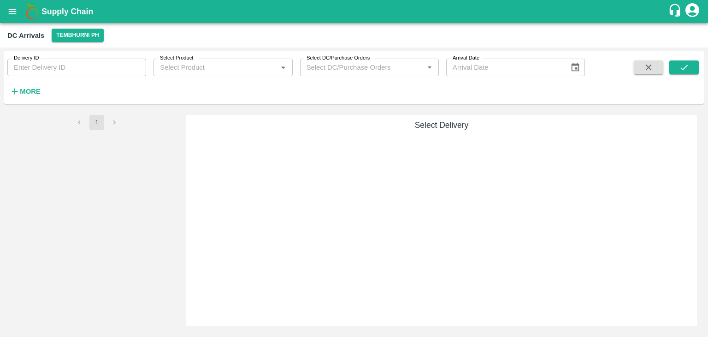
click at [31, 92] on strong "More" at bounding box center [30, 91] width 21 height 7
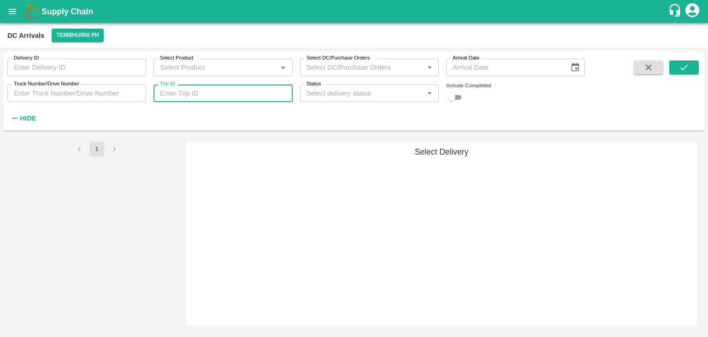
click at [186, 86] on input "Trip ID" at bounding box center [223, 93] width 139 height 18
type input "86339"
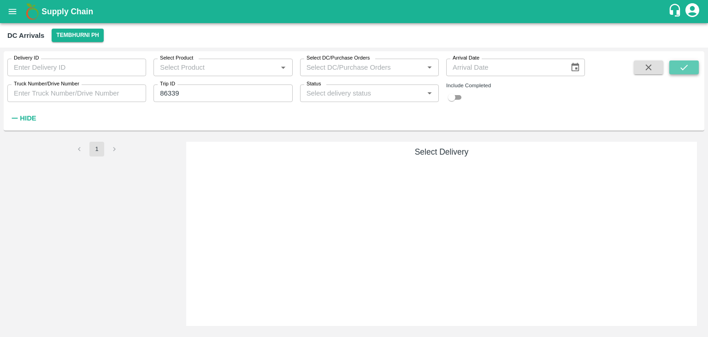
click at [688, 67] on icon "submit" at bounding box center [684, 67] width 10 height 10
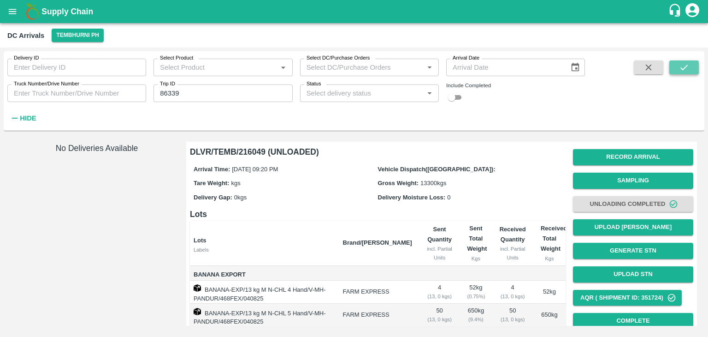
click at [692, 61] on button "submit" at bounding box center [685, 67] width 30 height 14
click at [556, 152] on h6 "DLVR/TEMB/216049 (UNLOADED)" at bounding box center [378, 151] width 376 height 13
click at [89, 43] on div "DC Arrivals Tembhurni PH" at bounding box center [354, 35] width 708 height 24
click at [83, 37] on button "Tembhurni PH" at bounding box center [78, 35] width 52 height 13
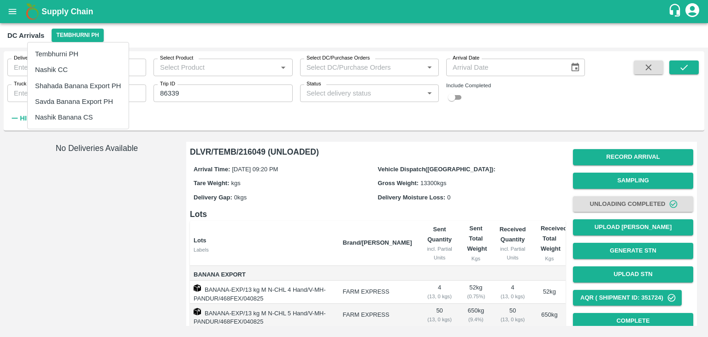
click at [81, 117] on li "Nashik Banana CS" at bounding box center [78, 117] width 101 height 16
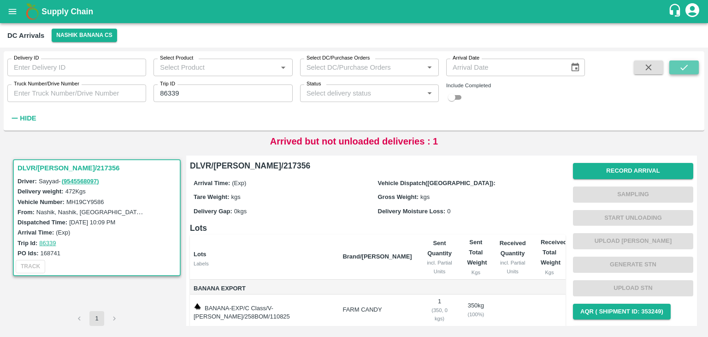
click at [693, 70] on button "submit" at bounding box center [685, 67] width 30 height 14
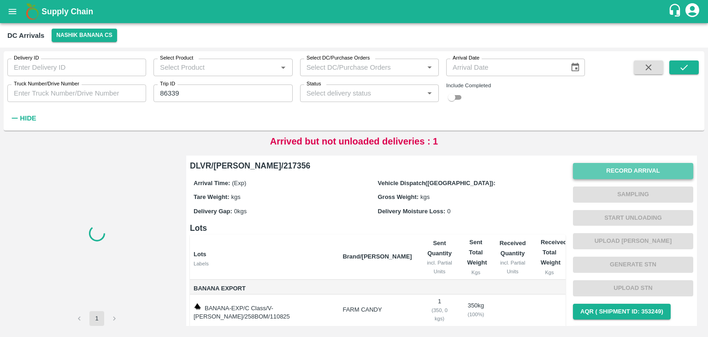
click at [610, 163] on button "Record Arrival" at bounding box center [633, 171] width 120 height 16
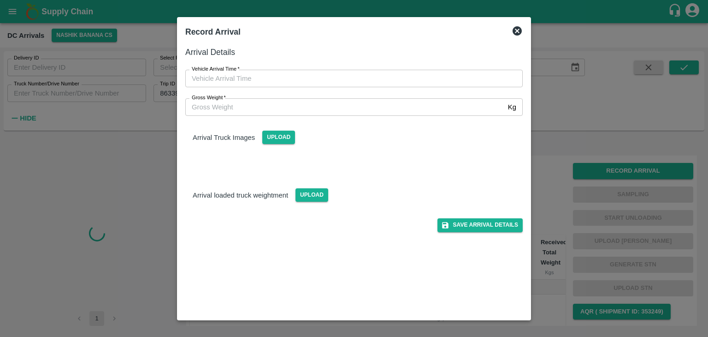
type input "DD/MM/YYYY hh:mm aa"
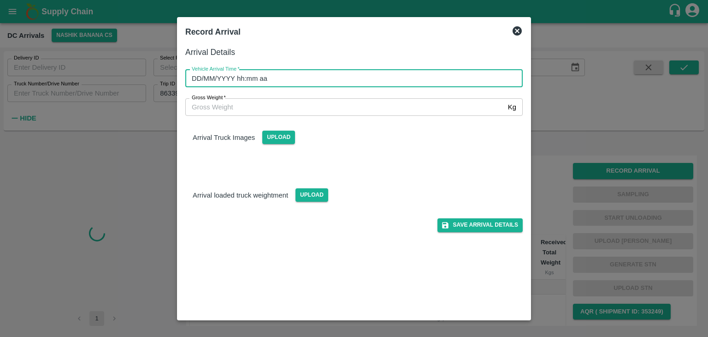
click at [346, 81] on input "DD/MM/YYYY hh:mm aa" at bounding box center [350, 79] width 331 height 18
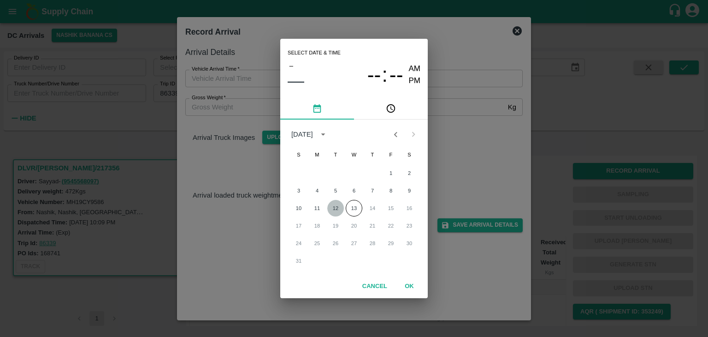
click at [340, 209] on button "12" at bounding box center [335, 208] width 17 height 17
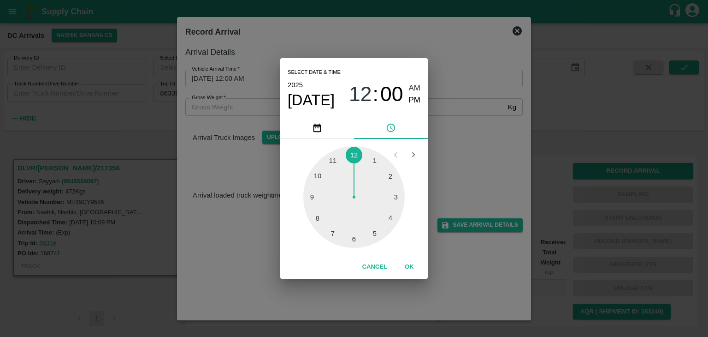
click at [317, 215] on div at bounding box center [353, 196] width 101 height 101
type input "[DATE] 08:41 AM"
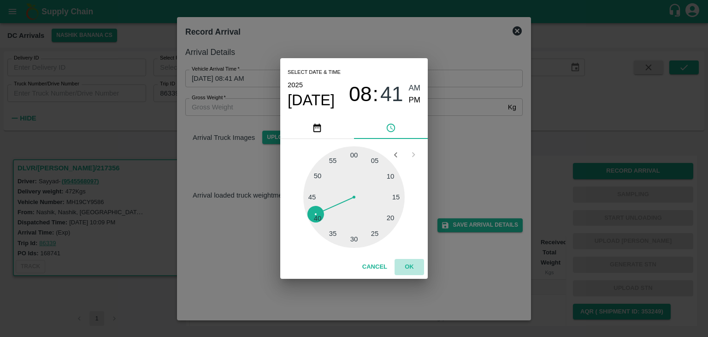
click at [413, 266] on button "OK" at bounding box center [410, 267] width 30 height 16
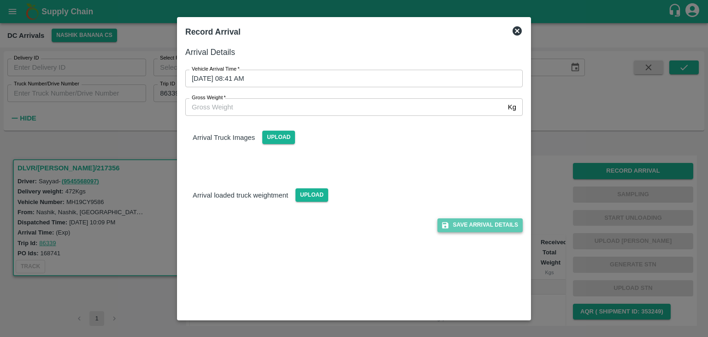
click at [494, 228] on button "Save Arrival Details" at bounding box center [480, 224] width 85 height 13
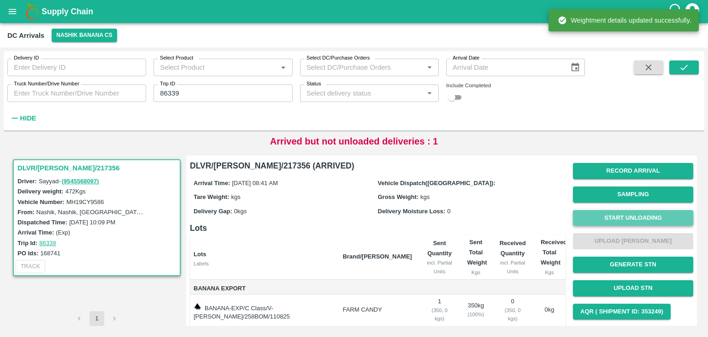
click at [650, 216] on button "Start Unloading" at bounding box center [633, 218] width 120 height 16
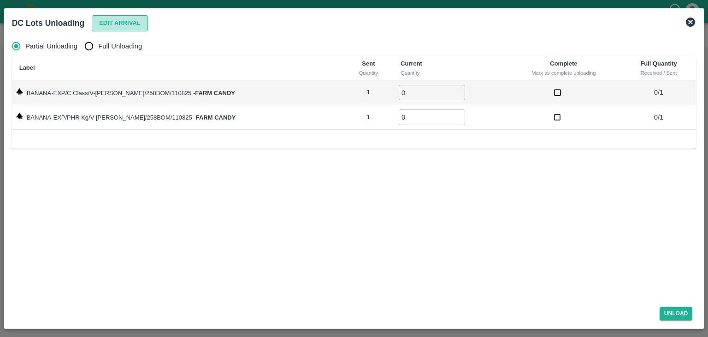
click at [123, 25] on button "Edit Arrival" at bounding box center [120, 23] width 56 height 16
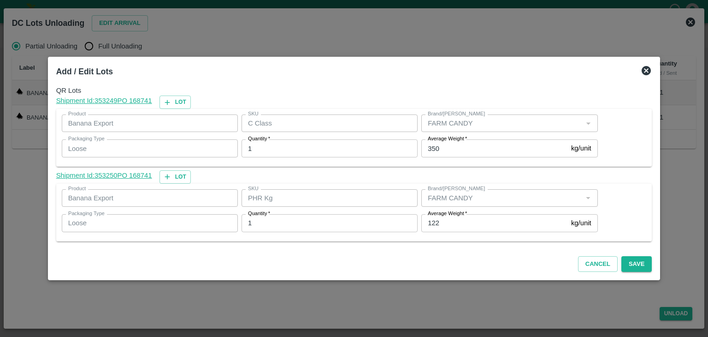
drag, startPoint x: 455, startPoint y: 233, endPoint x: 463, endPoint y: 226, distance: 10.5
click at [463, 226] on div "Average Weight   * 122 kg/unit Average Weight" at bounding box center [508, 222] width 180 height 25
click at [463, 226] on input "122" at bounding box center [494, 223] width 146 height 18
type input "1"
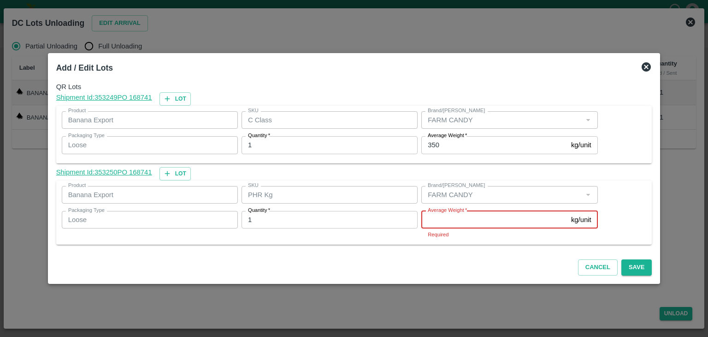
click at [466, 221] on input "Average Weight   *" at bounding box center [494, 220] width 146 height 18
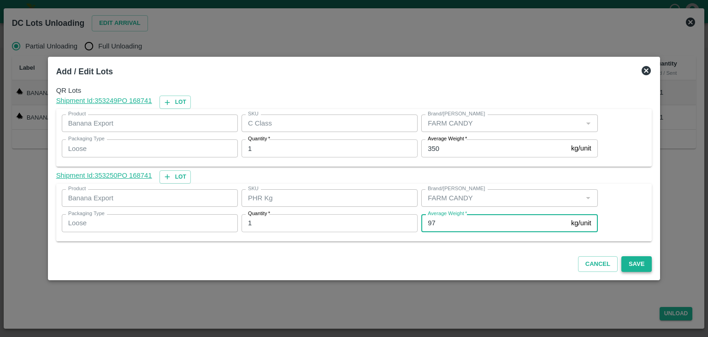
type input "97"
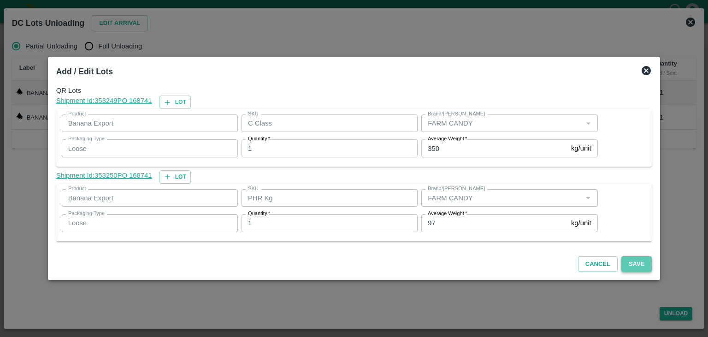
click at [627, 261] on button "Save" at bounding box center [637, 264] width 30 height 16
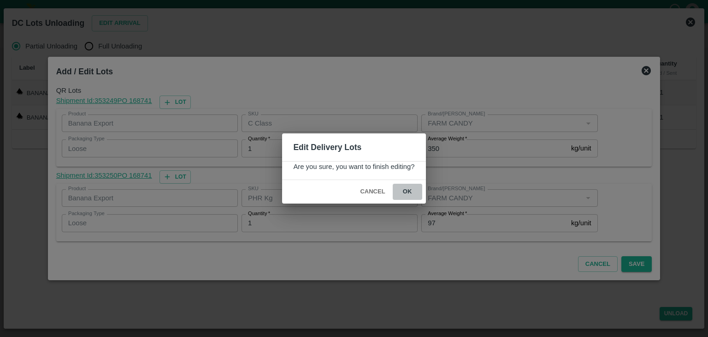
click at [404, 192] on button "ok" at bounding box center [408, 192] width 30 height 16
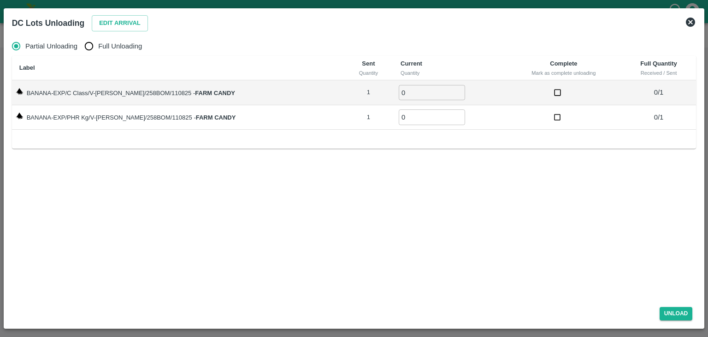
click at [119, 43] on span "Full Unloading" at bounding box center [120, 46] width 44 height 10
click at [98, 43] on input "Full Unloading" at bounding box center [89, 46] width 18 height 18
radio input "true"
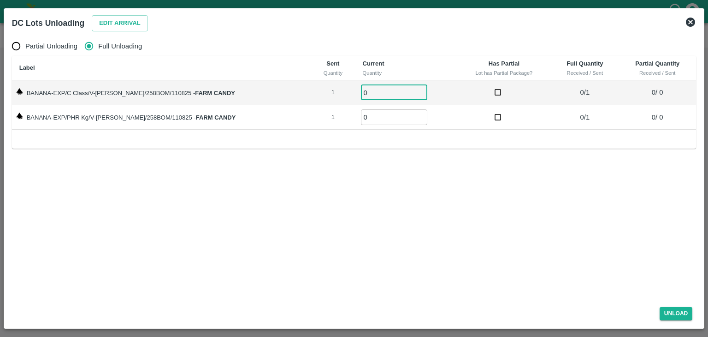
click at [364, 86] on input "0" at bounding box center [394, 92] width 66 height 15
type input "01"
click at [374, 124] on input "0" at bounding box center [394, 116] width 66 height 15
type input "01"
click at [680, 311] on button "Unload" at bounding box center [676, 313] width 33 height 13
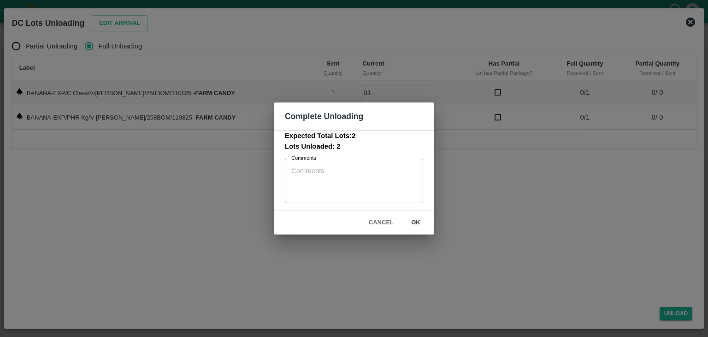
click at [418, 217] on button "ok" at bounding box center [416, 222] width 30 height 16
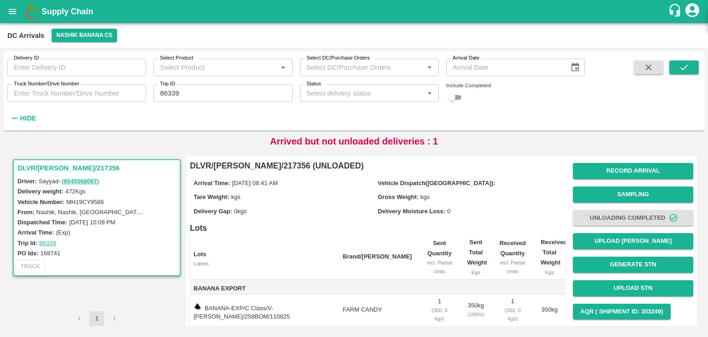
scroll to position [48, 0]
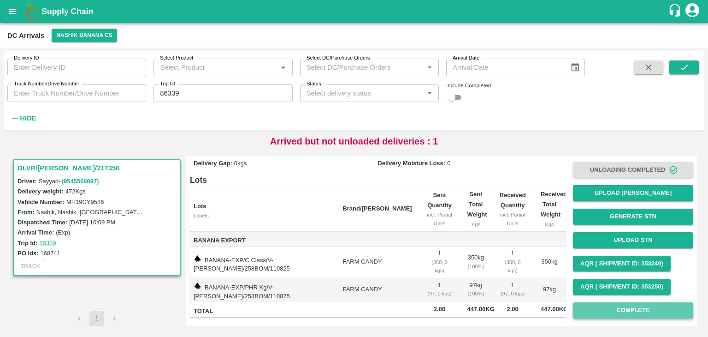
click at [632, 310] on button "Complete" at bounding box center [633, 310] width 120 height 16
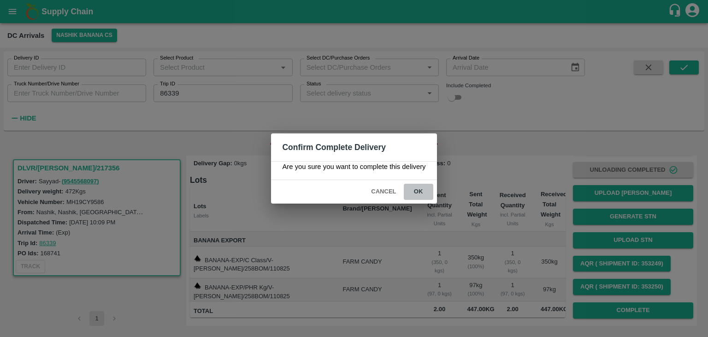
click at [408, 187] on button "ok" at bounding box center [419, 192] width 30 height 16
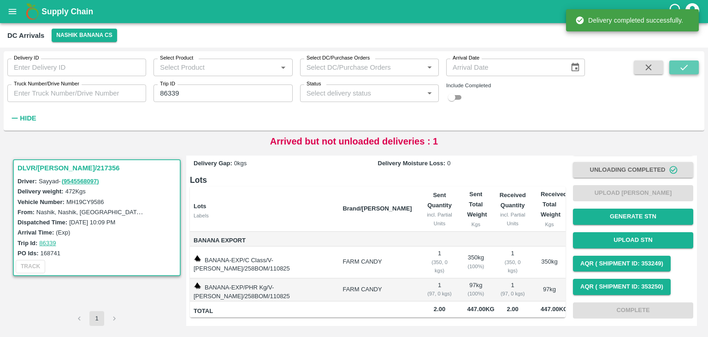
click at [686, 61] on button "submit" at bounding box center [685, 67] width 30 height 14
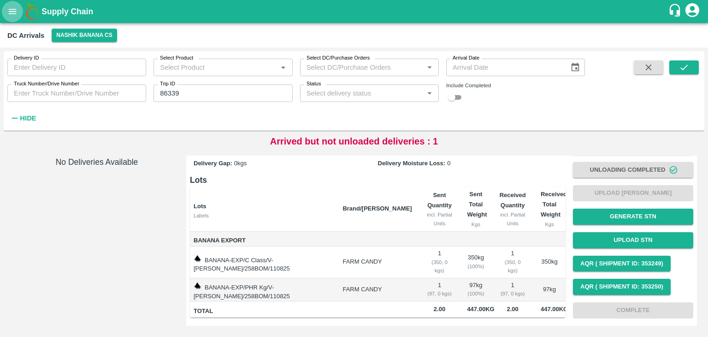
click at [15, 10] on icon "open drawer" at bounding box center [13, 11] width 8 height 5
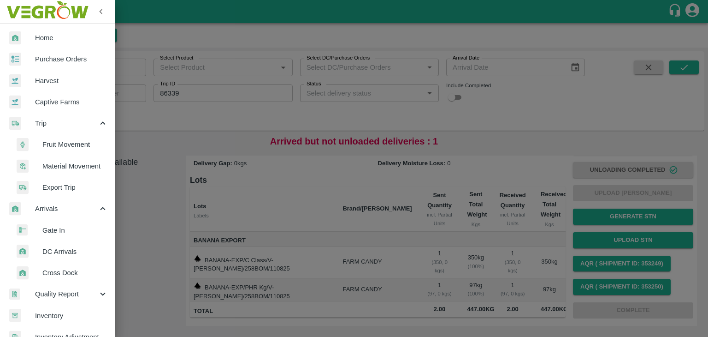
click at [69, 145] on span "Fruit Movement" at bounding box center [74, 144] width 65 height 10
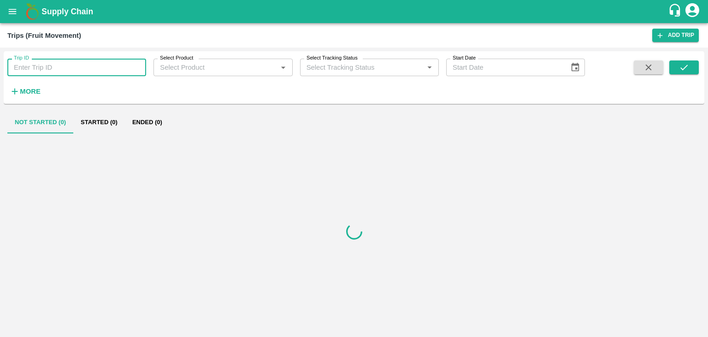
click at [63, 69] on input "Trip ID" at bounding box center [76, 68] width 139 height 18
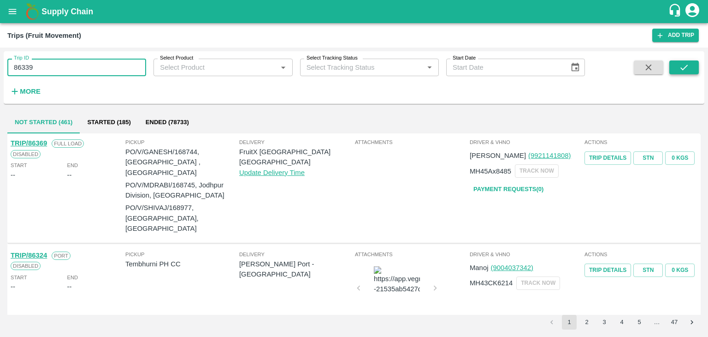
type input "86339"
click at [688, 65] on icon "submit" at bounding box center [684, 67] width 10 height 10
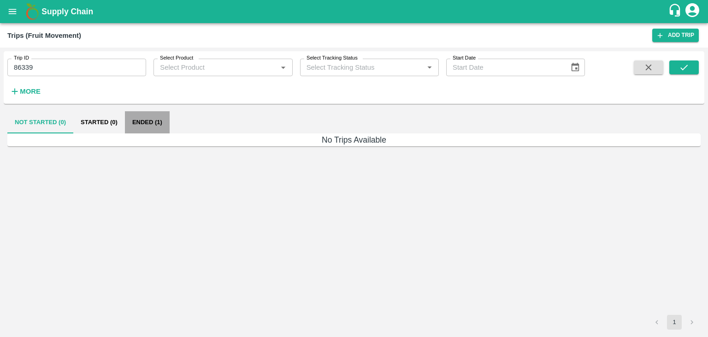
click at [138, 125] on button "Ended (1)" at bounding box center [147, 122] width 45 height 22
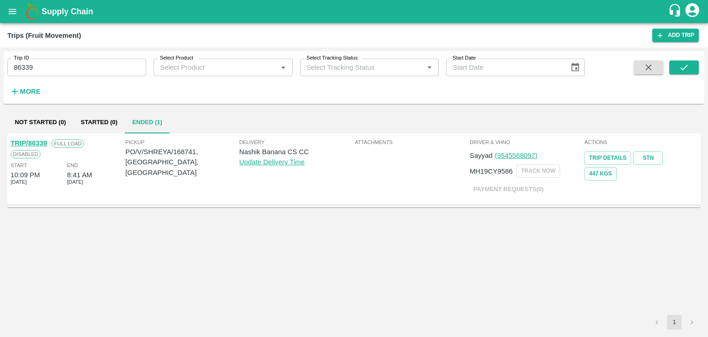
click at [34, 139] on link "TRIP/86339" at bounding box center [29, 142] width 36 height 7
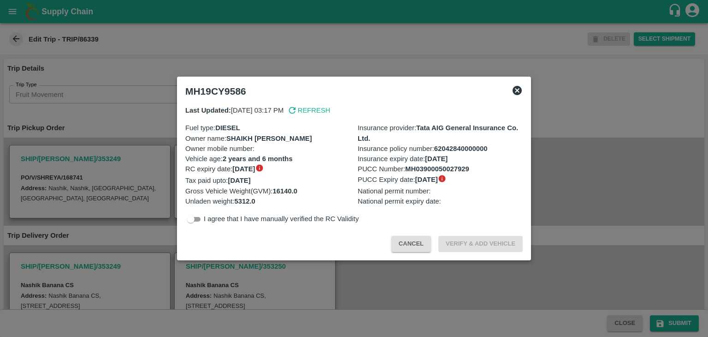
click at [245, 270] on div at bounding box center [354, 168] width 708 height 337
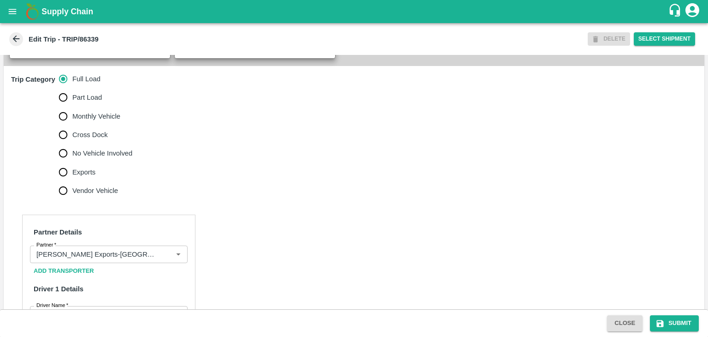
scroll to position [267, 0]
click at [95, 158] on span "No Vehicle Involved" at bounding box center [102, 153] width 60 height 10
click at [72, 162] on input "No Vehicle Involved" at bounding box center [63, 152] width 18 height 18
radio input "true"
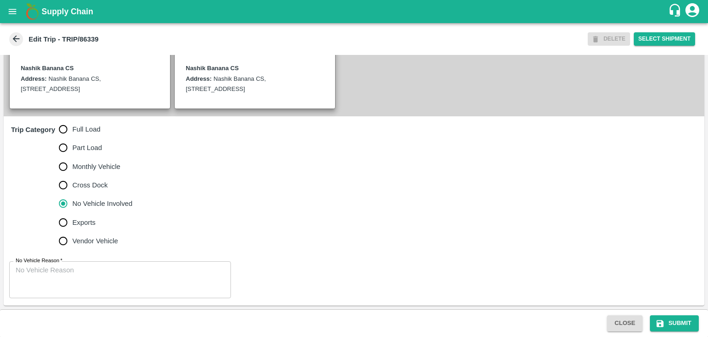
scroll to position [226, 0]
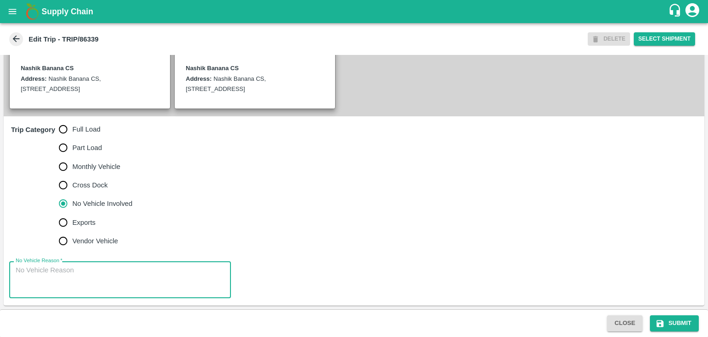
click at [105, 266] on textarea "No Vehicle Reason   *" at bounding box center [120, 279] width 209 height 29
type textarea "Field Dump"
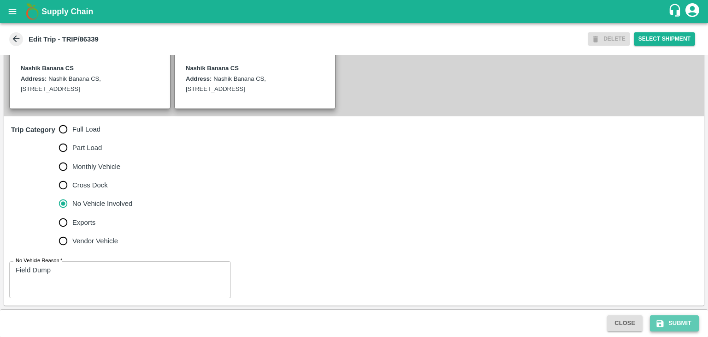
click at [674, 324] on button "Submit" at bounding box center [674, 323] width 49 height 16
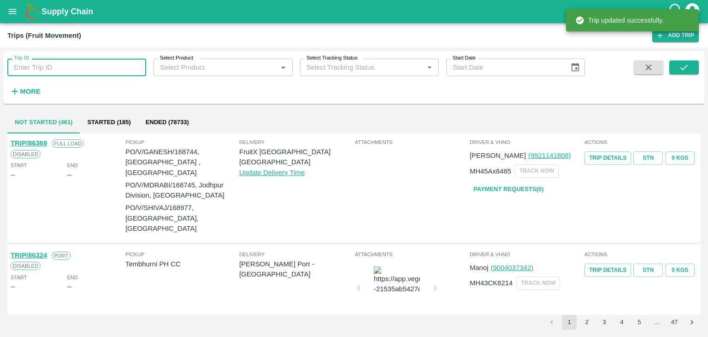
click at [119, 66] on input "Trip ID" at bounding box center [76, 68] width 139 height 18
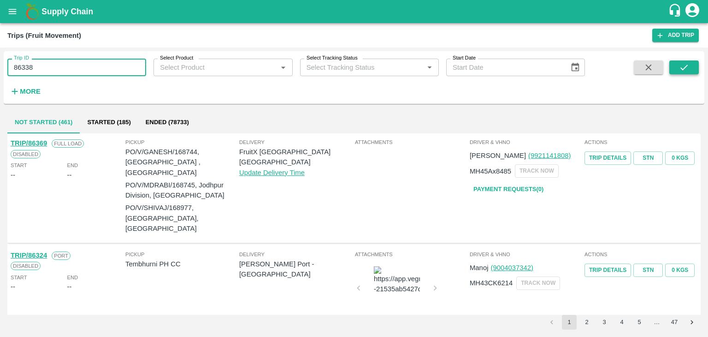
type input "86338"
click at [686, 71] on icon "submit" at bounding box center [684, 67] width 10 height 10
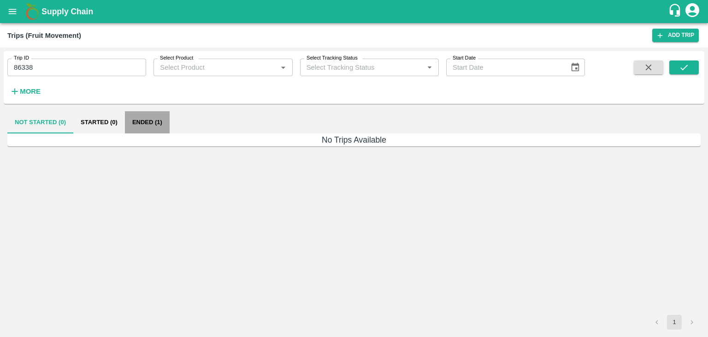
click at [153, 122] on button "Ended (1)" at bounding box center [147, 122] width 45 height 22
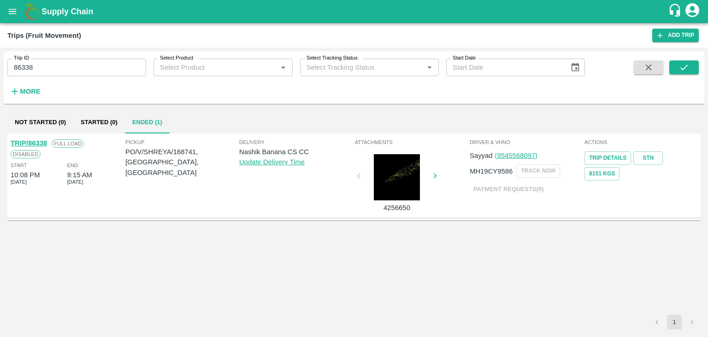
click at [35, 142] on link "TRIP/86338" at bounding box center [29, 142] width 36 height 7
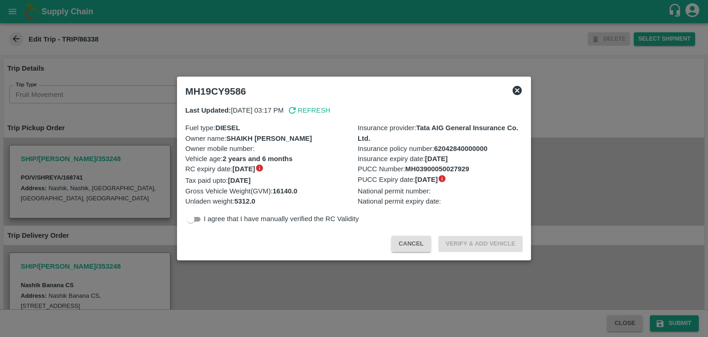
click at [255, 274] on div at bounding box center [354, 168] width 708 height 337
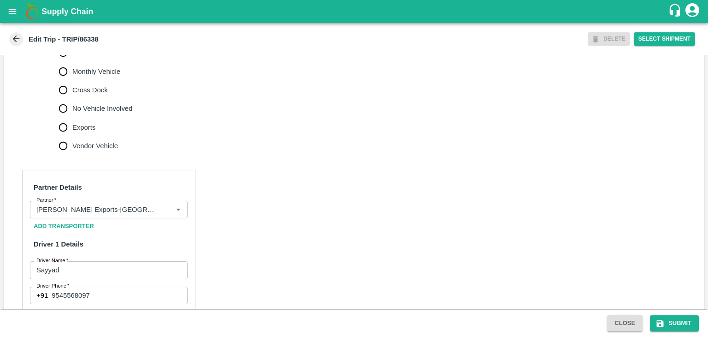
scroll to position [323, 0]
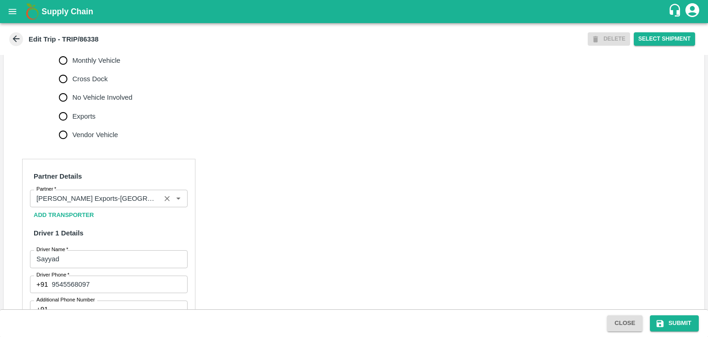
click at [163, 203] on icon "Clear" at bounding box center [167, 198] width 9 height 9
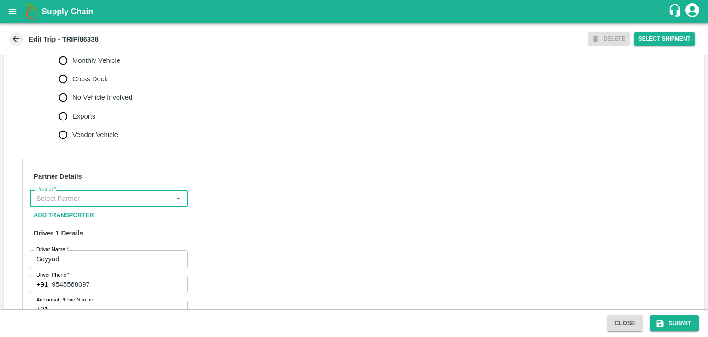
scroll to position [0, 0]
click at [139, 204] on input "Partner   *" at bounding box center [101, 198] width 137 height 12
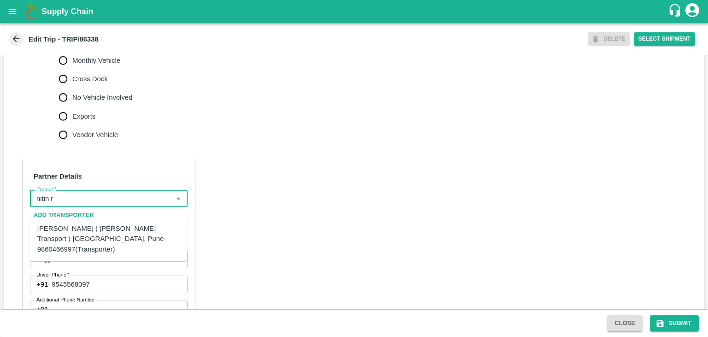
click at [107, 233] on div "Nitin Rasal ( Bhairavnath Transport )-Deulgaon, Pune-9860466997(Transporter)" at bounding box center [108, 238] width 142 height 31
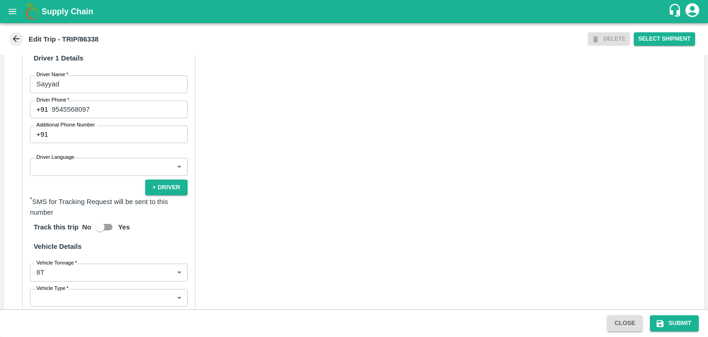
scroll to position [498, 0]
type input "Nitin Rasal ( Bhairavnath Transport )-Deulgaon, Pune-9860466997(Transporter)"
click at [44, 174] on body "Supply Chain Edit Trip - TRIP/86338 DELETE Select Shipment Trip Details Trip Ty…" at bounding box center [354, 168] width 708 height 337
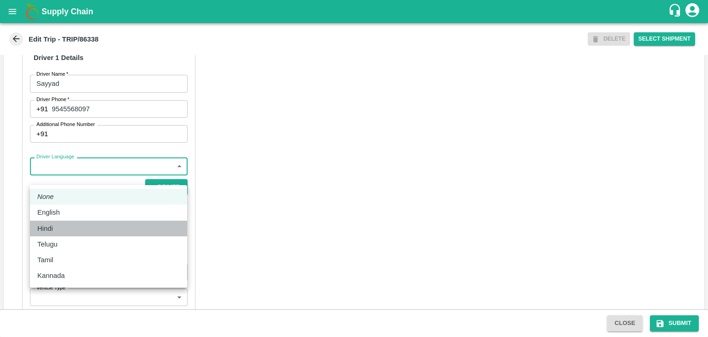
click at [54, 227] on div "Hindi" at bounding box center [47, 228] width 20 height 10
type input "hi"
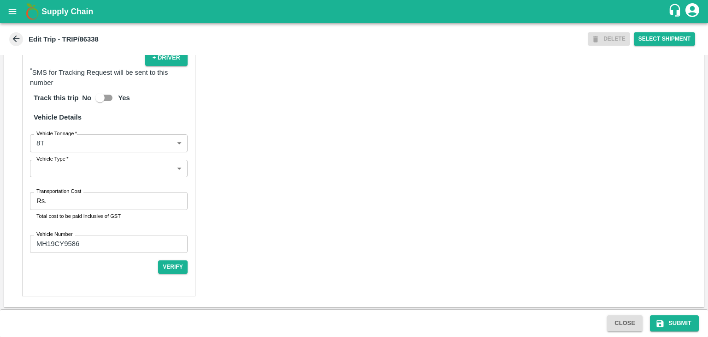
scroll to position [629, 0]
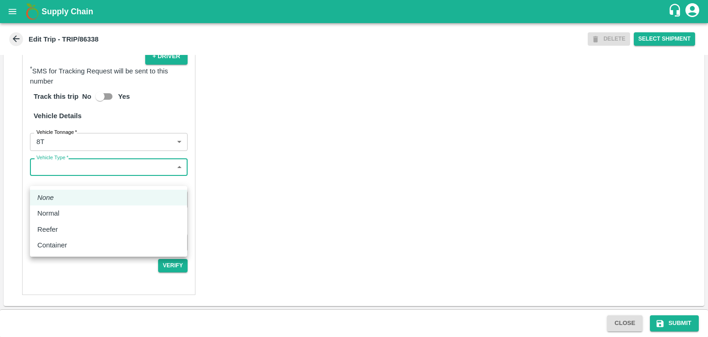
click at [66, 181] on body "Supply Chain Edit Trip - TRIP/86338 DELETE Select Shipment Trip Details Trip Ty…" at bounding box center [354, 168] width 708 height 337
click at [72, 209] on div "Normal" at bounding box center [108, 213] width 142 height 10
type input "Normal"
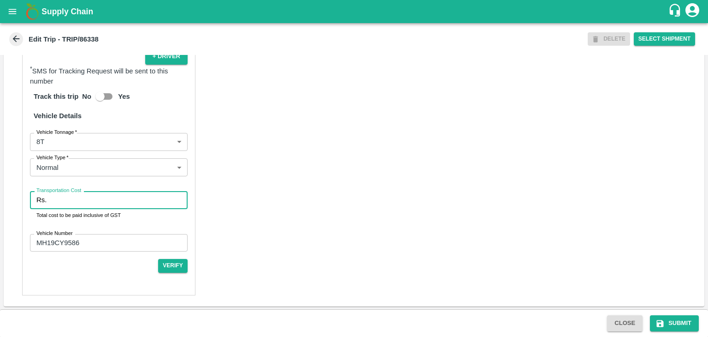
click at [76, 208] on input "Transportation Cost" at bounding box center [118, 200] width 137 height 18
type input "10000"
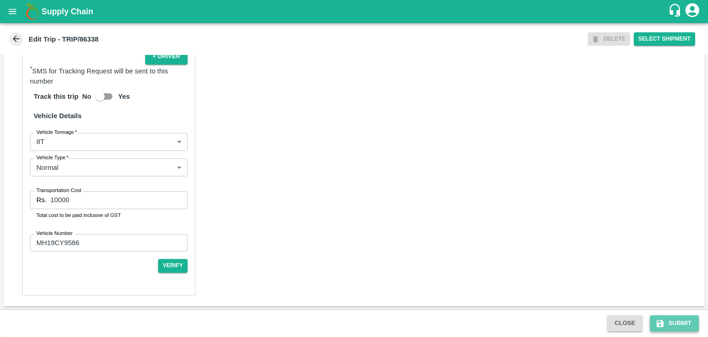
click at [671, 317] on button "Submit" at bounding box center [674, 323] width 49 height 16
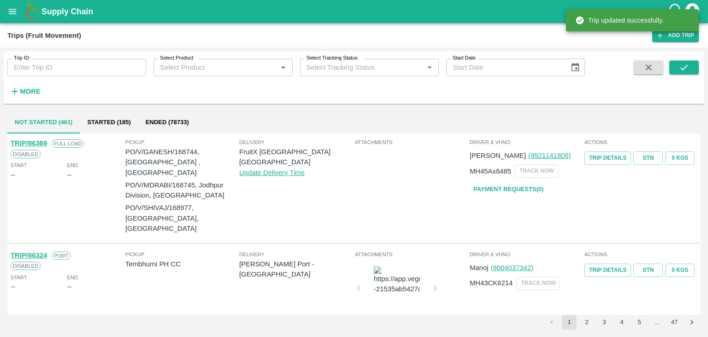
click at [9, 14] on icon "open drawer" at bounding box center [12, 11] width 10 height 10
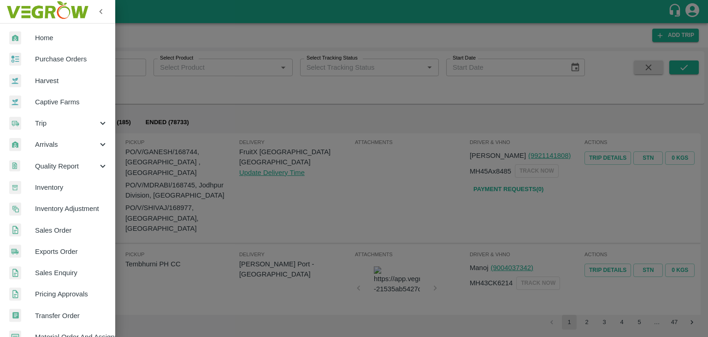
click at [52, 152] on div "Arrivals" at bounding box center [57, 144] width 115 height 21
click at [64, 192] on li "DC Arrivals" at bounding box center [61, 187] width 108 height 21
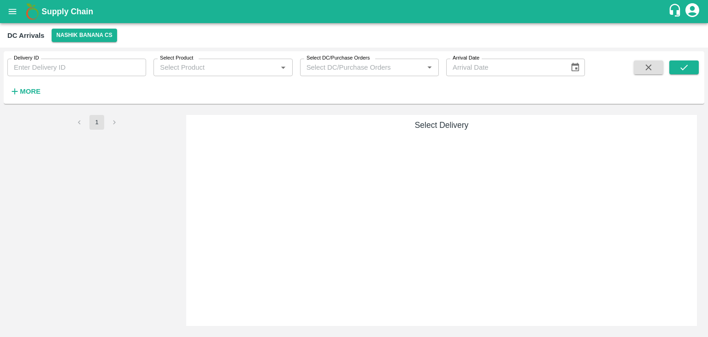
click at [33, 95] on strong "More" at bounding box center [30, 91] width 21 height 7
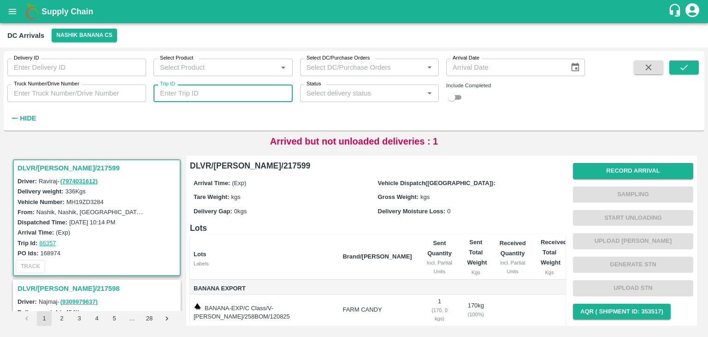
click at [225, 88] on input "Trip ID" at bounding box center [223, 93] width 139 height 18
type input "86343"
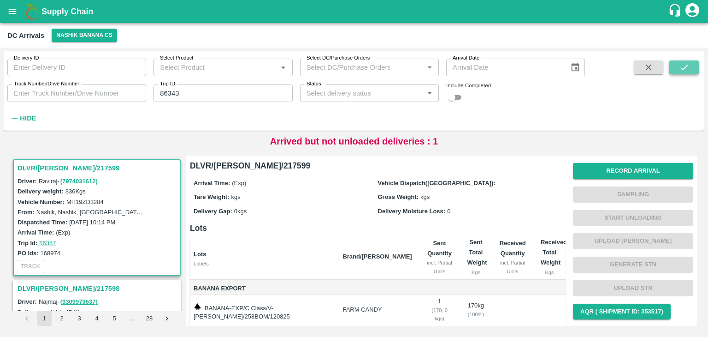
click at [688, 67] on icon "submit" at bounding box center [684, 67] width 10 height 10
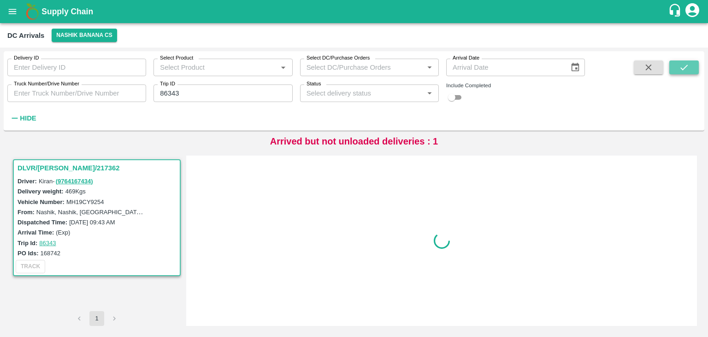
click at [688, 67] on icon "submit" at bounding box center [684, 67] width 10 height 10
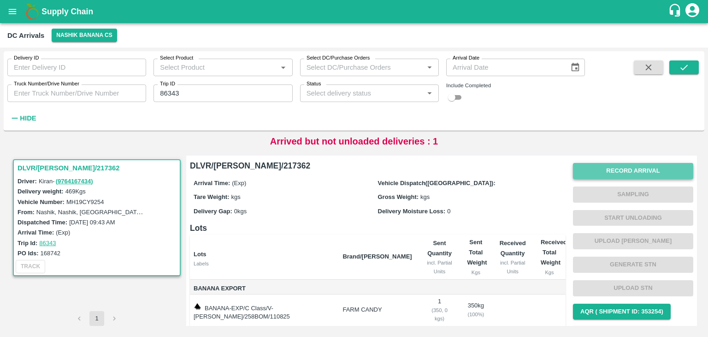
click at [631, 172] on button "Record Arrival" at bounding box center [633, 171] width 120 height 16
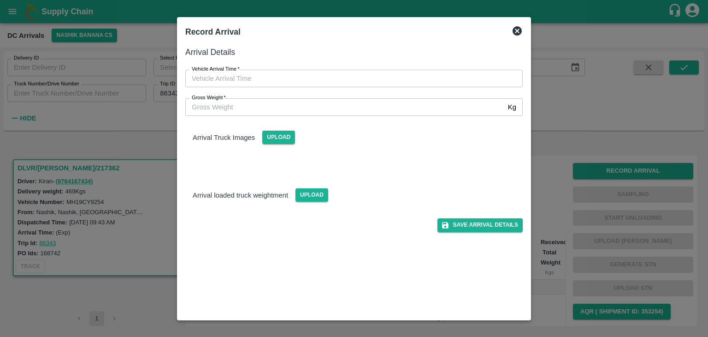
type input "DD/MM/YYYY hh:mm aa"
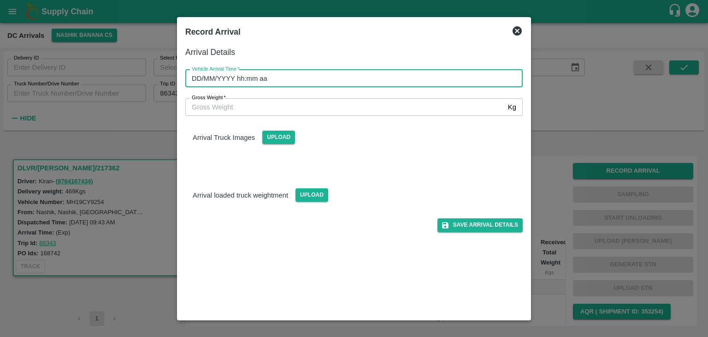
click at [344, 78] on input "DD/MM/YYYY hh:mm aa" at bounding box center [350, 79] width 331 height 18
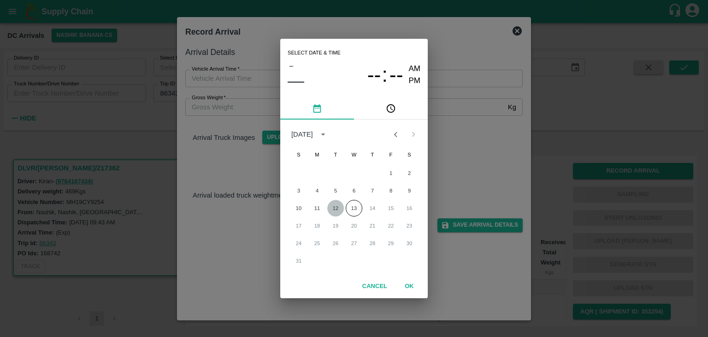
click at [331, 207] on button "12" at bounding box center [335, 208] width 17 height 17
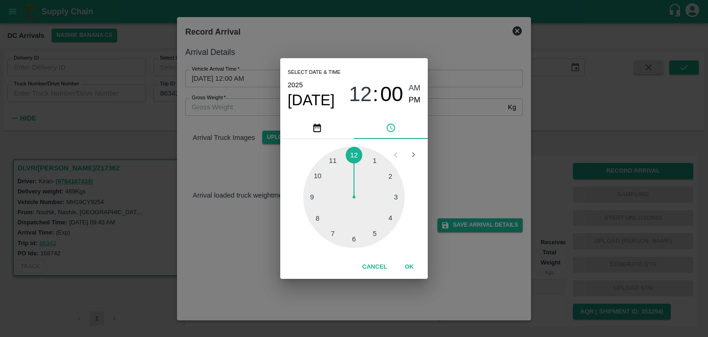
click at [320, 220] on div at bounding box center [353, 196] width 101 height 101
type input "12/08/2025 08:39 AM"
click at [408, 261] on button "OK" at bounding box center [410, 267] width 30 height 16
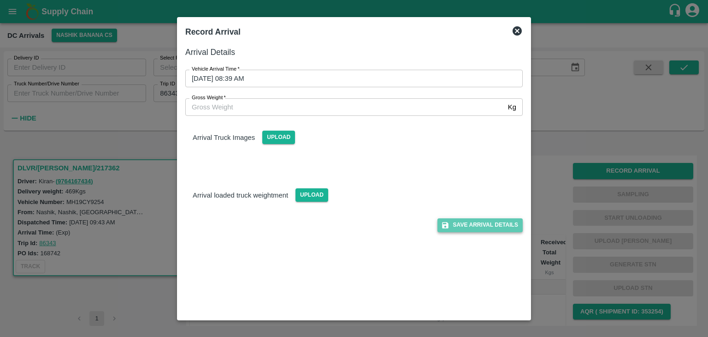
click at [490, 221] on button "Save Arrival Details" at bounding box center [480, 224] width 85 height 13
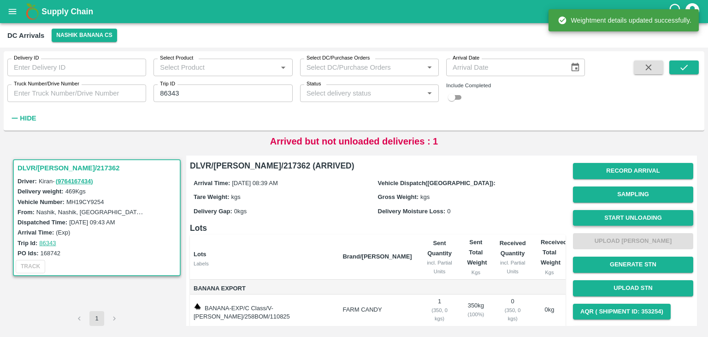
click at [638, 212] on button "Start Unloading" at bounding box center [633, 218] width 120 height 16
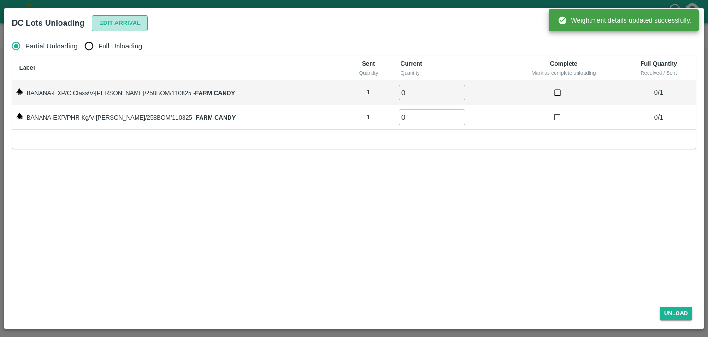
click at [124, 30] on button "Edit Arrival" at bounding box center [120, 23] width 56 height 16
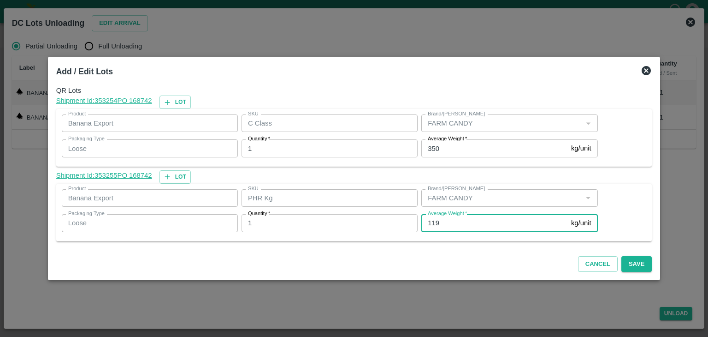
click at [458, 220] on input "119" at bounding box center [494, 223] width 146 height 18
type input "118"
click at [622, 261] on button "Save" at bounding box center [637, 264] width 30 height 16
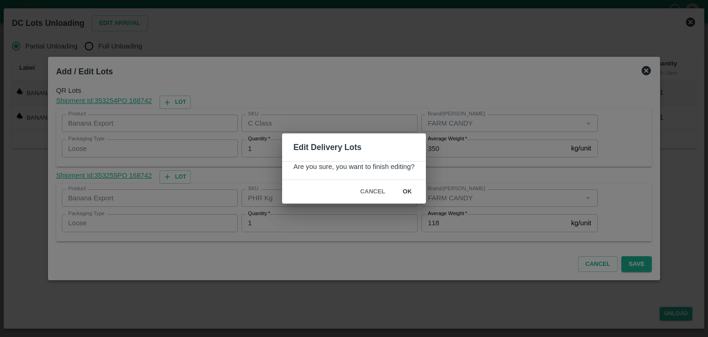
click at [402, 187] on button "ok" at bounding box center [408, 192] width 30 height 16
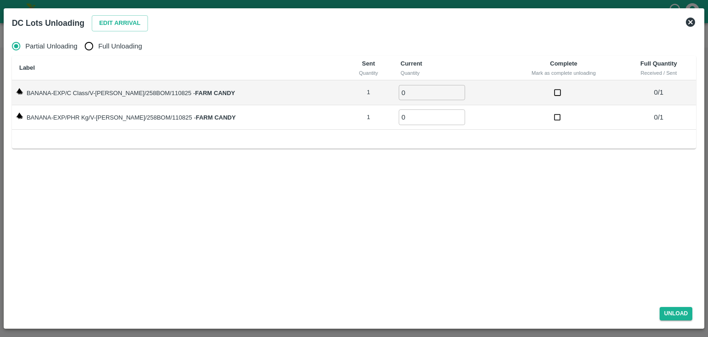
click at [122, 45] on span "Full Unloading" at bounding box center [120, 46] width 44 height 10
click at [98, 45] on input "Full Unloading" at bounding box center [89, 46] width 18 height 18
radio input "true"
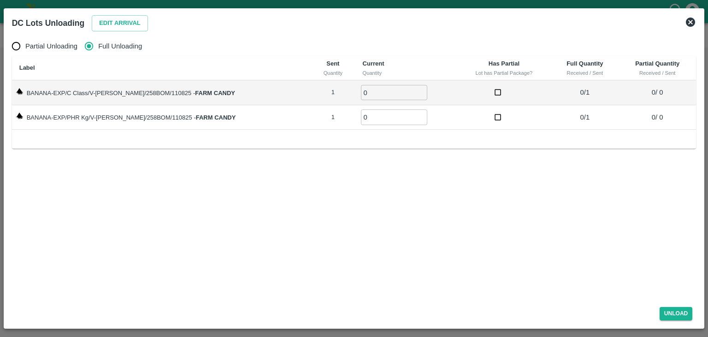
click at [380, 91] on input "0" at bounding box center [394, 92] width 66 height 15
type input "01"
click at [380, 107] on td "0 ​" at bounding box center [407, 117] width 102 height 25
click at [379, 112] on input "0" at bounding box center [394, 116] width 66 height 15
type input "01"
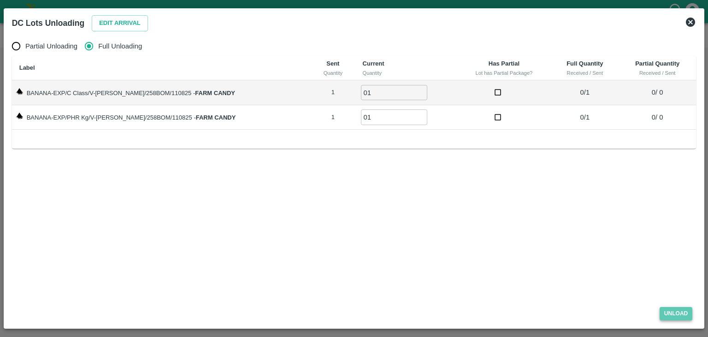
click at [679, 312] on button "Unload" at bounding box center [676, 313] width 33 height 13
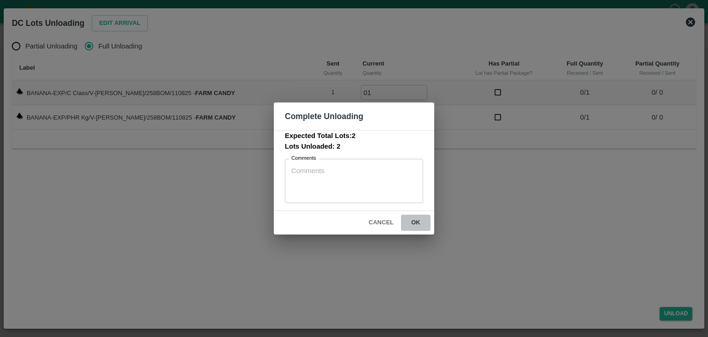
click at [418, 224] on button "ok" at bounding box center [416, 222] width 30 height 16
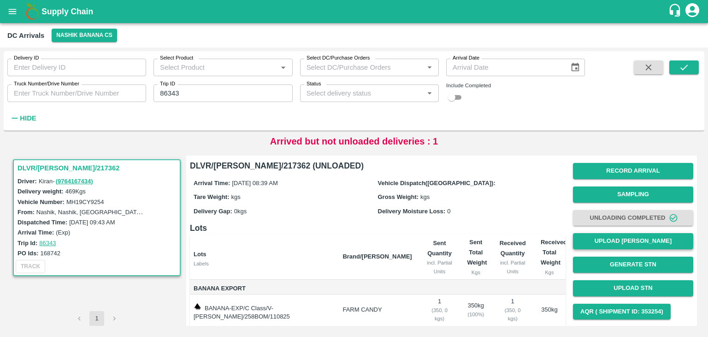
scroll to position [48, 0]
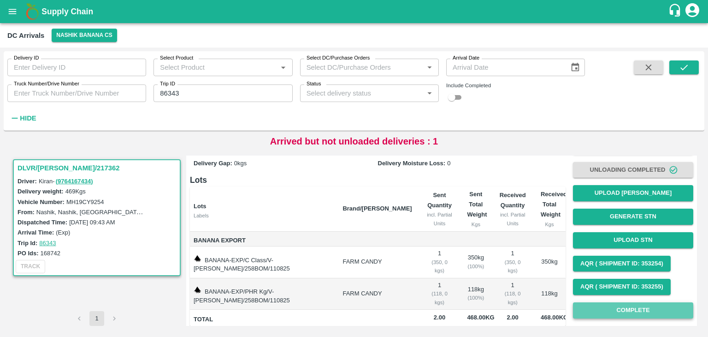
click at [653, 305] on button "Complete" at bounding box center [633, 310] width 120 height 16
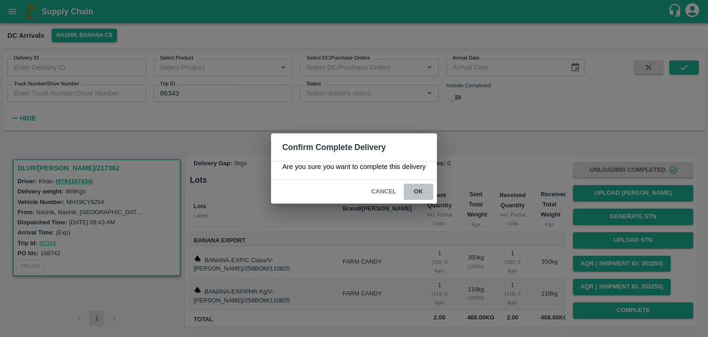
click at [416, 192] on button "ok" at bounding box center [419, 192] width 30 height 16
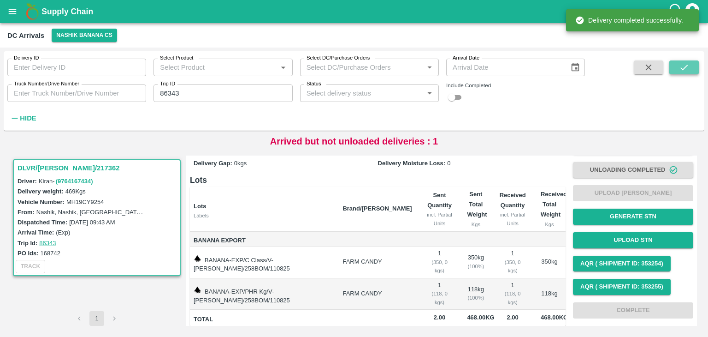
click at [692, 66] on button "submit" at bounding box center [685, 67] width 30 height 14
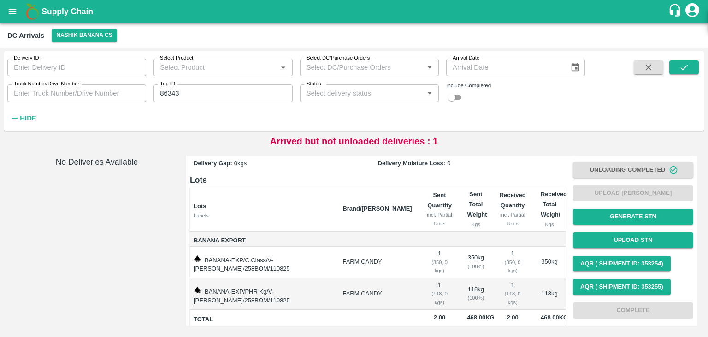
click at [12, 9] on icon "open drawer" at bounding box center [13, 11] width 8 height 5
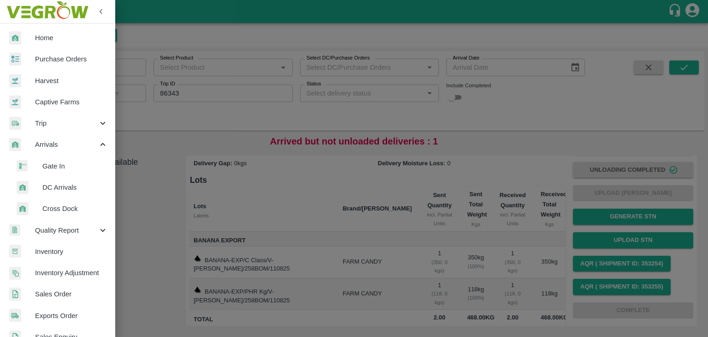
click at [52, 131] on div "Trip" at bounding box center [57, 123] width 115 height 21
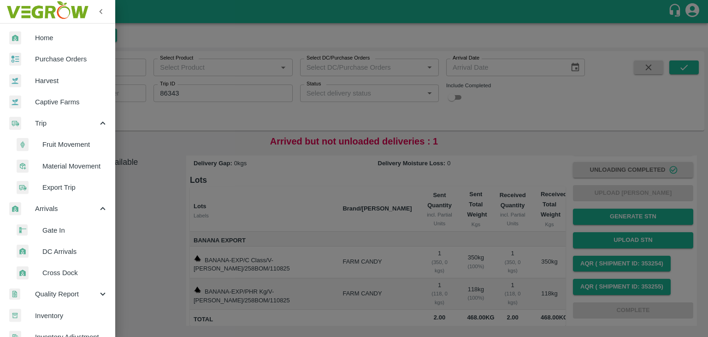
click at [78, 145] on span "Fruit Movement" at bounding box center [74, 144] width 65 height 10
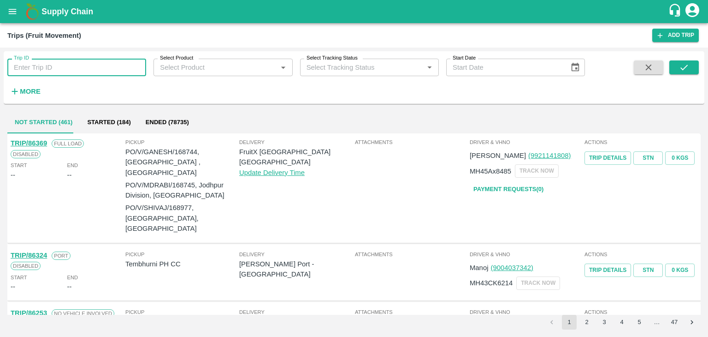
click at [106, 61] on input "Trip ID" at bounding box center [76, 68] width 139 height 18
type input "86343"
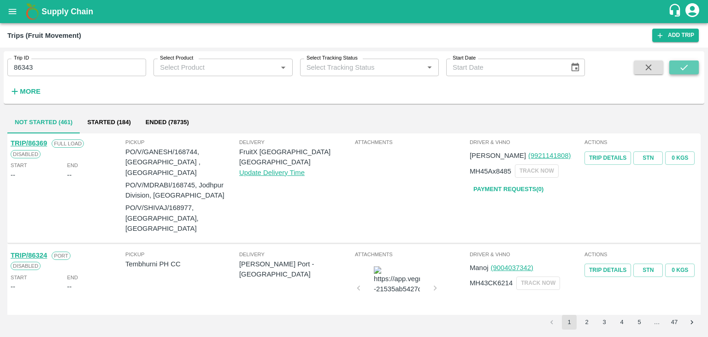
click at [694, 67] on button "submit" at bounding box center [685, 67] width 30 height 14
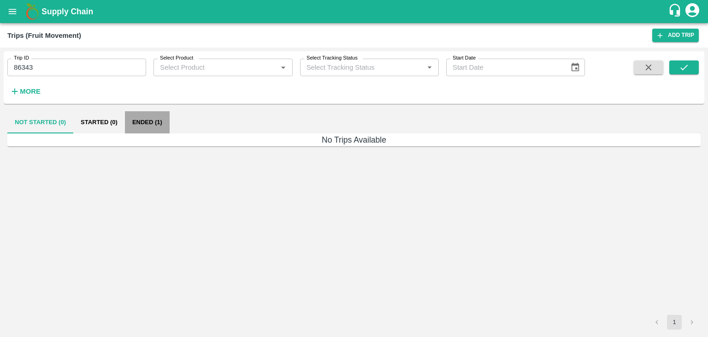
click at [143, 127] on button "Ended (1)" at bounding box center [147, 122] width 45 height 22
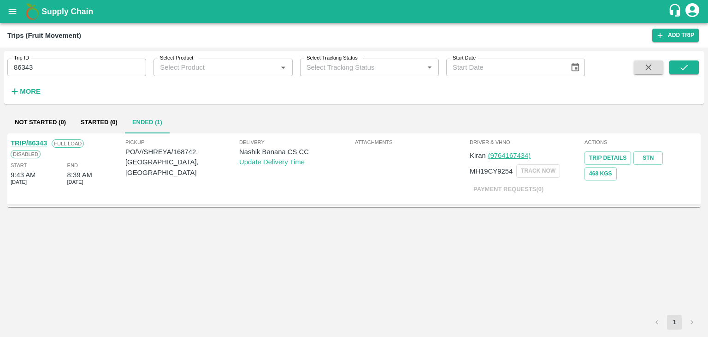
click at [33, 141] on link "TRIP/86343" at bounding box center [29, 142] width 36 height 7
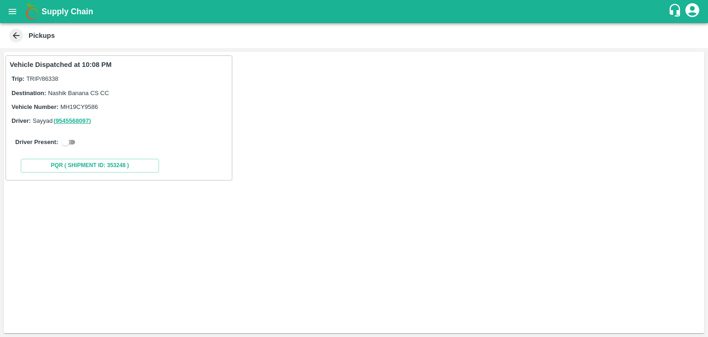
click at [76, 142] on input "checkbox" at bounding box center [65, 141] width 33 height 11
checkbox input "true"
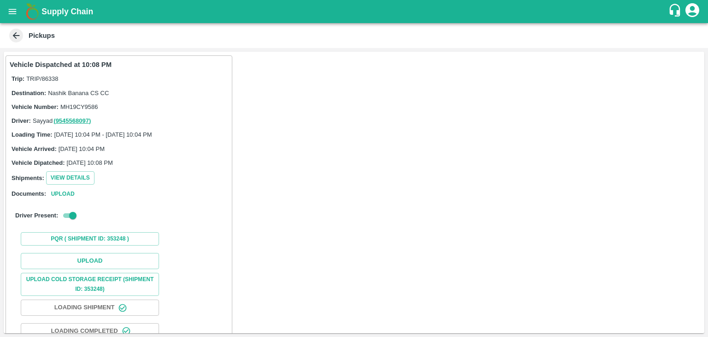
click at [109, 252] on div "Upload Upload Cold Storage Receipt (SHIPMENT ID: 353248) Loading Shipment Loadi…" at bounding box center [119, 319] width 219 height 140
click at [114, 257] on button "Upload" at bounding box center [90, 261] width 138 height 16
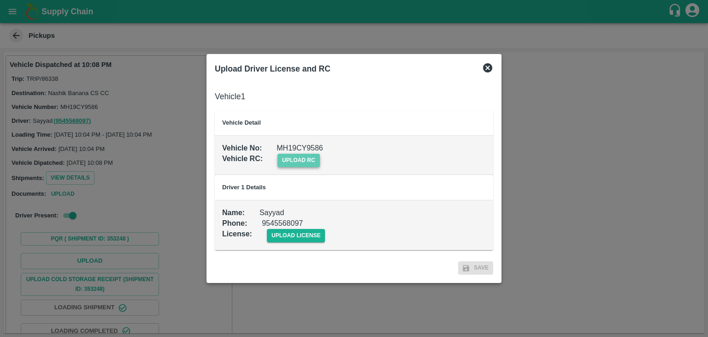
click at [308, 160] on span "upload rc" at bounding box center [299, 160] width 42 height 13
click at [0, 0] on input "upload rc" at bounding box center [0, 0] width 0 height 0
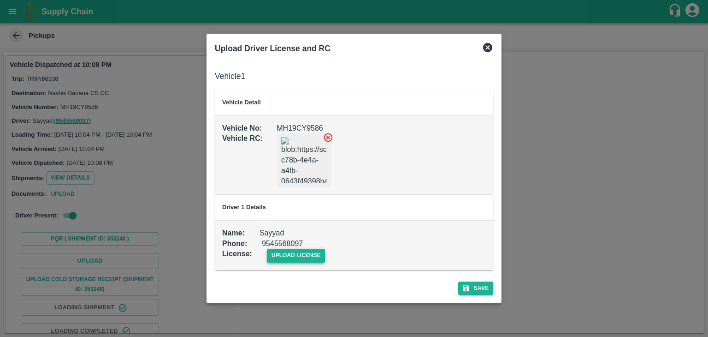
click at [318, 250] on span "upload license" at bounding box center [296, 255] width 59 height 13
click at [0, 0] on input "upload license" at bounding box center [0, 0] width 0 height 0
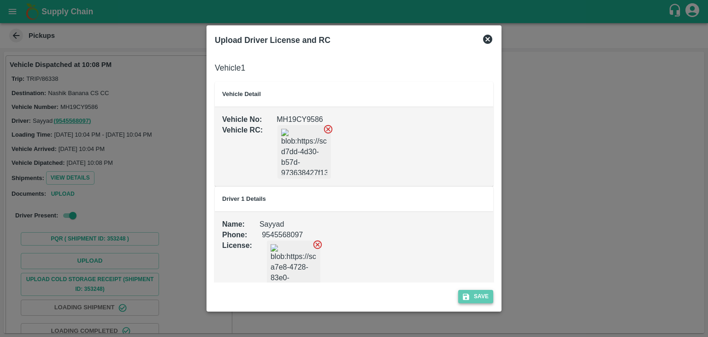
click at [487, 299] on button "Save" at bounding box center [475, 296] width 35 height 13
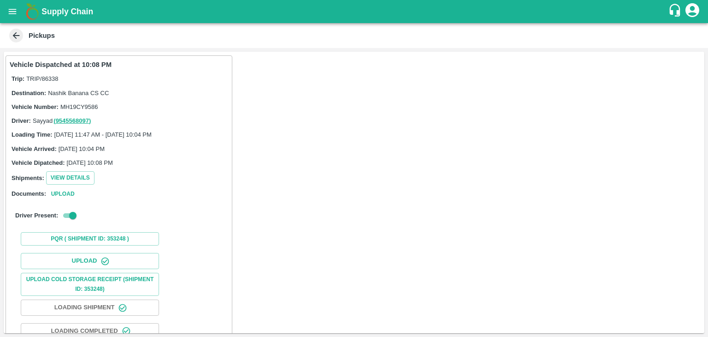
scroll to position [96, 0]
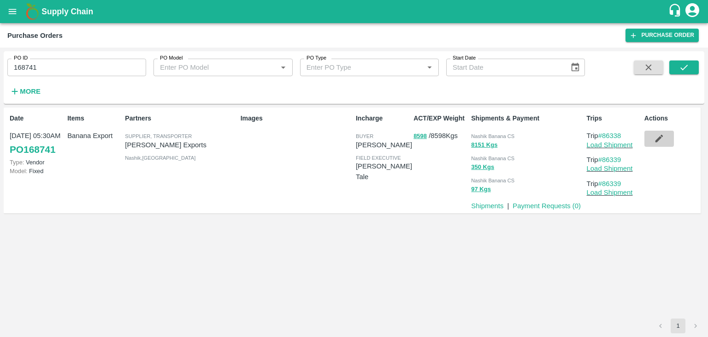
click at [659, 137] on icon "button" at bounding box center [659, 138] width 10 height 10
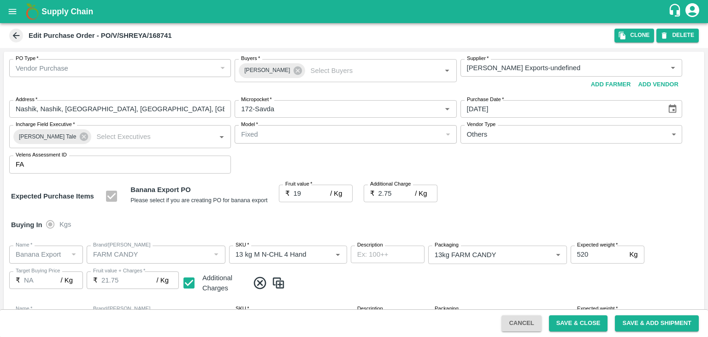
scroll to position [489, 0]
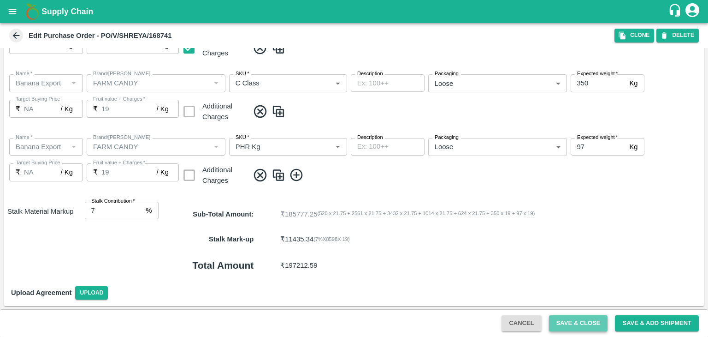
click at [582, 322] on button "Save & Close" at bounding box center [578, 323] width 59 height 16
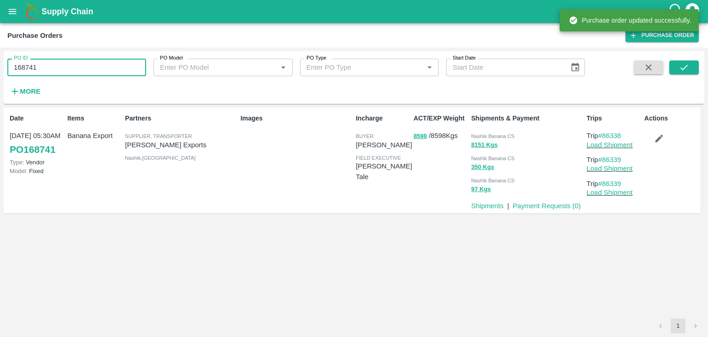
click at [60, 61] on input "168741" at bounding box center [76, 68] width 139 height 18
paste input "text"
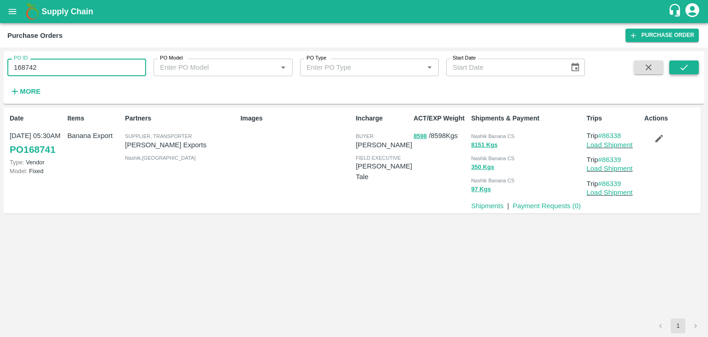
type input "168742"
click at [694, 62] on button "submit" at bounding box center [685, 67] width 30 height 14
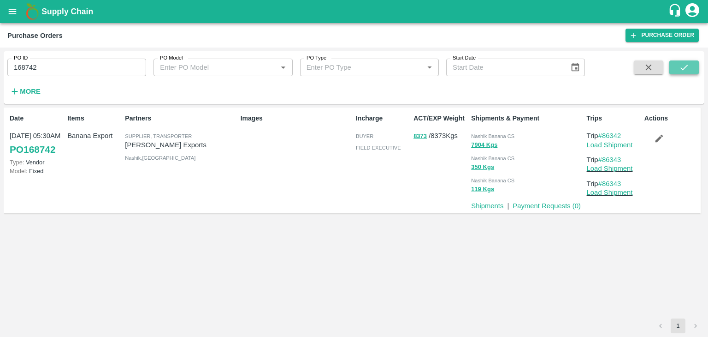
click at [691, 63] on button "submit" at bounding box center [685, 67] width 30 height 14
click at [623, 145] on link "Load Shipment" at bounding box center [610, 144] width 46 height 7
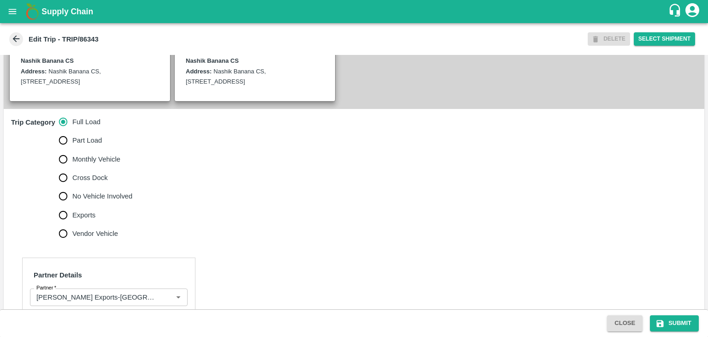
scroll to position [225, 0]
click at [95, 200] on span "No Vehicle Involved" at bounding box center [102, 195] width 60 height 10
click at [72, 204] on input "No Vehicle Involved" at bounding box center [63, 195] width 18 height 18
radio input "true"
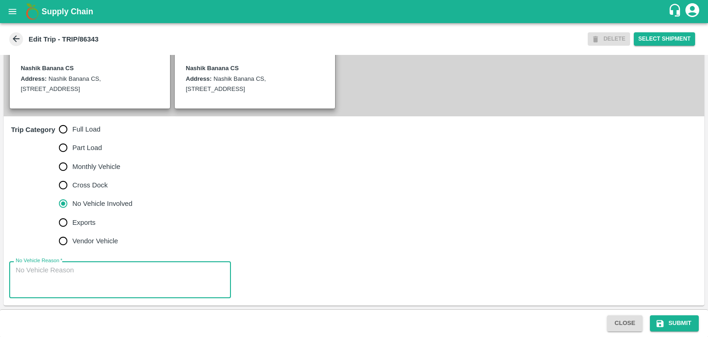
click at [120, 287] on textarea "No Vehicle Reason   *" at bounding box center [120, 279] width 209 height 29
type textarea "Field Dump"
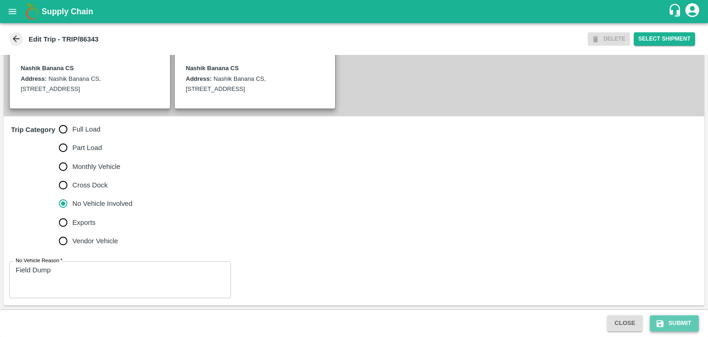
click at [685, 324] on button "Submit" at bounding box center [674, 323] width 49 height 16
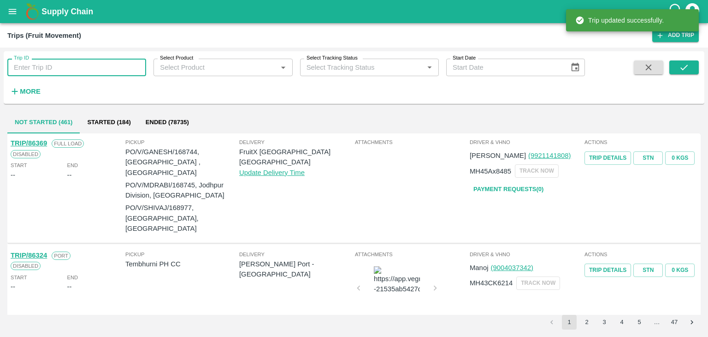
click at [89, 68] on input "Trip ID" at bounding box center [76, 68] width 139 height 18
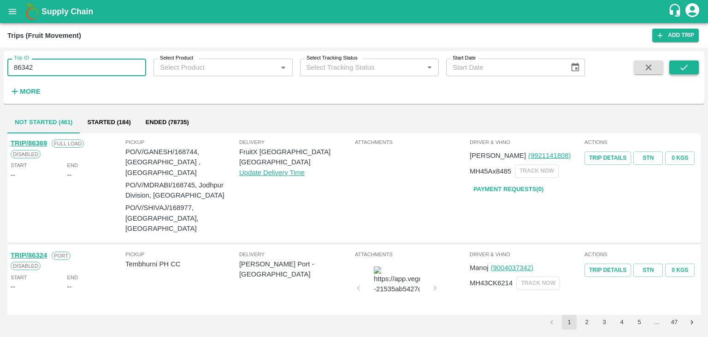
type input "86342"
click at [686, 63] on icon "submit" at bounding box center [684, 67] width 10 height 10
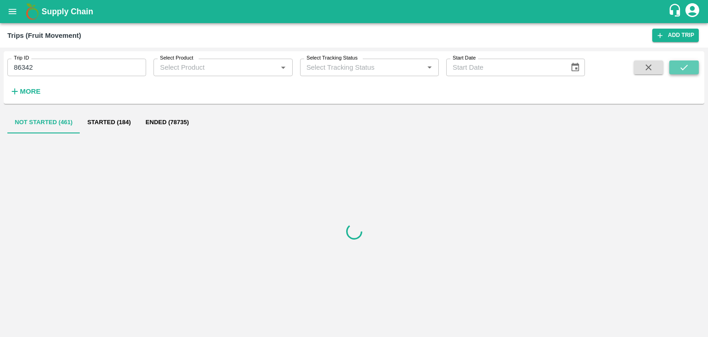
click at [686, 63] on icon "submit" at bounding box center [684, 67] width 10 height 10
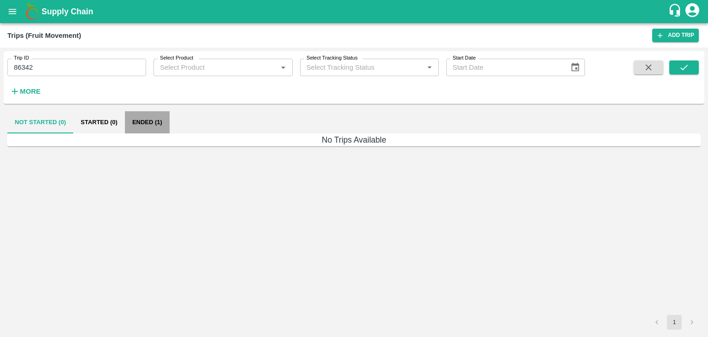
click at [152, 126] on button "Ended (1)" at bounding box center [147, 122] width 45 height 22
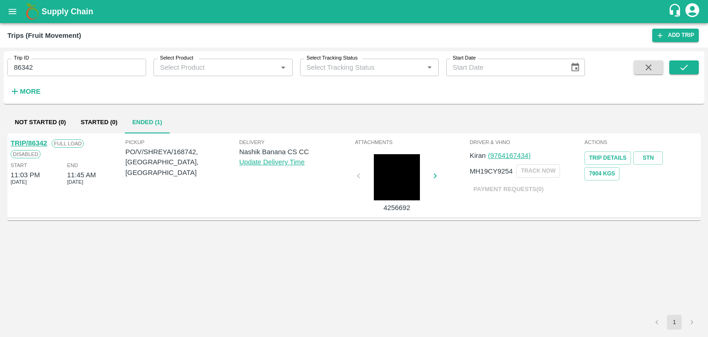
click at [29, 141] on link "TRIP/86342" at bounding box center [29, 142] width 36 height 7
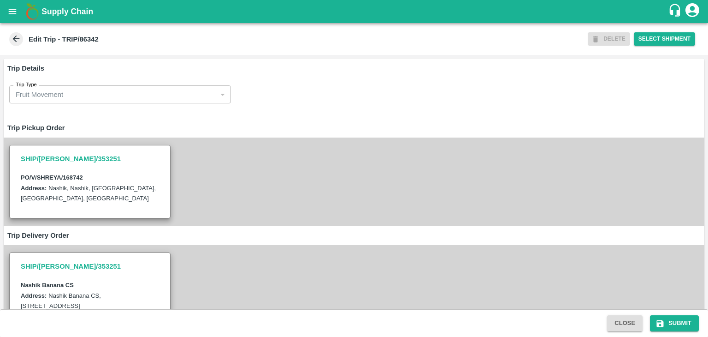
scroll to position [295, 0]
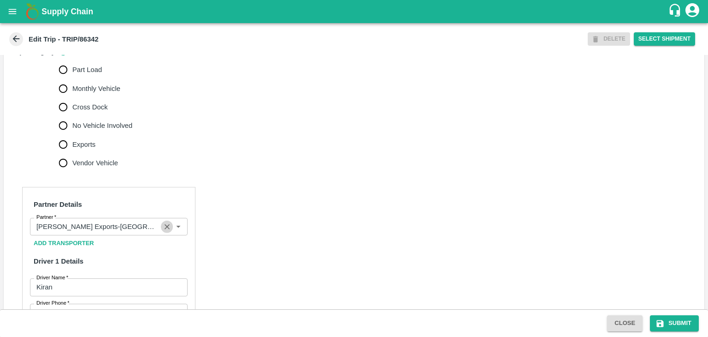
click at [166, 229] on icon "Clear" at bounding box center [167, 226] width 5 height 5
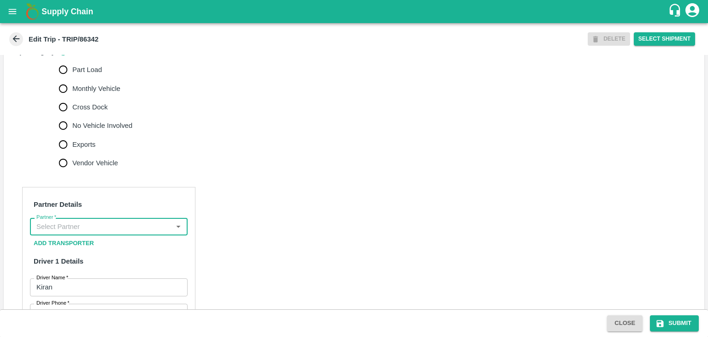
scroll to position [0, 0]
click at [141, 232] on input "Partner   *" at bounding box center [101, 226] width 137 height 12
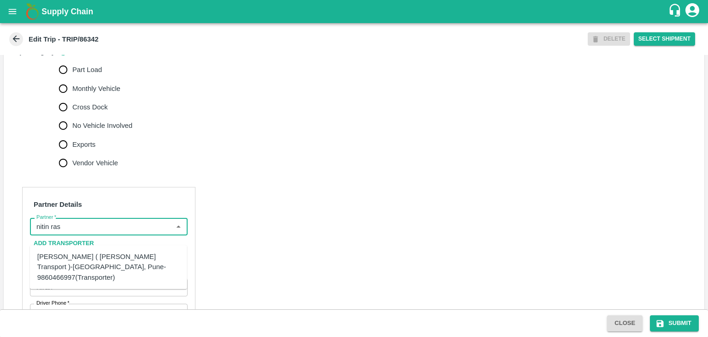
click at [111, 261] on div "[PERSON_NAME] ( [PERSON_NAME] Transport )-[GEOGRAPHIC_DATA], Pune-9860466997(Tr…" at bounding box center [108, 266] width 142 height 31
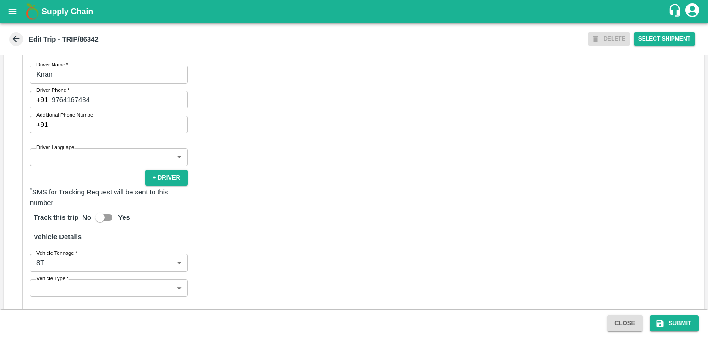
scroll to position [510, 0]
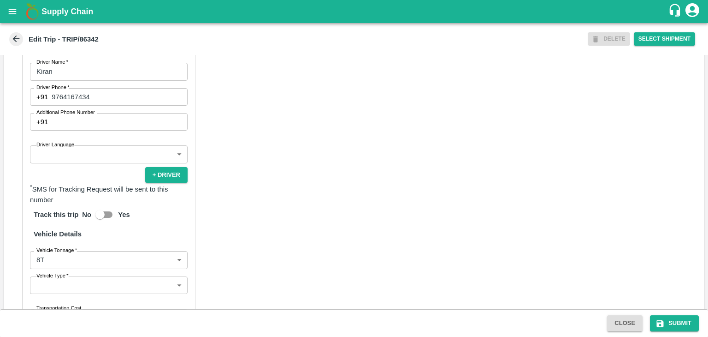
type input "[PERSON_NAME] ( [PERSON_NAME] Transport )-[GEOGRAPHIC_DATA], Pune-9860466997(Tr…"
click at [83, 130] on input "Additional Phone Number" at bounding box center [120, 122] width 136 height 18
click at [81, 166] on body "Supply Chain Edit Trip - TRIP/86342 DELETE Select Shipment Trip Details Trip Ty…" at bounding box center [354, 168] width 708 height 337
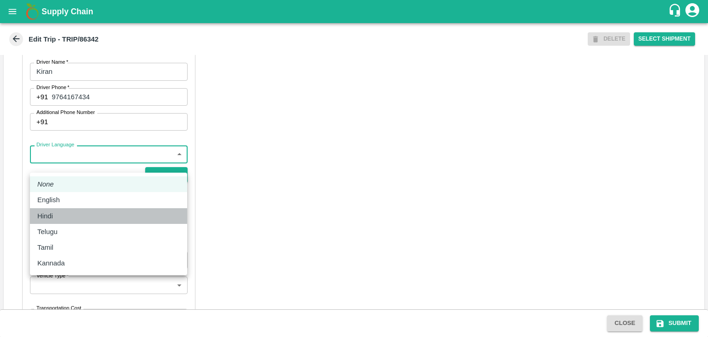
click at [75, 216] on div "Hindi" at bounding box center [108, 216] width 142 height 10
type input "hi"
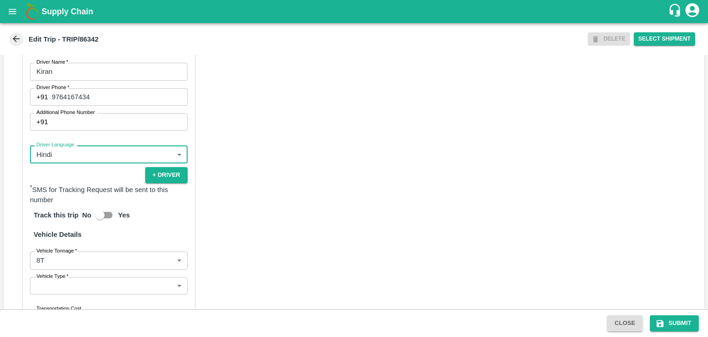
scroll to position [647, 0]
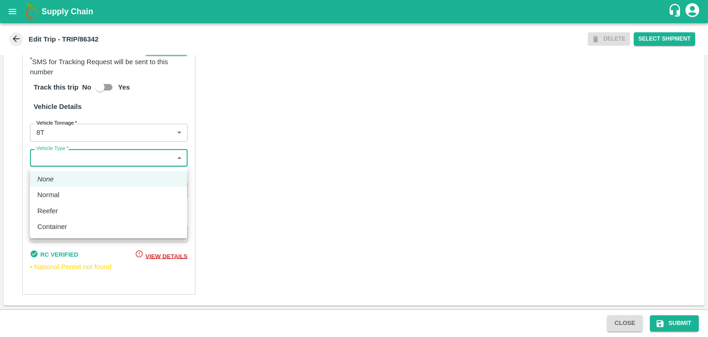
click at [87, 155] on body "Supply Chain Edit Trip - TRIP/86342 DELETE Select Shipment Trip Details Trip Ty…" at bounding box center [354, 168] width 708 height 337
click at [68, 191] on div "Normal" at bounding box center [108, 195] width 142 height 10
type input "Normal"
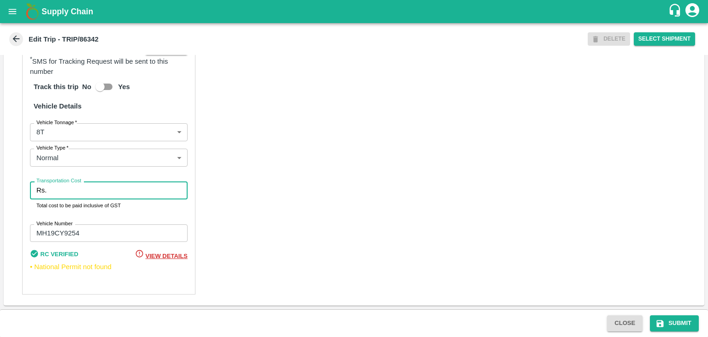
click at [82, 193] on input "Transportation Cost" at bounding box center [118, 190] width 137 height 18
type input "10000"
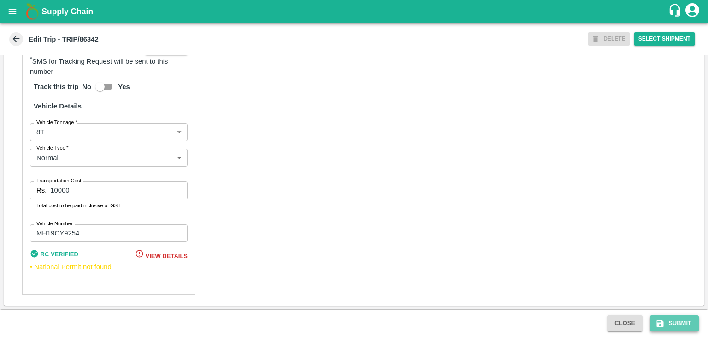
click at [677, 318] on button "Submit" at bounding box center [674, 323] width 49 height 16
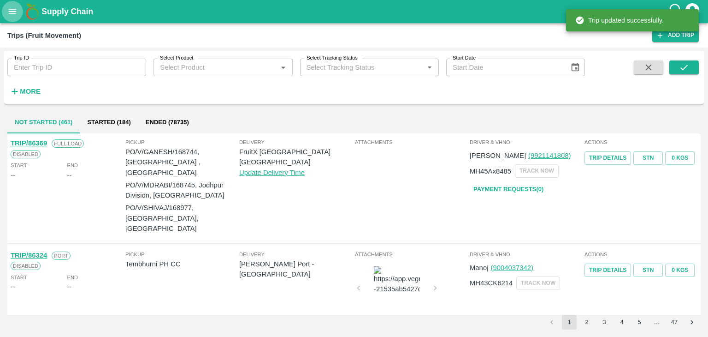
click at [11, 5] on button "open drawer" at bounding box center [12, 11] width 21 height 21
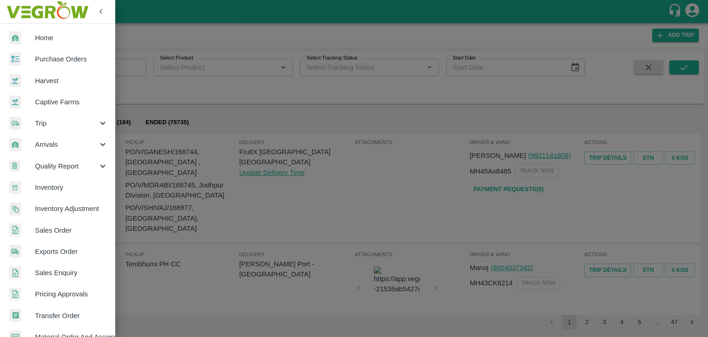
scroll to position [189, 0]
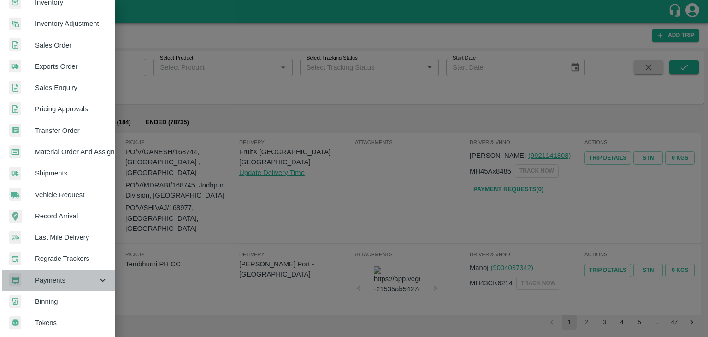
click at [66, 275] on span "Payments" at bounding box center [66, 280] width 63 height 10
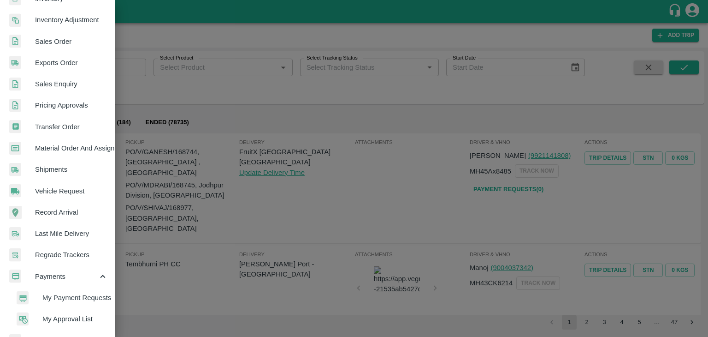
click at [76, 300] on span "My Payment Requests" at bounding box center [74, 297] width 65 height 10
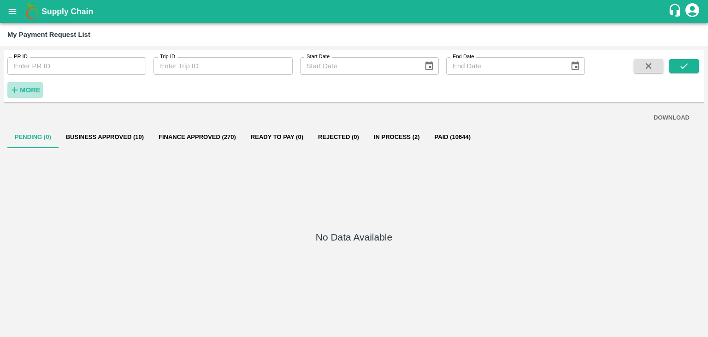
click at [30, 90] on strong "More" at bounding box center [30, 89] width 21 height 7
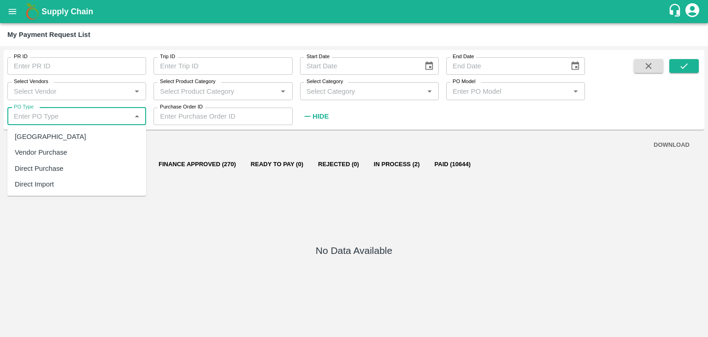
click at [50, 115] on input "PO Type" at bounding box center [69, 116] width 118 height 12
click at [51, 136] on div "[GEOGRAPHIC_DATA]" at bounding box center [76, 137] width 139 height 16
type input "[GEOGRAPHIC_DATA]"
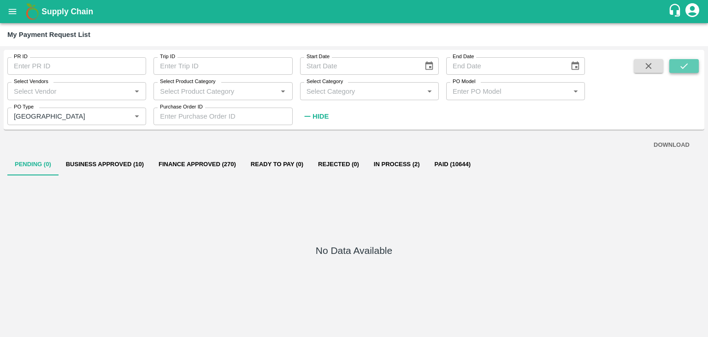
click at [684, 65] on icon "submit" at bounding box center [684, 66] width 10 height 10
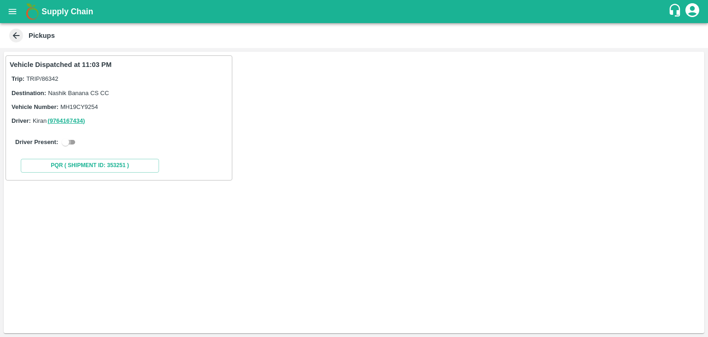
click at [74, 138] on input "checkbox" at bounding box center [65, 141] width 33 height 11
checkbox input "true"
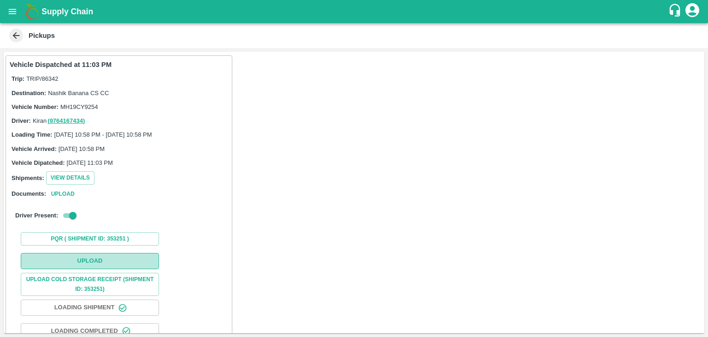
click at [112, 259] on button "Upload" at bounding box center [90, 261] width 138 height 16
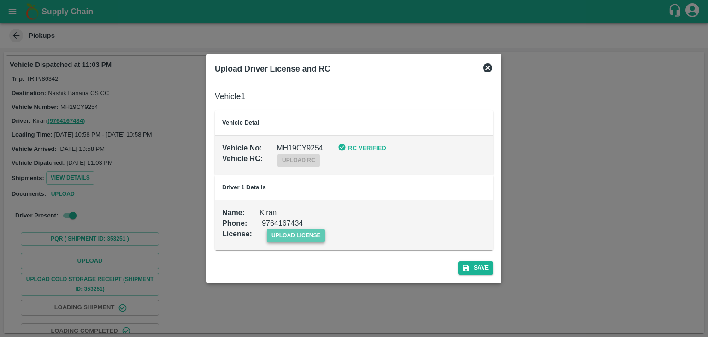
click at [292, 235] on span "upload license" at bounding box center [296, 235] width 59 height 13
click at [0, 0] on input "upload license" at bounding box center [0, 0] width 0 height 0
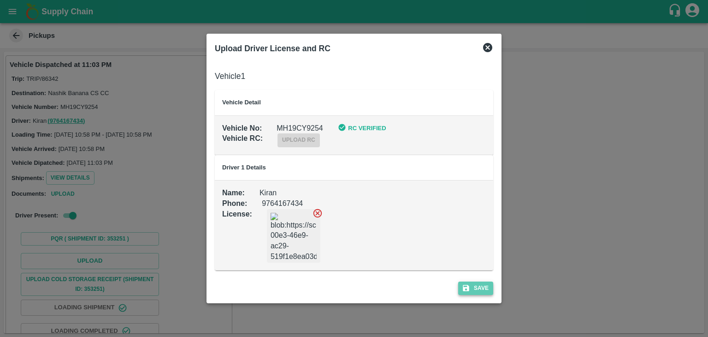
click at [481, 291] on button "Save" at bounding box center [475, 287] width 35 height 13
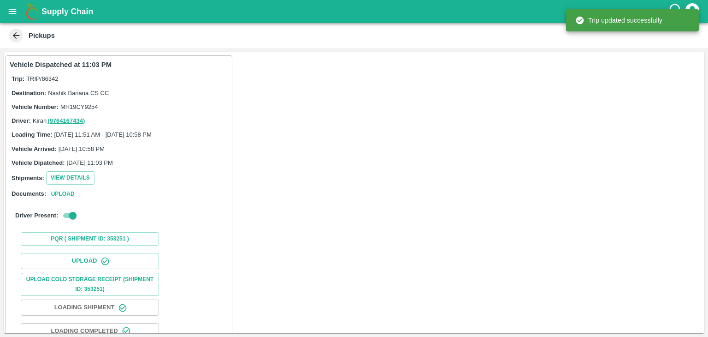
scroll to position [96, 0]
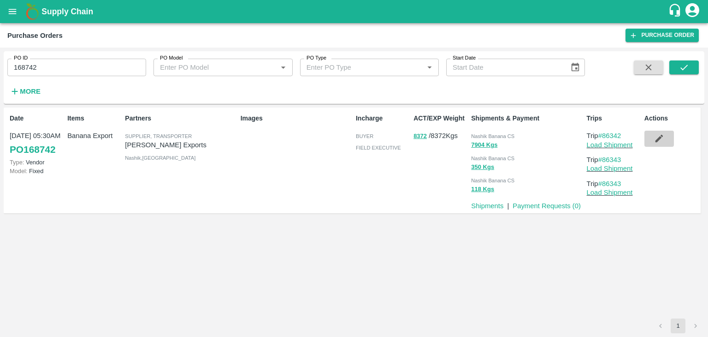
click at [658, 139] on icon "button" at bounding box center [659, 139] width 8 height 8
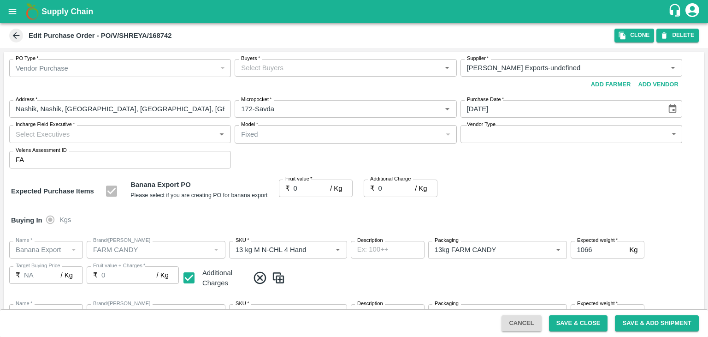
click at [330, 69] on input "Buyers   *" at bounding box center [337, 68] width 201 height 12
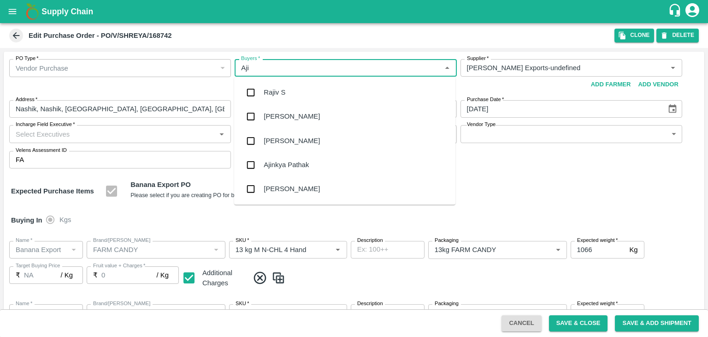
type input "Ajit"
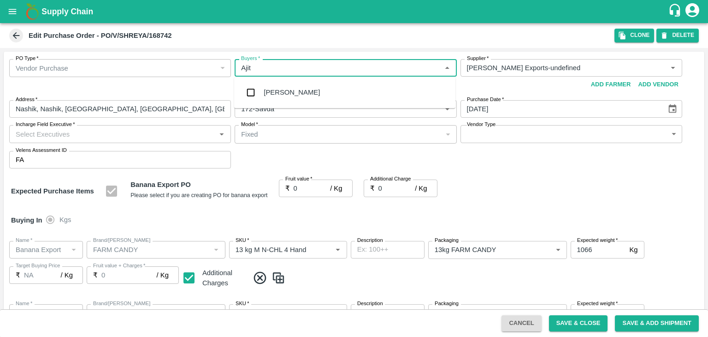
click at [302, 87] on div "[PERSON_NAME]" at bounding box center [344, 92] width 221 height 24
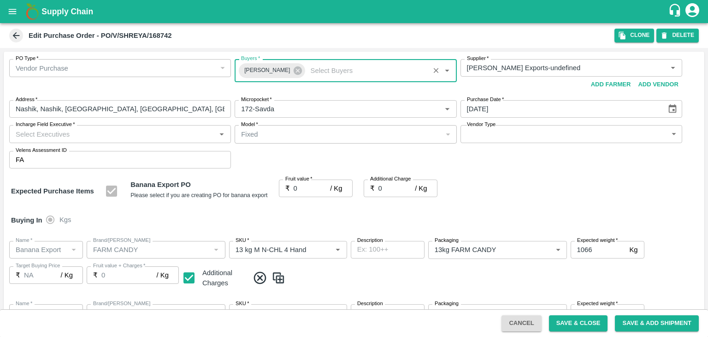
click at [122, 130] on input "Incharge Field Executive   *" at bounding box center [112, 134] width 201 height 12
type input "[PERSON_NAME]"
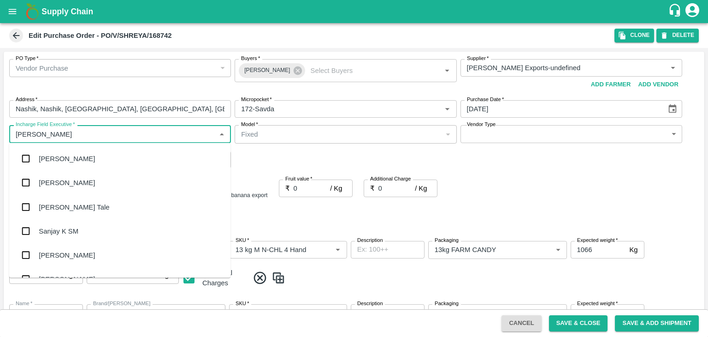
click at [81, 202] on div "[PERSON_NAME] Tale" at bounding box center [119, 207] width 221 height 24
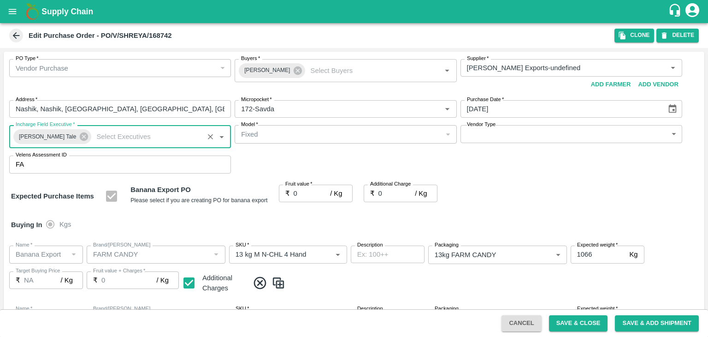
click at [480, 133] on body "Supply Chain Edit Purchase Order - PO/V/SHREYA/168742 Clone DELETE PO Type   * …" at bounding box center [354, 168] width 708 height 337
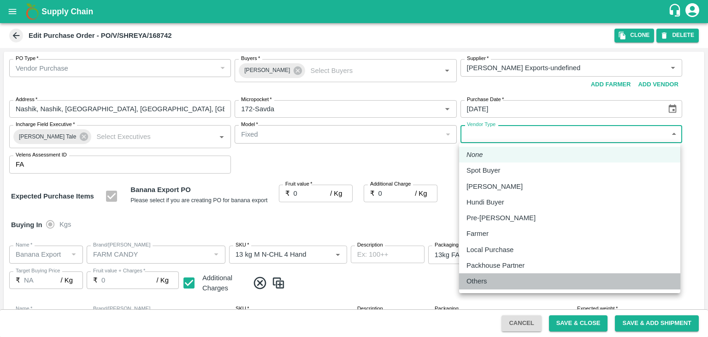
click at [481, 276] on p "Others" at bounding box center [477, 281] width 21 height 10
type input "OTHER"
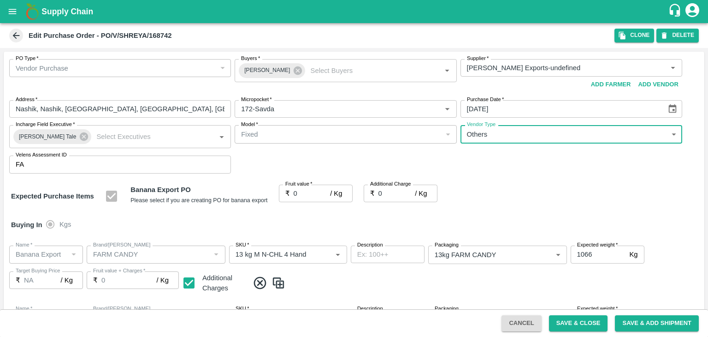
click at [308, 192] on input "0" at bounding box center [312, 193] width 37 height 18
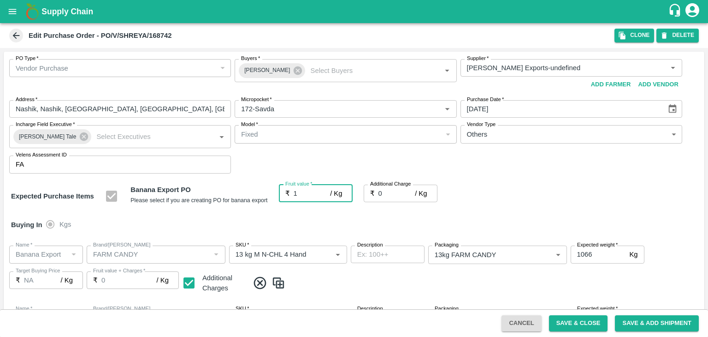
type input "19"
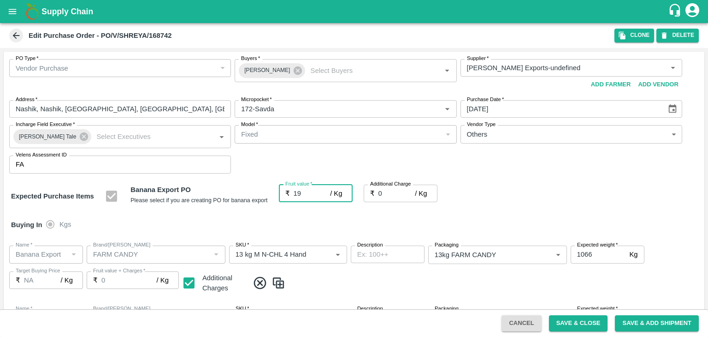
type input "19"
type input "2"
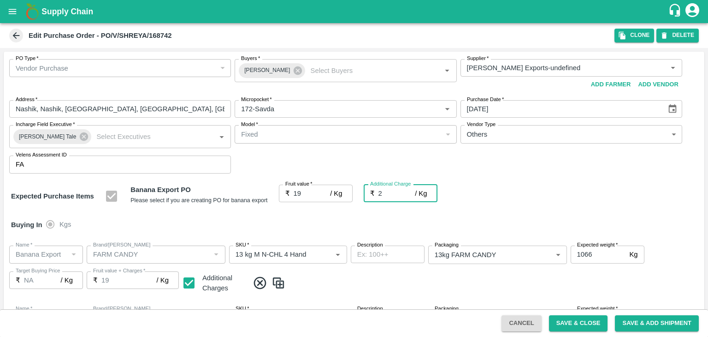
type input "21"
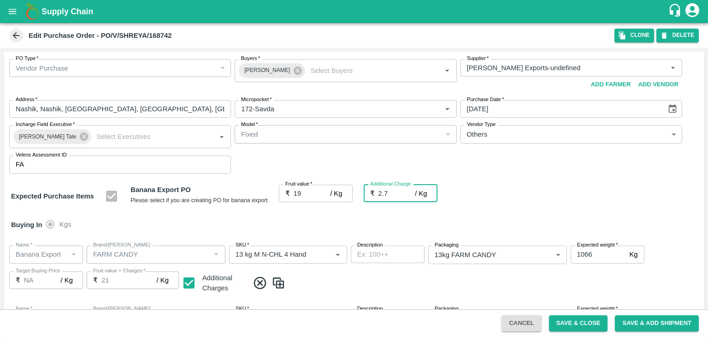
type input "2.75"
type input "21.75"
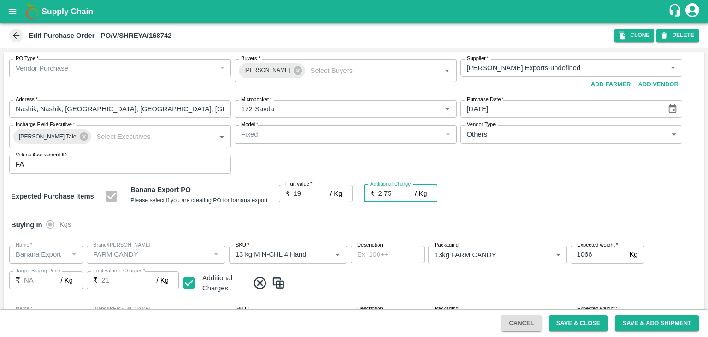
type input "21.75"
type input "2.75"
click at [319, 214] on div "Buying In Kgs" at bounding box center [354, 224] width 701 height 27
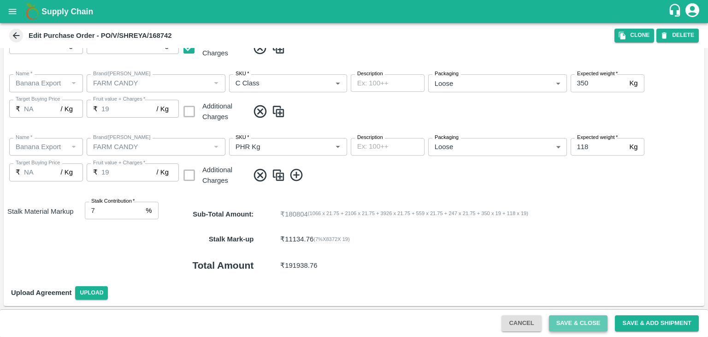
click at [574, 316] on button "Save & Close" at bounding box center [578, 323] width 59 height 16
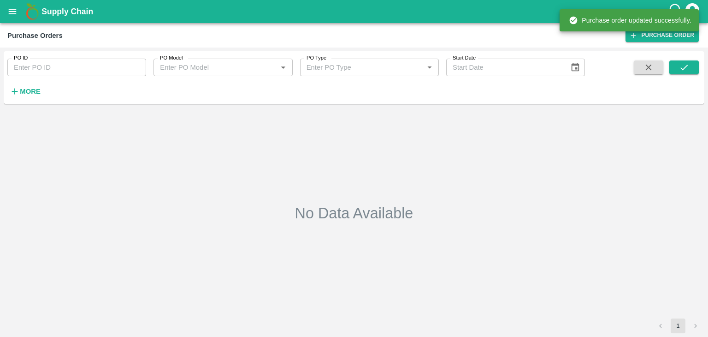
type input "168742"
